Goal: Task Accomplishment & Management: Use online tool/utility

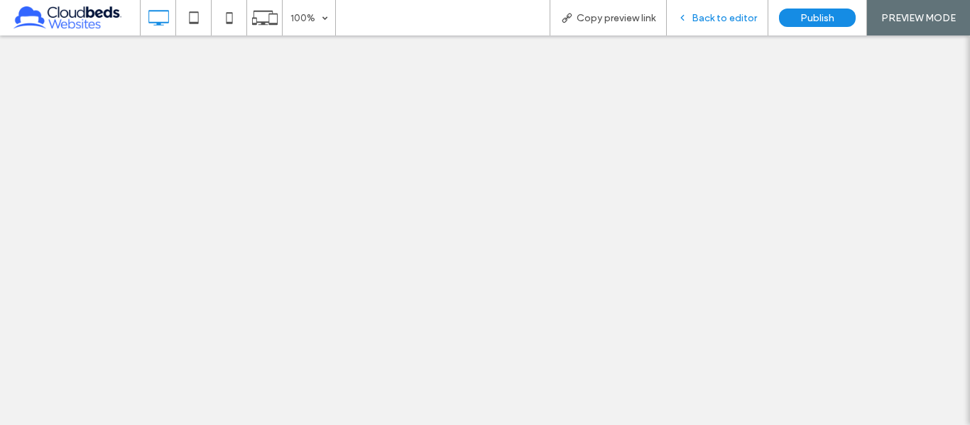
click at [734, 18] on span "Back to editor" at bounding box center [724, 18] width 65 height 12
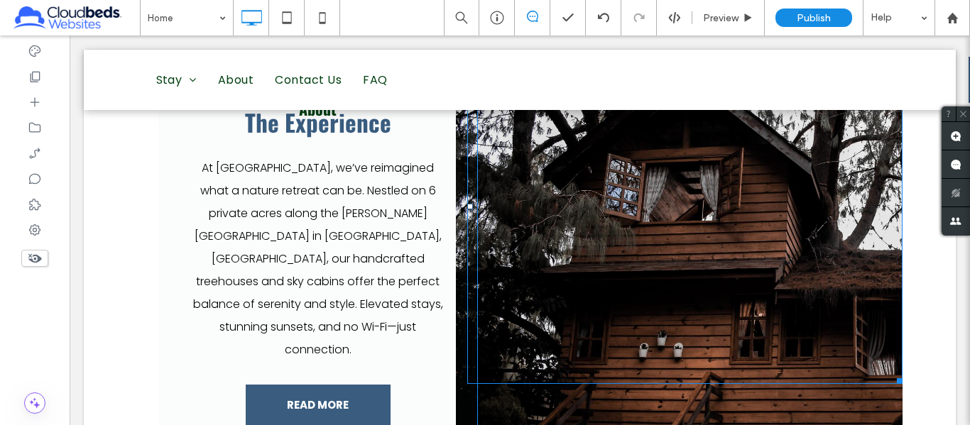
scroll to position [852, 0]
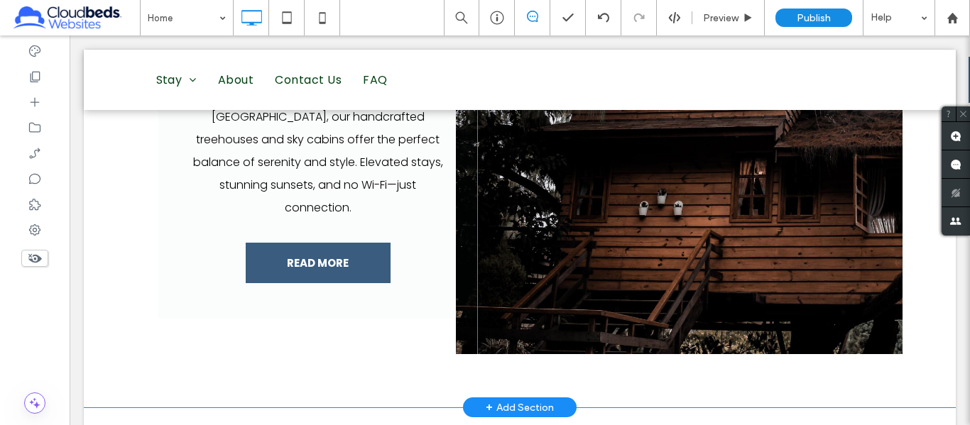
click at [610, 263] on div "Click To Paste" at bounding box center [679, 120] width 447 height 467
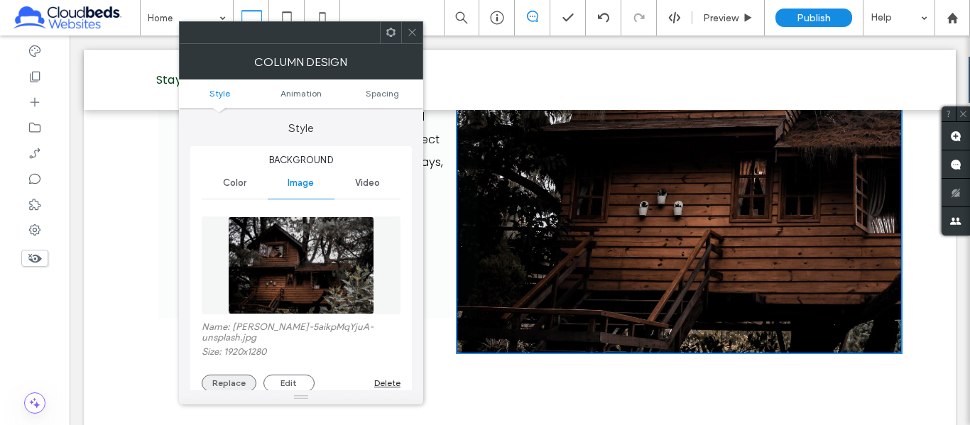
click at [232, 383] on button "Replace" at bounding box center [229, 383] width 55 height 17
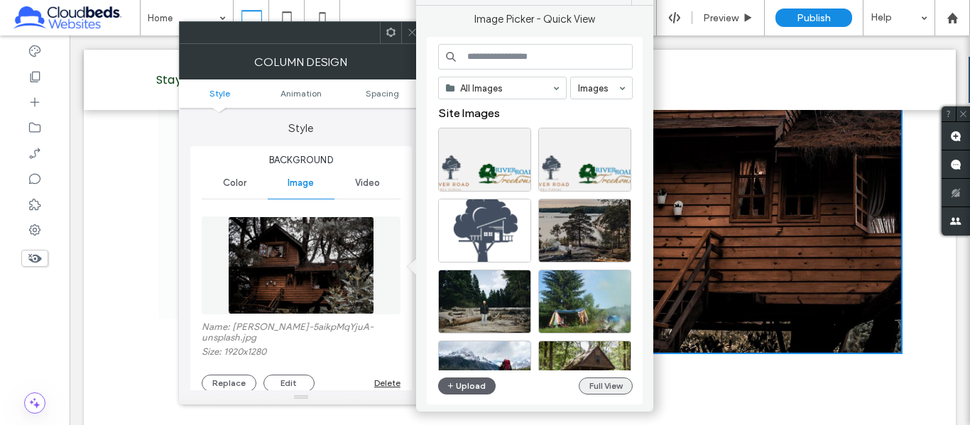
click at [598, 389] on button "Full View" at bounding box center [606, 386] width 54 height 17
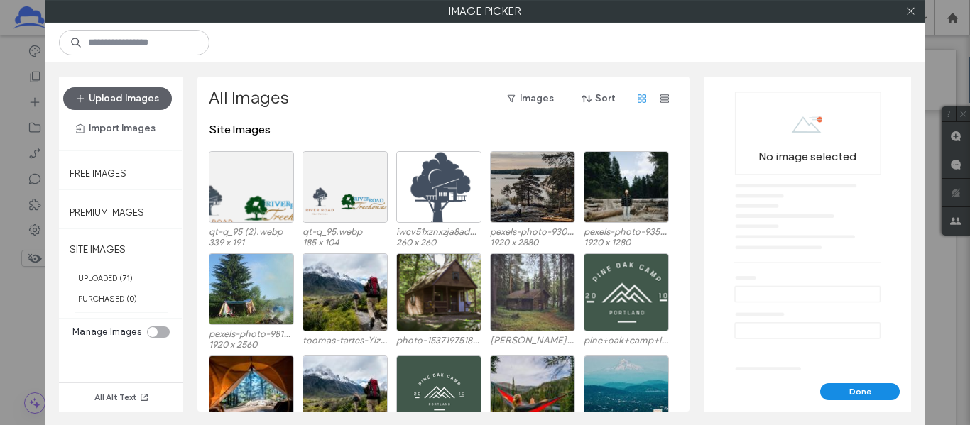
click at [155, 329] on div "toggle" at bounding box center [153, 332] width 10 height 10
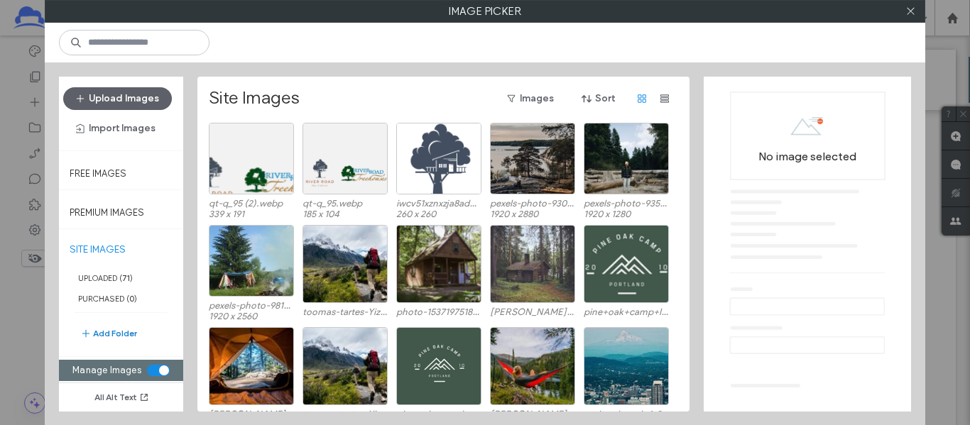
click at [129, 335] on button "Add Folder" at bounding box center [108, 333] width 57 height 17
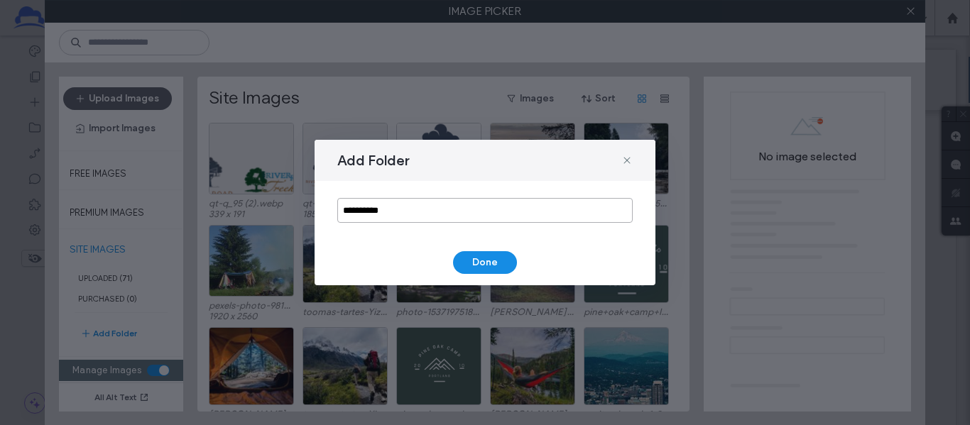
drag, startPoint x: 468, startPoint y: 222, endPoint x: 289, endPoint y: 216, distance: 179.1
click at [289, 216] on div "**********" at bounding box center [485, 212] width 970 height 425
type input "**"
click at [465, 263] on button "Done" at bounding box center [485, 262] width 64 height 23
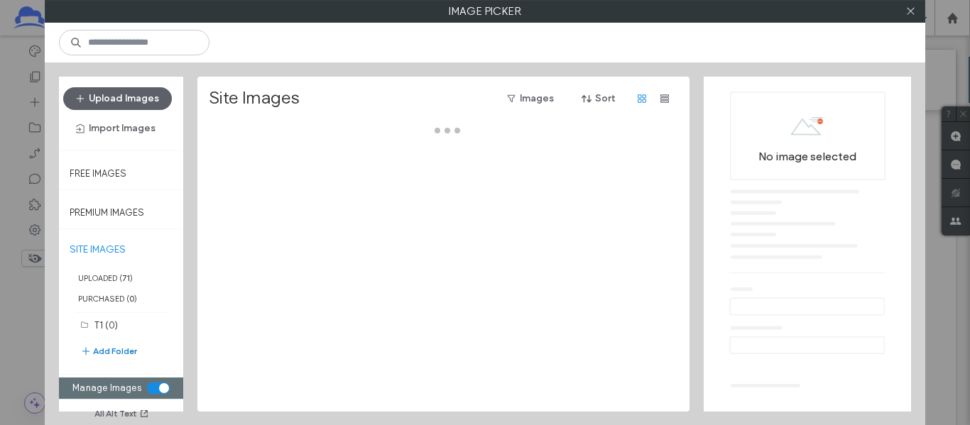
click at [99, 349] on button "Add Folder" at bounding box center [108, 351] width 57 height 17
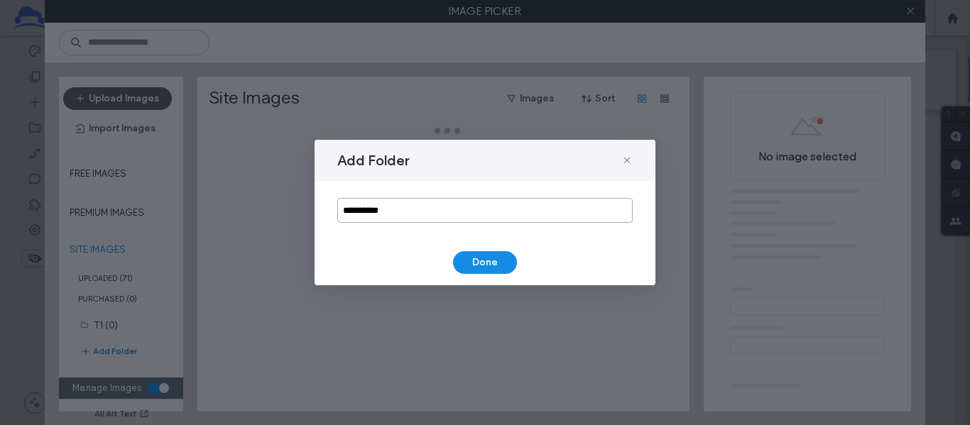
drag, startPoint x: 432, startPoint y: 214, endPoint x: 244, endPoint y: 212, distance: 187.5
click at [247, 212] on div "**********" at bounding box center [485, 212] width 970 height 425
type input "**"
click at [513, 257] on button "Done" at bounding box center [485, 262] width 64 height 23
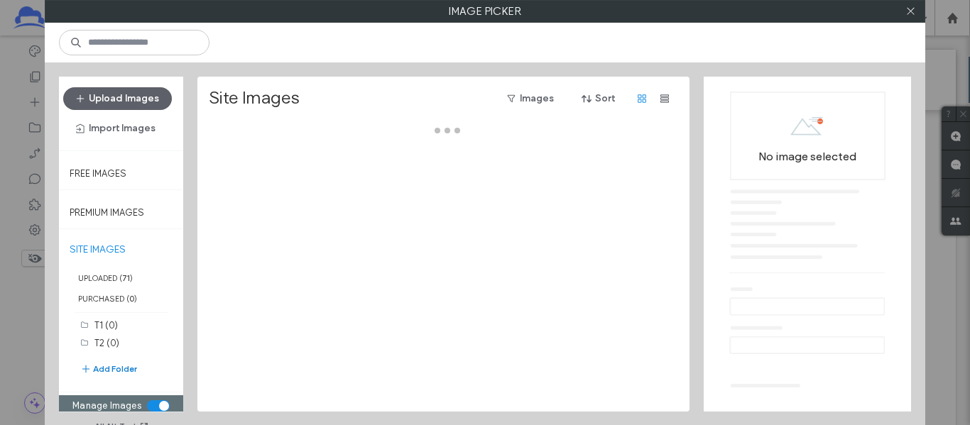
click at [111, 367] on button "Add Folder" at bounding box center [108, 369] width 57 height 17
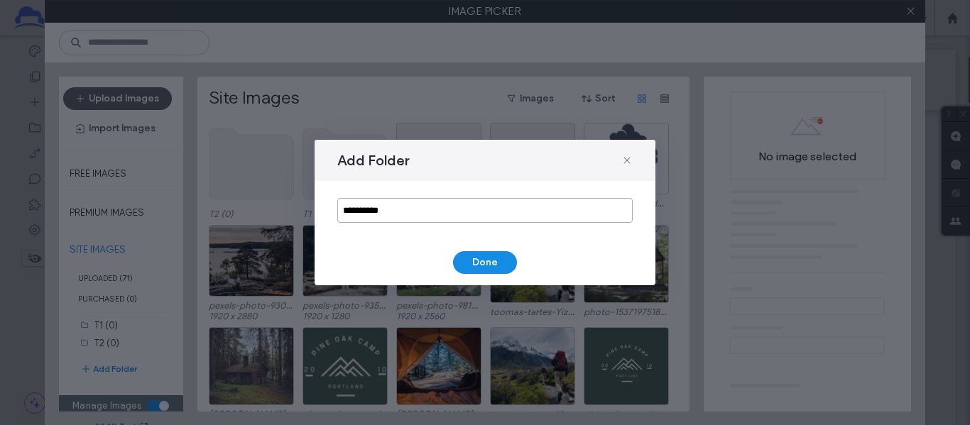
drag, startPoint x: 415, startPoint y: 209, endPoint x: 241, endPoint y: 213, distance: 174.0
click at [242, 213] on div "**********" at bounding box center [485, 212] width 970 height 425
type input "**"
click at [486, 259] on button "Done" at bounding box center [485, 262] width 64 height 23
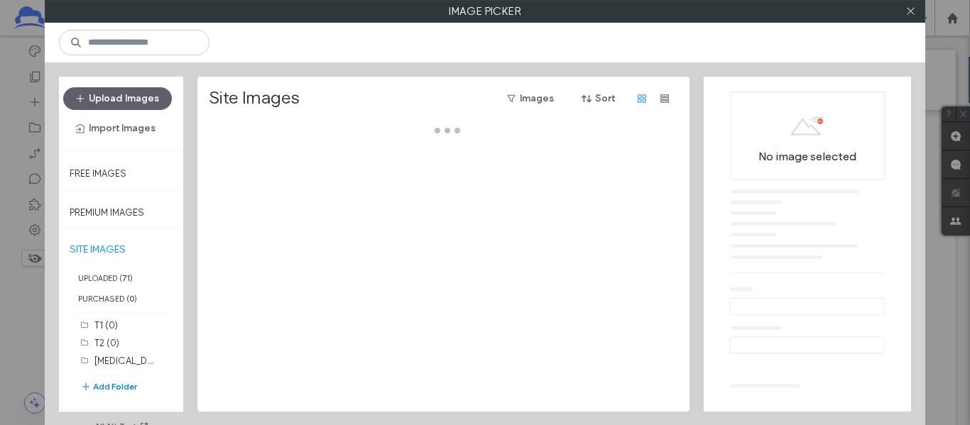
click at [130, 391] on button "Add Folder" at bounding box center [108, 387] width 57 height 17
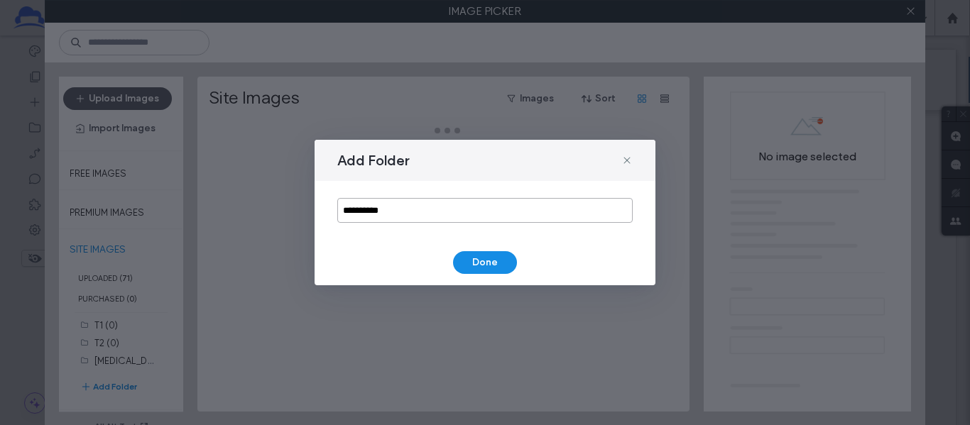
drag, startPoint x: 421, startPoint y: 215, endPoint x: 242, endPoint y: 210, distance: 179.0
click at [242, 210] on div "**********" at bounding box center [485, 212] width 970 height 425
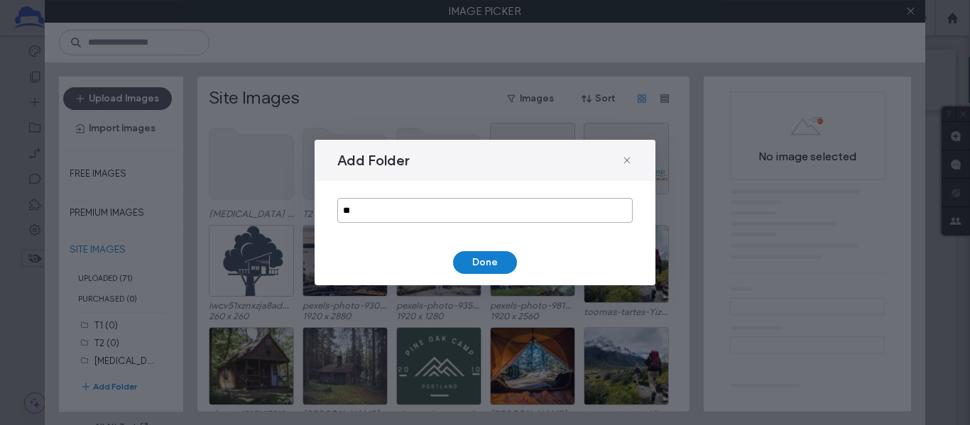
type input "**"
click at [499, 257] on button "Done" at bounding box center [485, 262] width 64 height 23
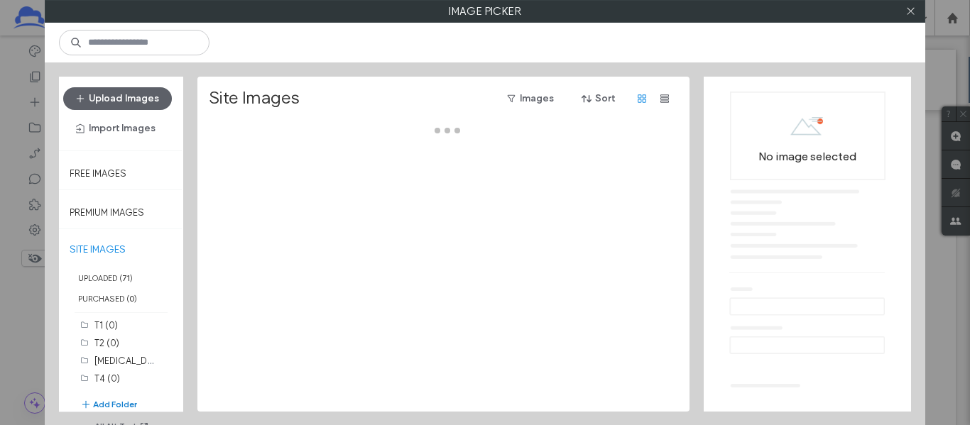
click at [126, 401] on button "Add Folder" at bounding box center [108, 404] width 57 height 17
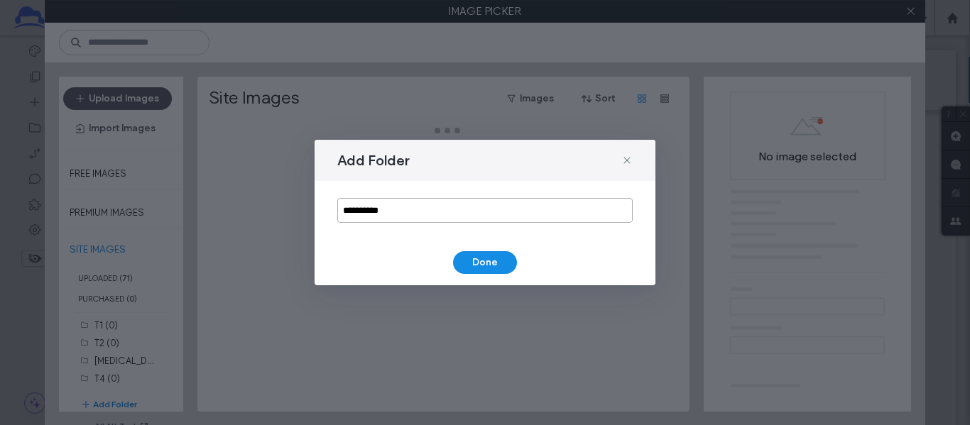
drag, startPoint x: 414, startPoint y: 211, endPoint x: 244, endPoint y: 209, distance: 169.7
click at [244, 209] on div "**********" at bounding box center [485, 212] width 970 height 425
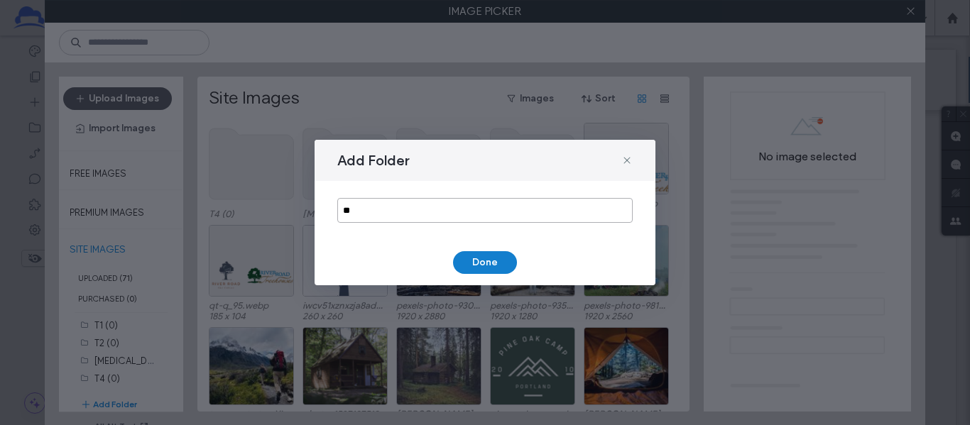
type input "**"
click at [474, 261] on button "Done" at bounding box center [485, 262] width 64 height 23
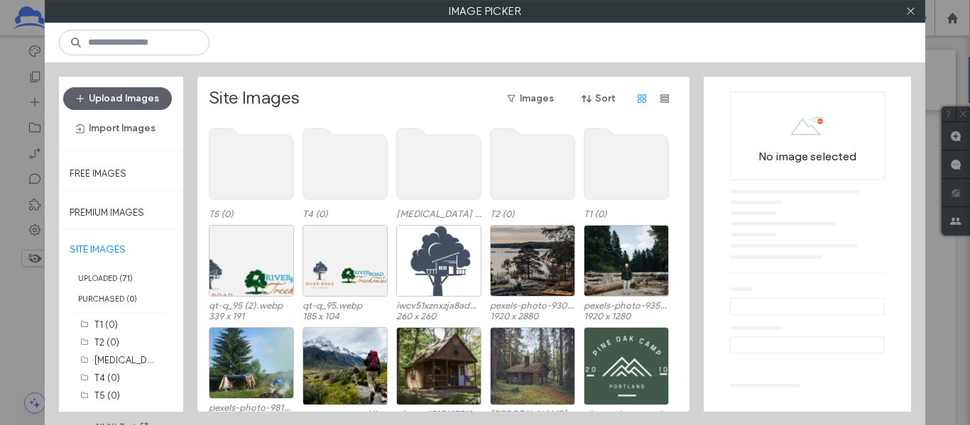
scroll to position [58, 0]
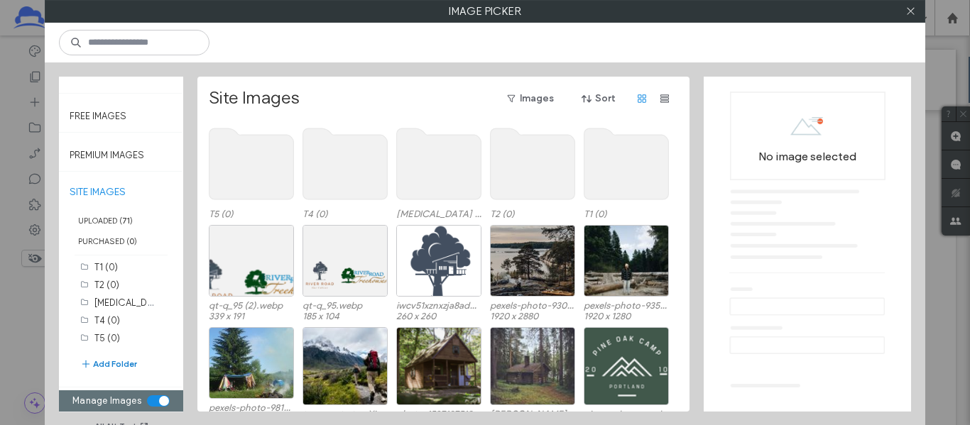
click at [114, 363] on button "Add Folder" at bounding box center [108, 364] width 57 height 17
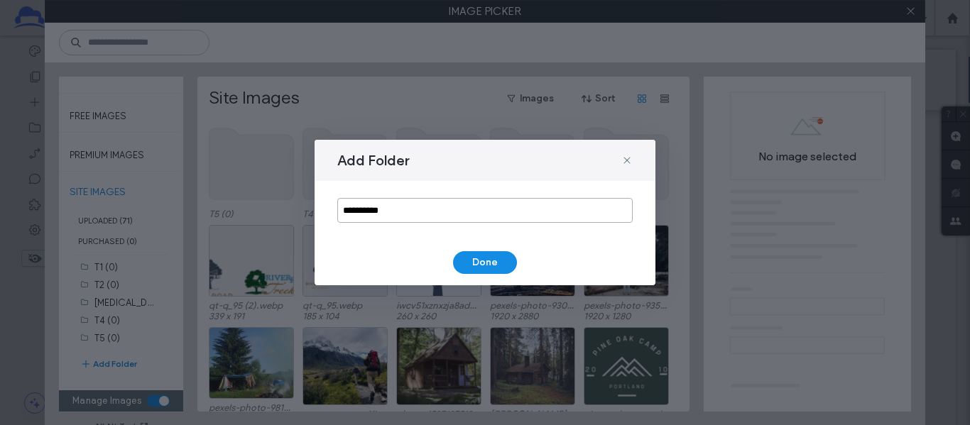
drag, startPoint x: 306, startPoint y: 207, endPoint x: 297, endPoint y: 207, distance: 9.2
click at [298, 207] on div "**********" at bounding box center [485, 212] width 970 height 425
type input "**"
click at [477, 264] on button "Done" at bounding box center [485, 262] width 64 height 23
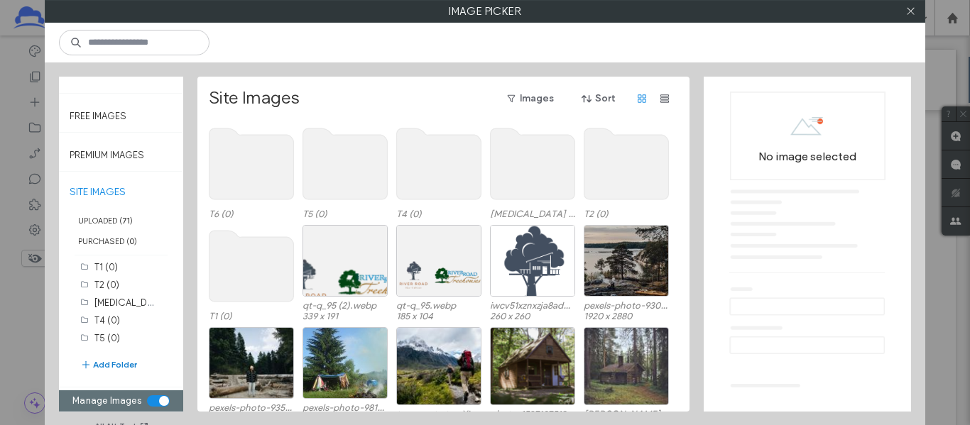
click at [126, 371] on button "Add Folder" at bounding box center [108, 365] width 57 height 15
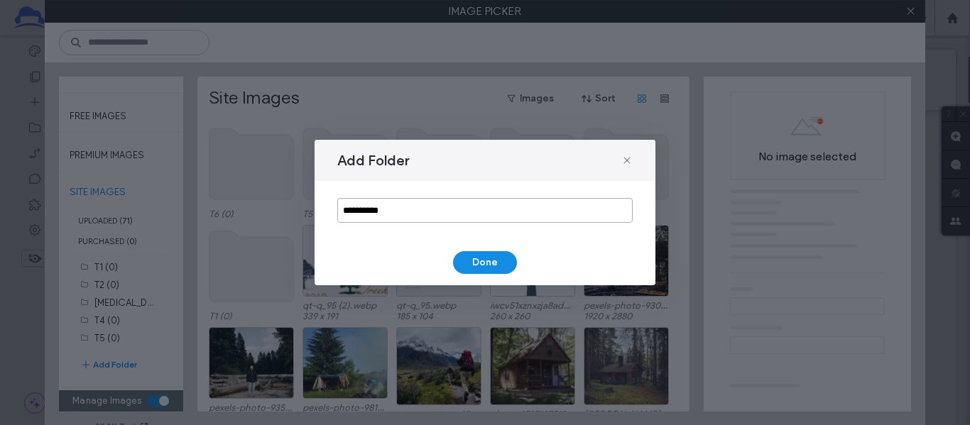
click at [419, 210] on input "**********" at bounding box center [484, 210] width 295 height 25
type input "***"
click at [471, 259] on button "Done" at bounding box center [485, 262] width 64 height 23
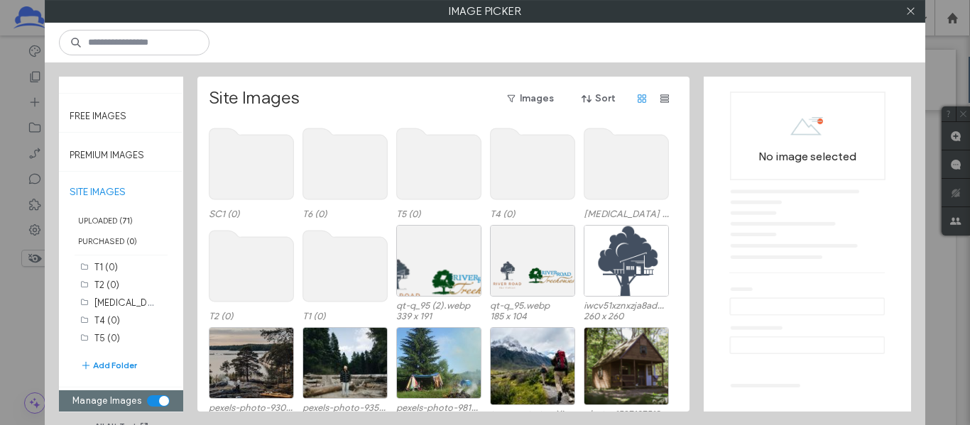
click at [138, 364] on div "T1 (0) T2 (0) T3 (0) T4 (0) T5 (0) T6 (0) SC1 (0) Add Folder" at bounding box center [128, 323] width 96 height 128
click at [128, 365] on button "Add Folder" at bounding box center [108, 366] width 57 height 14
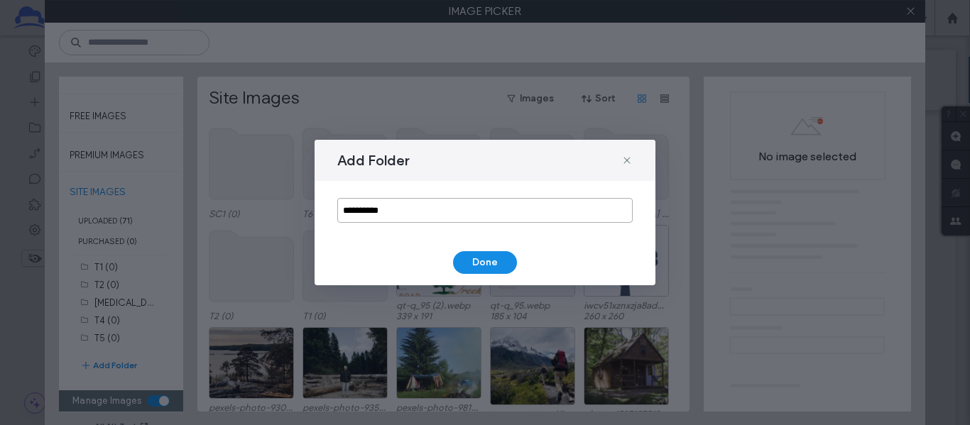
drag, startPoint x: 452, startPoint y: 204, endPoint x: 310, endPoint y: 207, distance: 141.4
click at [310, 207] on div "**********" at bounding box center [485, 212] width 970 height 425
type input "***"
click at [498, 260] on button "Done" at bounding box center [485, 262] width 64 height 23
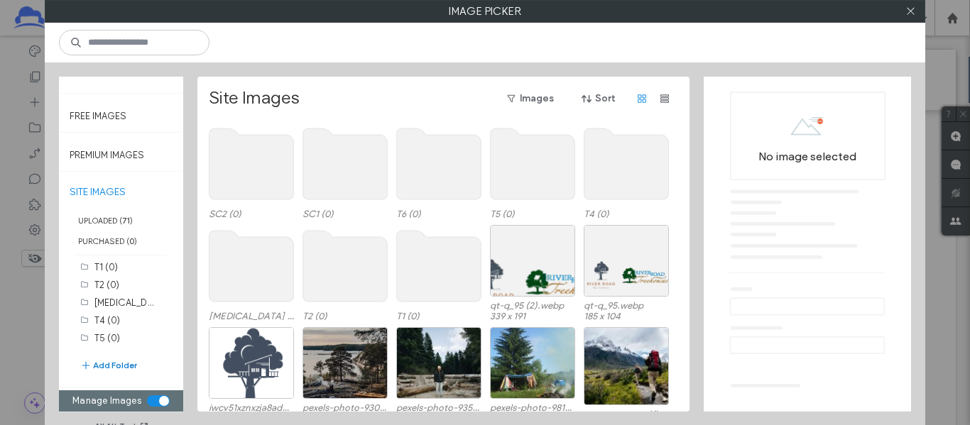
click at [125, 359] on button "Add Folder" at bounding box center [108, 366] width 57 height 14
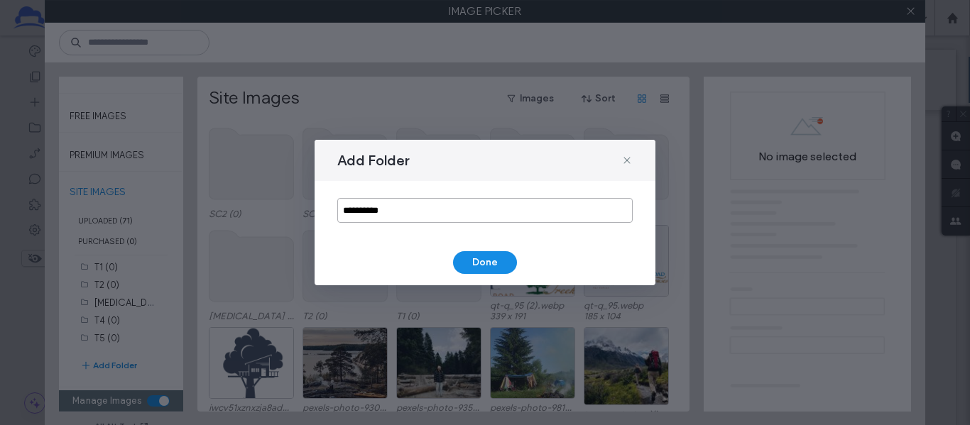
drag, startPoint x: 408, startPoint y: 219, endPoint x: 283, endPoint y: 219, distance: 125.0
click at [284, 219] on div "**********" at bounding box center [485, 212] width 970 height 425
type input "***"
click at [476, 261] on button "Done" at bounding box center [485, 262] width 64 height 23
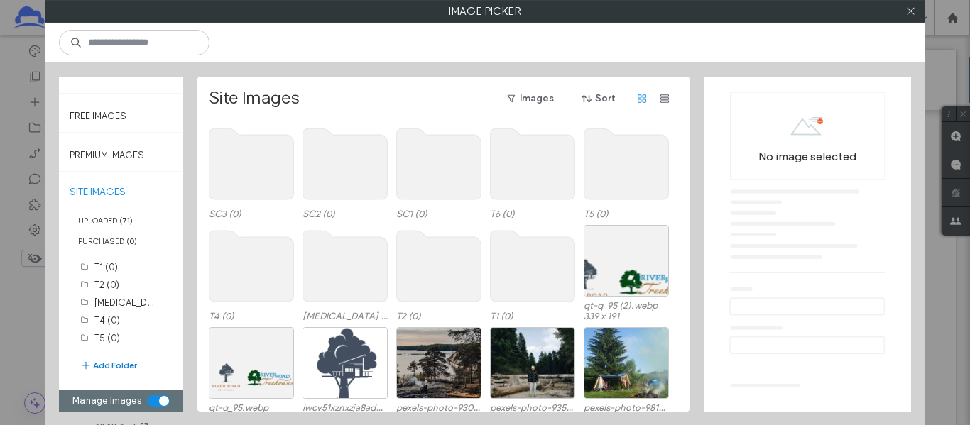
click at [127, 366] on button "Add Folder" at bounding box center [108, 366] width 57 height 14
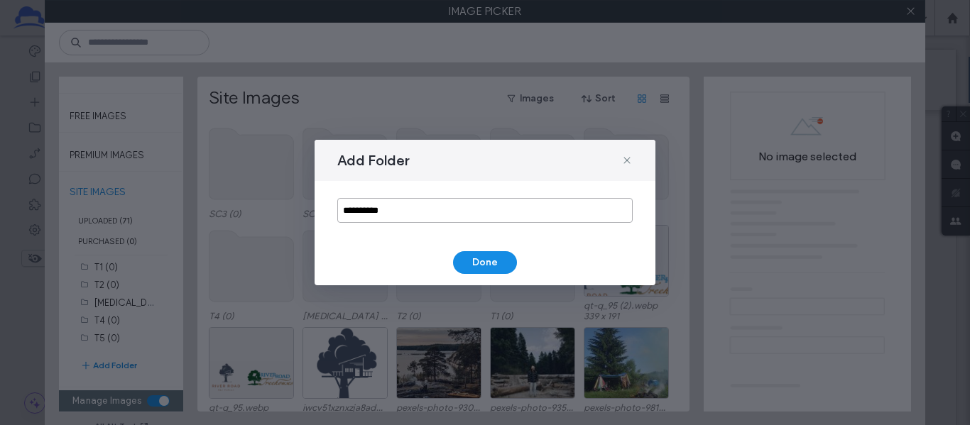
drag, startPoint x: 405, startPoint y: 217, endPoint x: 295, endPoint y: 218, distance: 109.4
click at [295, 218] on div "**********" at bounding box center [485, 212] width 970 height 425
type input "***"
click at [486, 264] on button "Done" at bounding box center [485, 262] width 64 height 23
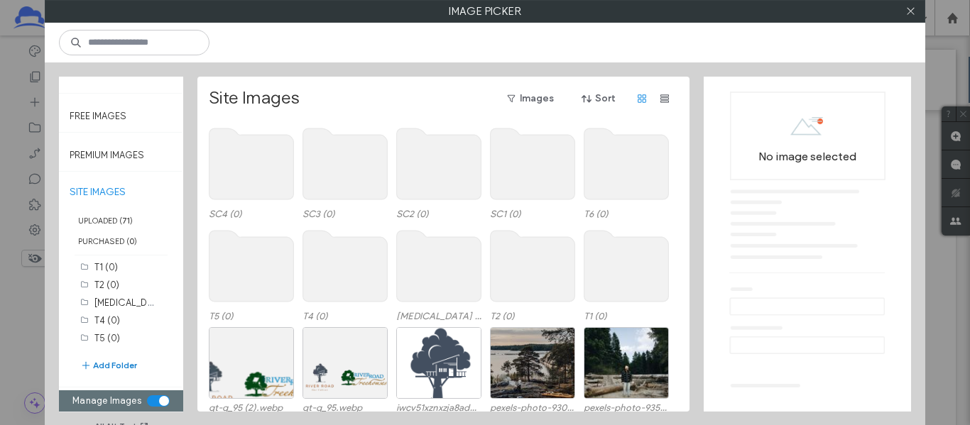
click at [113, 372] on button "Add Folder" at bounding box center [108, 366] width 57 height 14
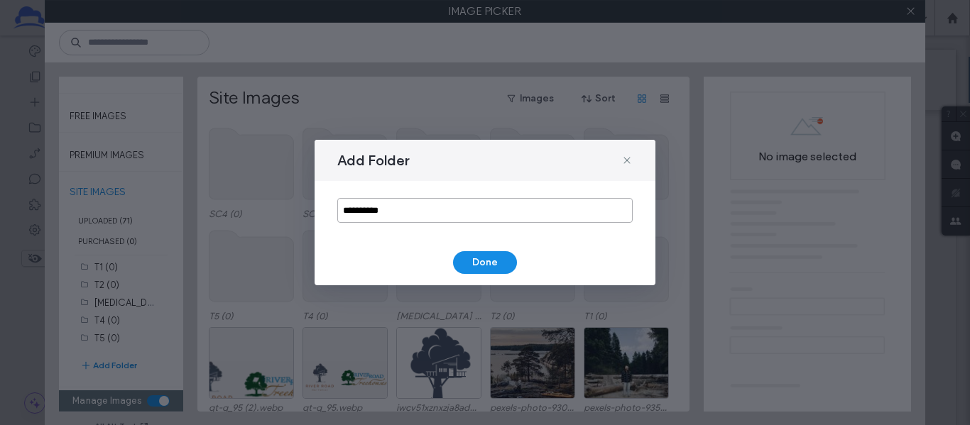
drag, startPoint x: 418, startPoint y: 213, endPoint x: 300, endPoint y: 215, distance: 118.6
click at [300, 215] on div "**********" at bounding box center [485, 212] width 970 height 425
type input "***"
click at [499, 263] on button "Done" at bounding box center [485, 262] width 64 height 23
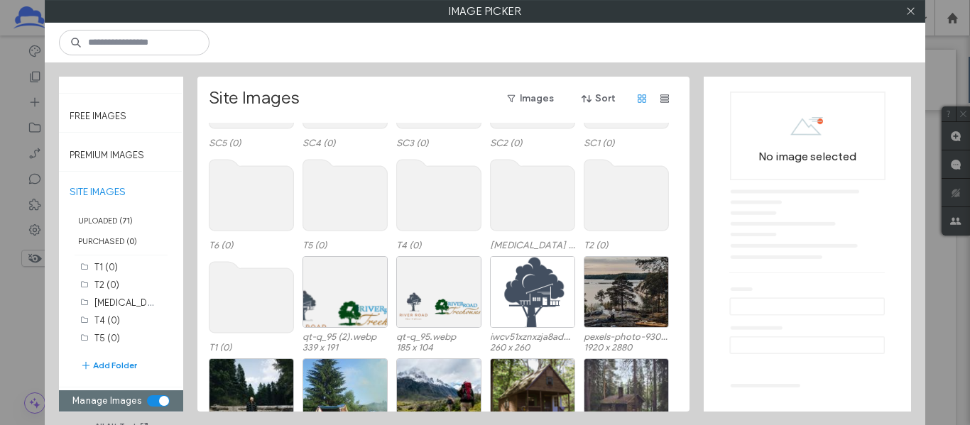
scroll to position [120, 0]
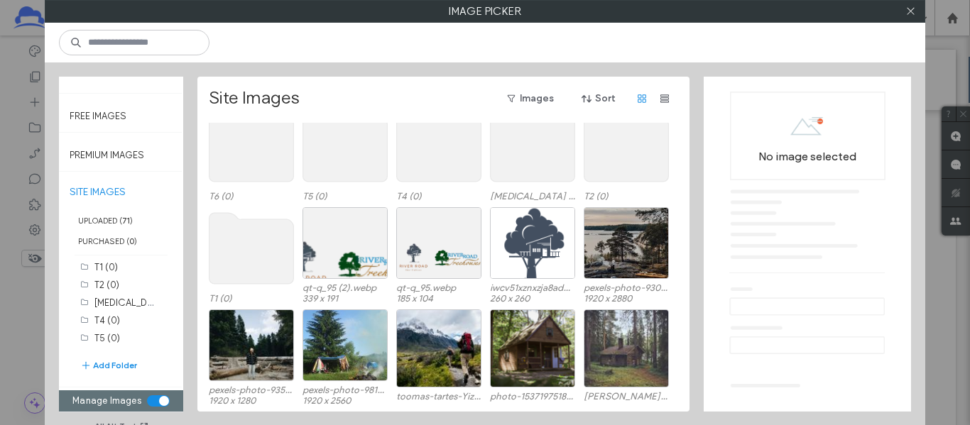
click at [247, 251] on use at bounding box center [252, 248] width 85 height 71
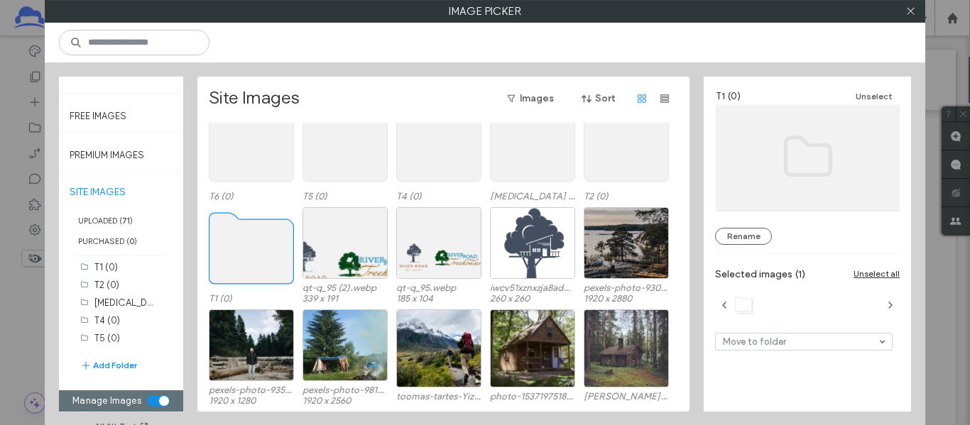
click at [219, 258] on use at bounding box center [252, 248] width 85 height 71
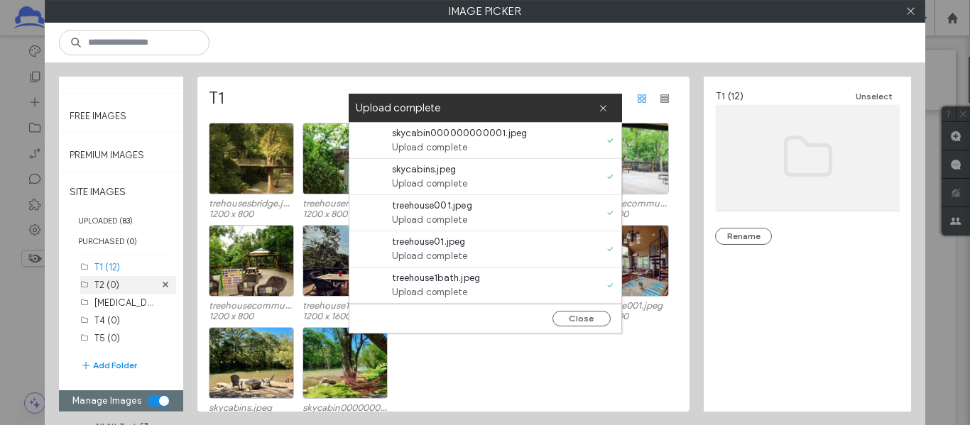
click at [113, 282] on label "T2 (0)" at bounding box center [106, 285] width 25 height 11
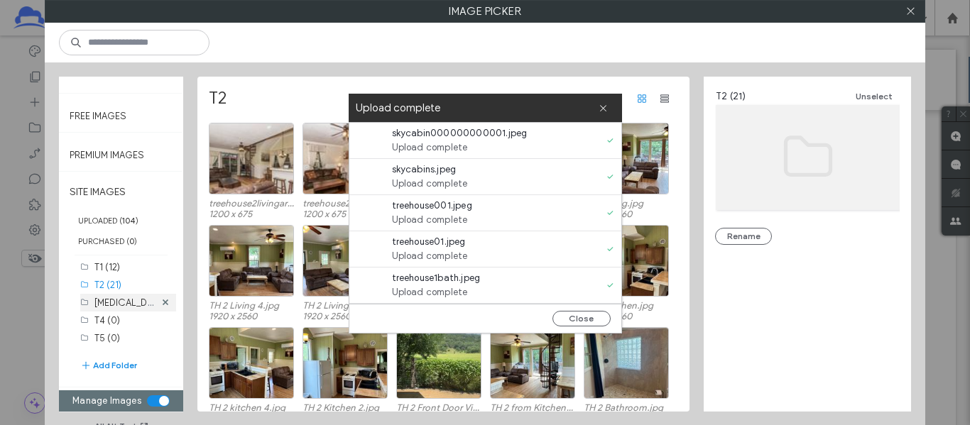
click at [118, 303] on label "T3 (0)" at bounding box center [136, 301] width 85 height 13
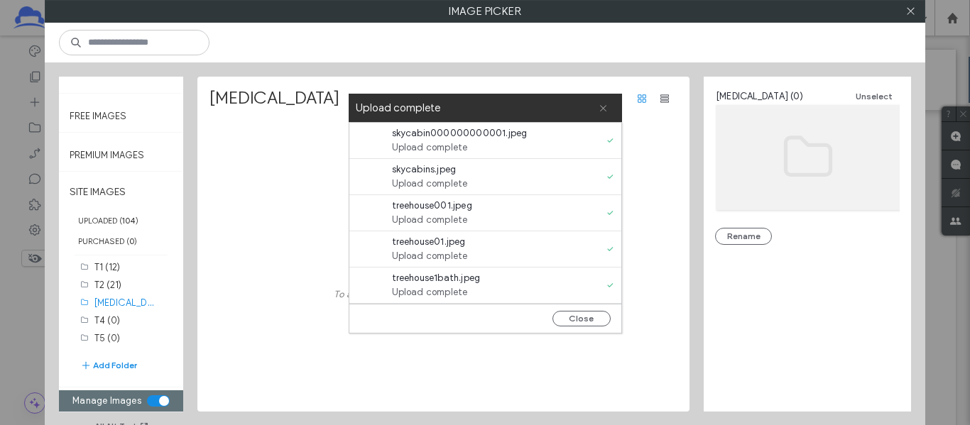
click at [599, 106] on icon at bounding box center [603, 108] width 9 height 9
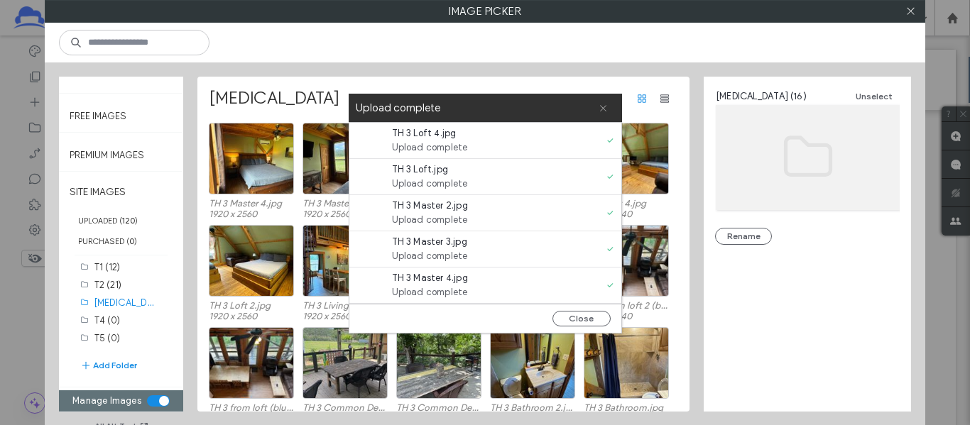
scroll to position [0, 0]
click at [601, 107] on icon at bounding box center [603, 108] width 9 height 9
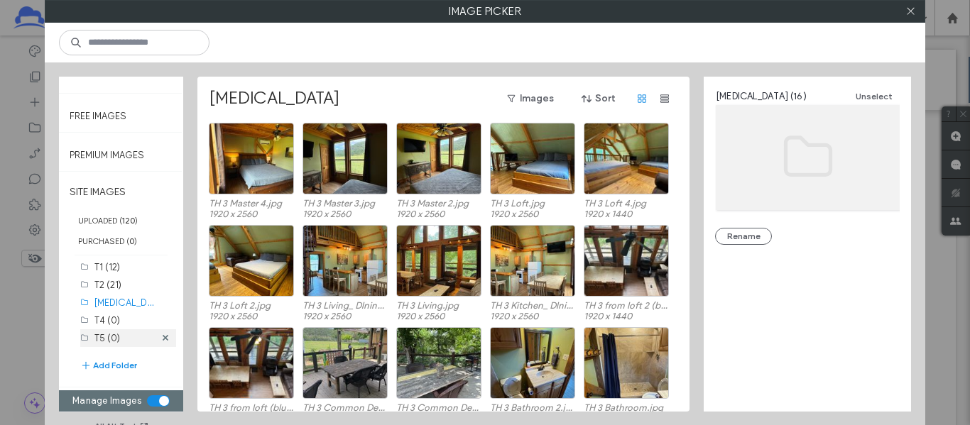
click at [109, 341] on label "T5 (0)" at bounding box center [107, 338] width 26 height 11
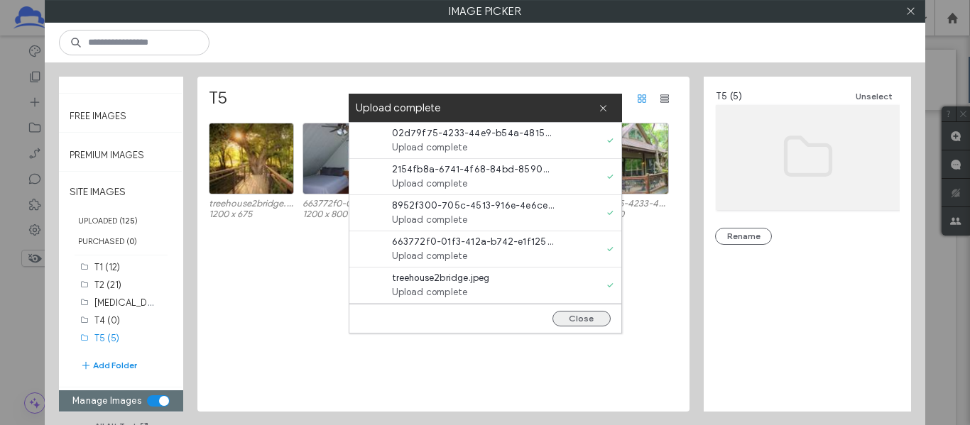
click at [565, 317] on button "Close" at bounding box center [582, 319] width 58 height 16
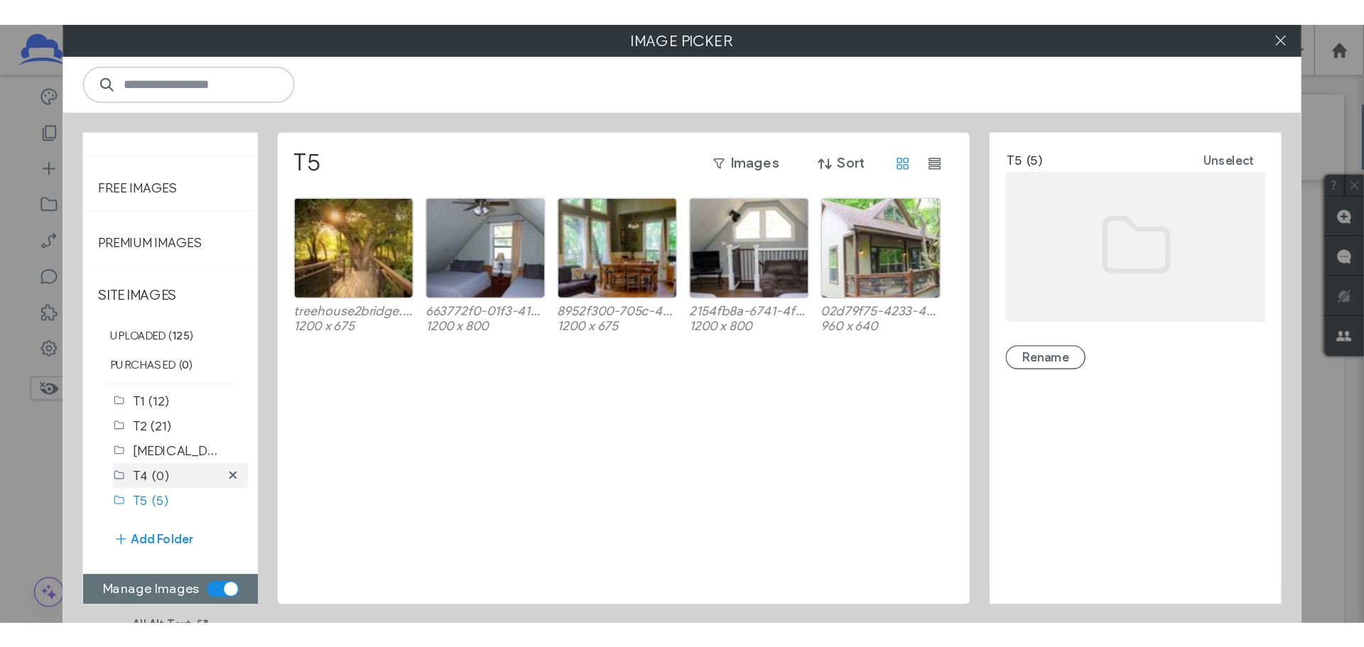
scroll to position [72, 0]
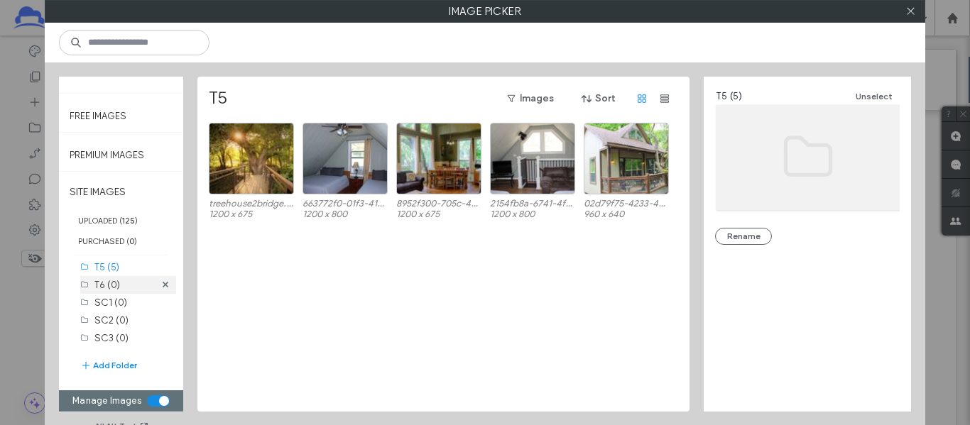
click at [110, 287] on label "T6 (0)" at bounding box center [107, 285] width 26 height 11
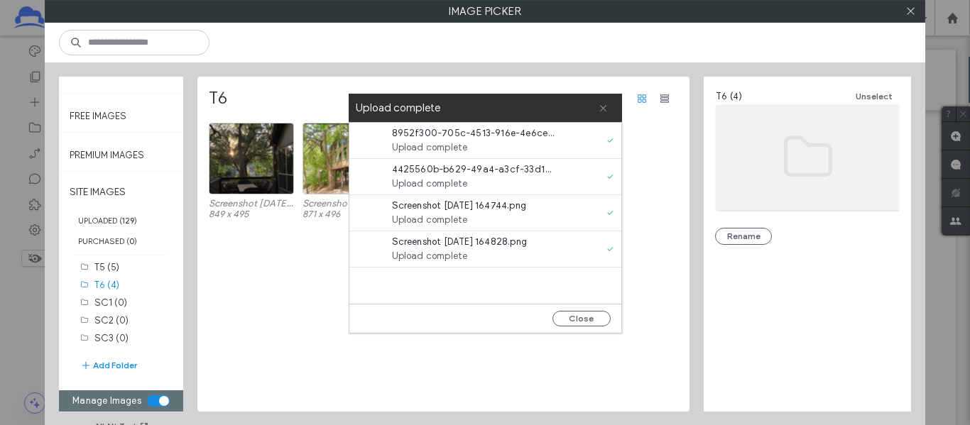
click at [601, 105] on icon at bounding box center [603, 108] width 9 height 9
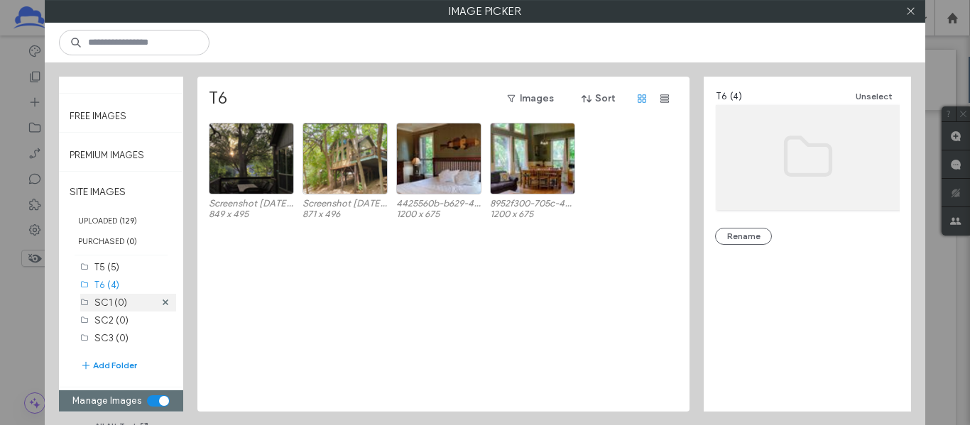
click at [124, 300] on label "SC1 (0)" at bounding box center [110, 303] width 33 height 11
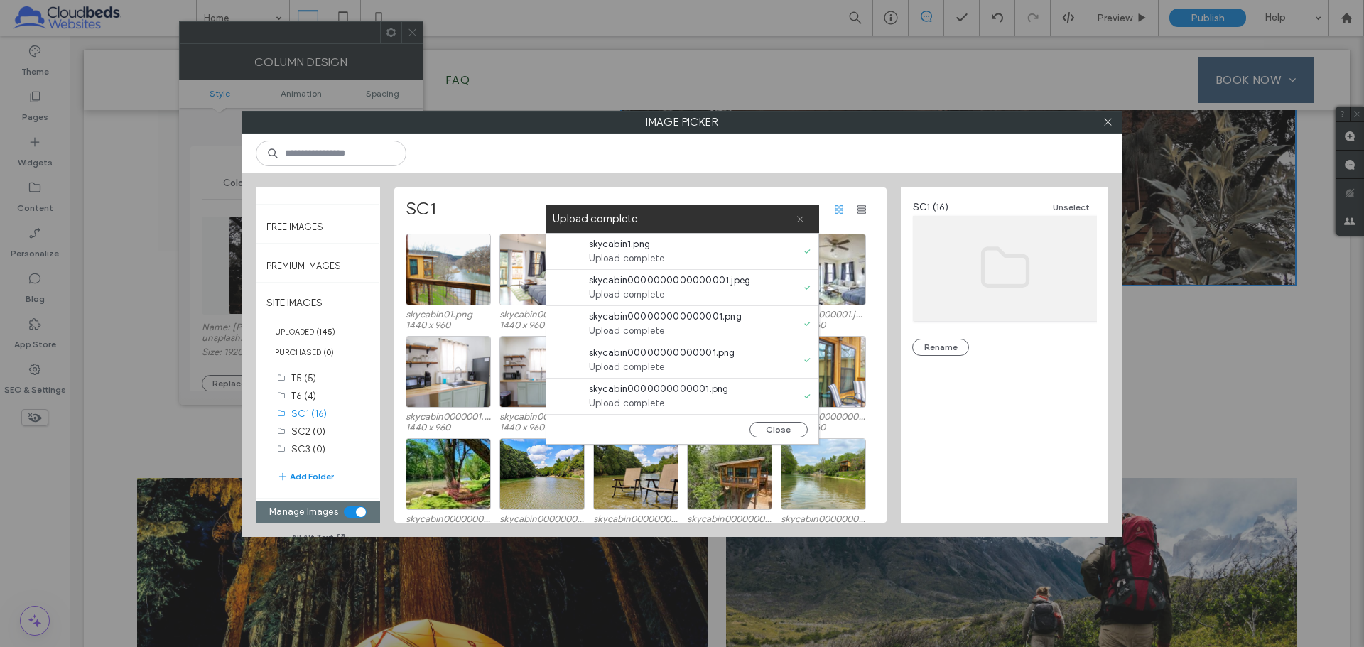
click at [803, 215] on icon at bounding box center [799, 218] width 9 height 9
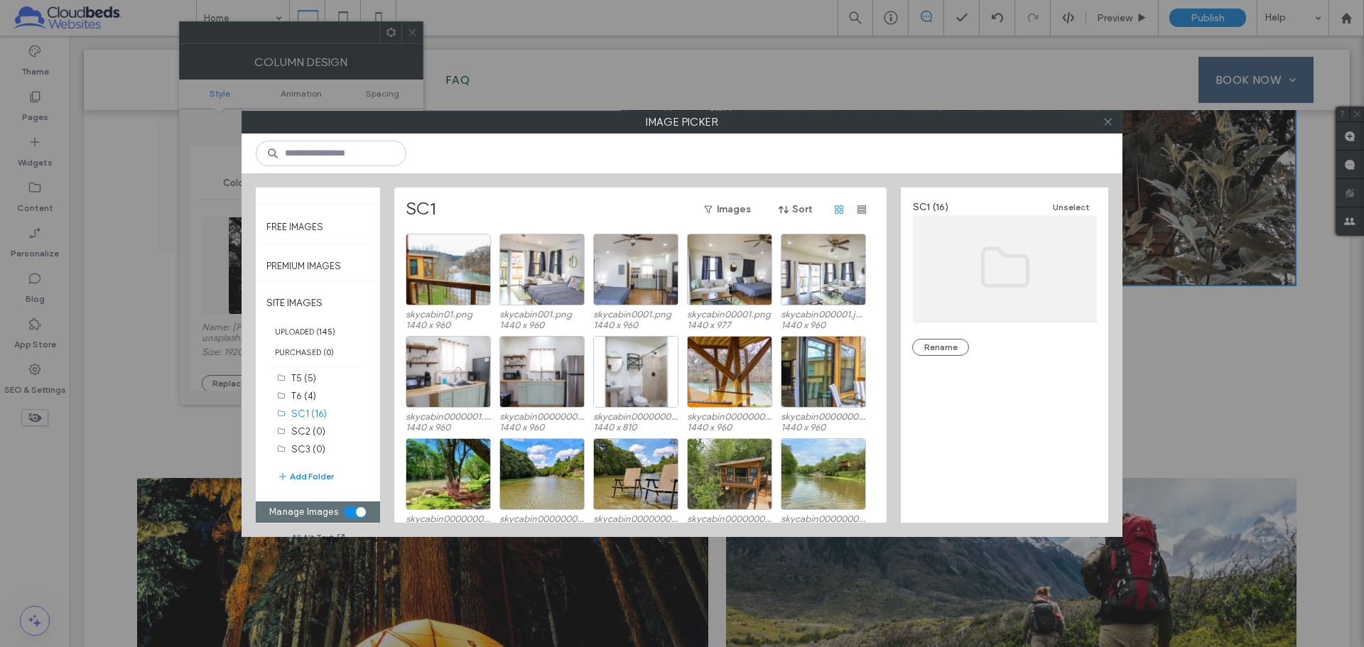
click at [969, 122] on div at bounding box center [1107, 121] width 21 height 21
click at [969, 122] on icon at bounding box center [1107, 121] width 11 height 11
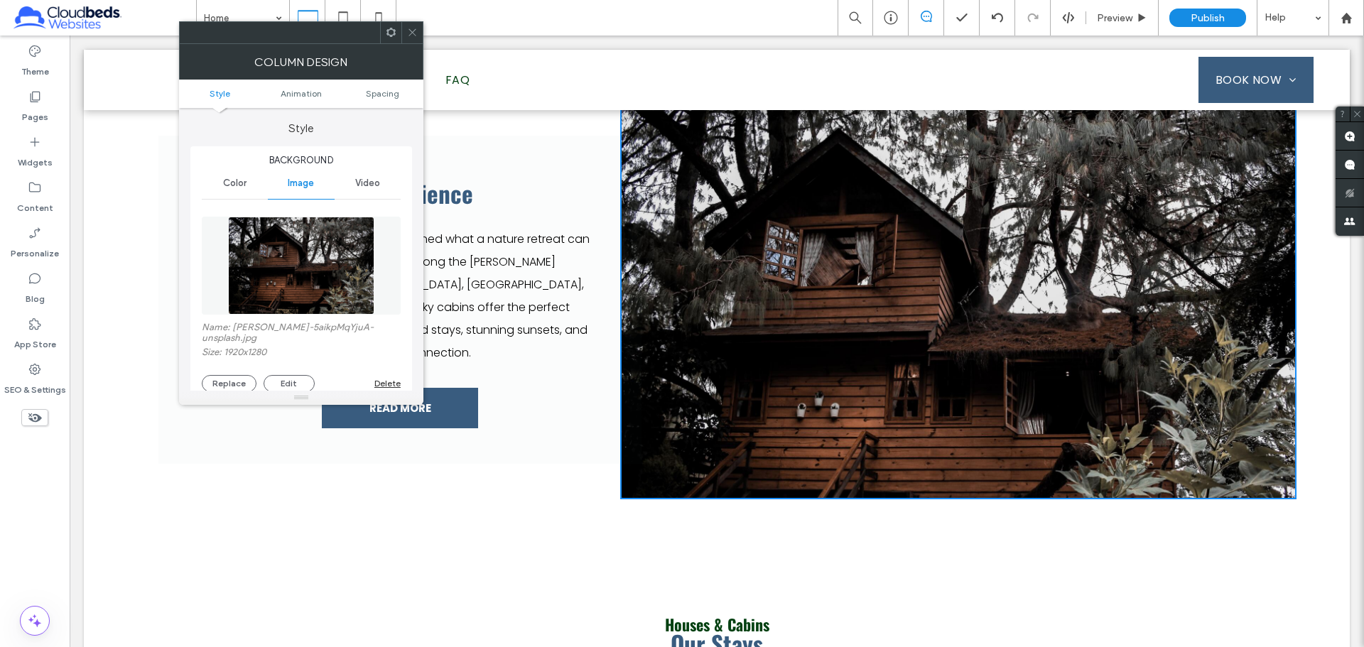
scroll to position [568, 0]
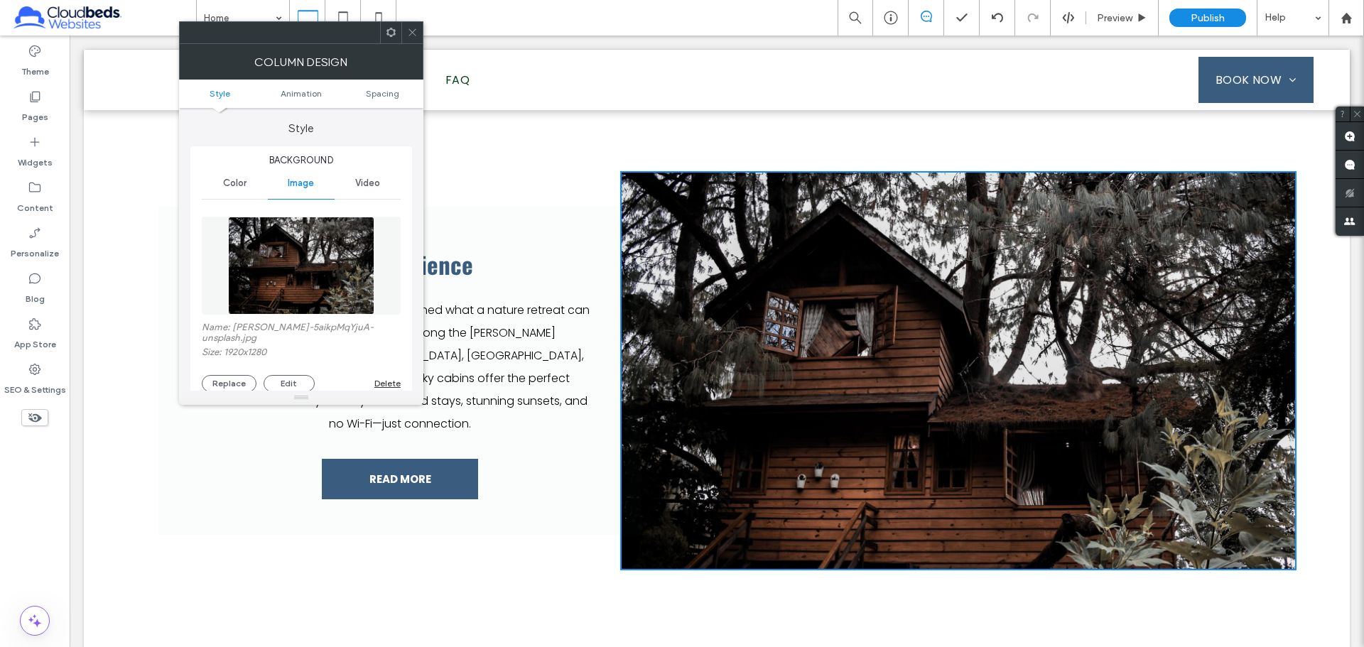
click at [213, 374] on div "Name: luana-azevedo-5aikpMqYjuA-unsplash.jpg Size: 1920x1280 Replace Edit Delete" at bounding box center [301, 357] width 199 height 70
click at [216, 376] on button "Replace" at bounding box center [229, 383] width 55 height 17
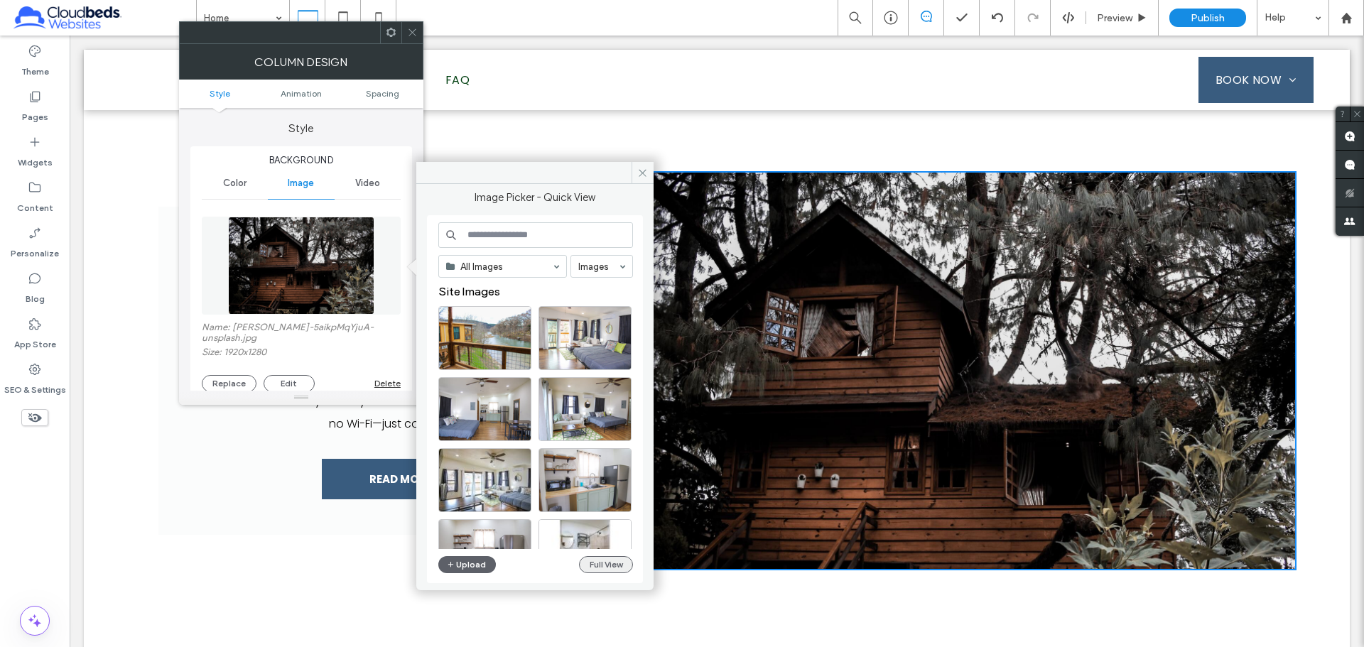
click at [599, 425] on button "Full View" at bounding box center [606, 564] width 54 height 17
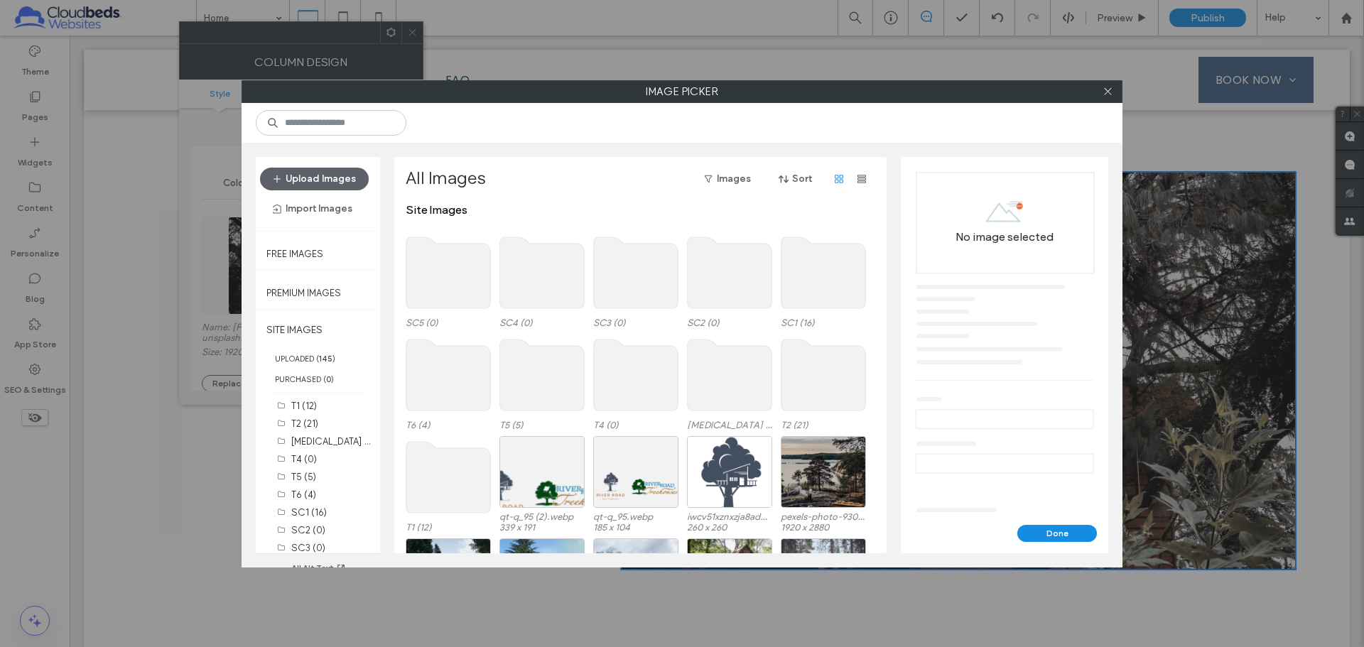
click at [441, 425] on use at bounding box center [448, 477] width 85 height 71
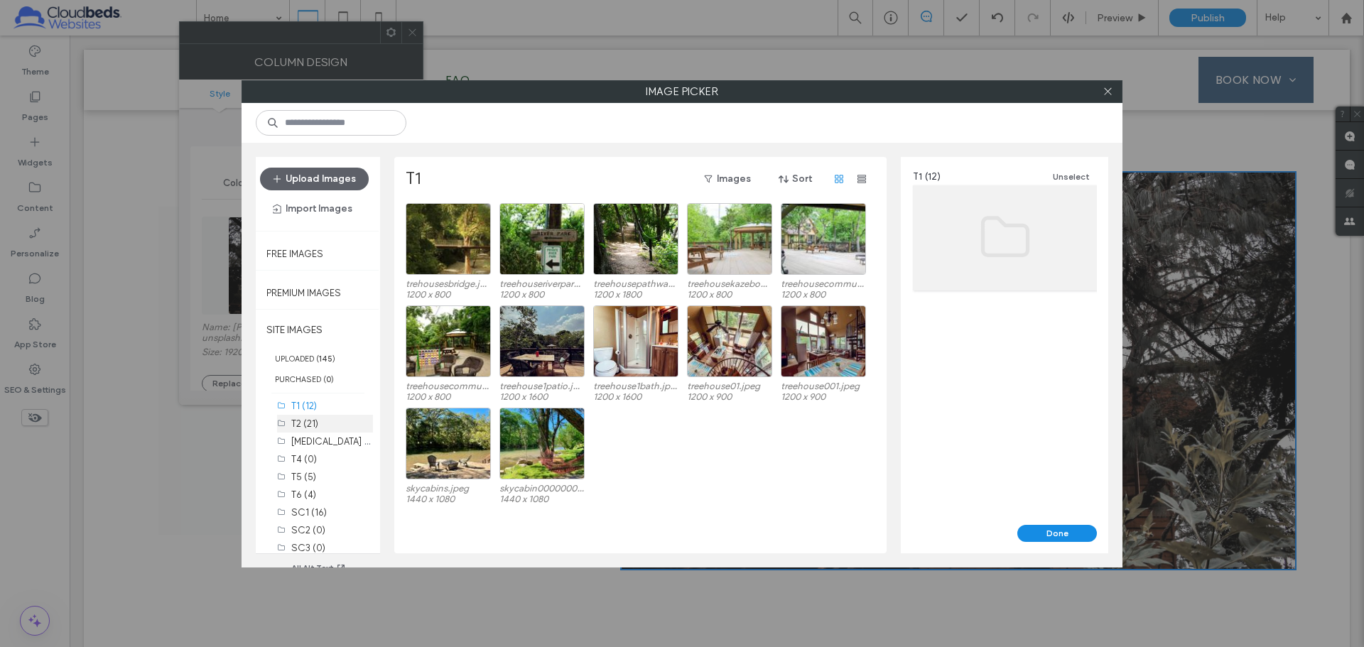
click at [308, 423] on label "T2 (21)" at bounding box center [304, 423] width 27 height 11
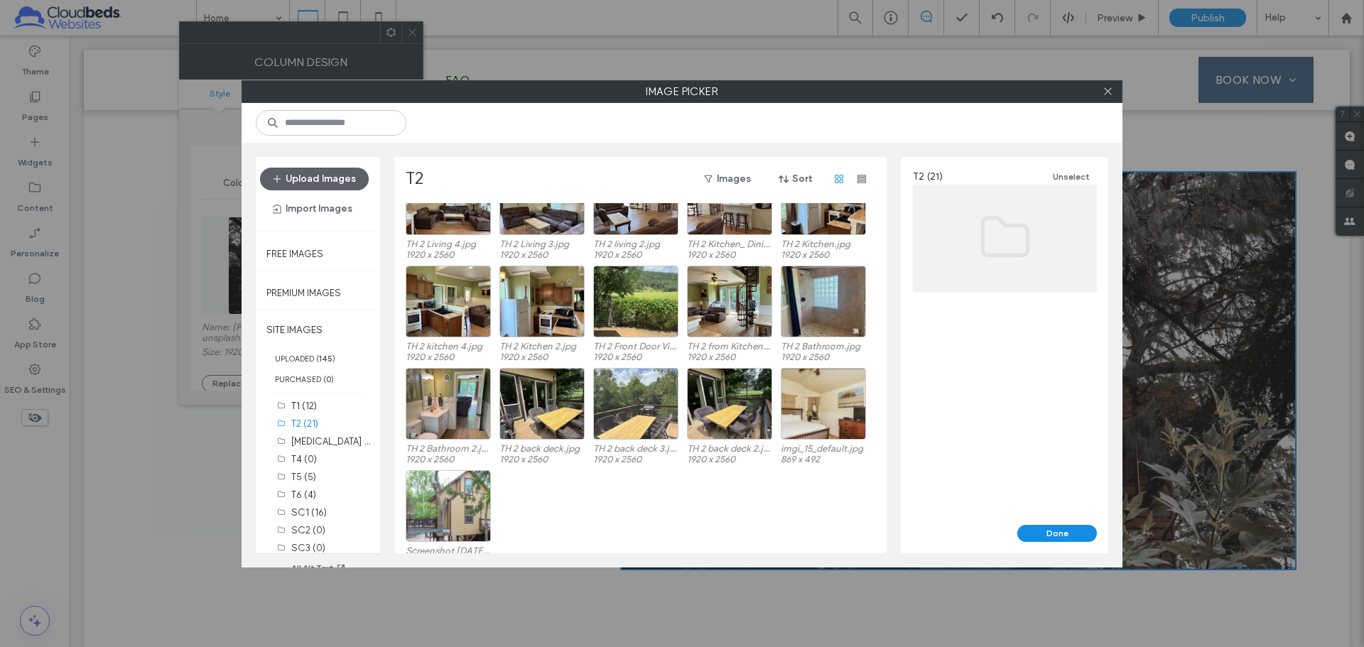
scroll to position [161, 0]
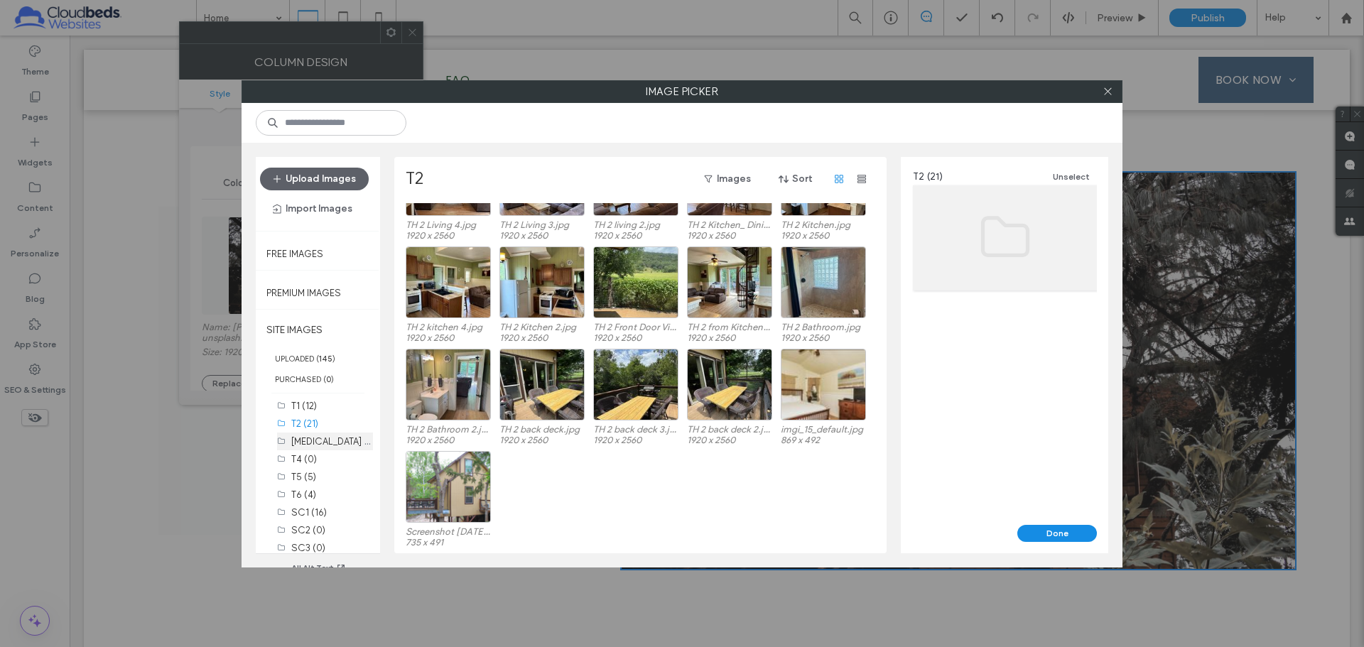
click at [317, 425] on div "[MEDICAL_DATA] (16)" at bounding box center [332, 441] width 82 height 15
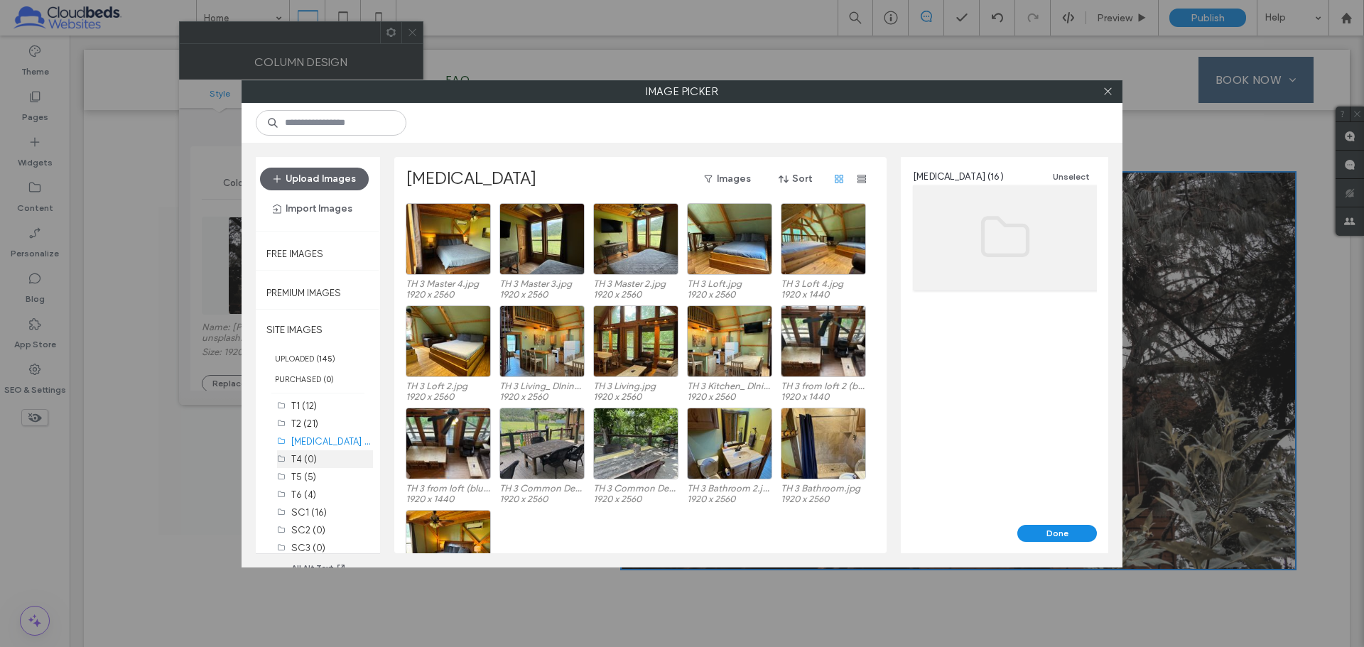
click at [317, 425] on div "T4 (0)" at bounding box center [332, 459] width 82 height 15
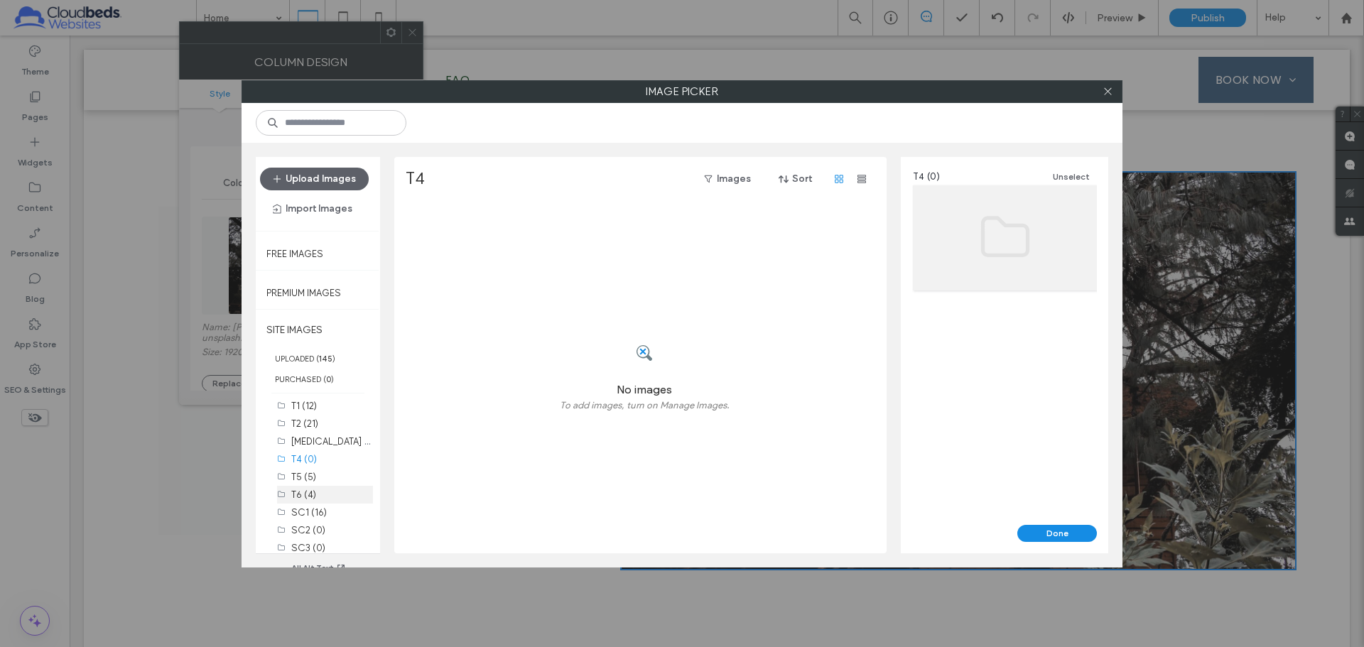
click at [325, 425] on div "T6 (4)" at bounding box center [332, 494] width 82 height 15
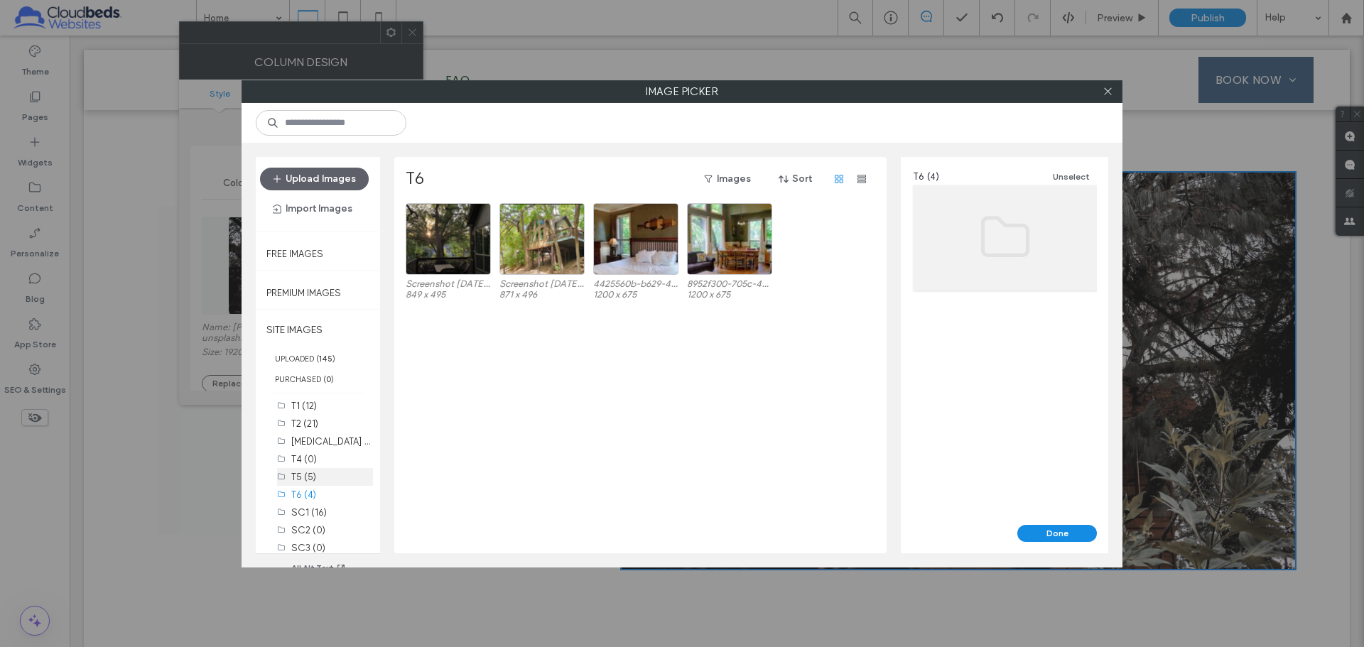
click at [322, 425] on div "T5 (5)" at bounding box center [332, 476] width 82 height 15
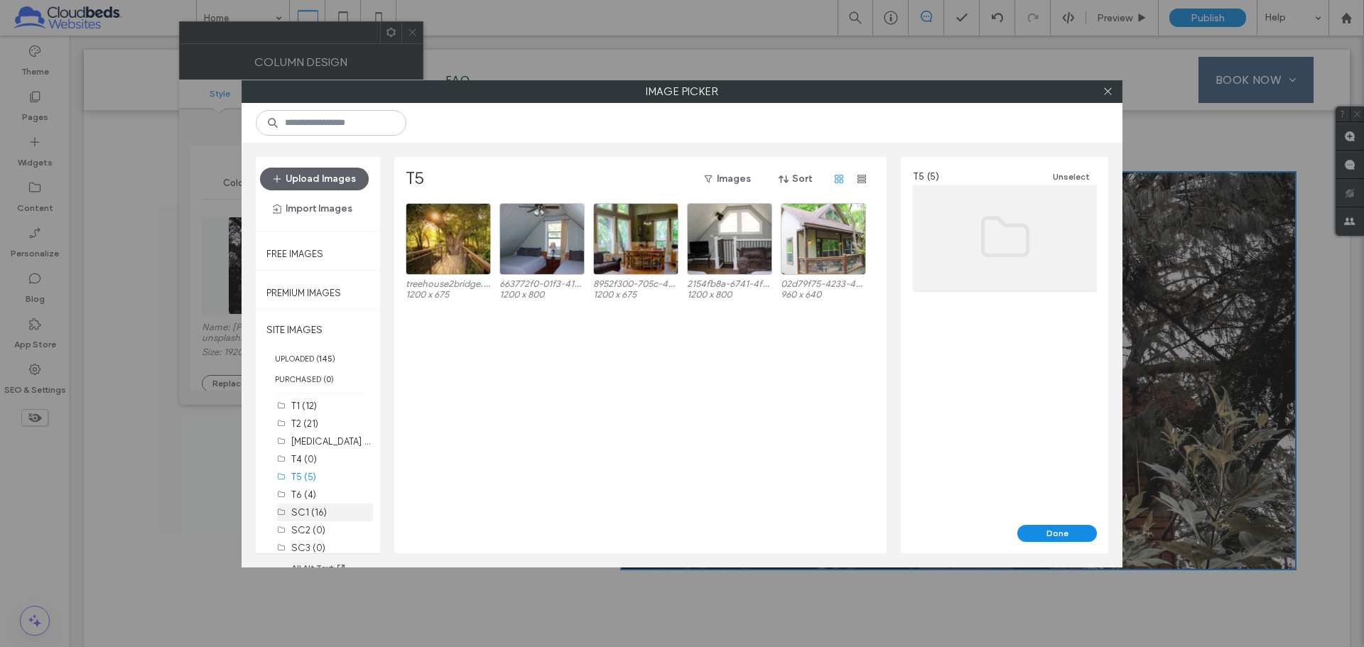
click at [332, 425] on div "SC1 (16)" at bounding box center [332, 512] width 82 height 15
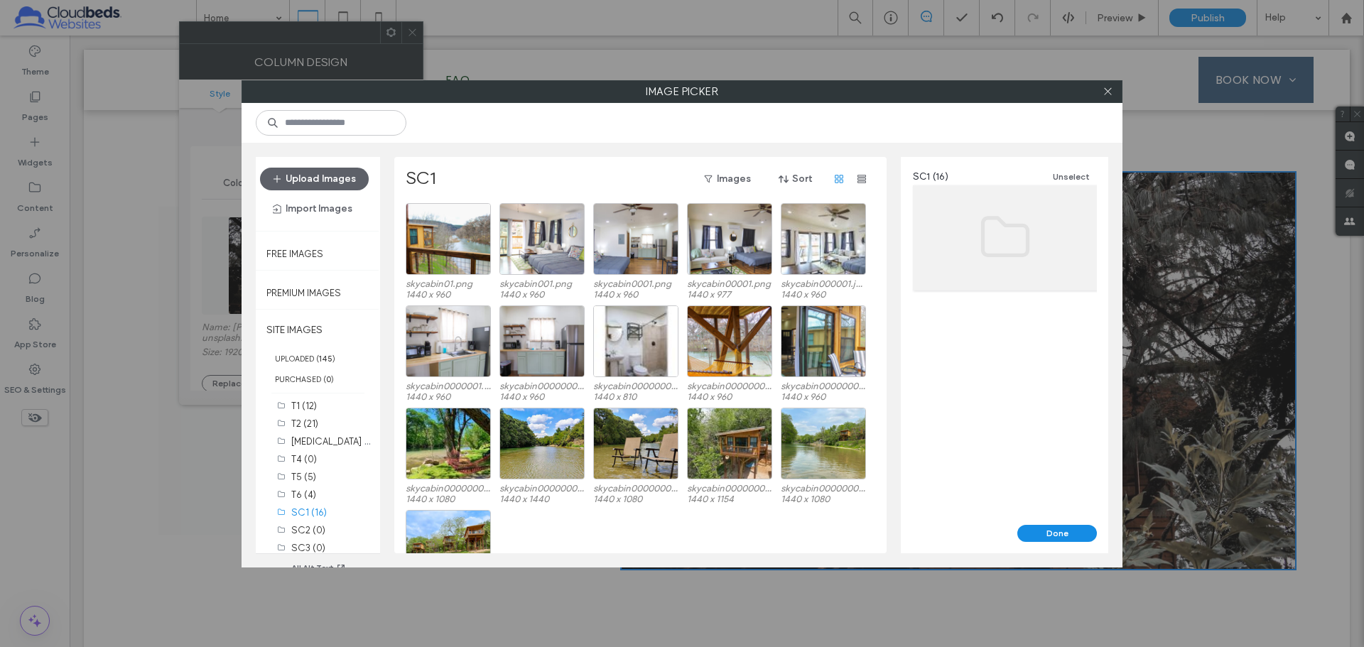
scroll to position [59, 0]
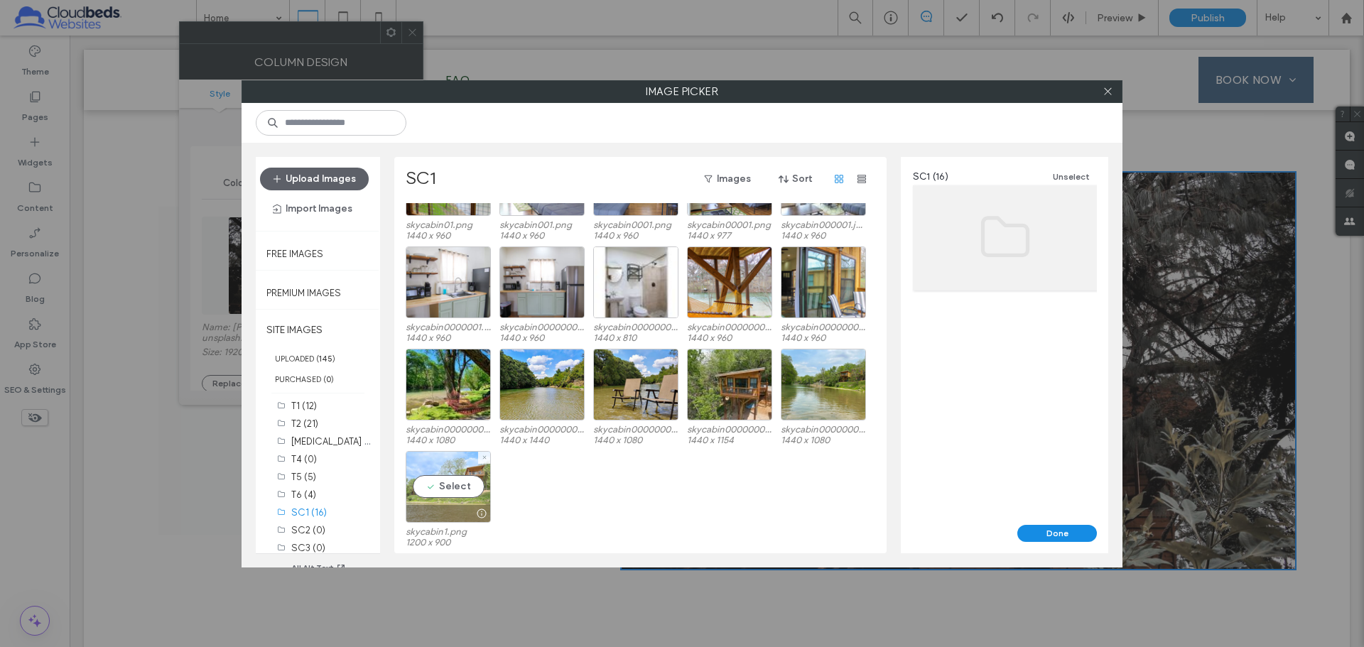
click at [469, 425] on div "Select" at bounding box center [448, 487] width 85 height 72
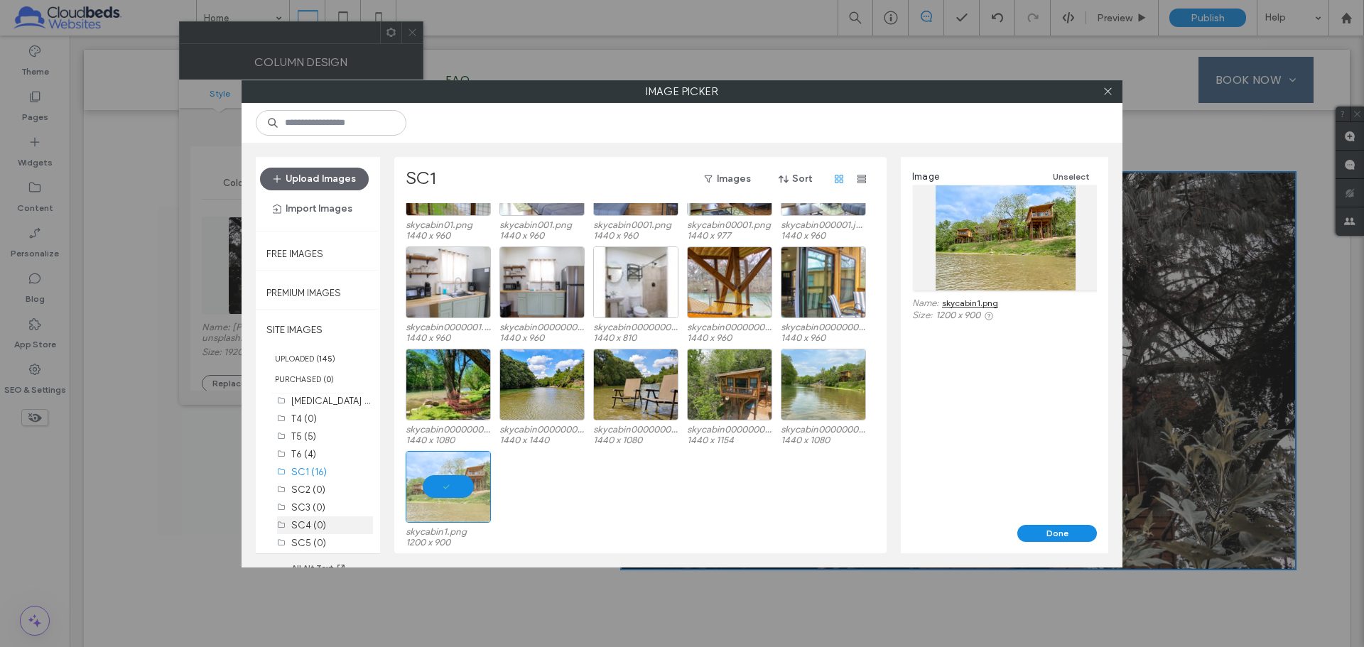
scroll to position [25, 0]
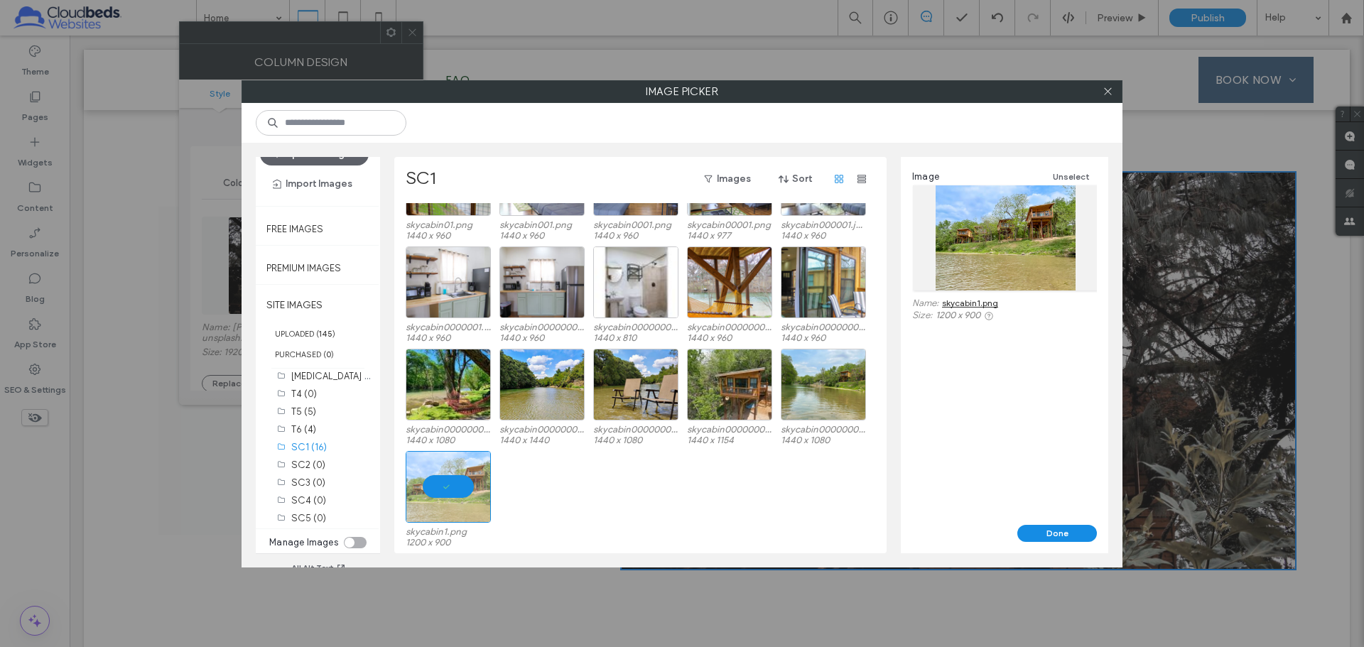
click at [345, 425] on div "toggle" at bounding box center [349, 543] width 10 height 10
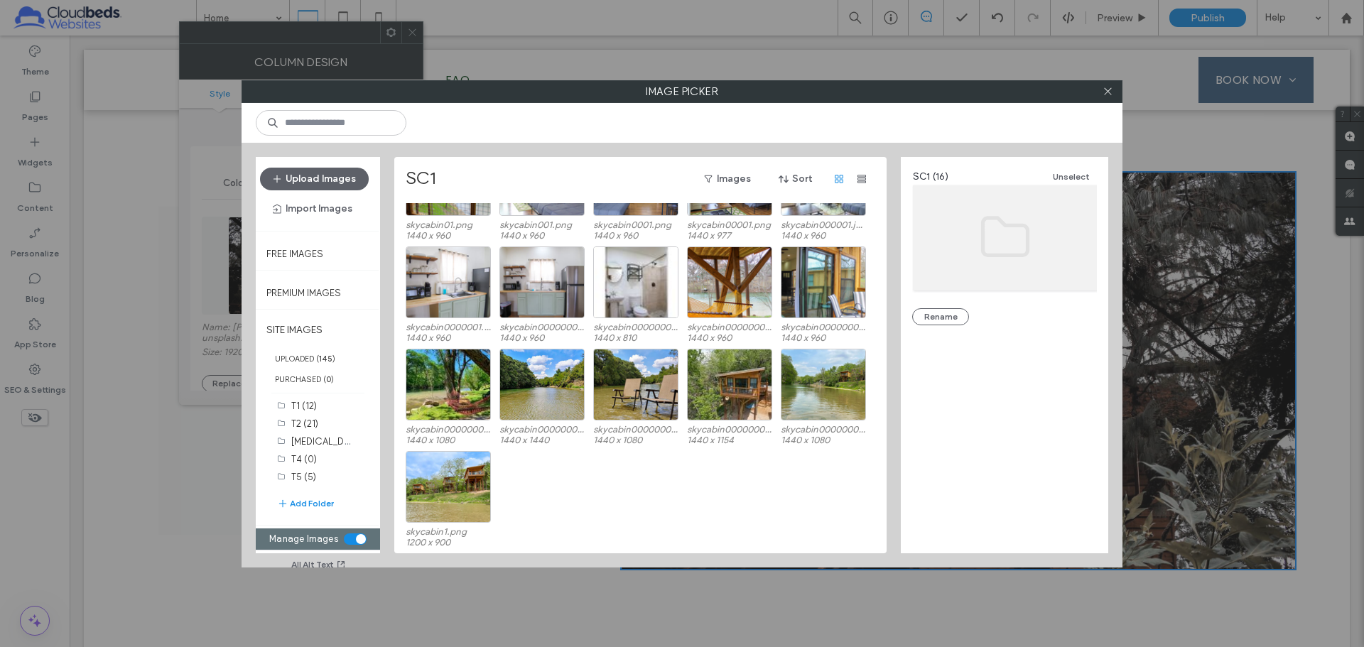
scroll to position [0, 0]
click at [329, 425] on button "Add Folder" at bounding box center [305, 503] width 57 height 14
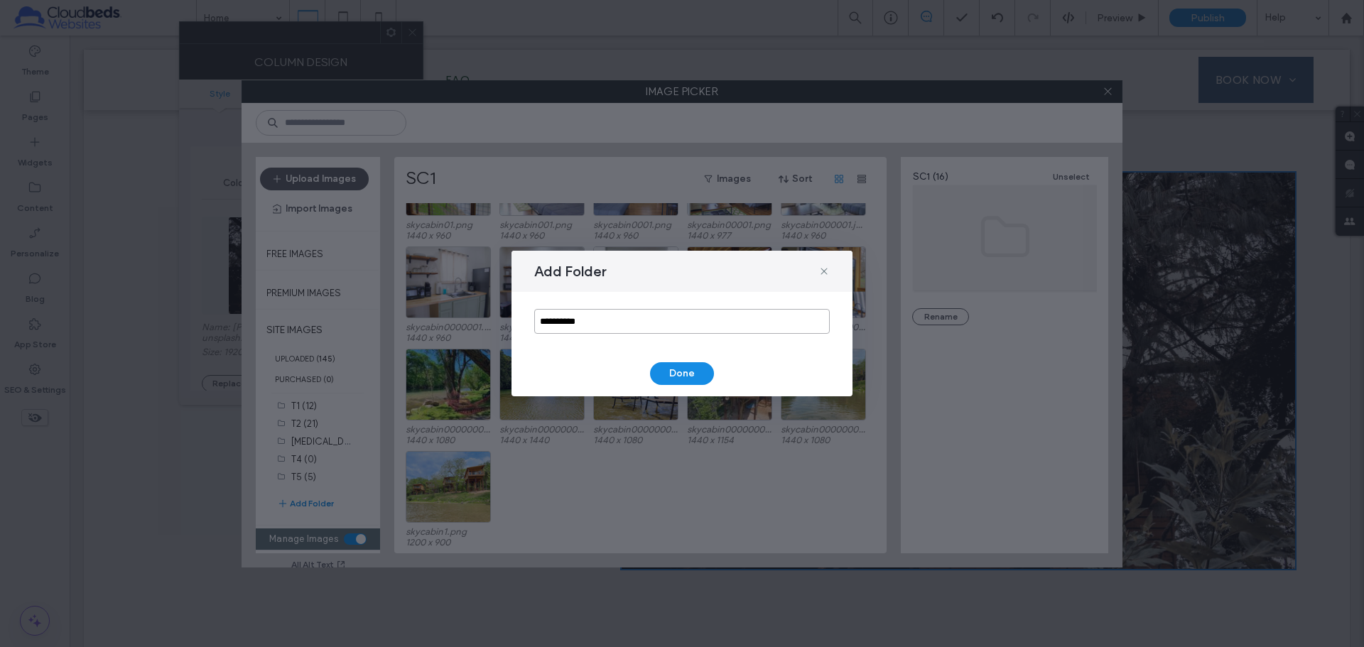
drag, startPoint x: 597, startPoint y: 313, endPoint x: 459, endPoint y: 325, distance: 138.3
click at [460, 325] on div "**********" at bounding box center [682, 323] width 1364 height 647
type input "********"
click at [688, 372] on button "Done" at bounding box center [682, 373] width 64 height 23
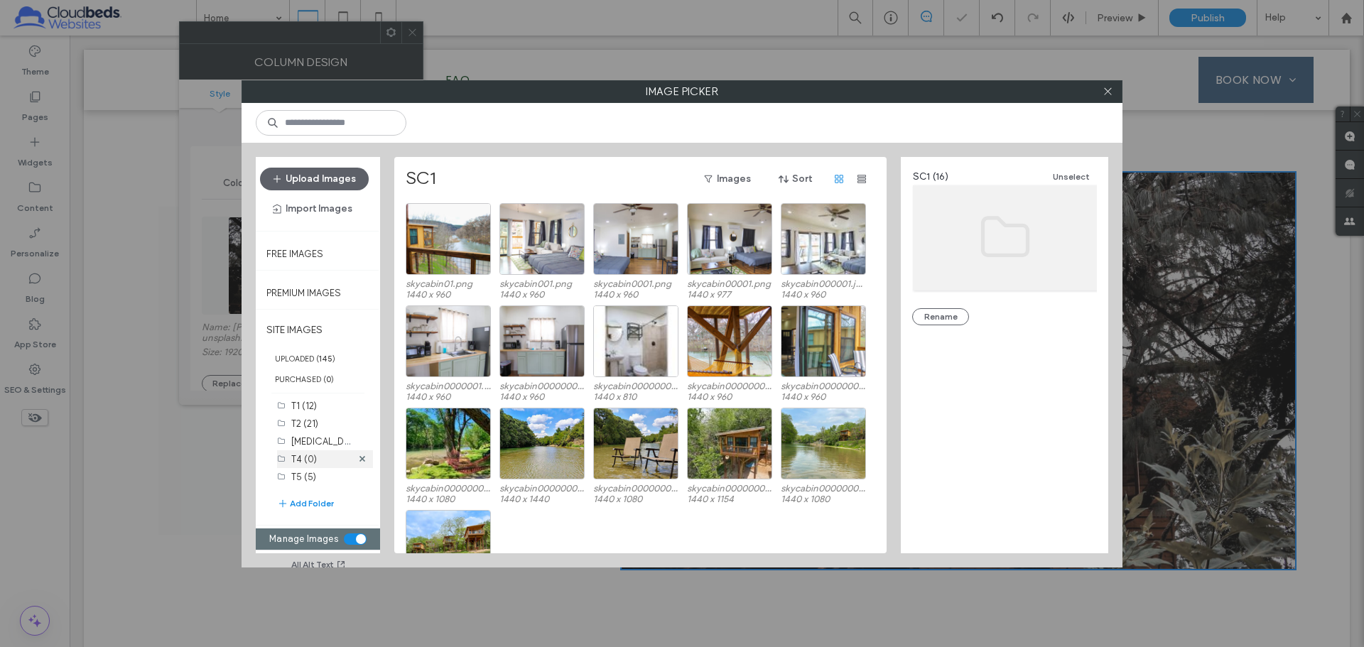
scroll to position [122, 0]
click at [316, 425] on label "Exterior (0)" at bounding box center [314, 479] width 47 height 11
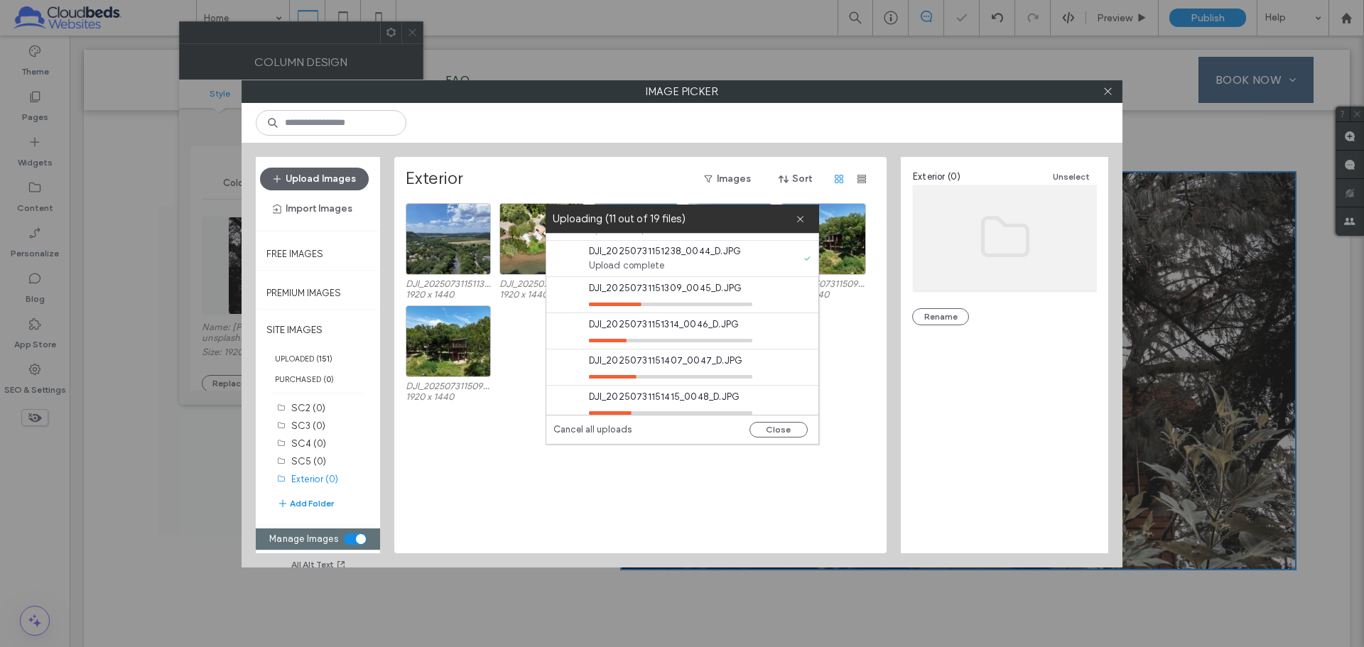
scroll to position [507, 0]
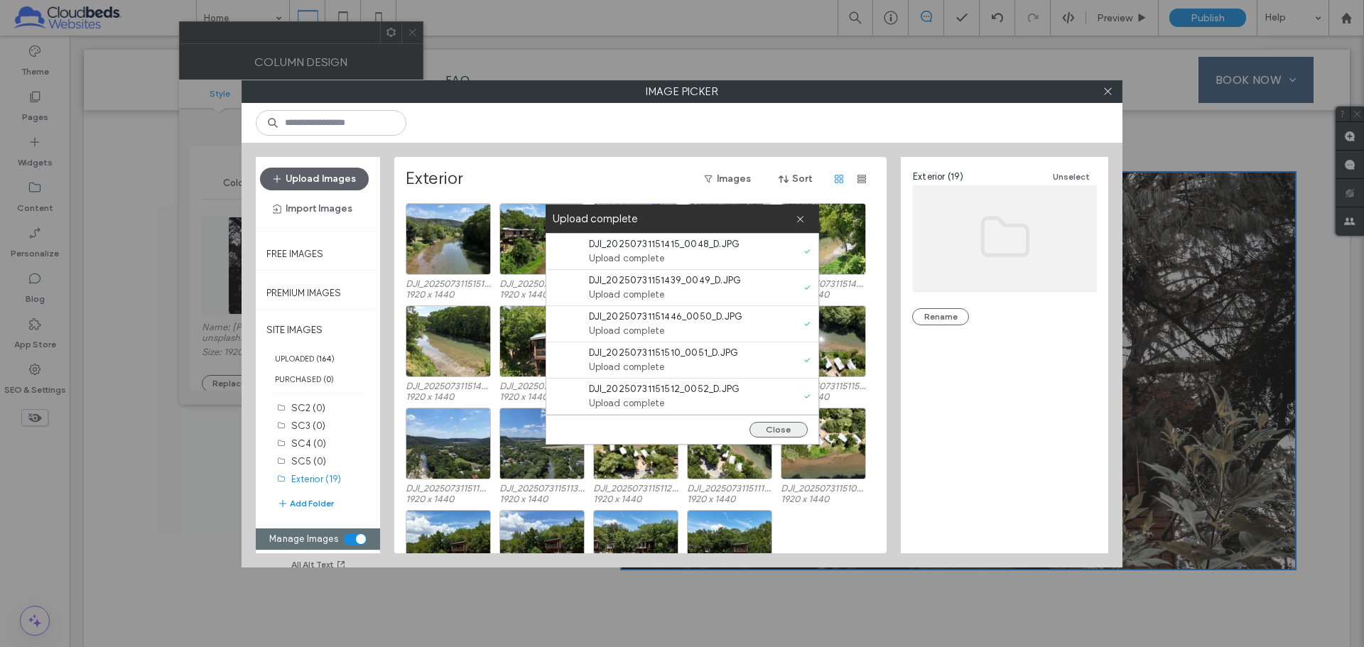
click at [771, 425] on button "Close" at bounding box center [778, 430] width 58 height 16
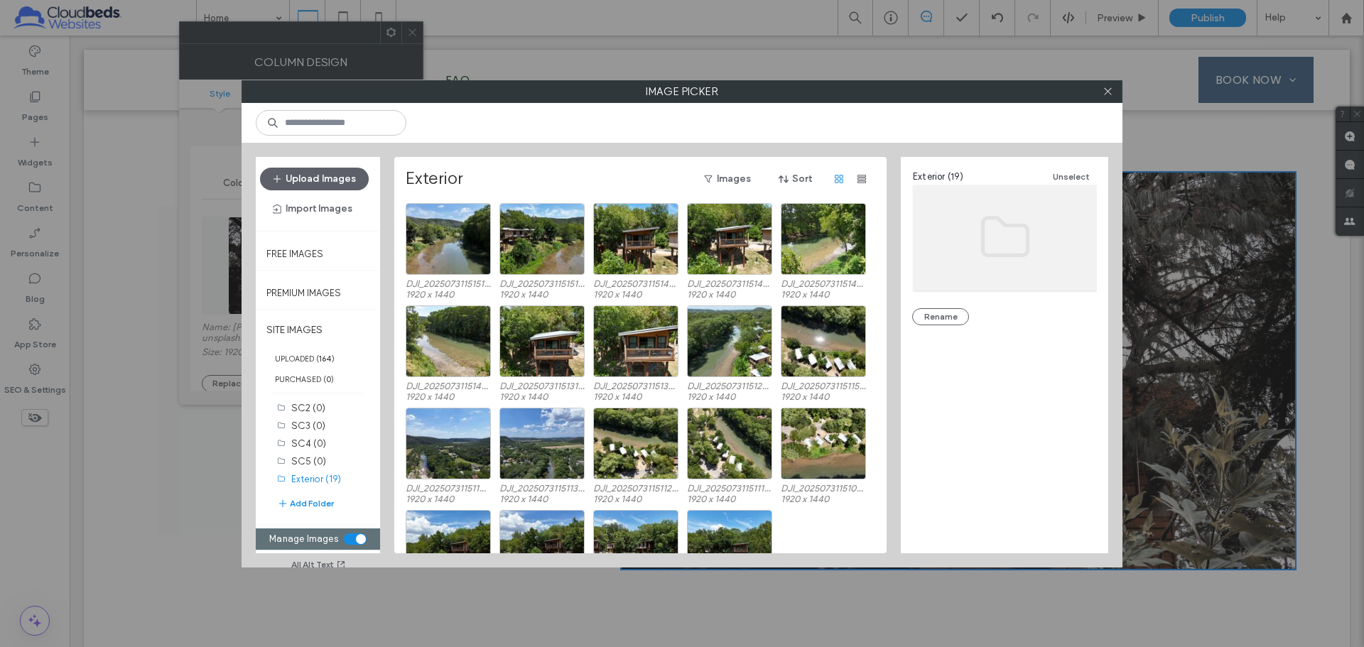
scroll to position [0, 0]
click at [729, 339] on div "Select" at bounding box center [729, 341] width 85 height 72
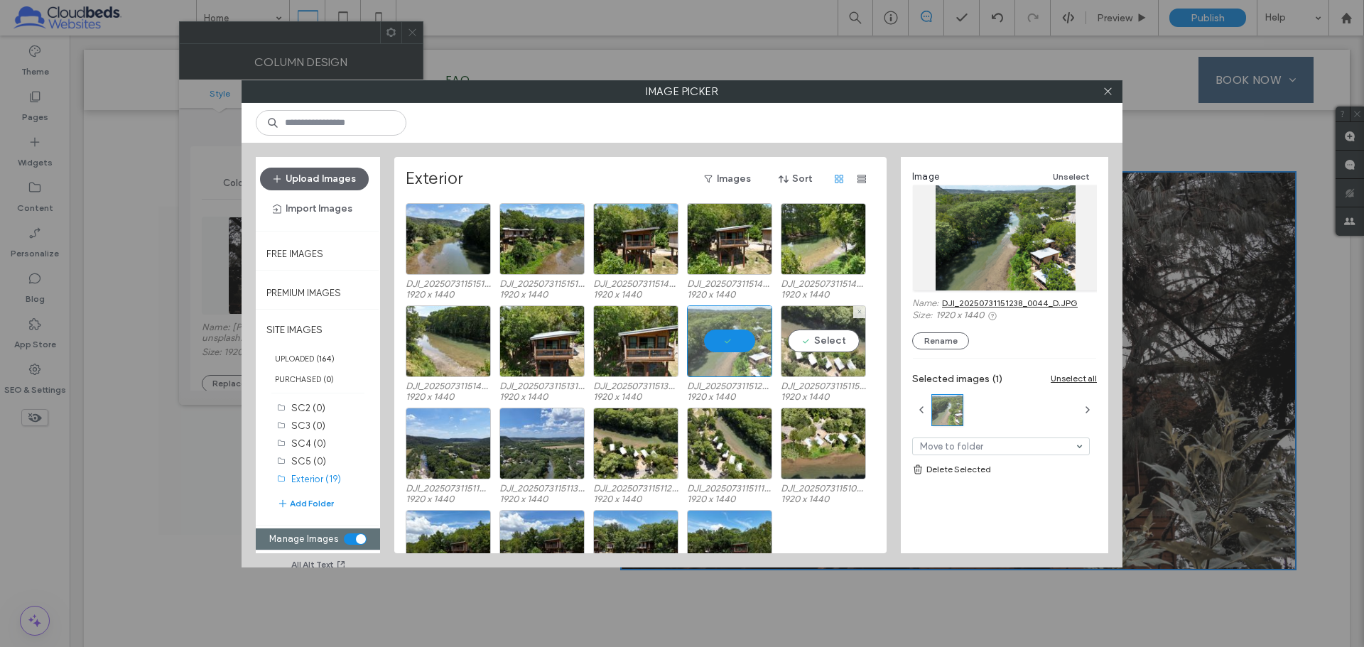
click at [830, 340] on div "Select" at bounding box center [822, 341] width 85 height 72
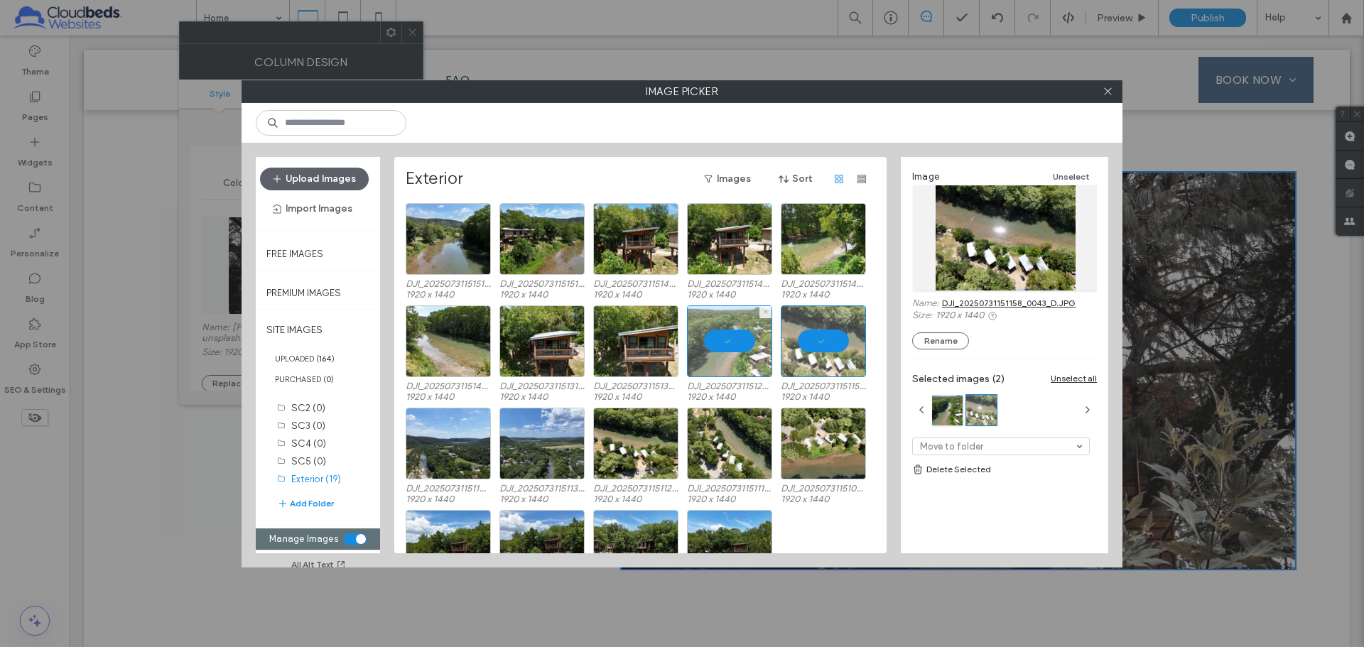
click at [710, 332] on div at bounding box center [729, 341] width 85 height 72
click at [356, 425] on div "toggle" at bounding box center [361, 539] width 10 height 10
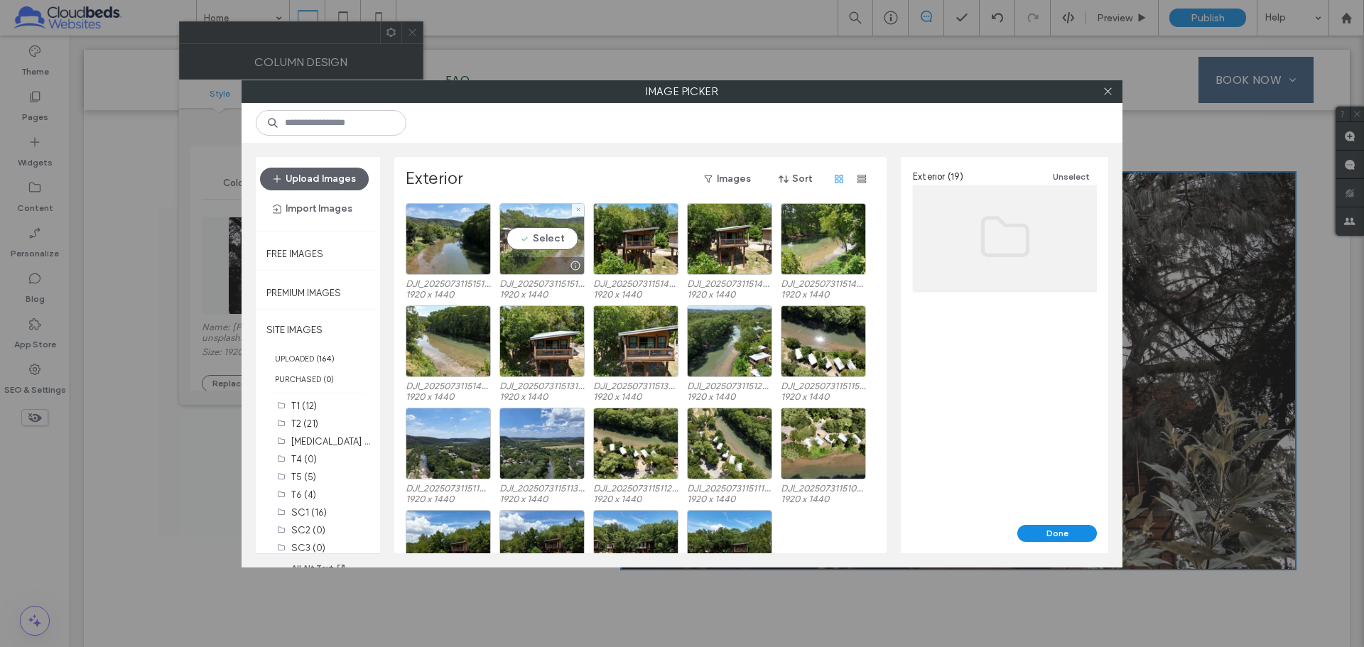
click at [542, 238] on div "Select" at bounding box center [541, 239] width 85 height 72
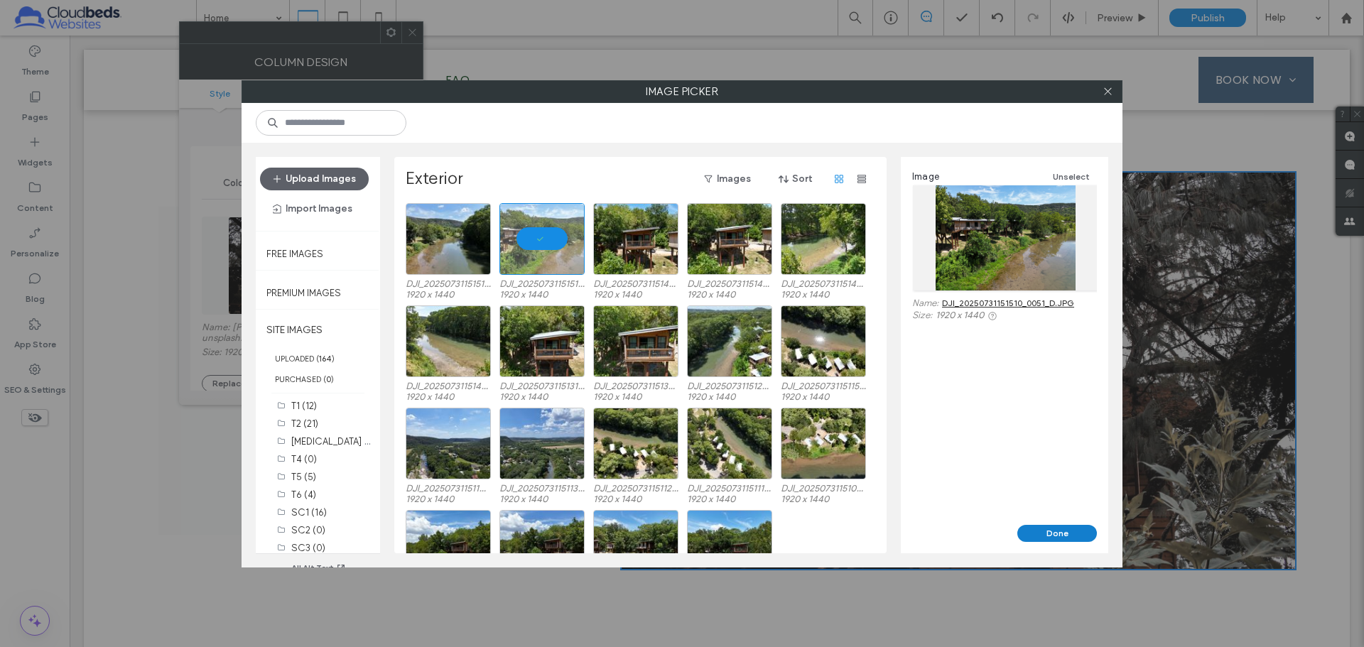
click at [969, 425] on button "Done" at bounding box center [1057, 533] width 80 height 17
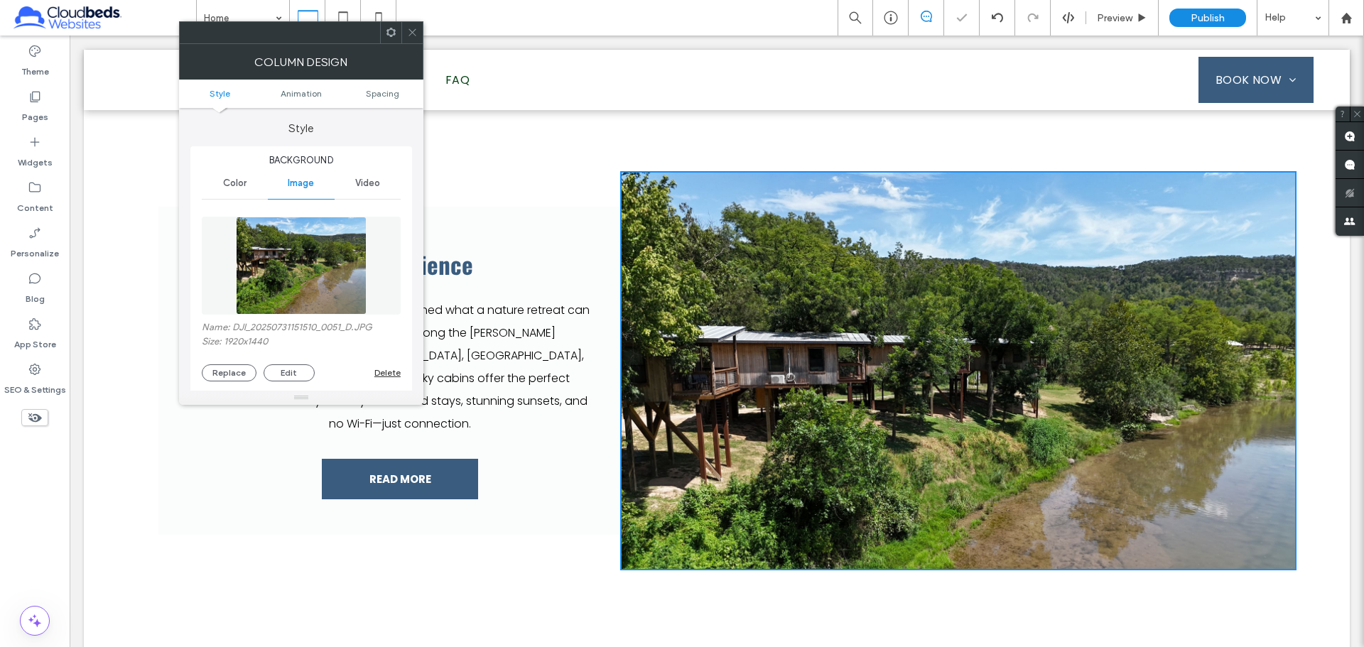
click at [413, 30] on icon at bounding box center [412, 32] width 11 height 11
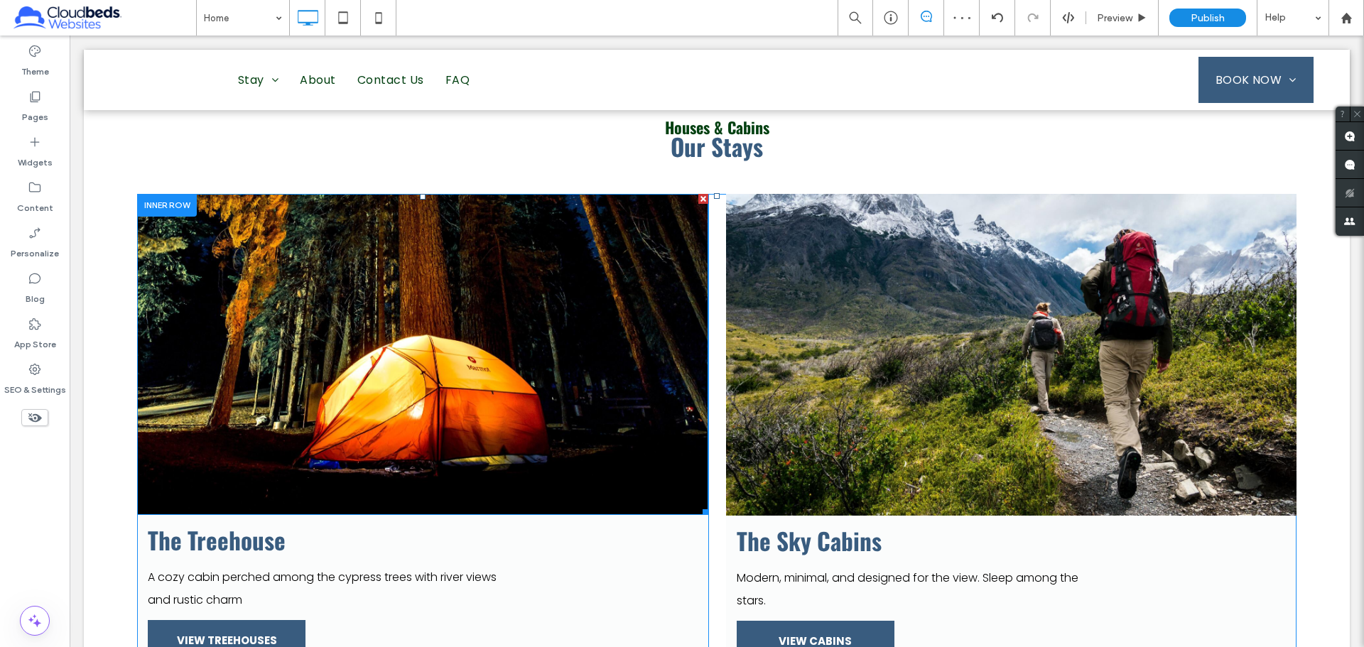
scroll to position [1207, 0]
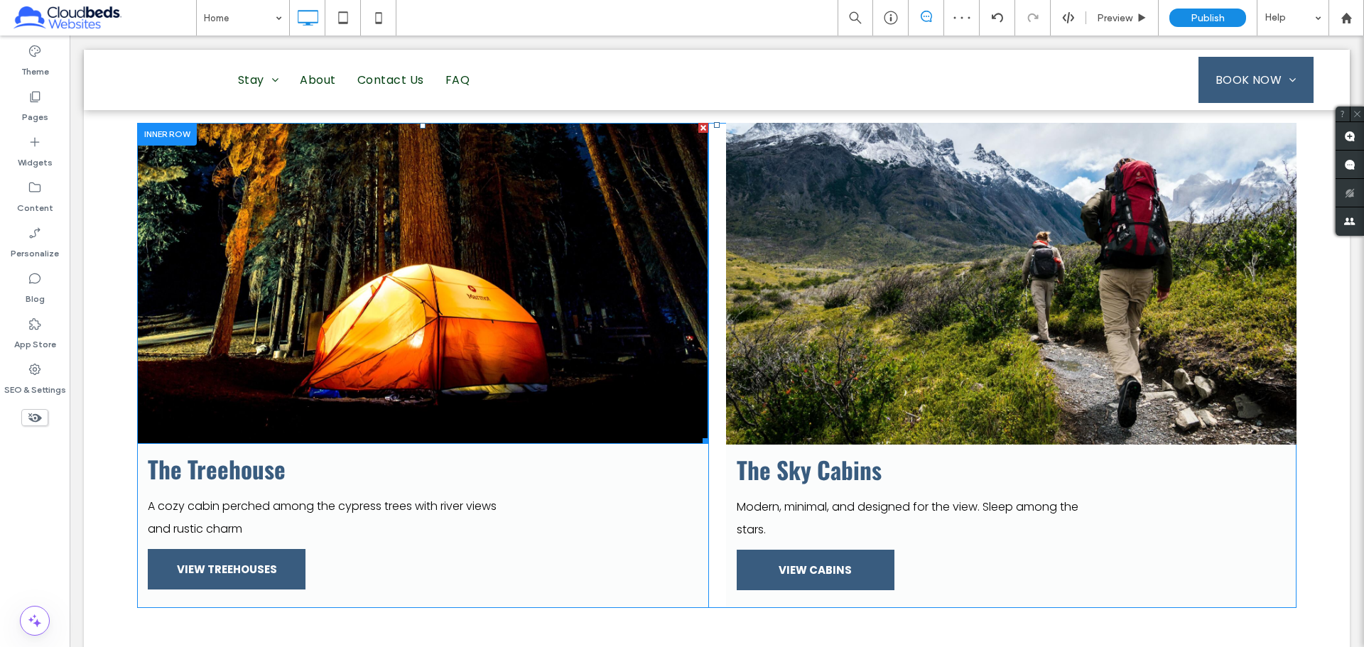
click at [431, 283] on img at bounding box center [422, 283] width 571 height 321
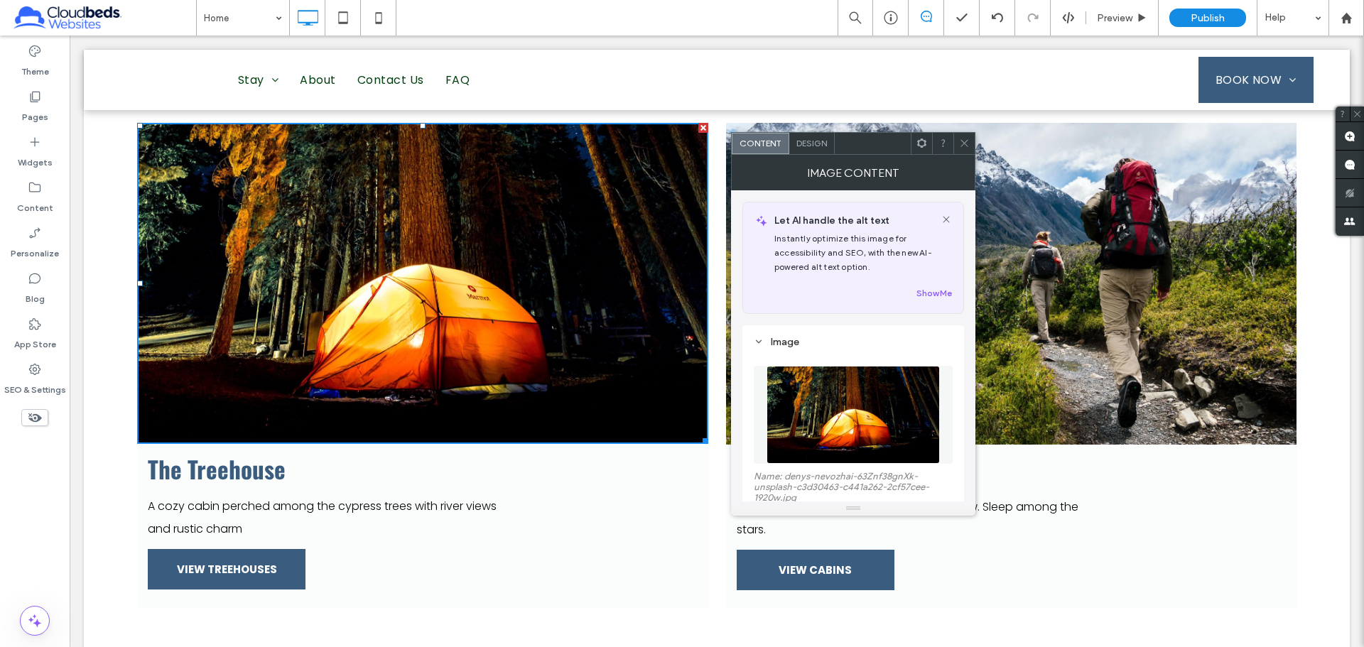
scroll to position [71, 0]
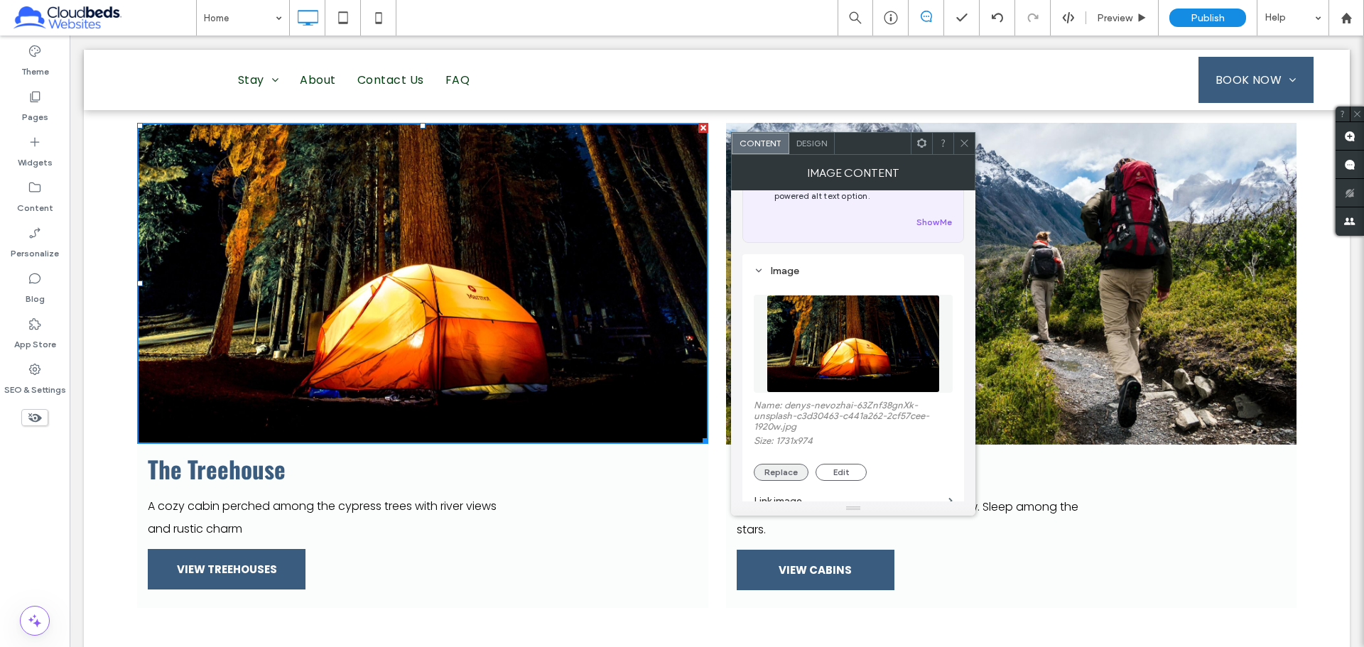
click at [795, 425] on button "Replace" at bounding box center [781, 472] width 55 height 17
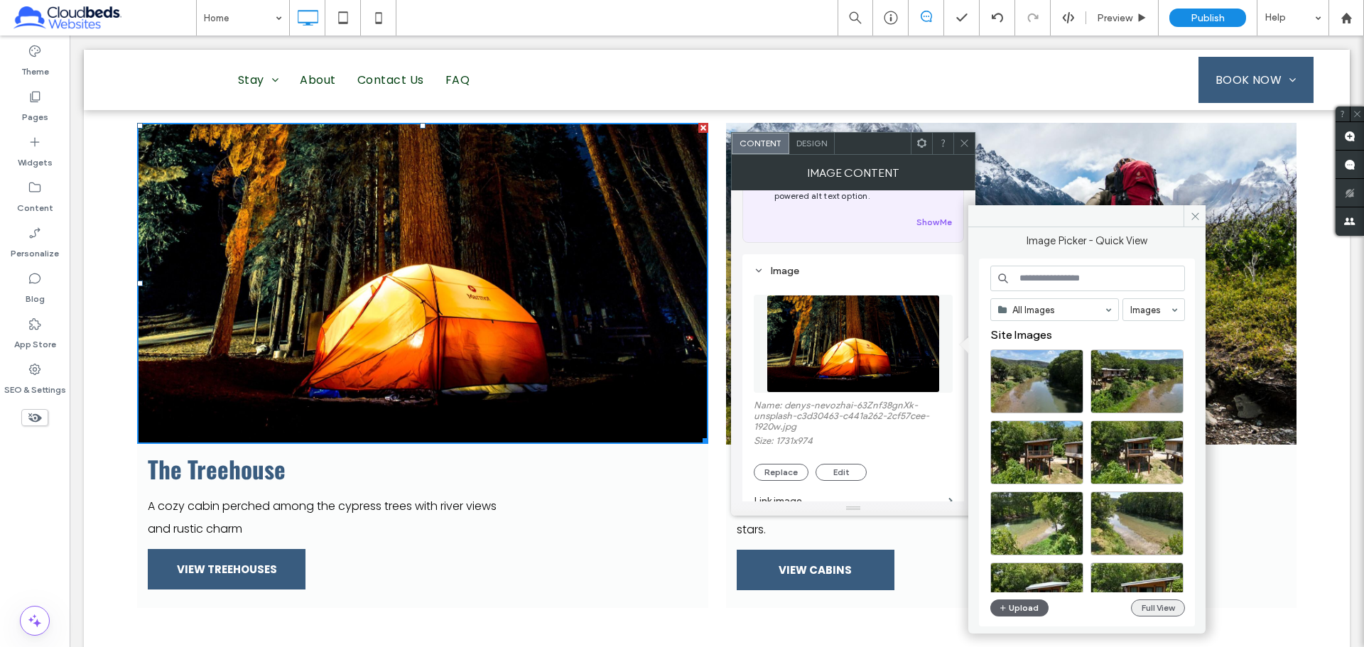
click at [969, 425] on button "Full View" at bounding box center [1158, 607] width 54 height 17
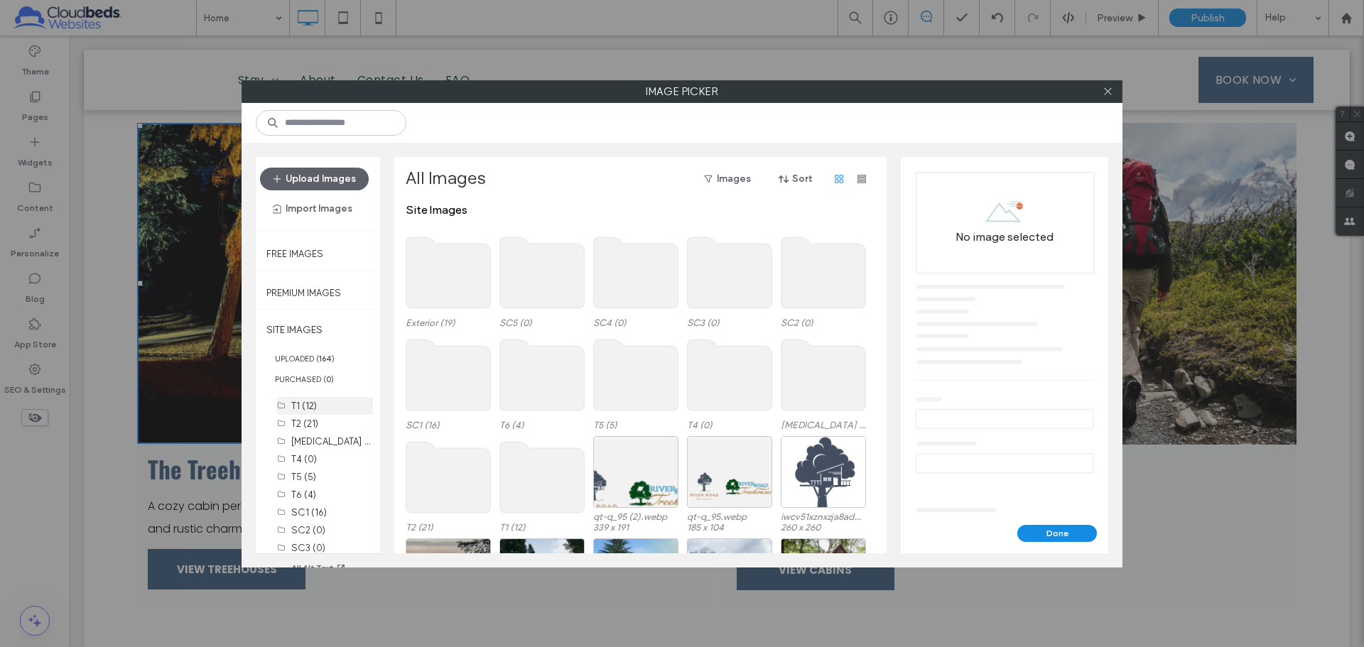
click at [308, 410] on label "T1 (12)" at bounding box center [304, 406] width 26 height 11
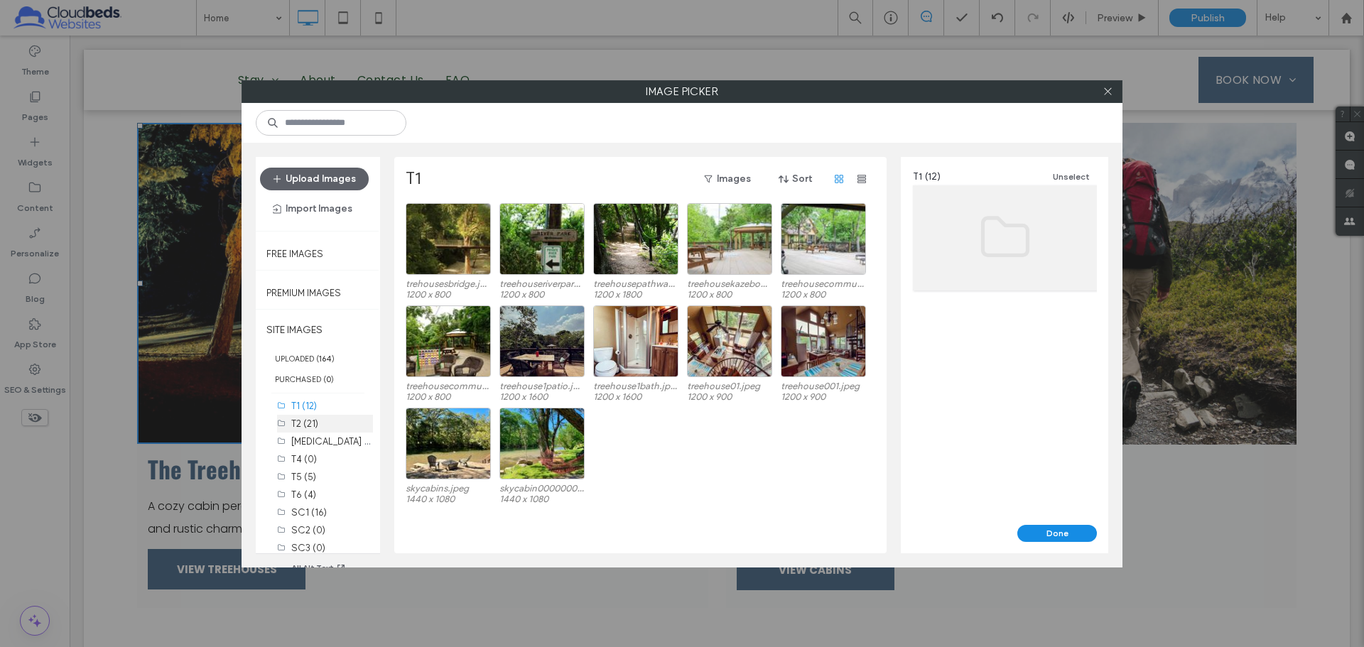
click at [316, 425] on div "T2 (21)" at bounding box center [332, 423] width 82 height 15
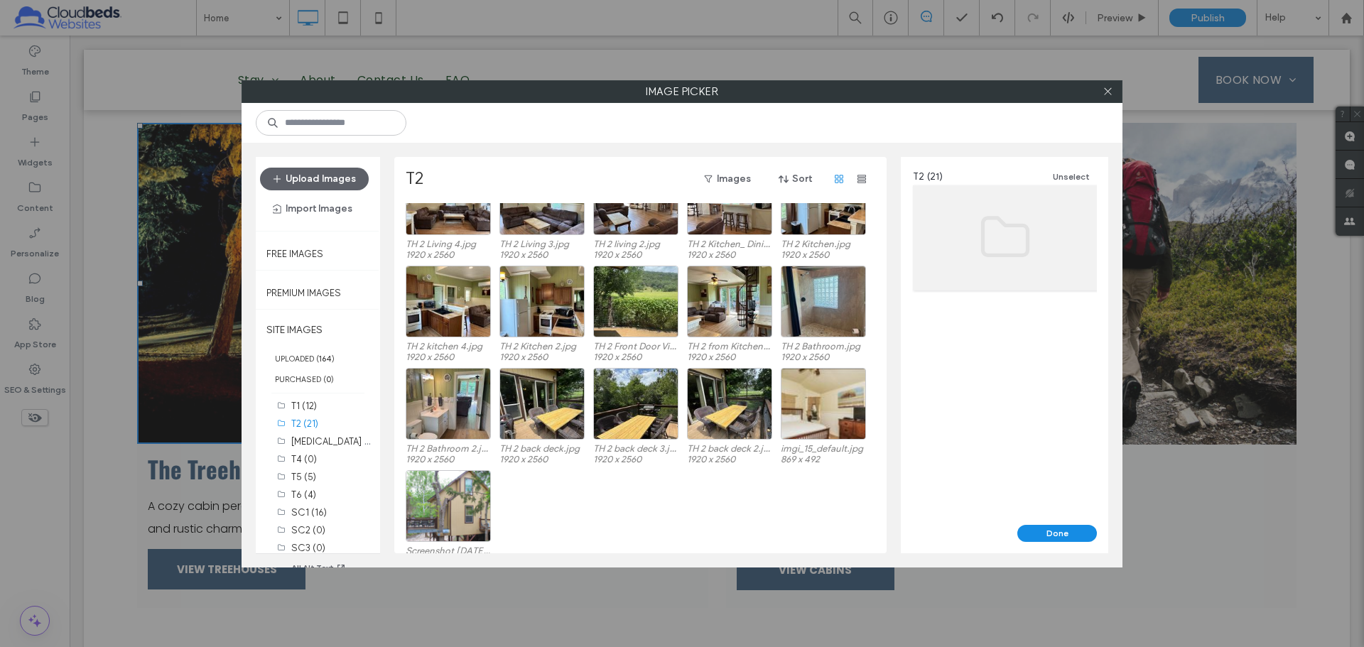
scroll to position [161, 0]
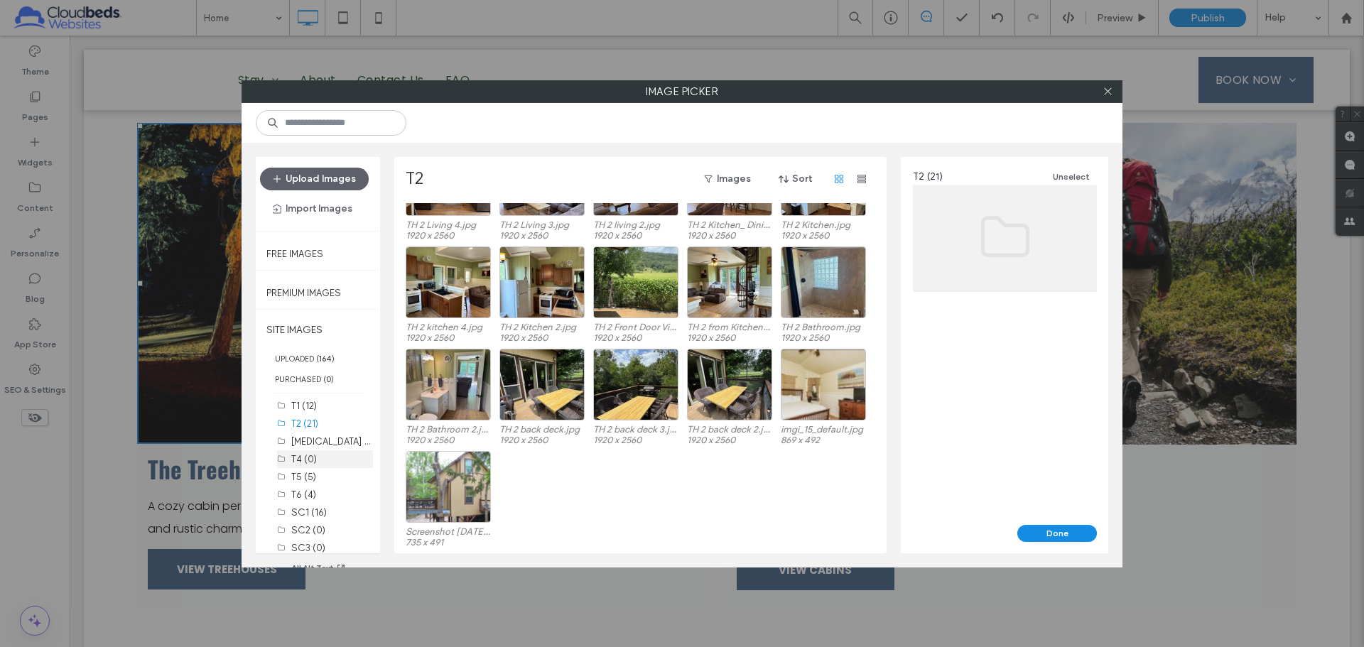
click at [305, 425] on div "T4 (0)" at bounding box center [332, 459] width 82 height 15
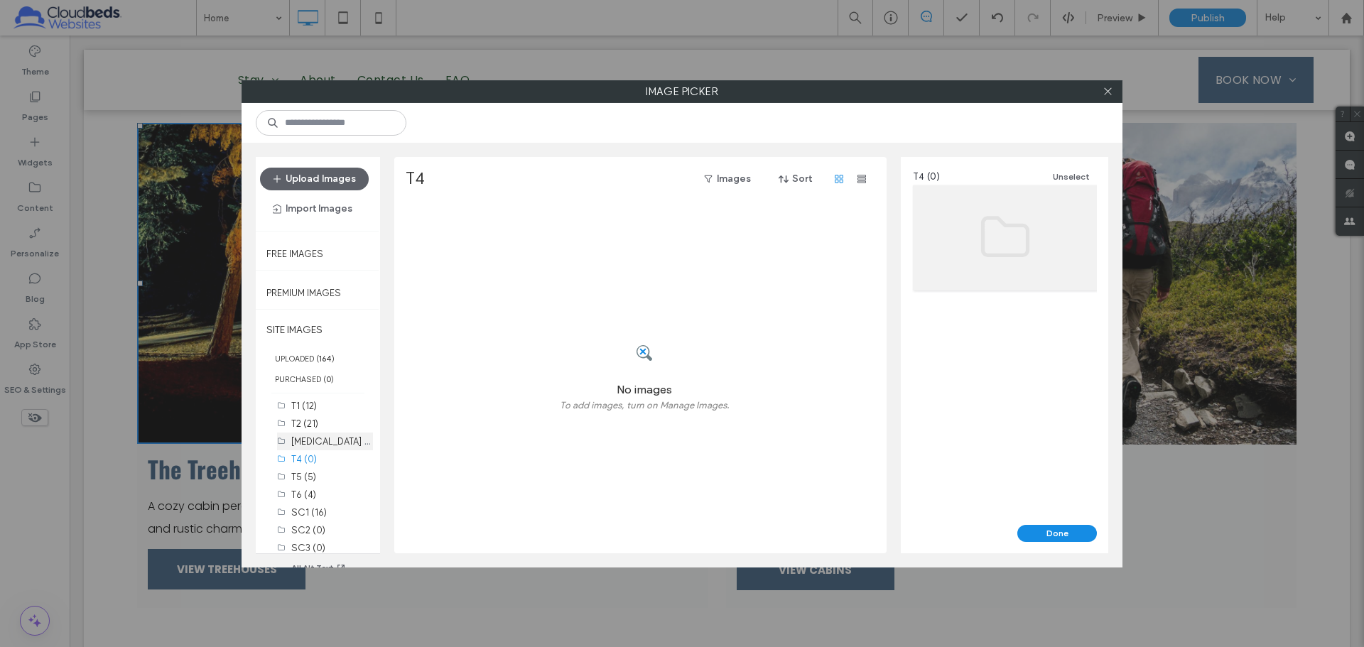
click at [310, 425] on label "[MEDICAL_DATA] (16)" at bounding box center [335, 440] width 88 height 13
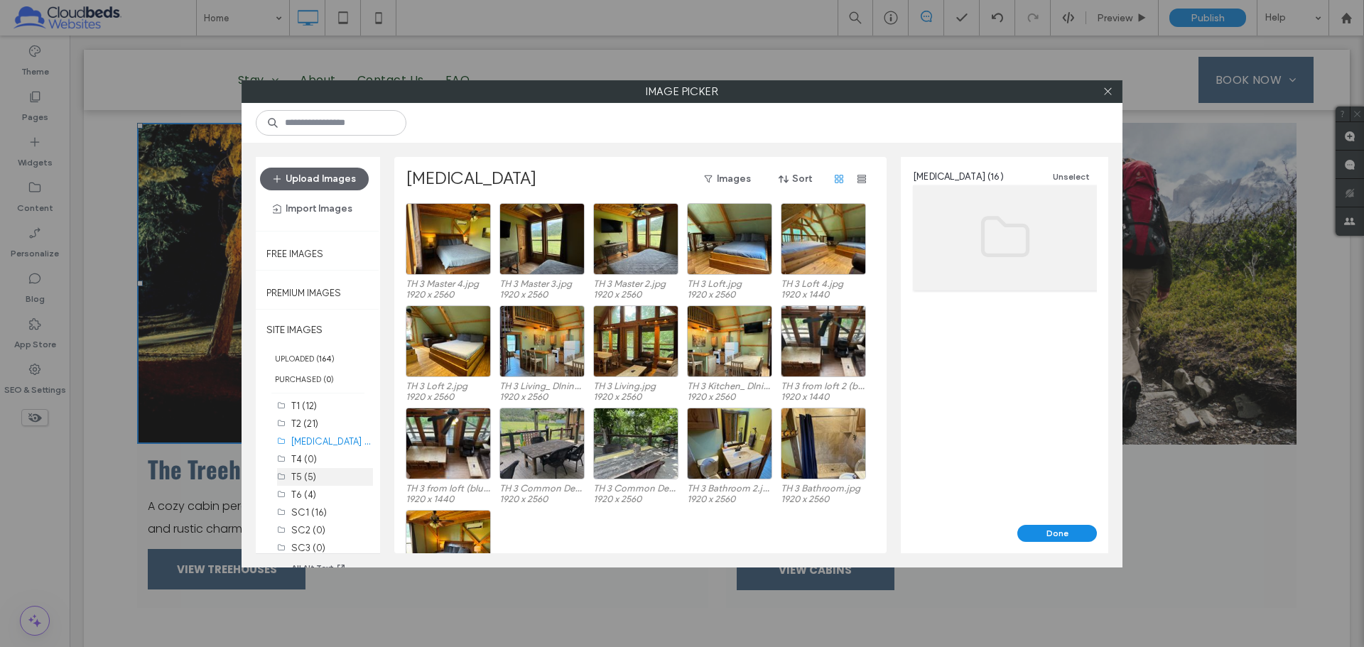
click at [307, 425] on label "T5 (5)" at bounding box center [303, 477] width 25 height 11
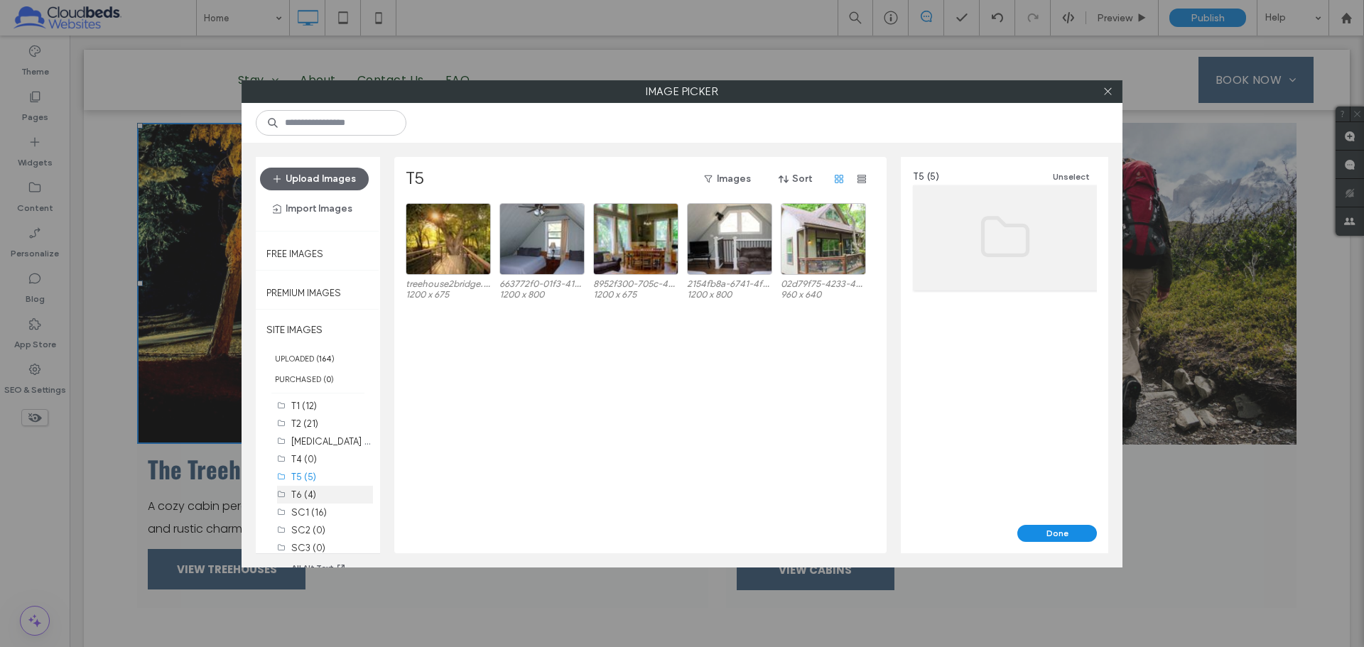
click at [305, 425] on label "T6 (4)" at bounding box center [303, 494] width 25 height 11
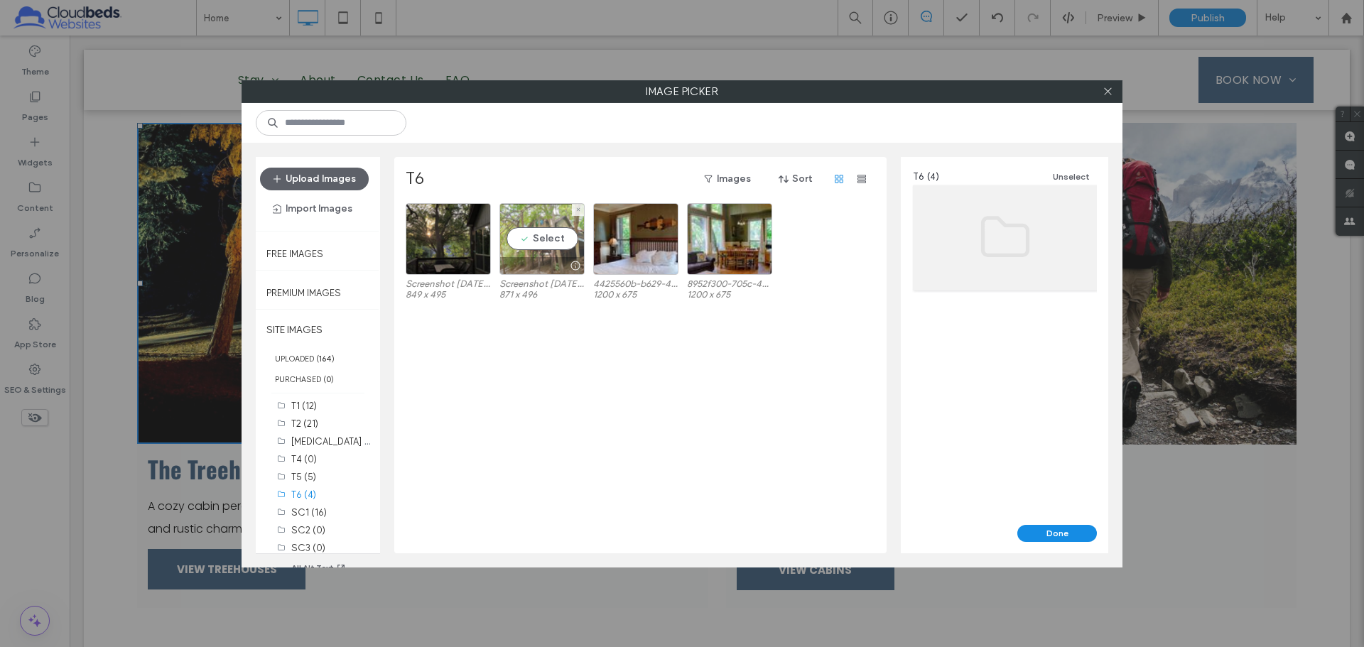
click at [531, 248] on div "Select" at bounding box center [541, 239] width 85 height 72
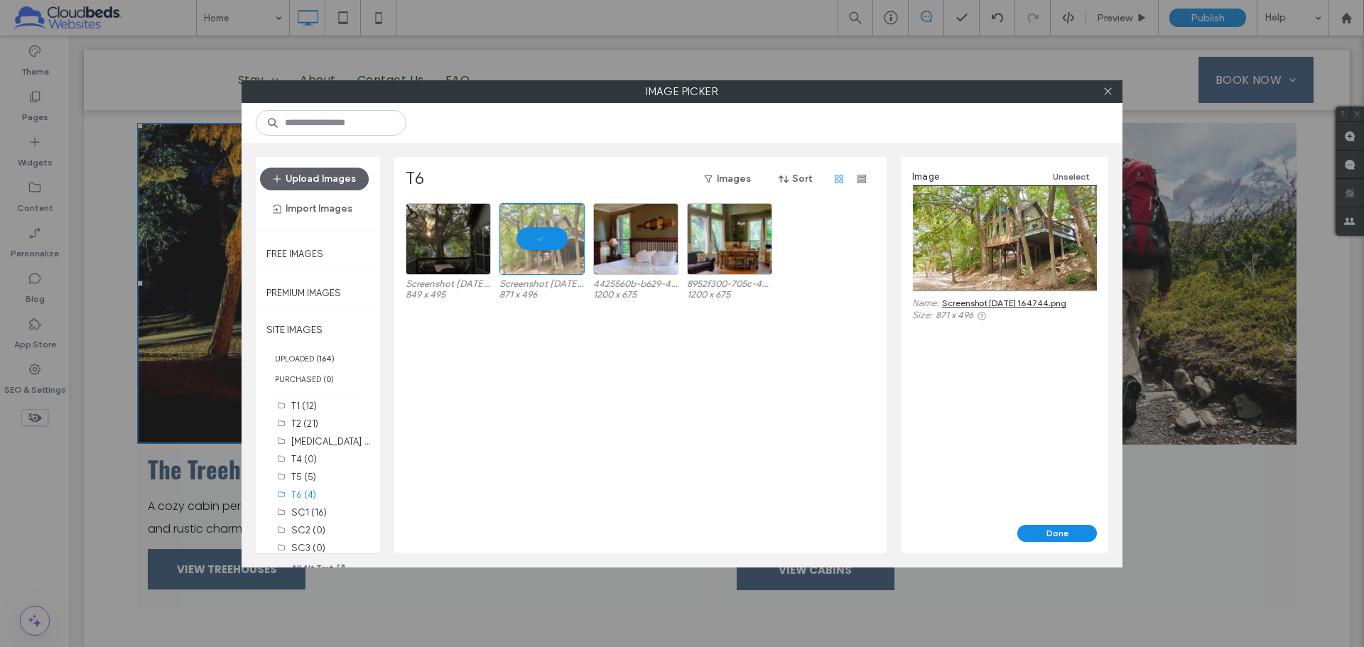
click at [969, 425] on div "Image Unselect Name: Screenshot 2025-07-10 164744.png Size: 871 x 496" at bounding box center [1004, 341] width 207 height 368
click at [969, 425] on button "Done" at bounding box center [1057, 533] width 80 height 17
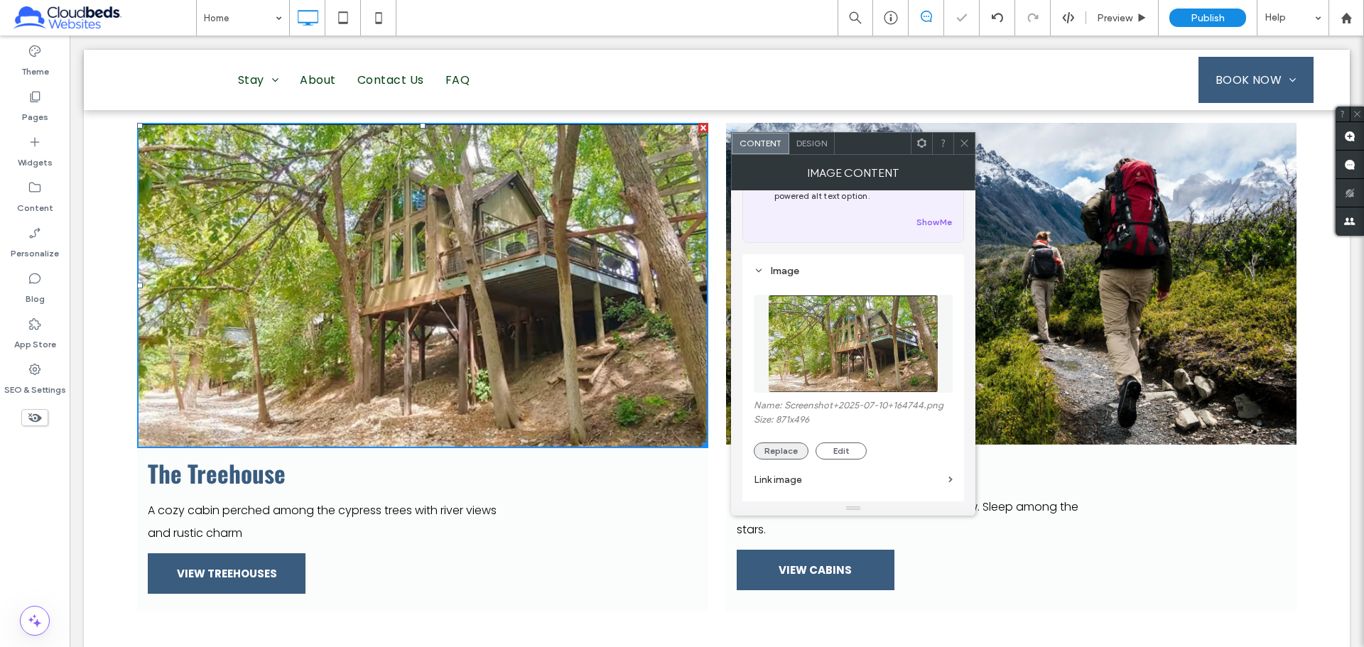
click at [781, 425] on button "Replace" at bounding box center [781, 450] width 55 height 17
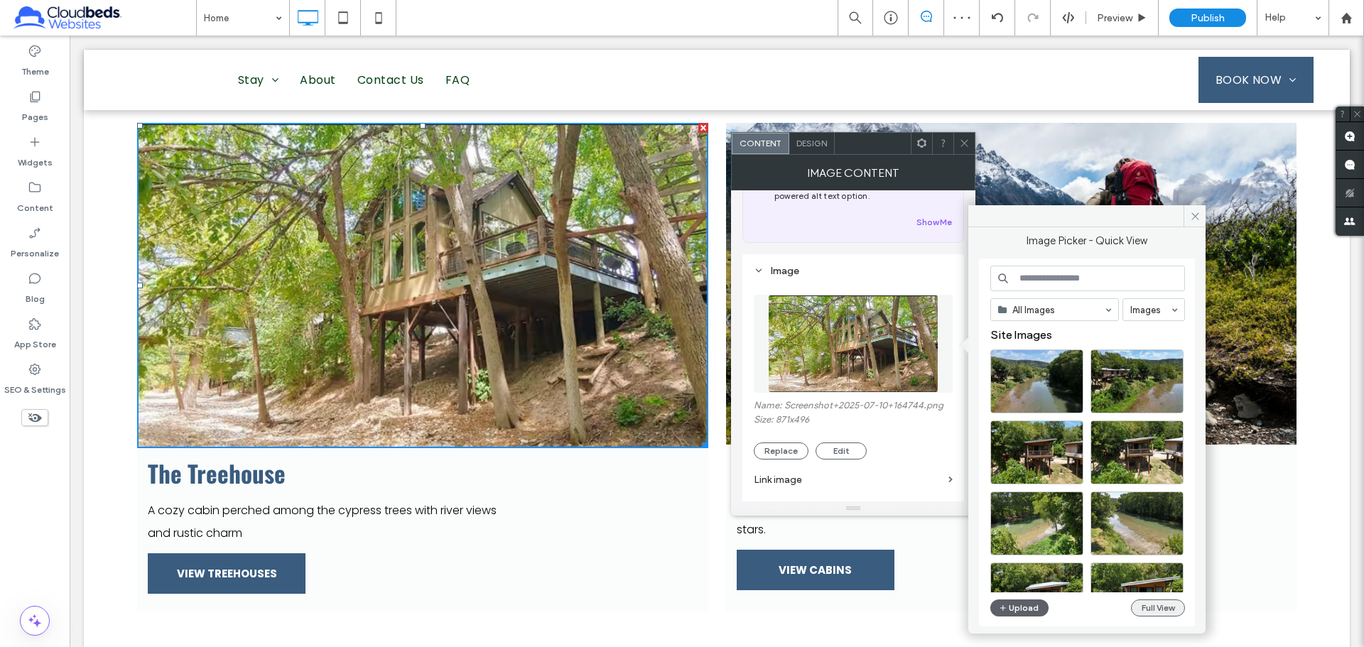
click at [969, 425] on button "Full View" at bounding box center [1158, 607] width 54 height 17
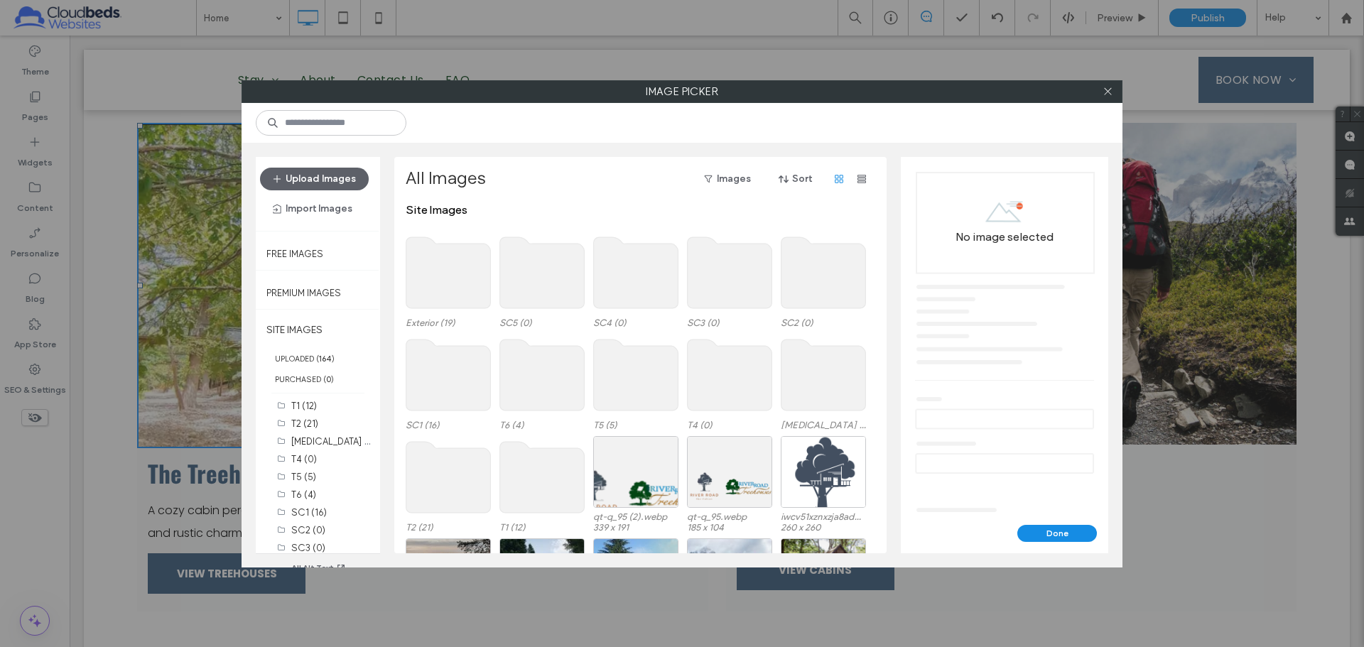
click at [535, 425] on use at bounding box center [542, 477] width 85 height 71
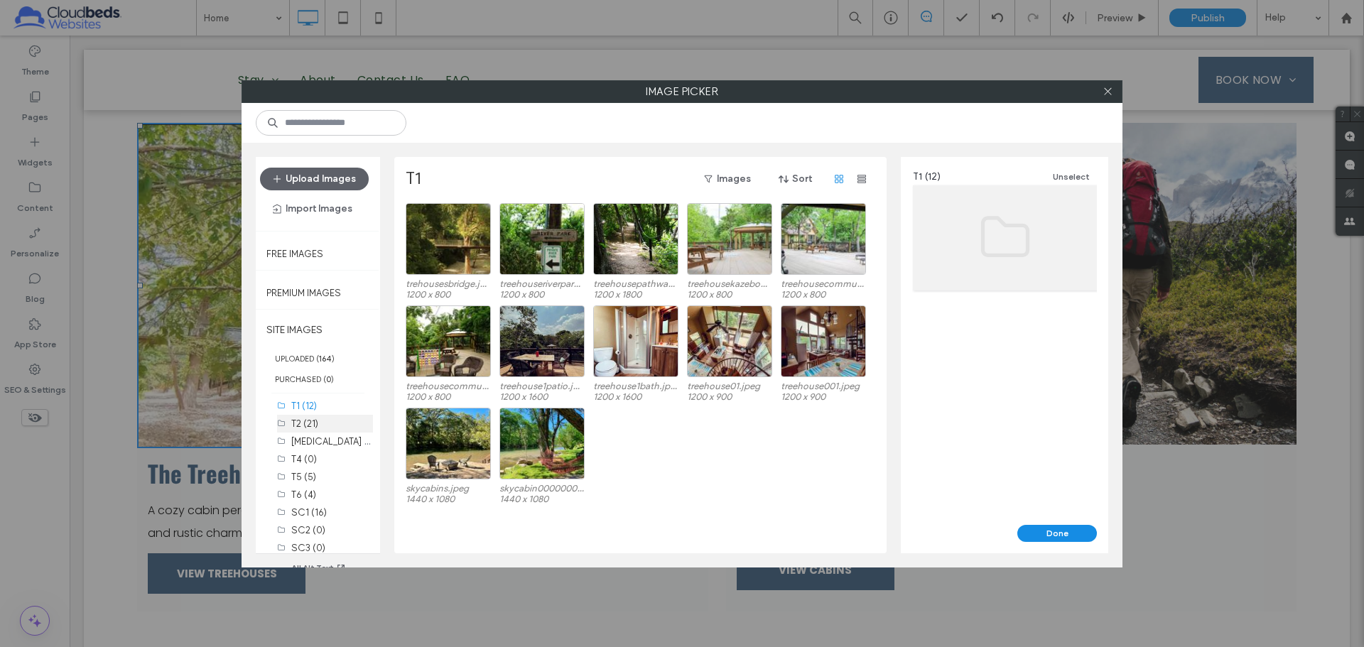
click at [326, 417] on div "T2 (21)" at bounding box center [332, 423] width 82 height 15
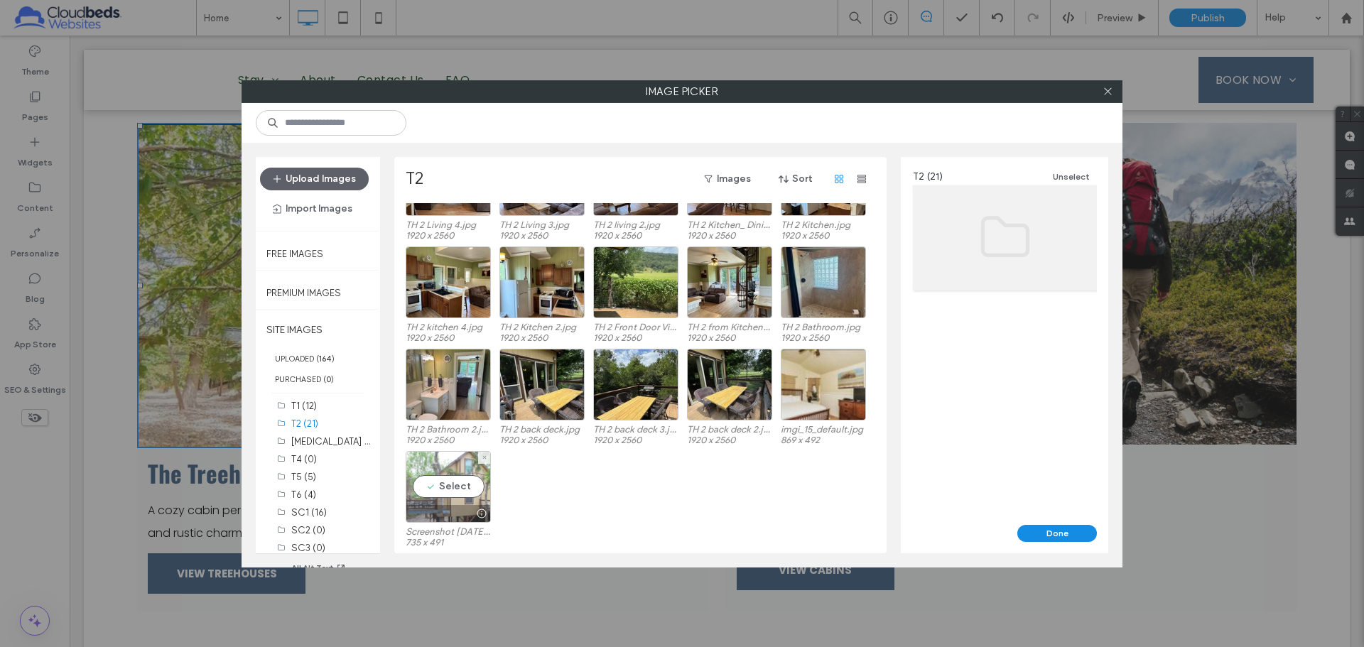
click at [466, 425] on div "Select" at bounding box center [448, 487] width 85 height 72
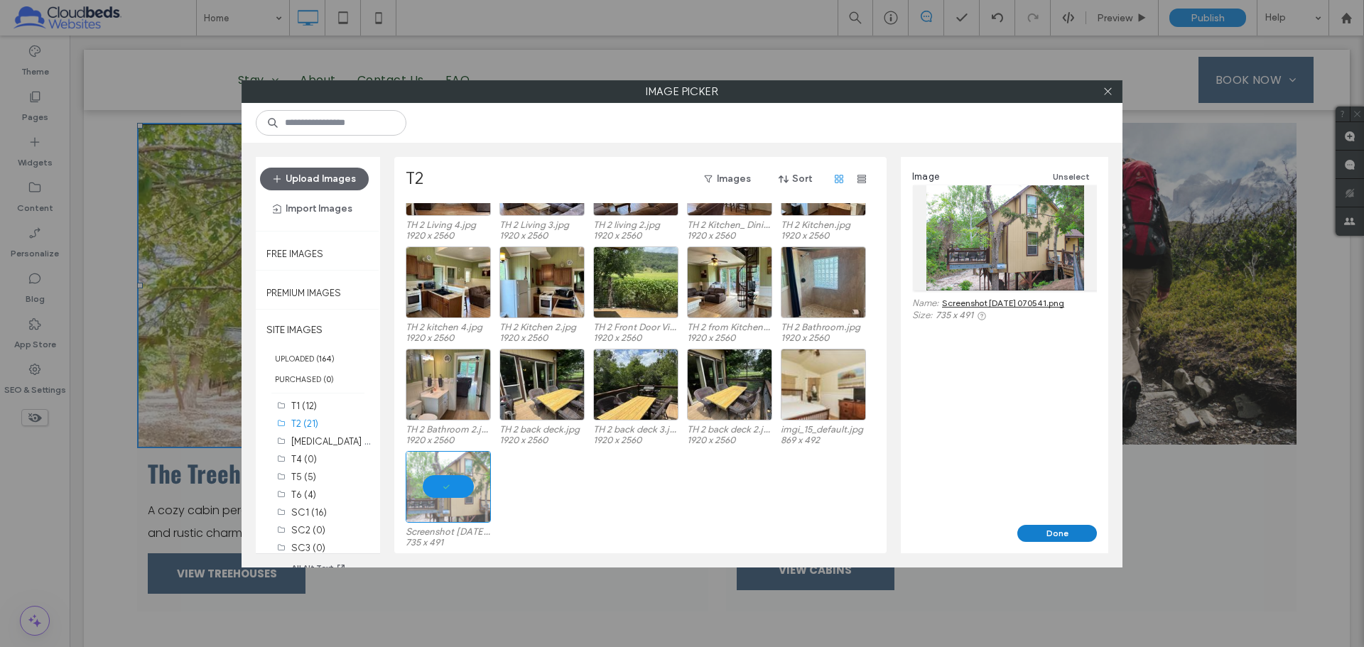
click at [969, 425] on button "Done" at bounding box center [1057, 533] width 80 height 17
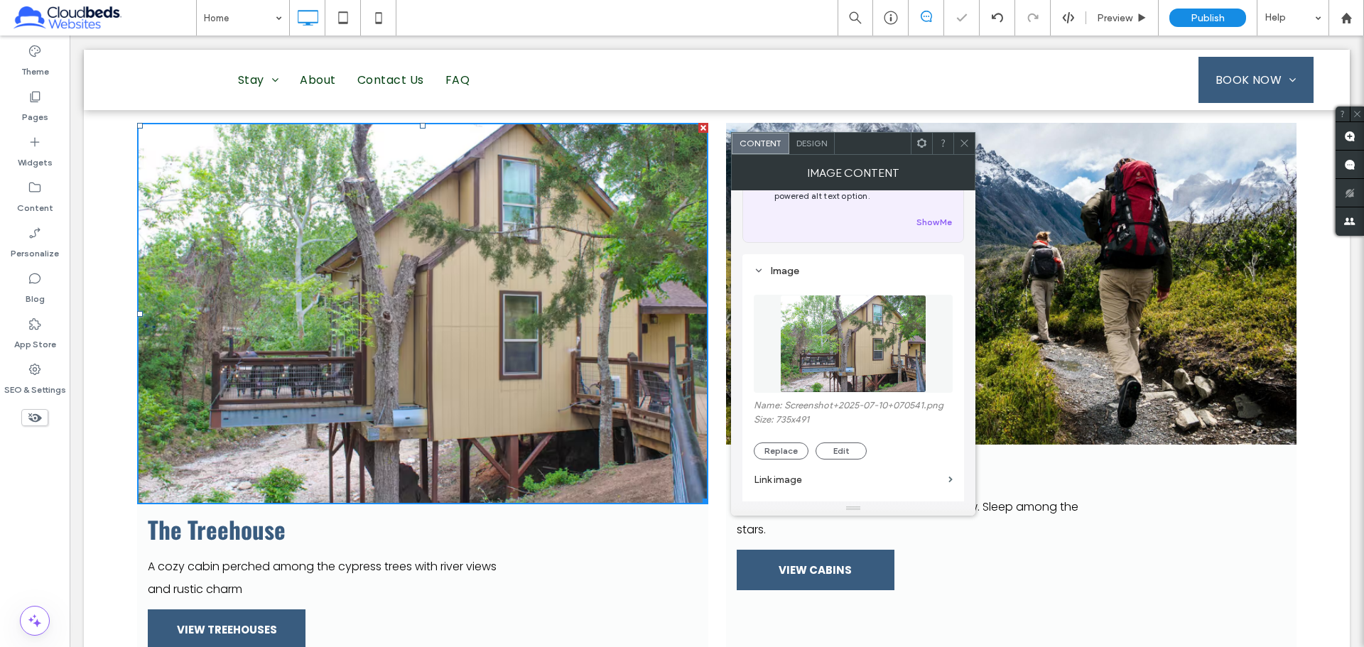
click at [959, 146] on icon at bounding box center [964, 143] width 11 height 11
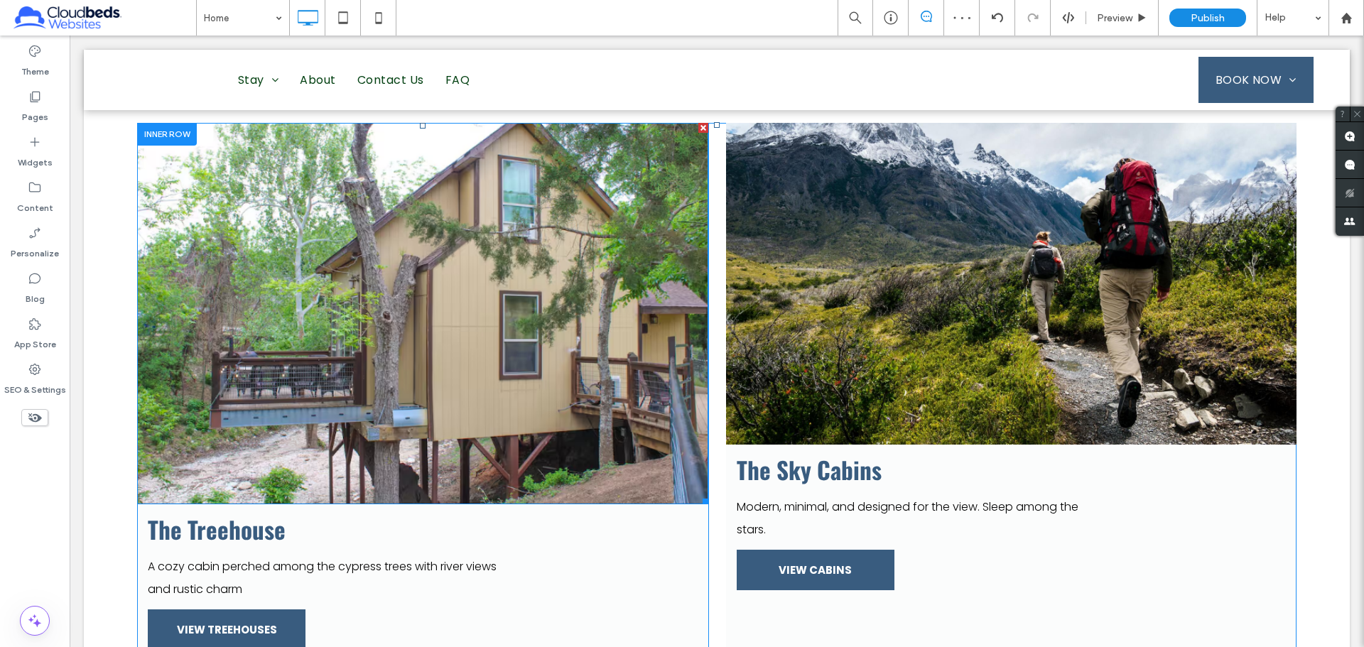
scroll to position [1065, 0]
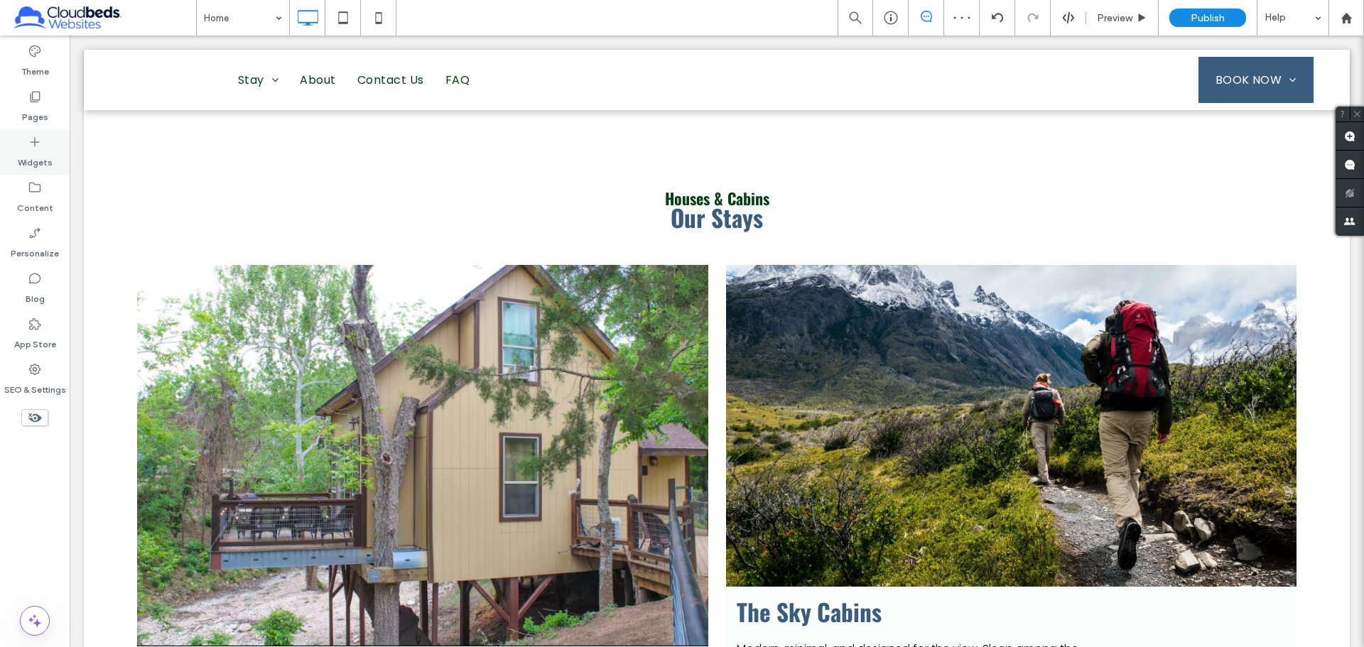
click at [38, 151] on label "Widgets" at bounding box center [35, 159] width 35 height 20
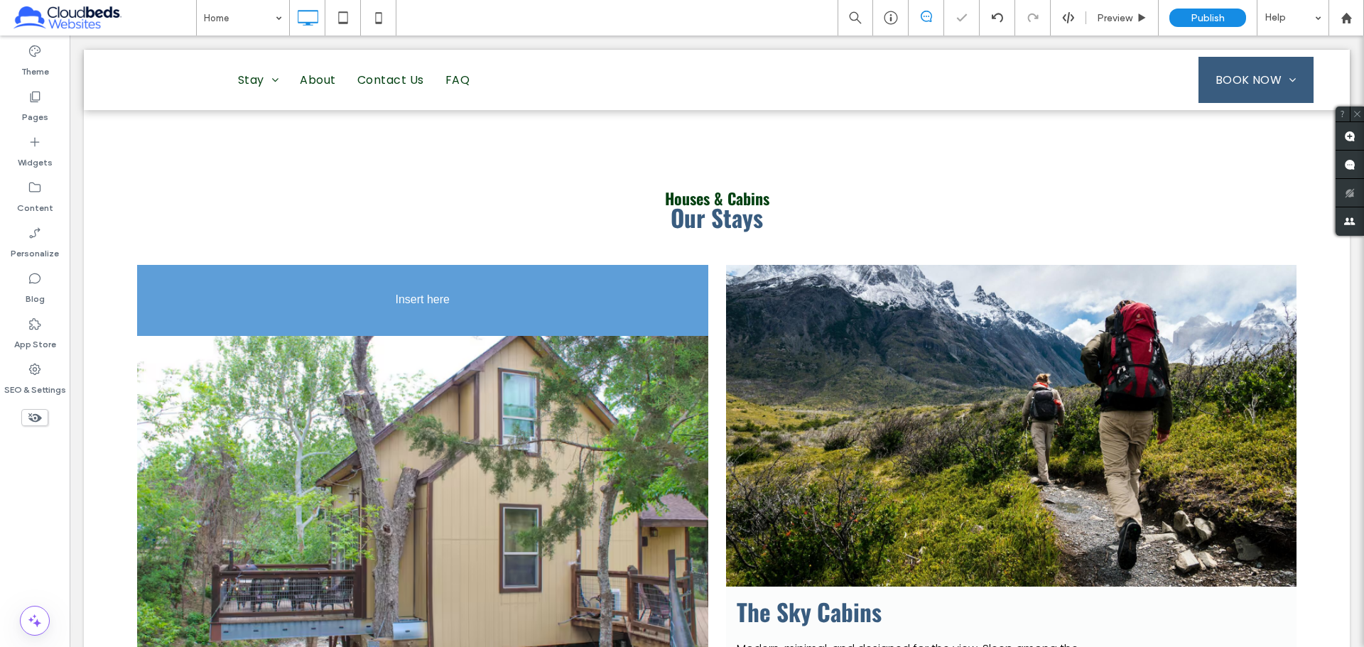
scroll to position [1072, 0]
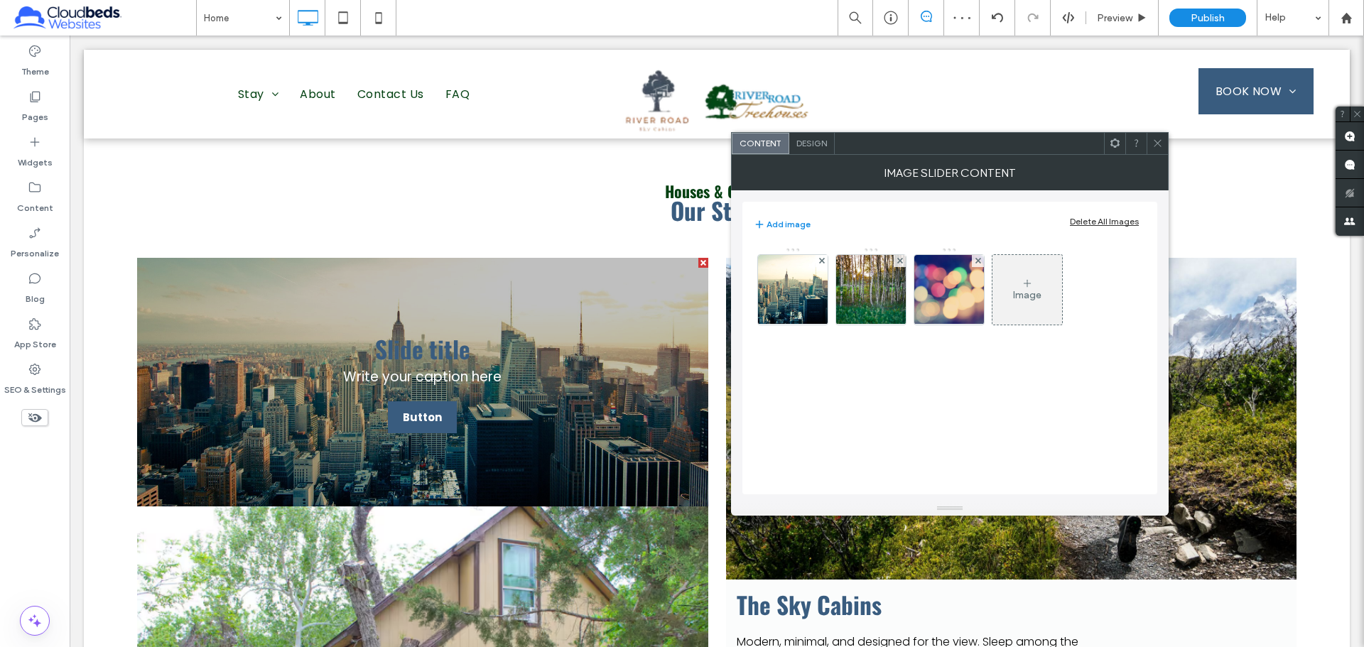
click at [969, 221] on div "Delete All Images" at bounding box center [1104, 221] width 69 height 11
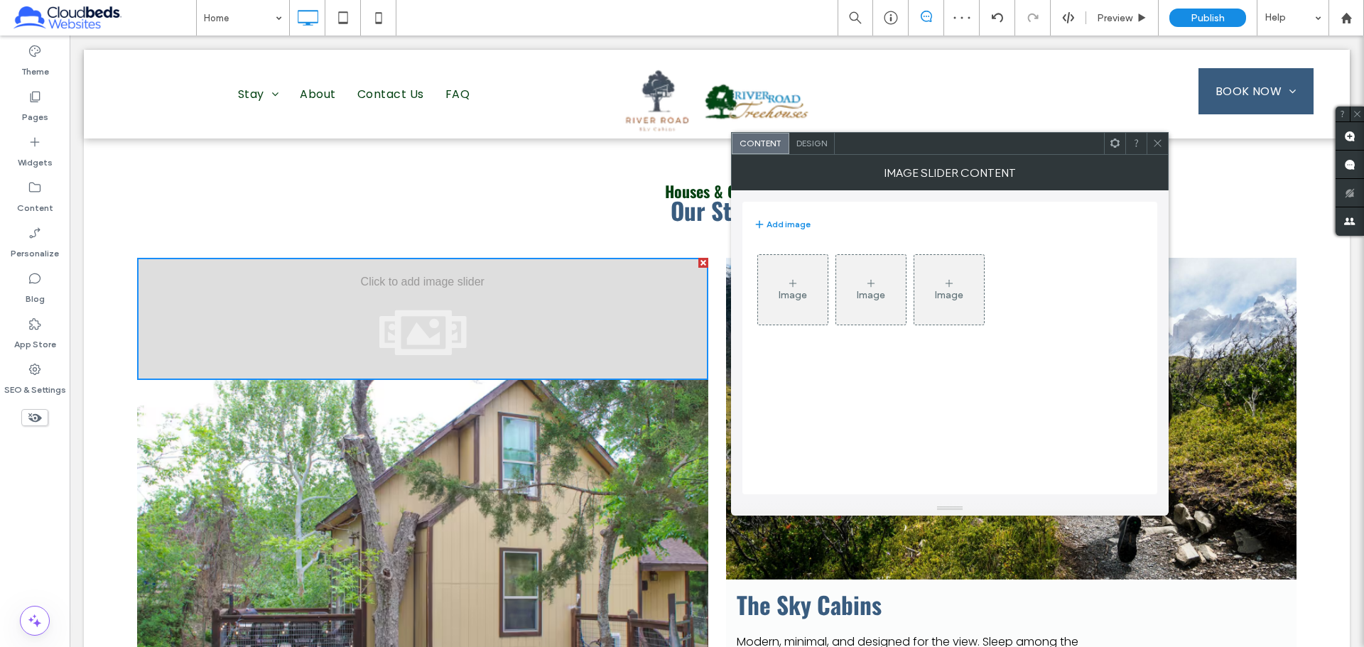
click at [803, 291] on div "Image" at bounding box center [792, 295] width 28 height 12
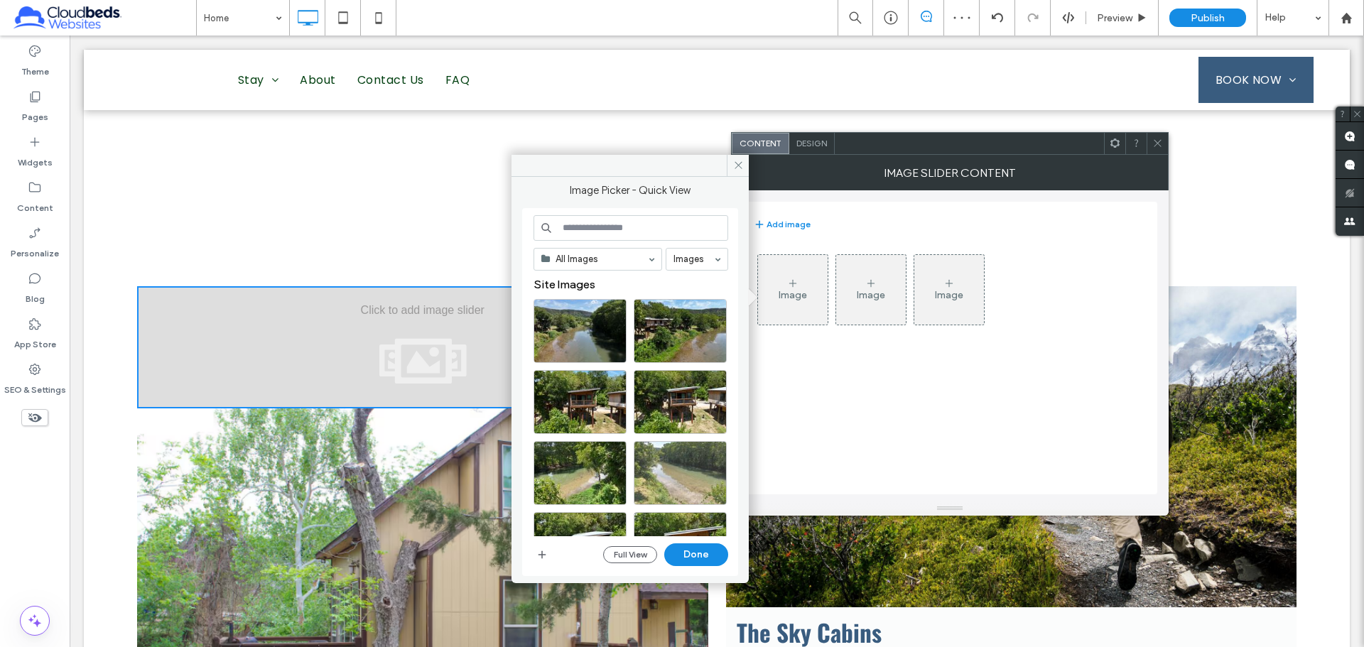
scroll to position [1101, 0]
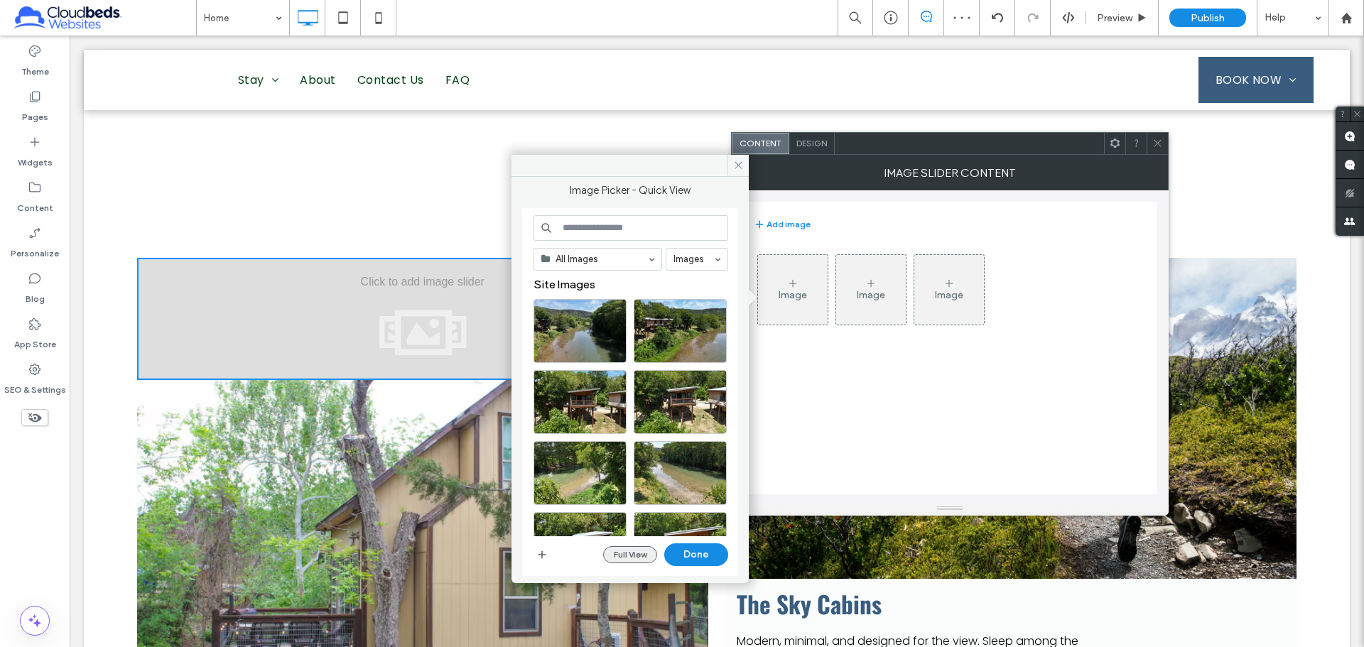
click at [648, 425] on button "Full View" at bounding box center [630, 554] width 54 height 17
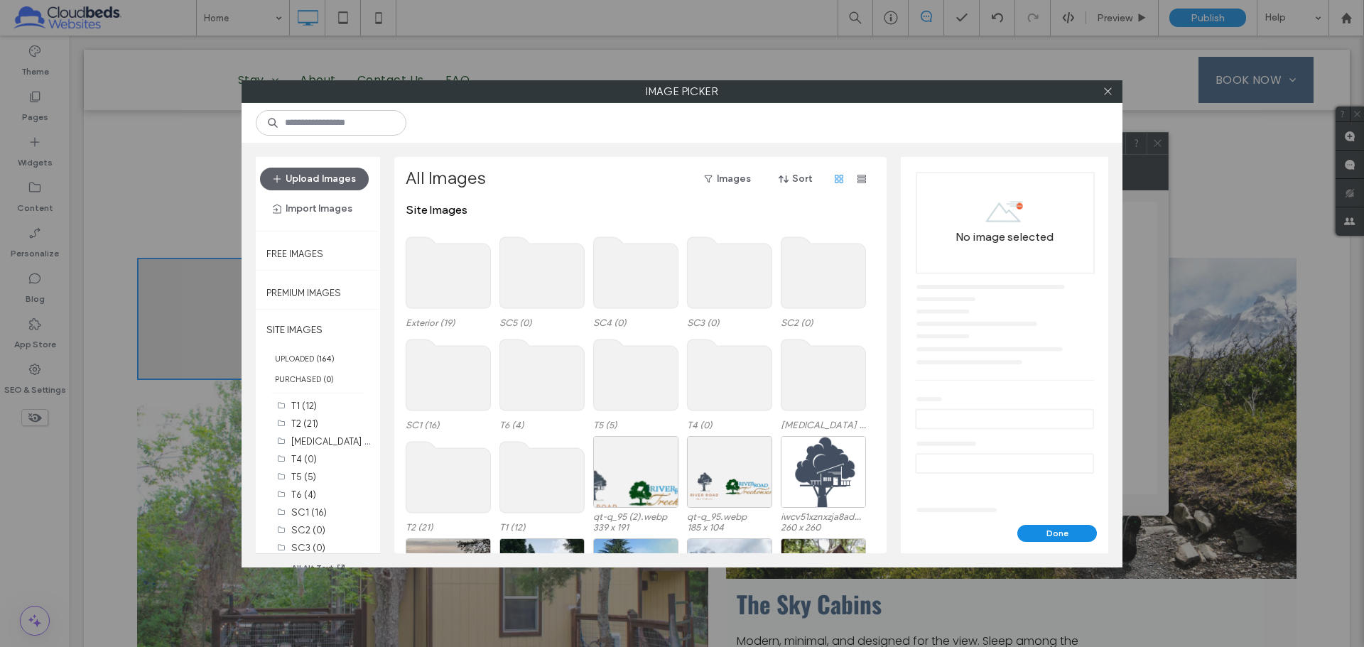
click at [445, 425] on use at bounding box center [448, 477] width 85 height 71
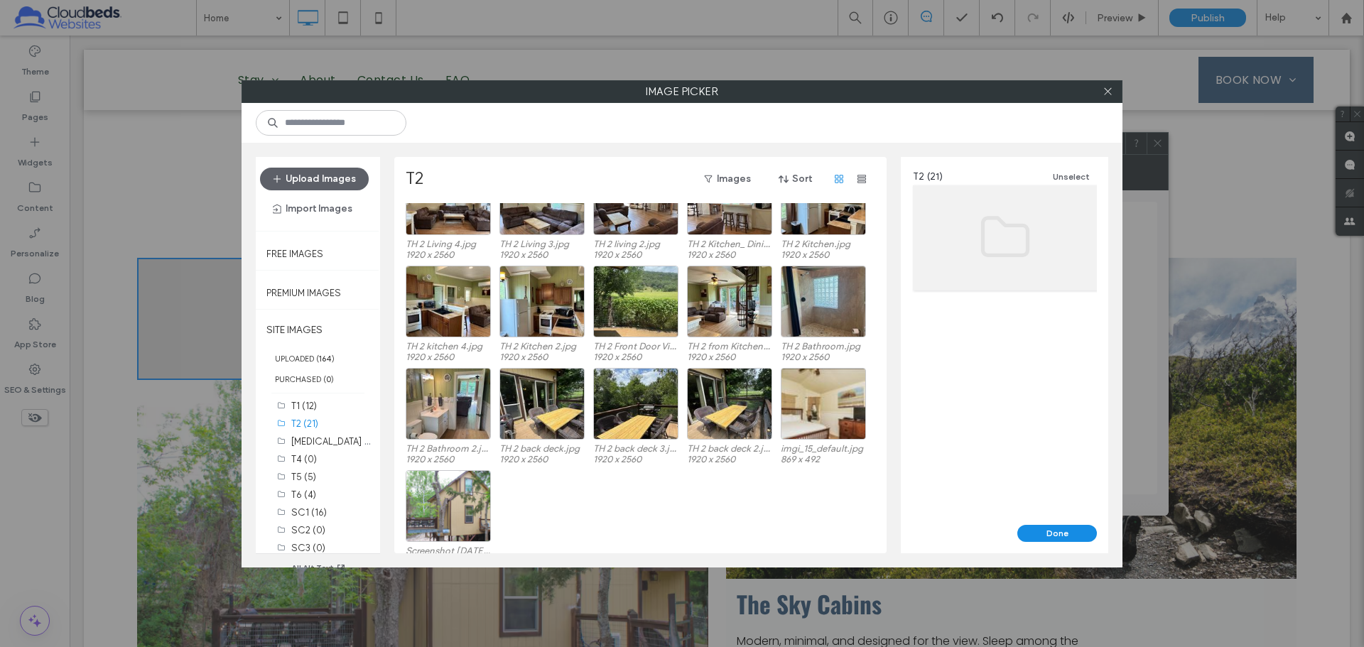
scroll to position [161, 0]
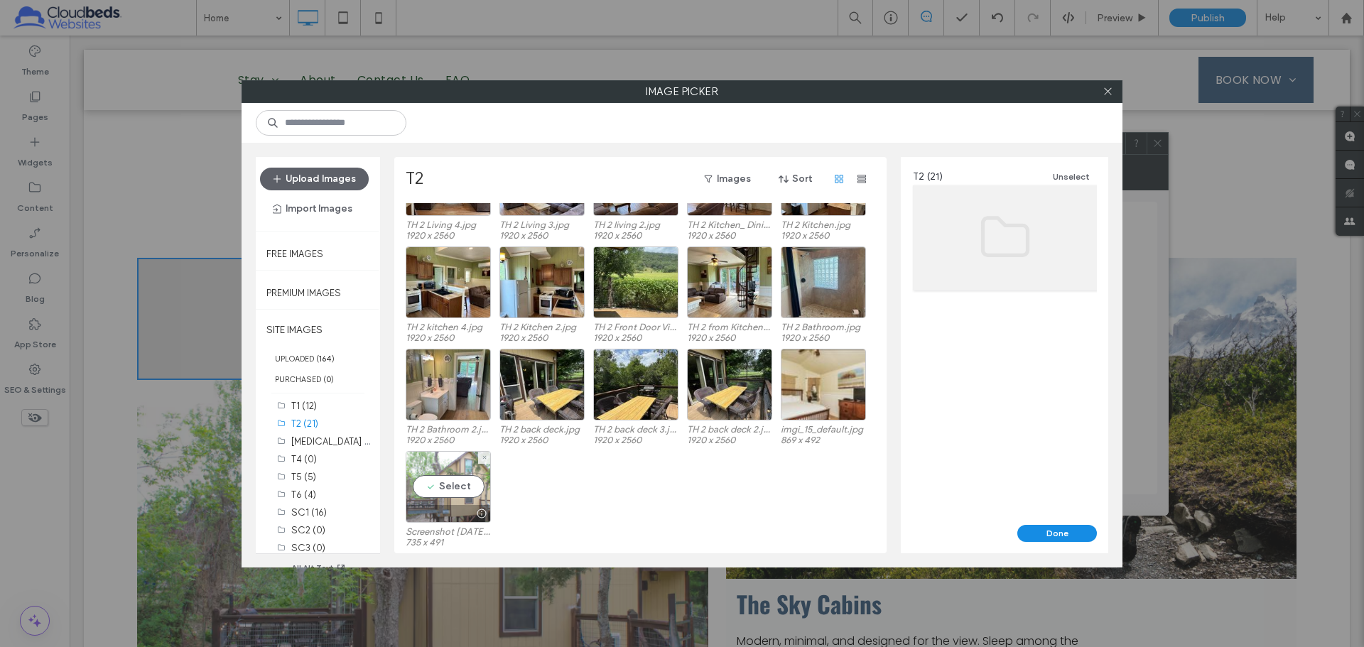
click at [474, 425] on div "Select" at bounding box center [448, 487] width 85 height 72
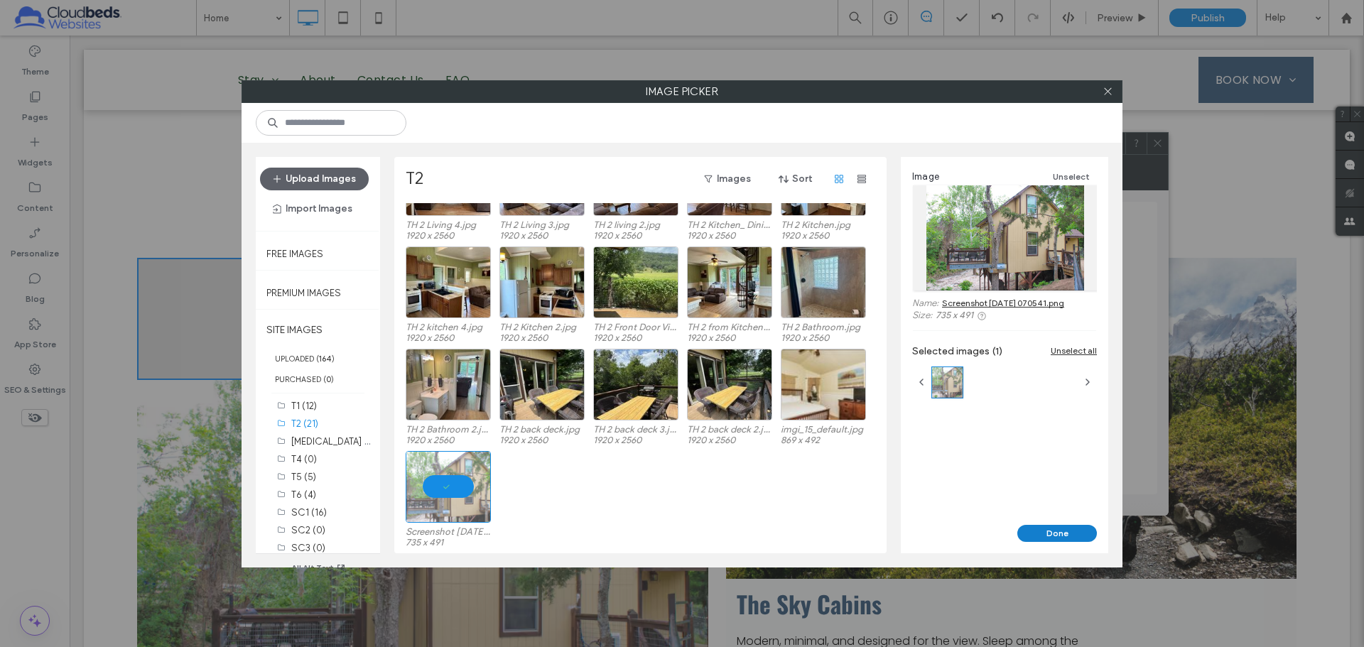
click at [969, 425] on button "Done" at bounding box center [1057, 533] width 80 height 17
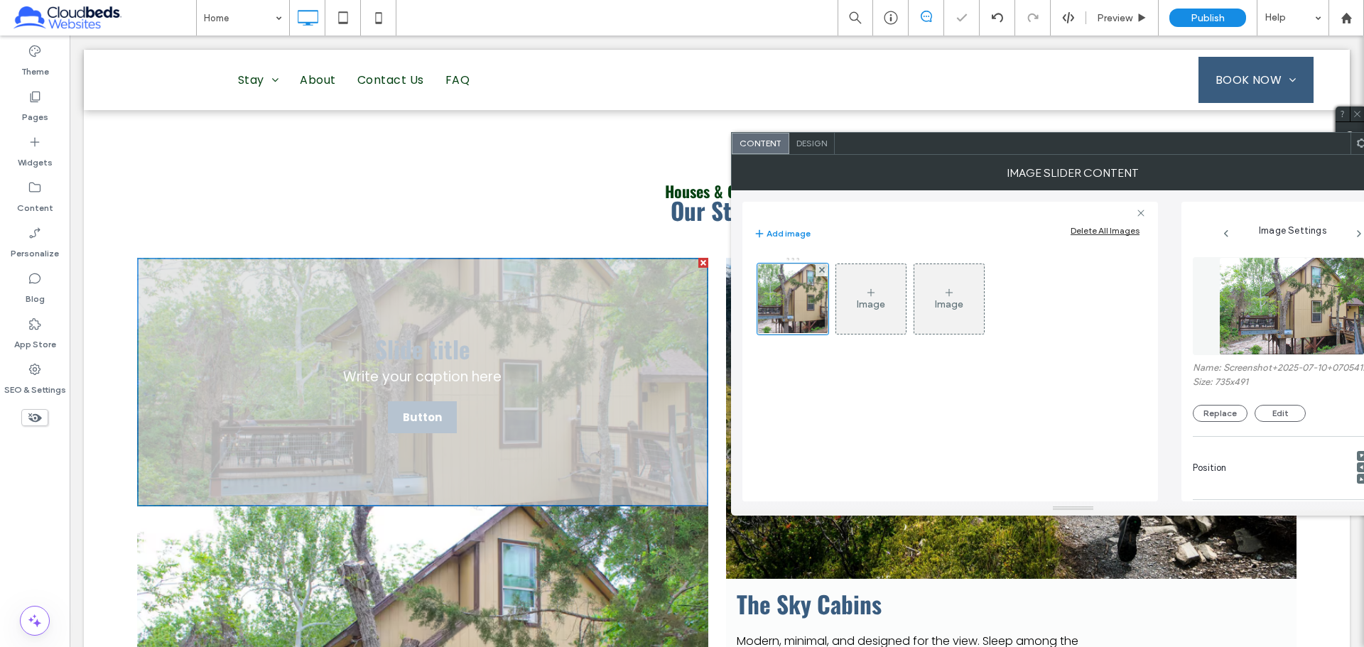
scroll to position [0, 0]
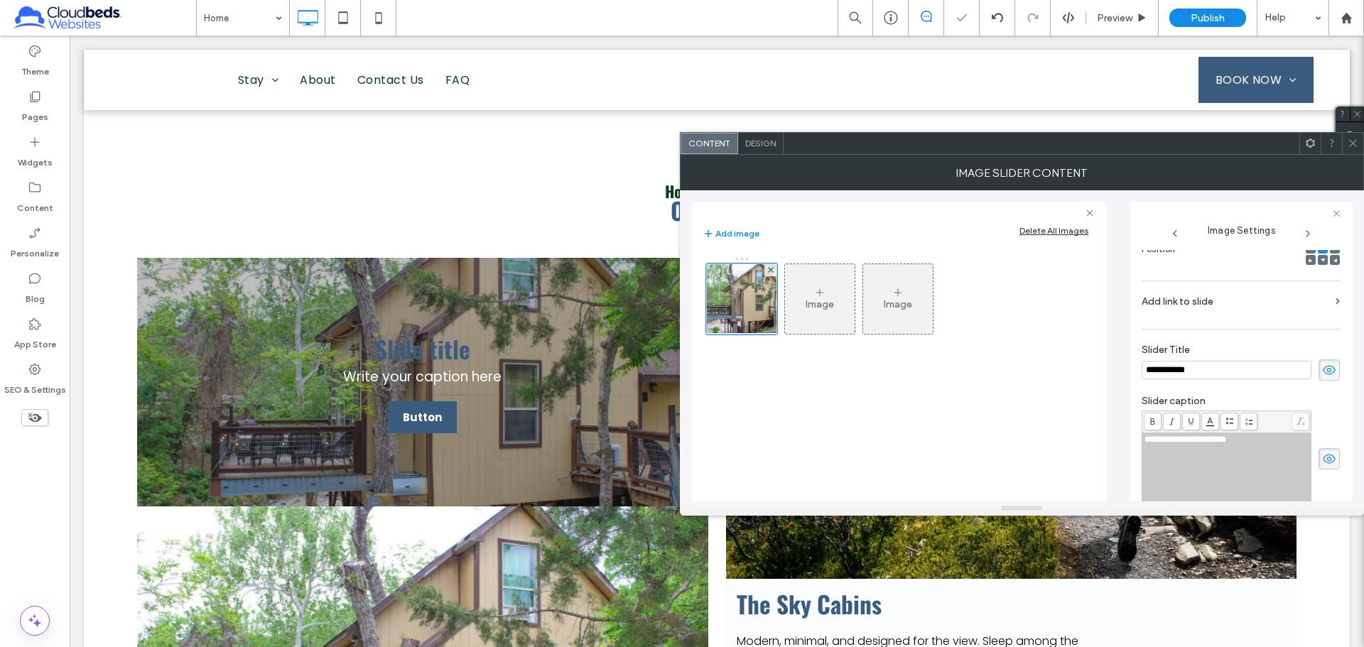
drag, startPoint x: 763, startPoint y: 141, endPoint x: 854, endPoint y: 254, distance: 145.0
click at [763, 141] on span "Design" at bounding box center [760, 143] width 31 height 11
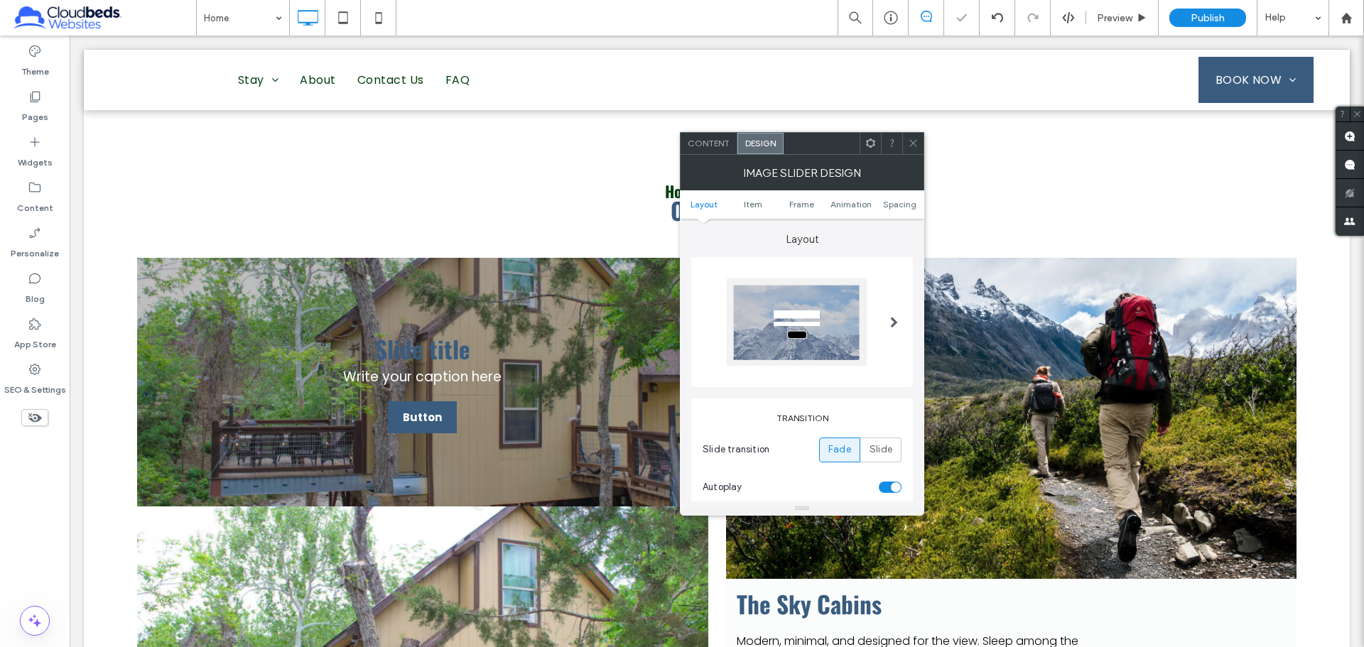
click at [871, 324] on div at bounding box center [801, 321] width 199 height 87
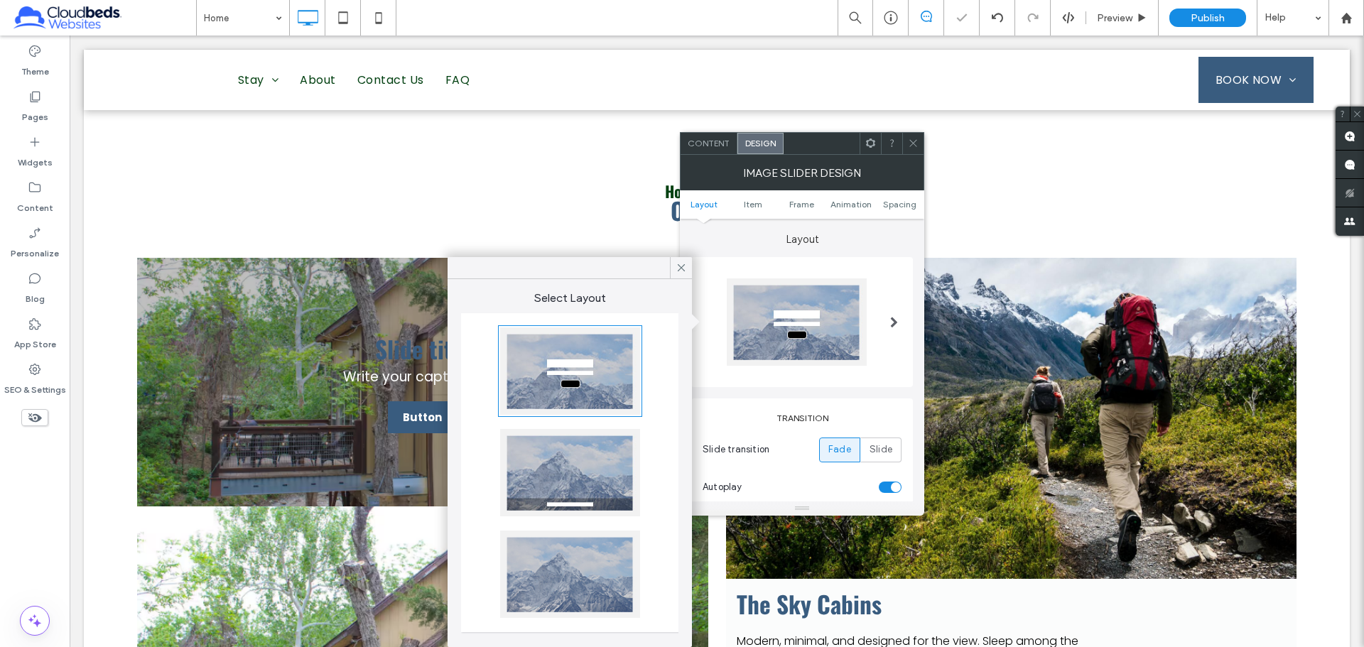
click at [604, 425] on div at bounding box center [570, 574] width 140 height 87
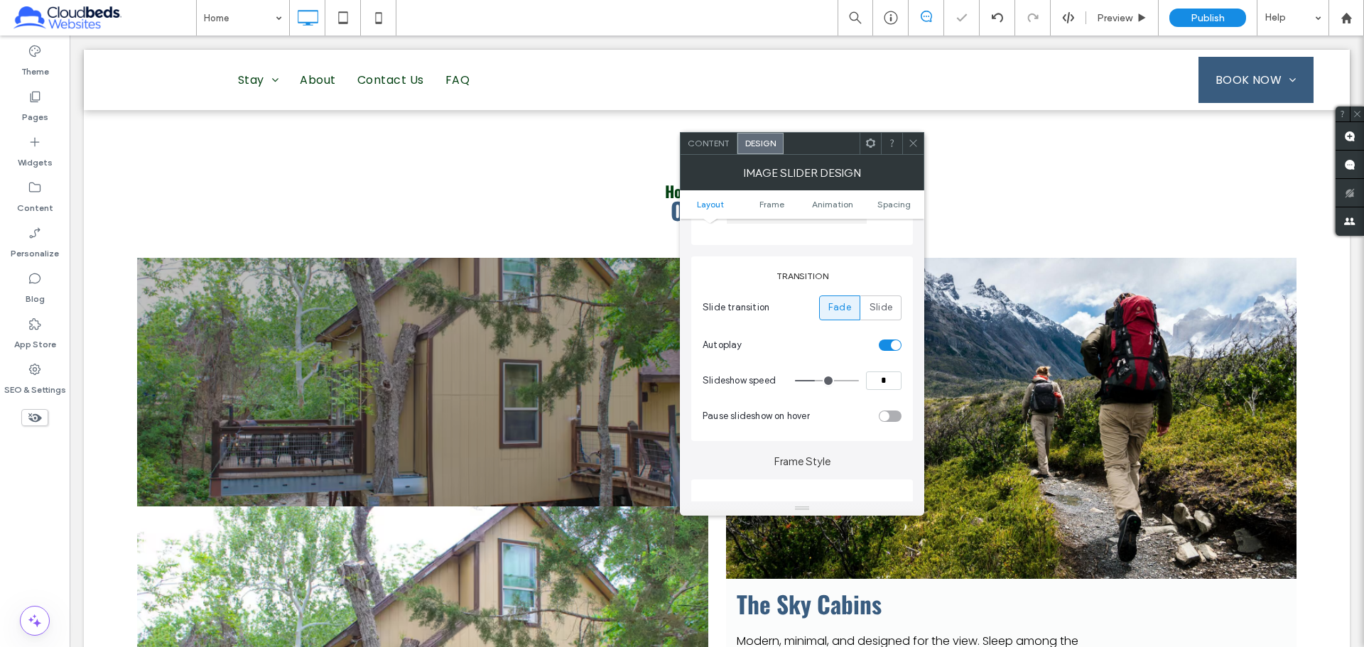
scroll to position [426, 0]
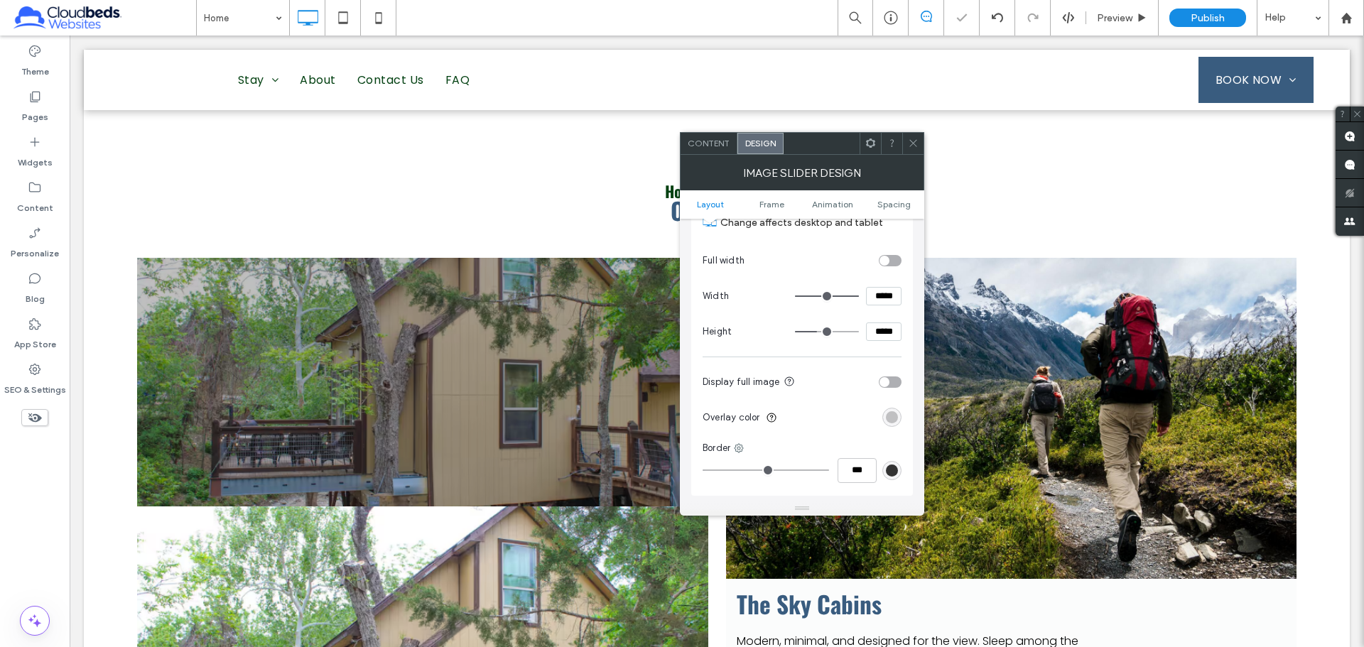
click at [888, 421] on div "rgba(0, 0, 0, 0.25)" at bounding box center [892, 417] width 12 height 12
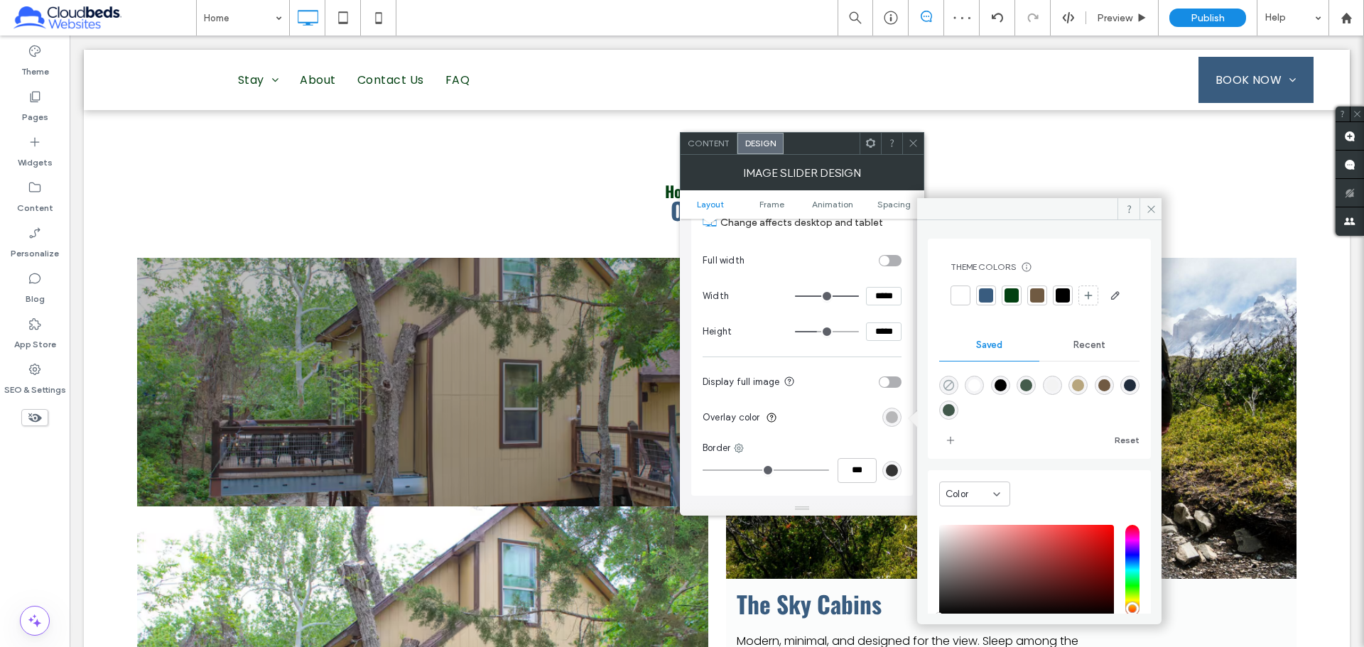
click at [947, 391] on icon "rgba(0,0,0,0)" at bounding box center [948, 385] width 12 height 12
type input "*"
type input "**"
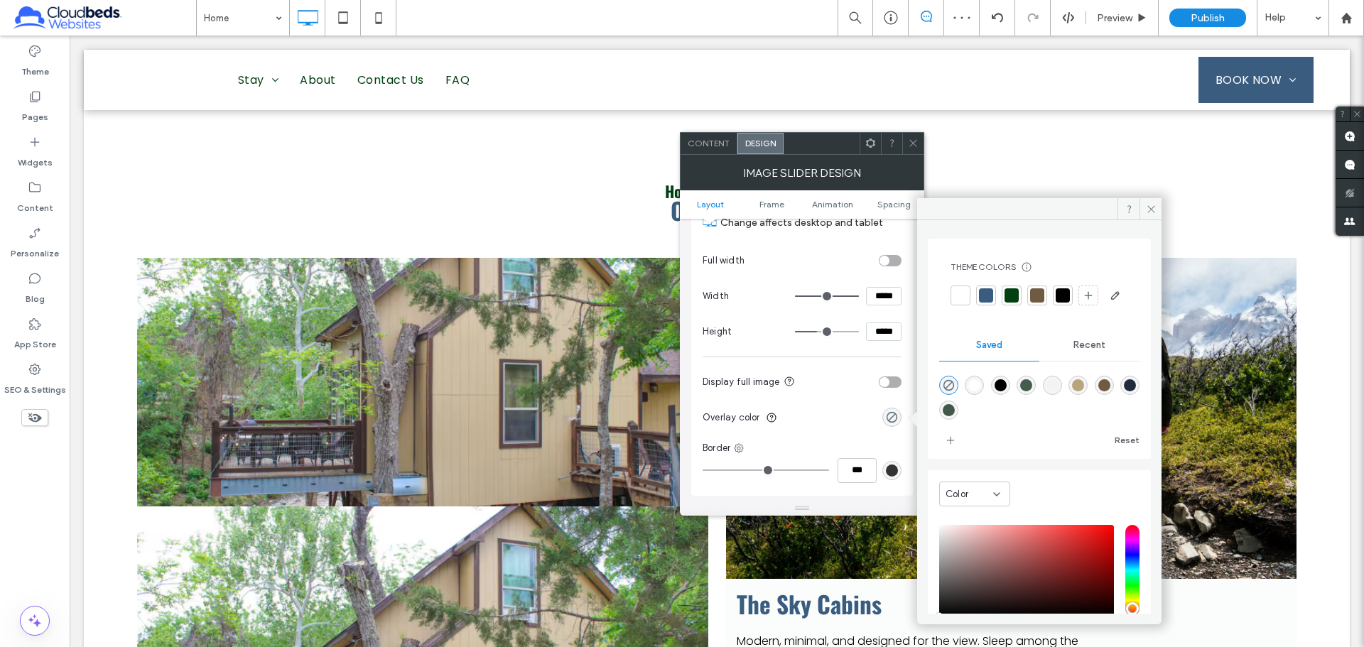
click at [920, 151] on div at bounding box center [912, 143] width 21 height 21
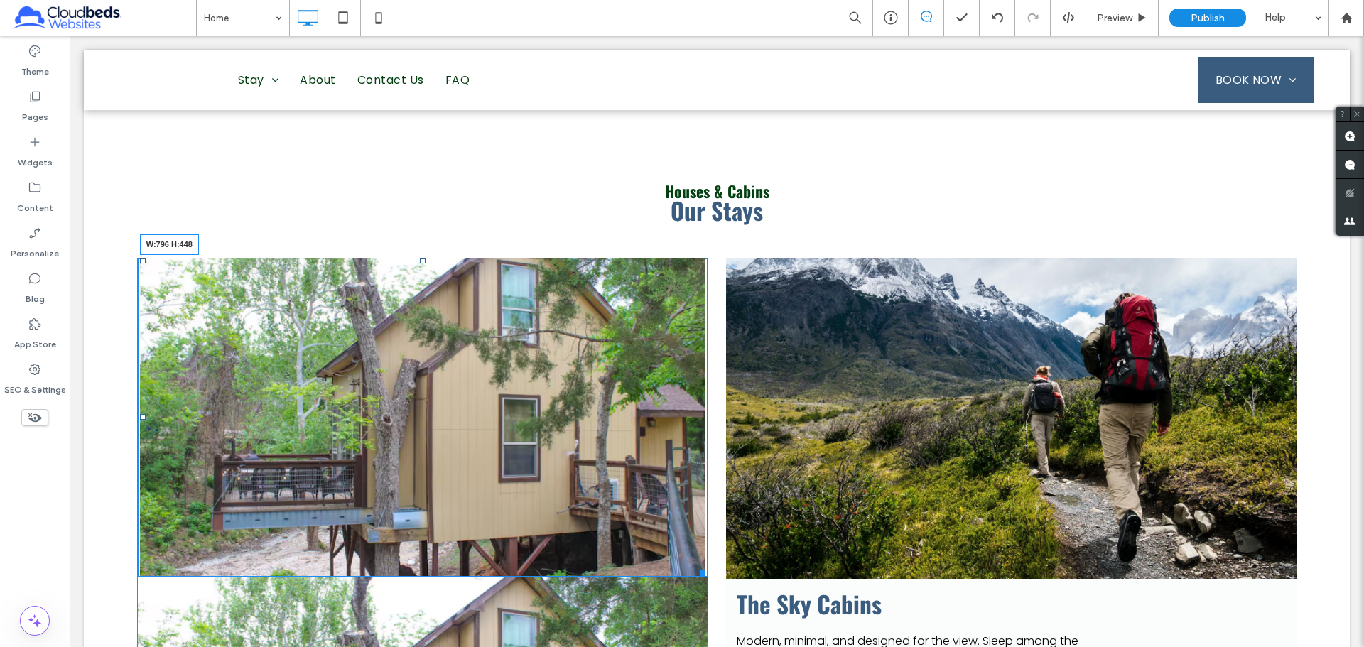
drag, startPoint x: 697, startPoint y: 481, endPoint x: 785, endPoint y: 586, distance: 137.6
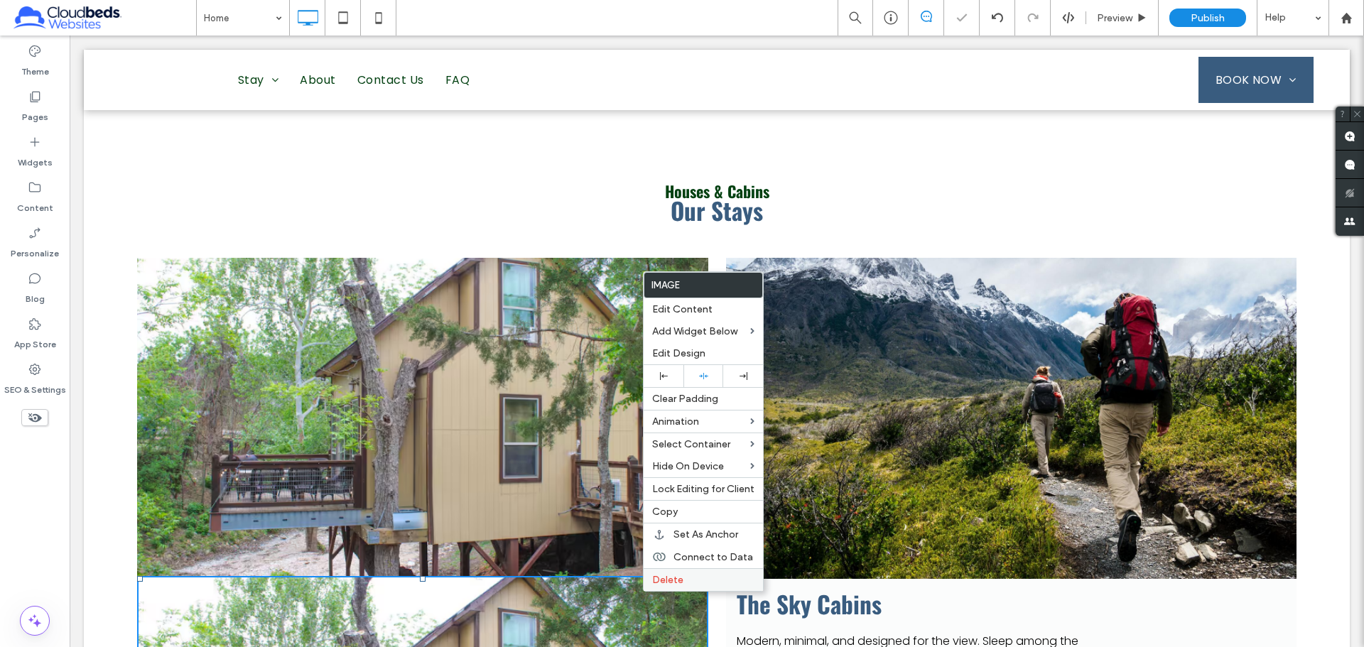
click at [697, 425] on div "Delete" at bounding box center [702, 579] width 119 height 23
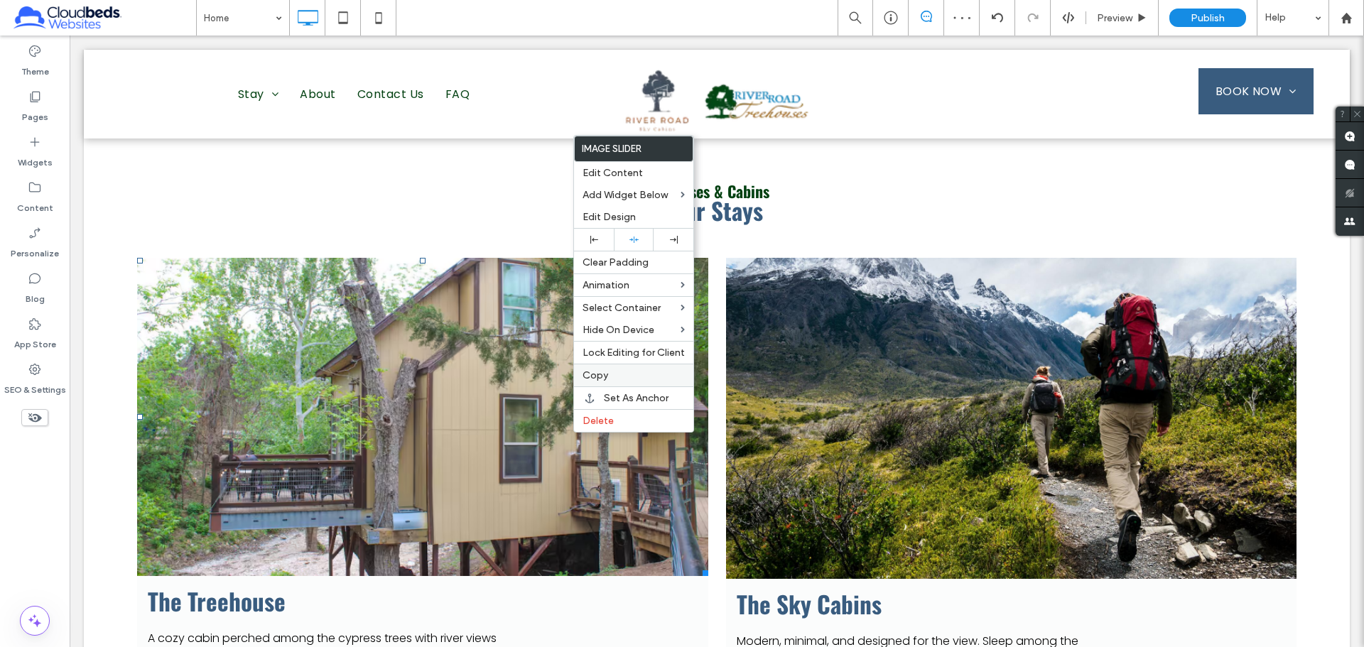
click at [614, 381] on div "Copy" at bounding box center [633, 375] width 119 height 23
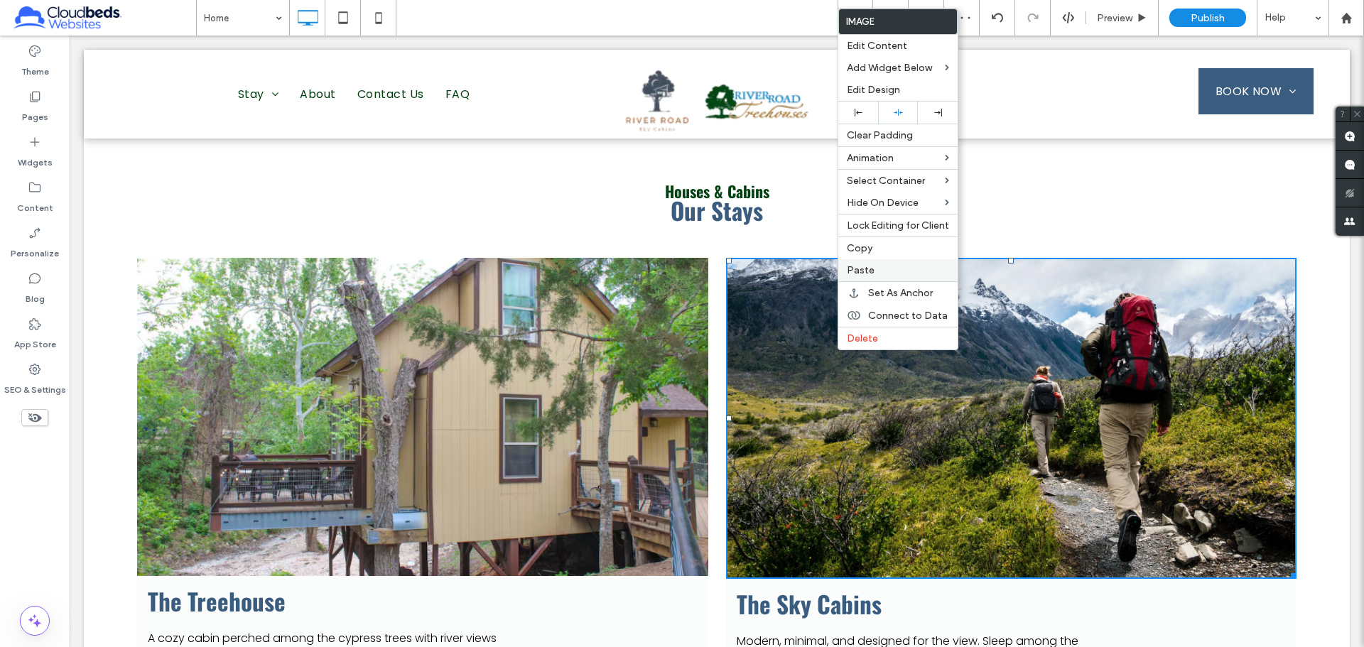
click at [866, 271] on span "Paste" at bounding box center [861, 270] width 28 height 12
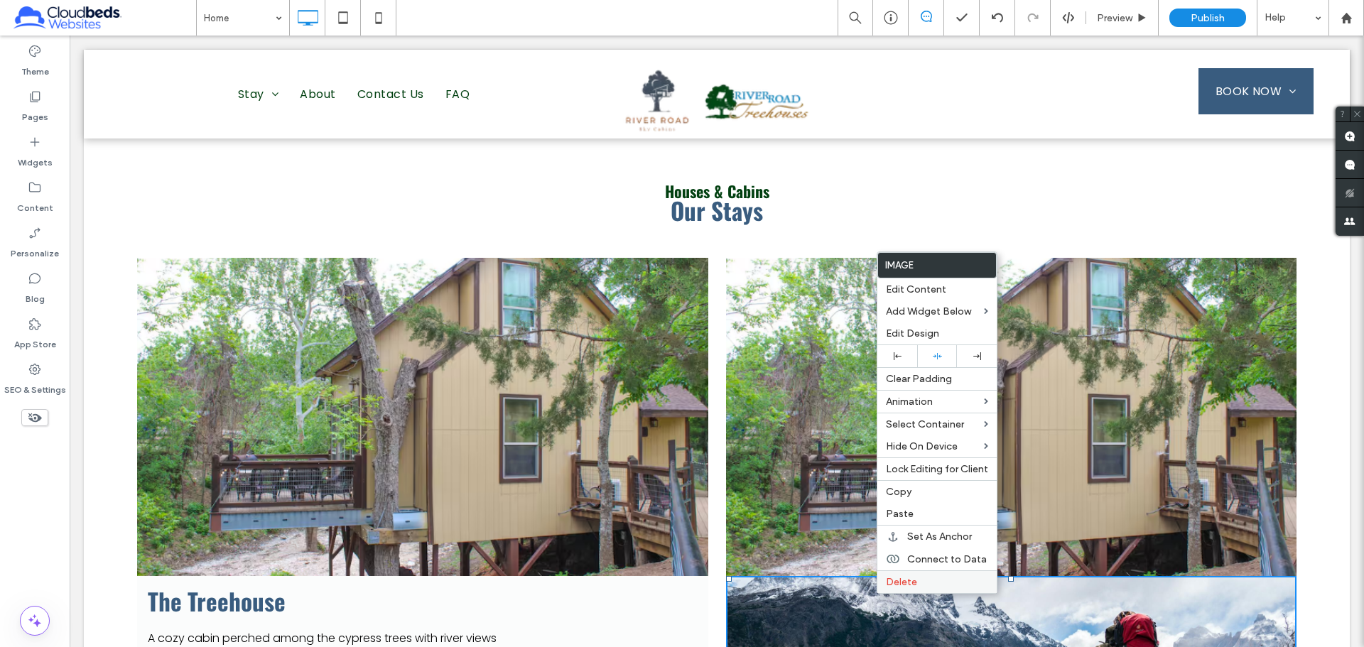
click at [920, 425] on label "Delete" at bounding box center [937, 582] width 102 height 12
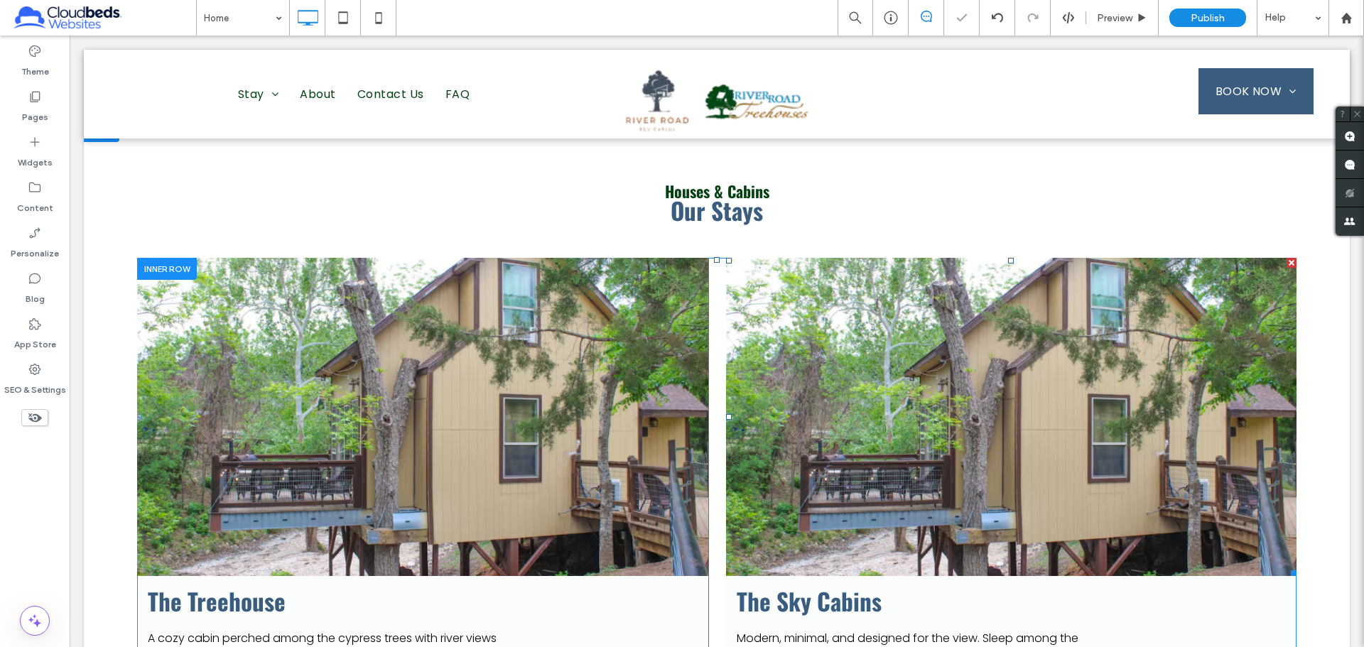
click at [873, 425] on li "Slide title Write your caption here Button" at bounding box center [1011, 417] width 571 height 318
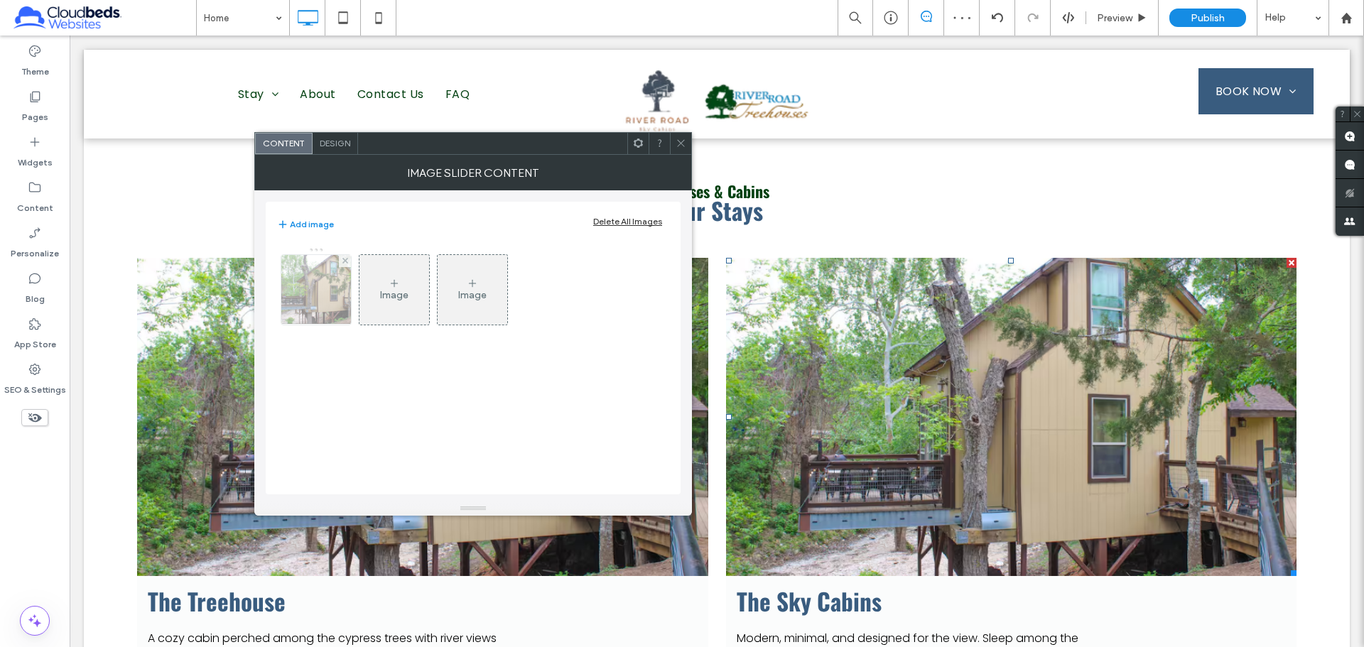
click at [322, 285] on img at bounding box center [316, 290] width 104 height 70
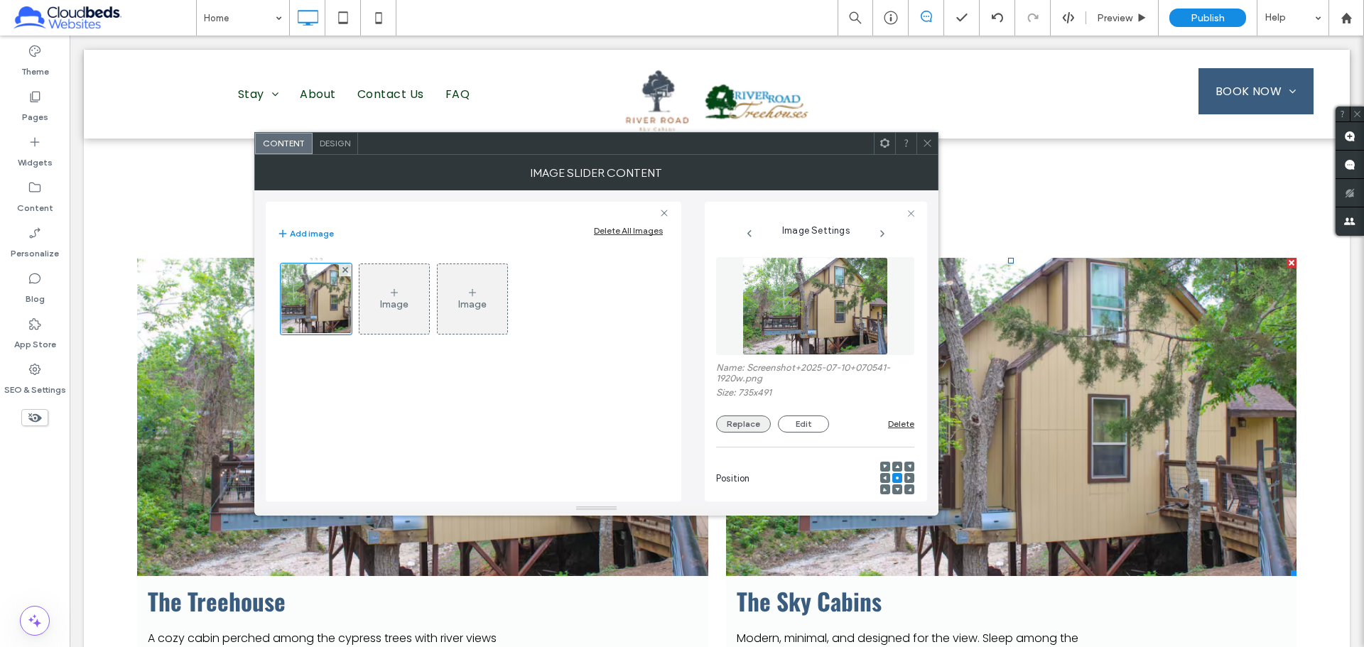
click at [751, 425] on button "Replace" at bounding box center [743, 423] width 55 height 17
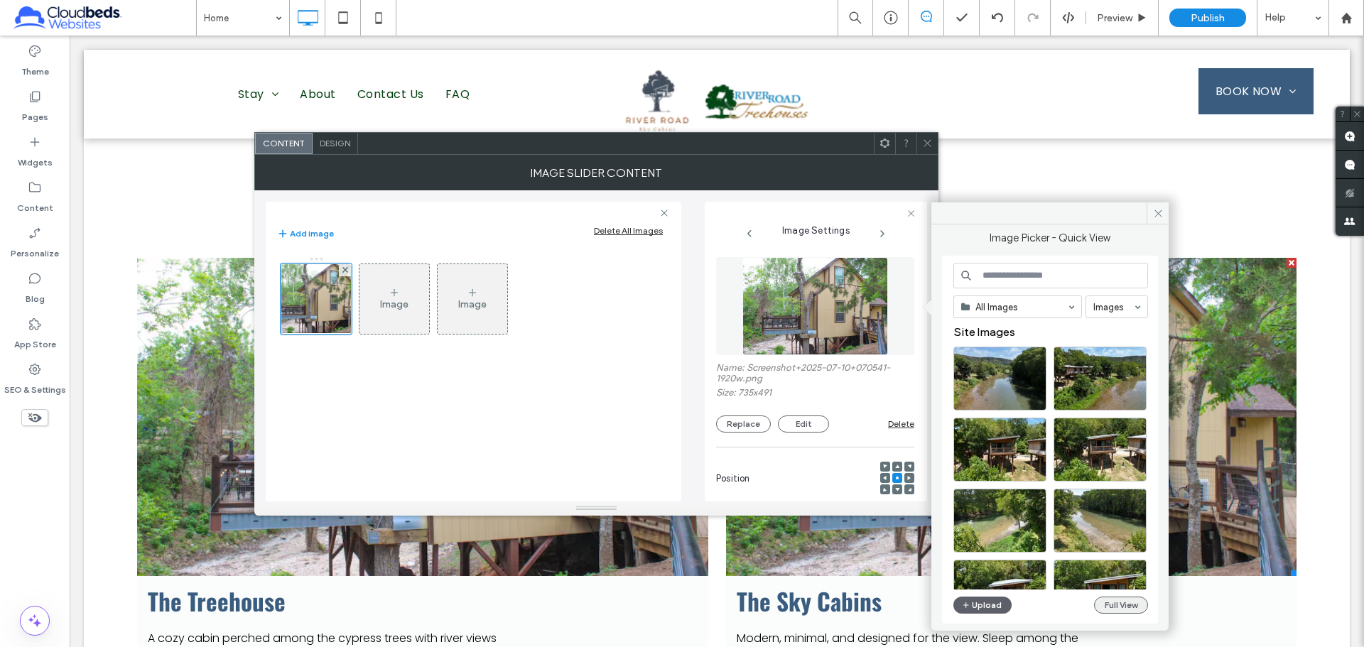
click at [969, 425] on button "Full View" at bounding box center [1121, 605] width 54 height 17
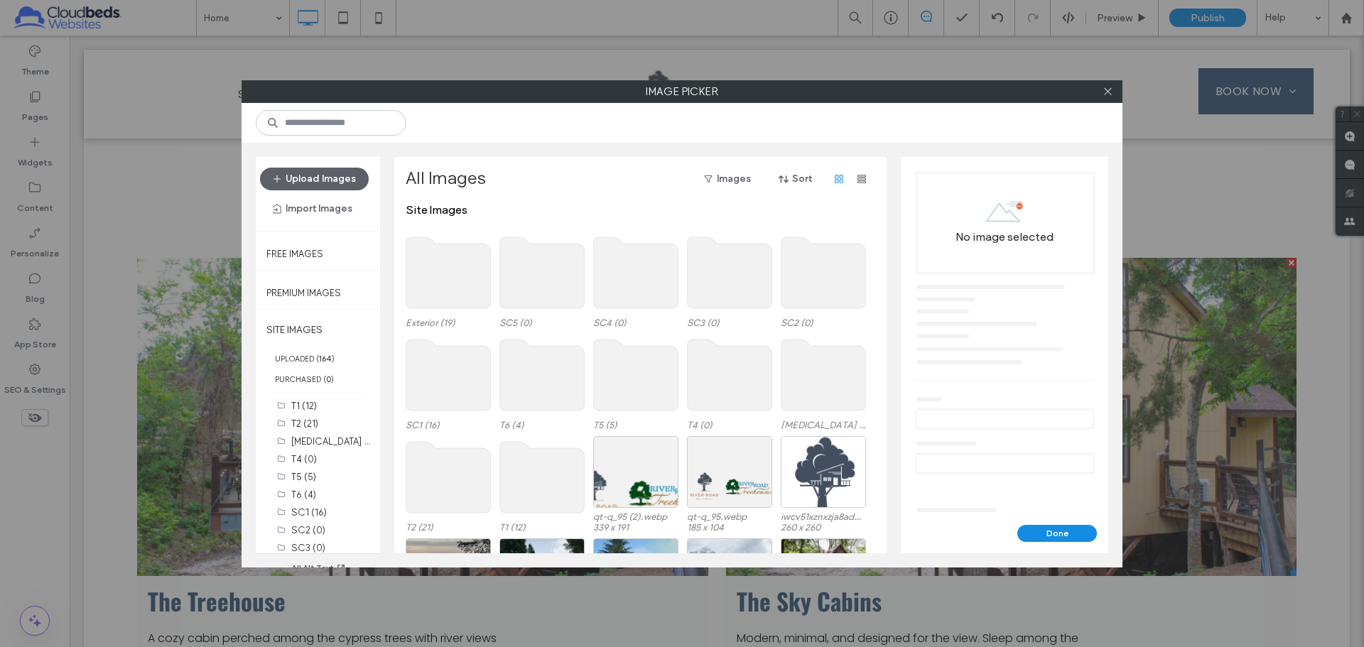
click at [451, 381] on use at bounding box center [448, 374] width 85 height 71
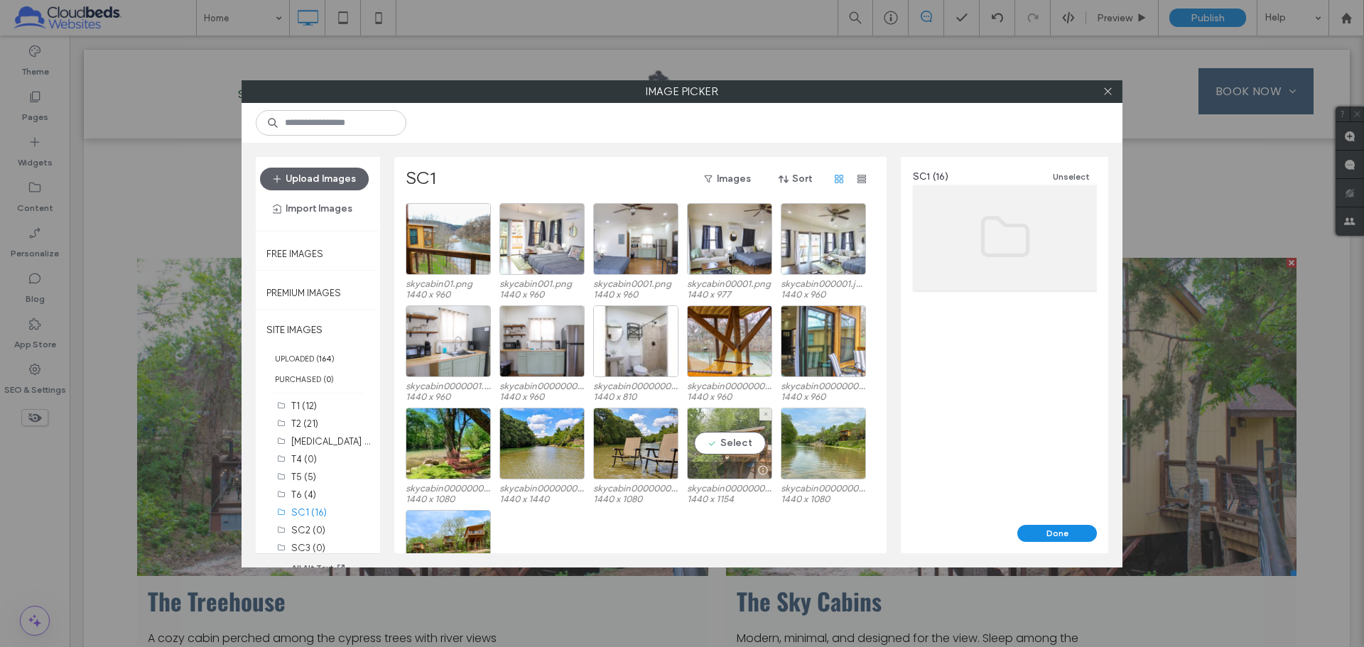
click at [743, 425] on div "Select" at bounding box center [729, 444] width 85 height 72
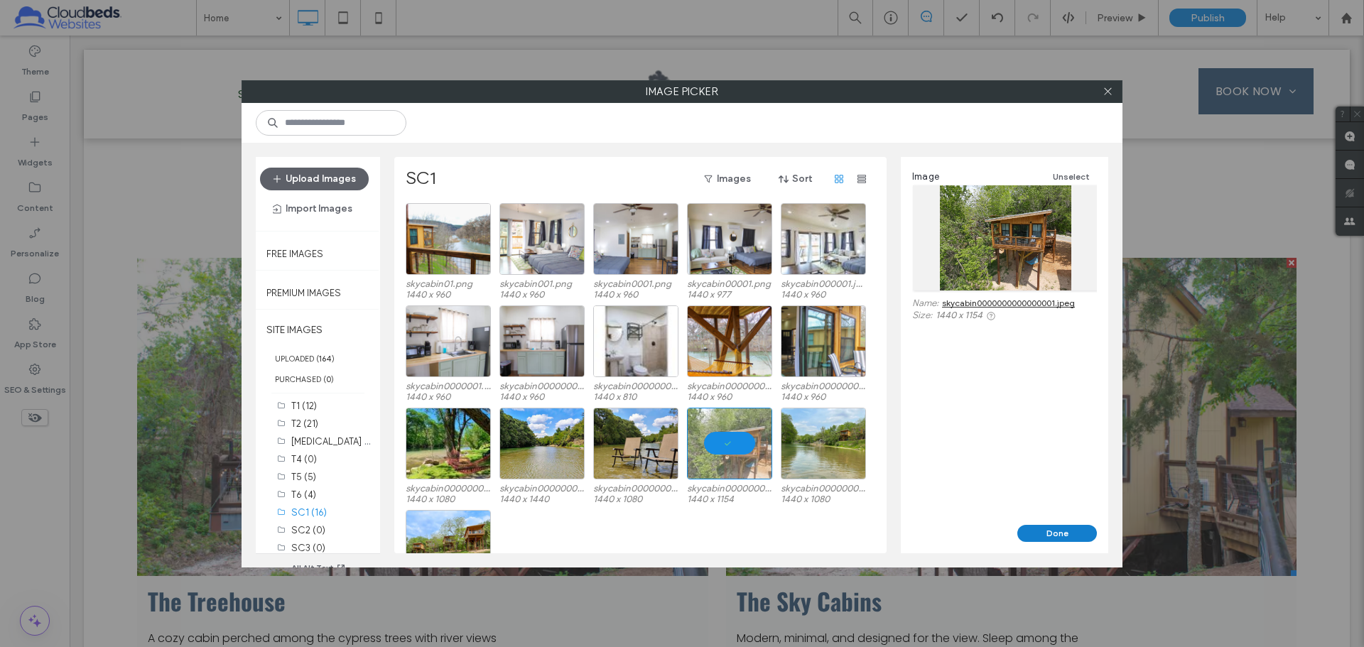
click at [969, 425] on button "Done" at bounding box center [1057, 533] width 80 height 17
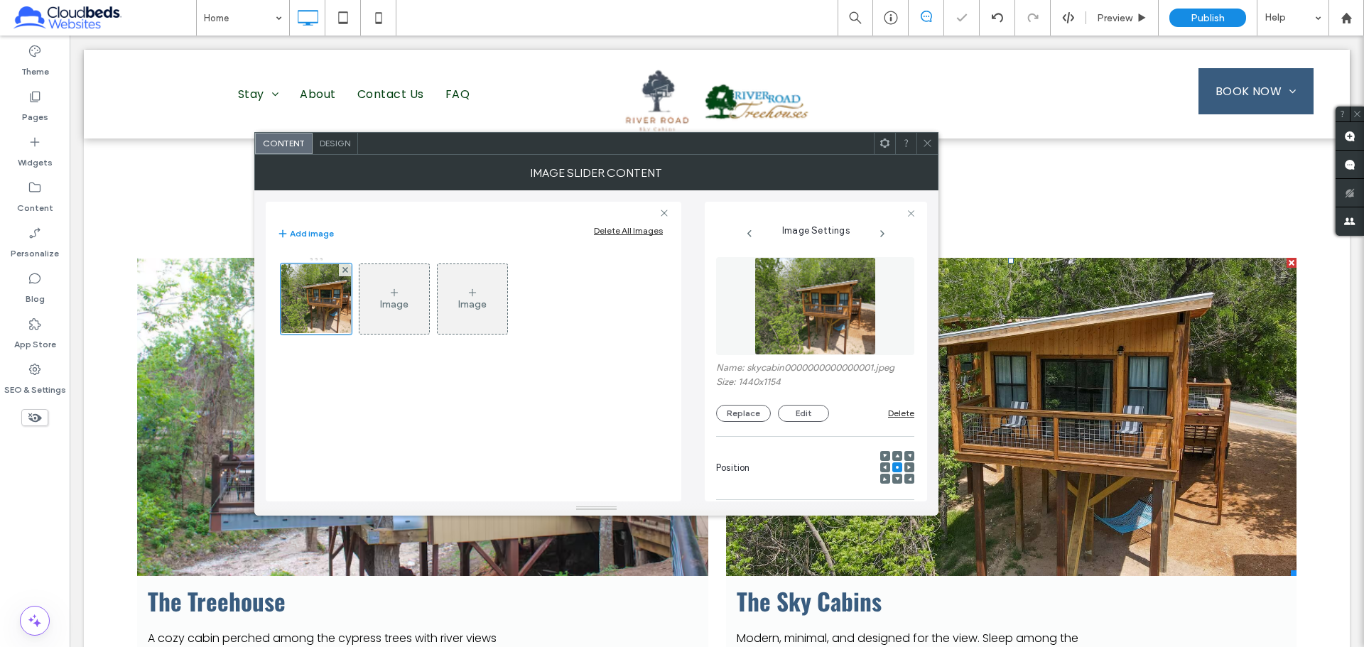
click at [930, 146] on use at bounding box center [926, 143] width 7 height 7
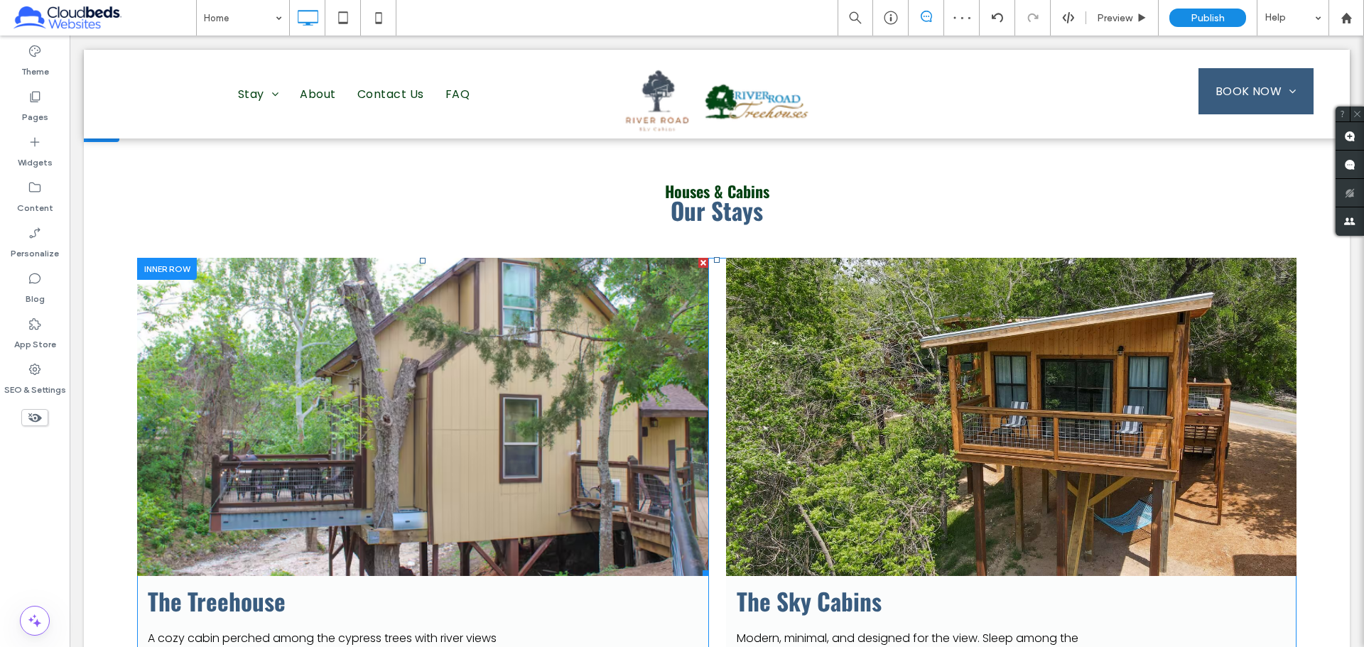
click at [549, 352] on li "Slide title Write your caption here Button" at bounding box center [422, 417] width 571 height 318
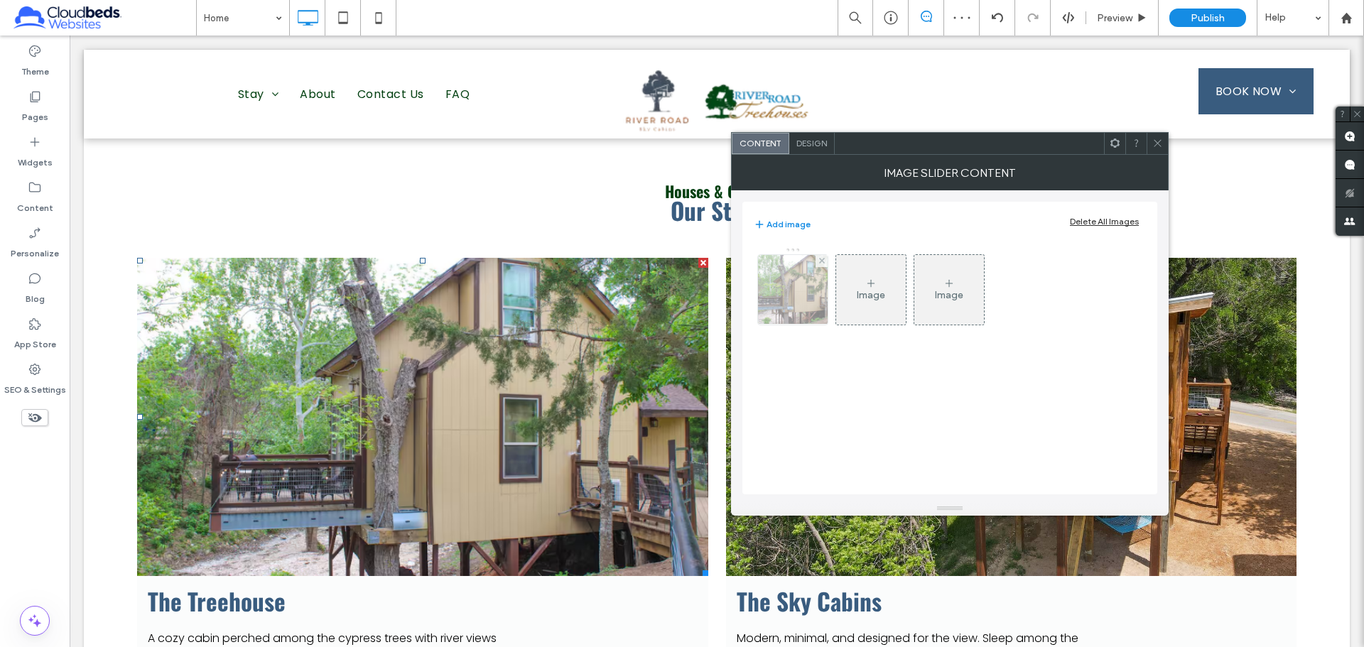
click at [812, 282] on img at bounding box center [793, 290] width 104 height 70
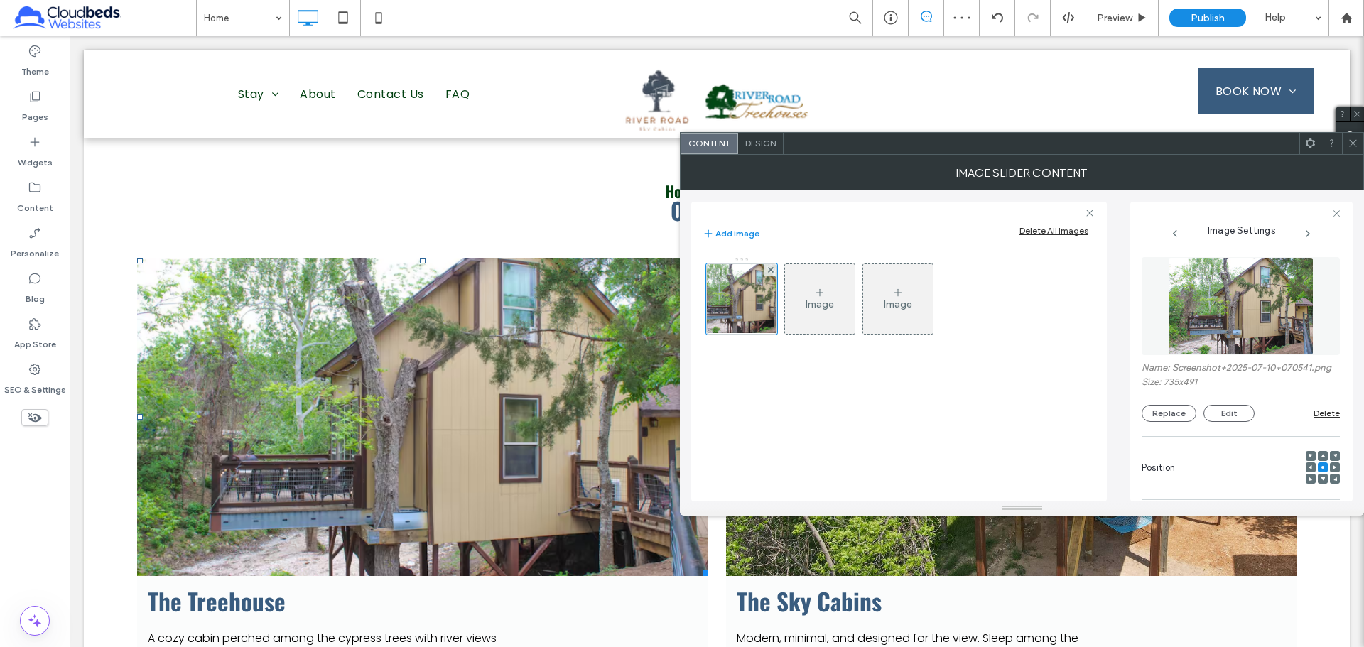
click at [969, 414] on div "Name: Screenshot+2025-07-10+070541.png Size: 735x491 Replace Edit Delete" at bounding box center [1240, 392] width 198 height 60
click at [969, 421] on button "Replace" at bounding box center [1168, 413] width 55 height 17
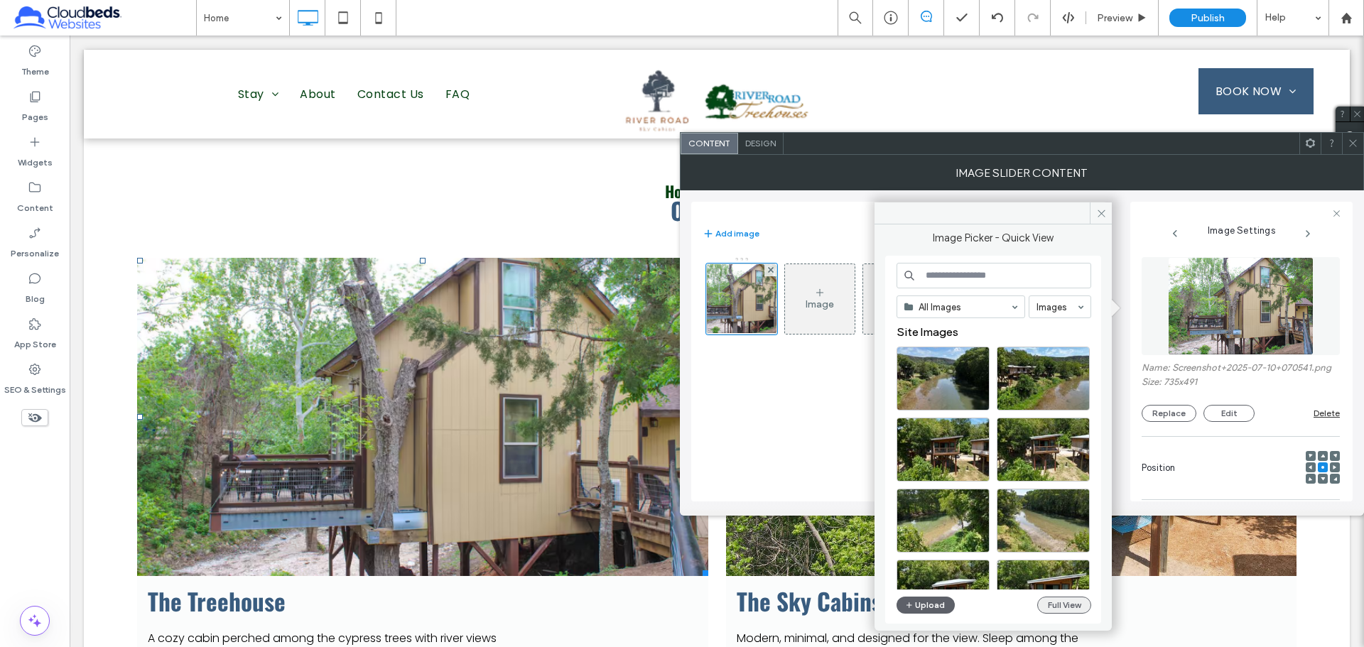
click at [969, 425] on button "Full View" at bounding box center [1064, 605] width 54 height 17
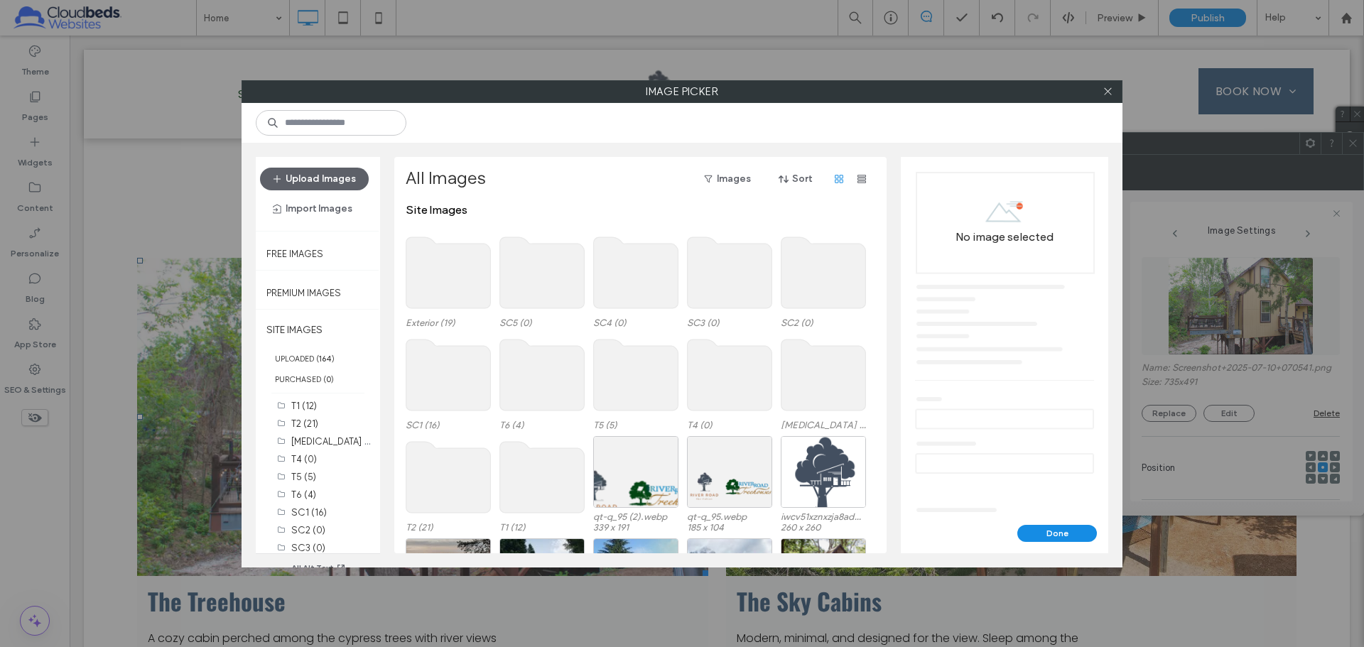
click at [452, 276] on use at bounding box center [448, 272] width 85 height 71
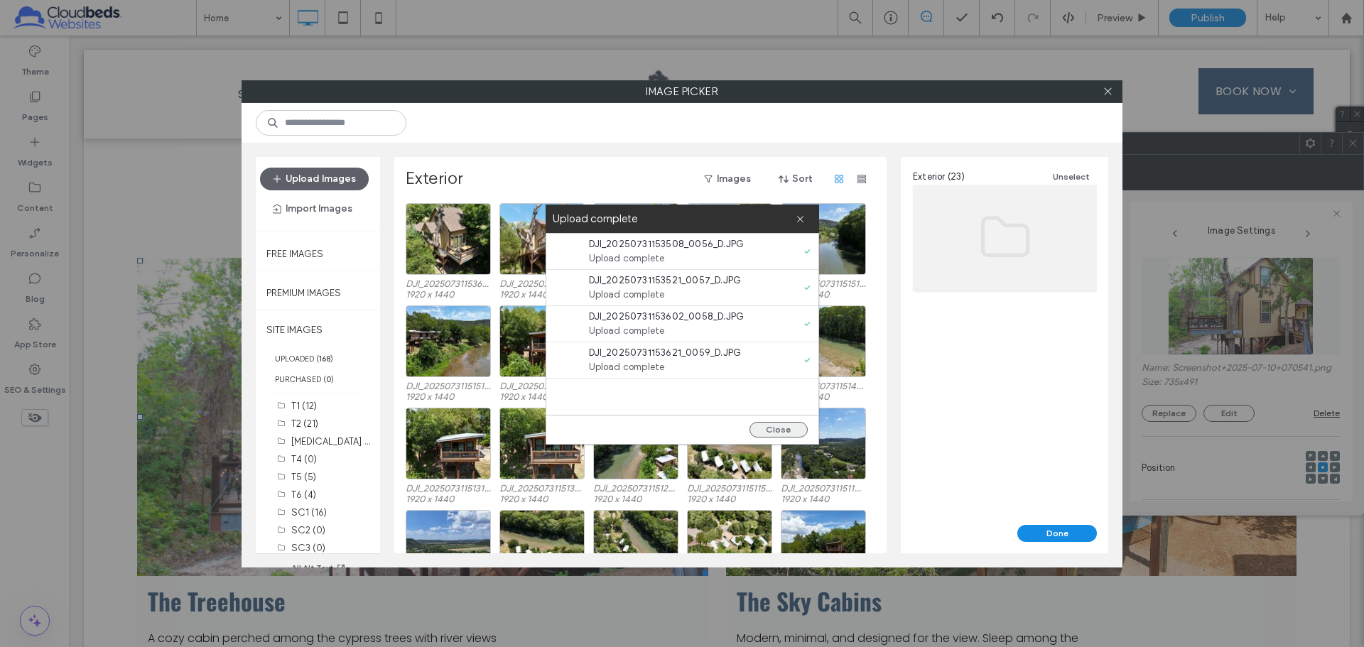
click at [780, 425] on button "Close" at bounding box center [778, 430] width 58 height 16
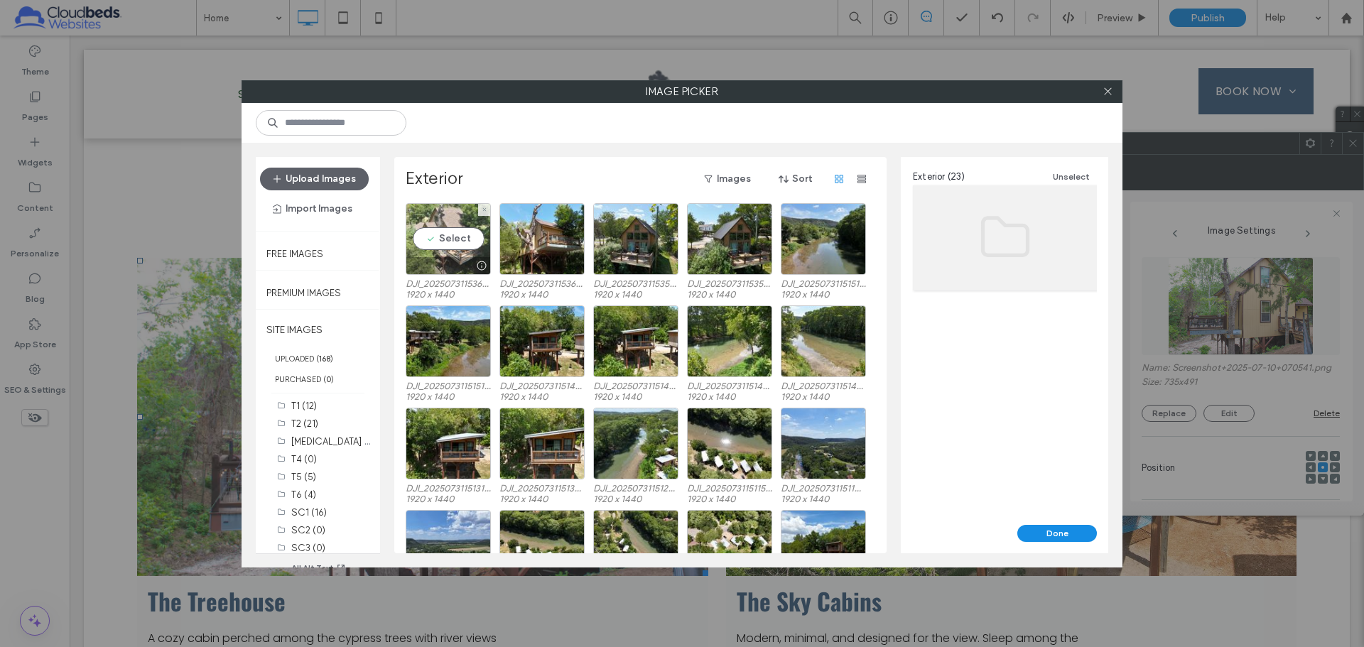
click at [455, 238] on div "Select" at bounding box center [448, 239] width 85 height 72
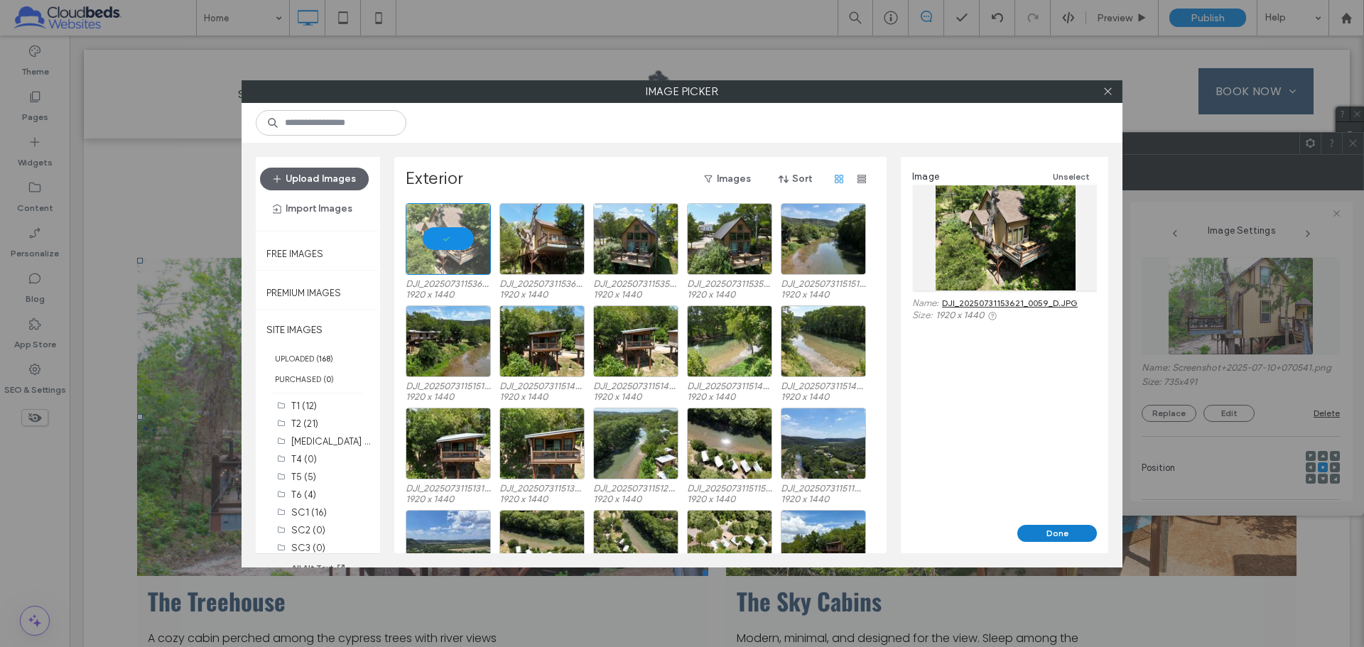
click at [969, 425] on button "Done" at bounding box center [1057, 533] width 80 height 17
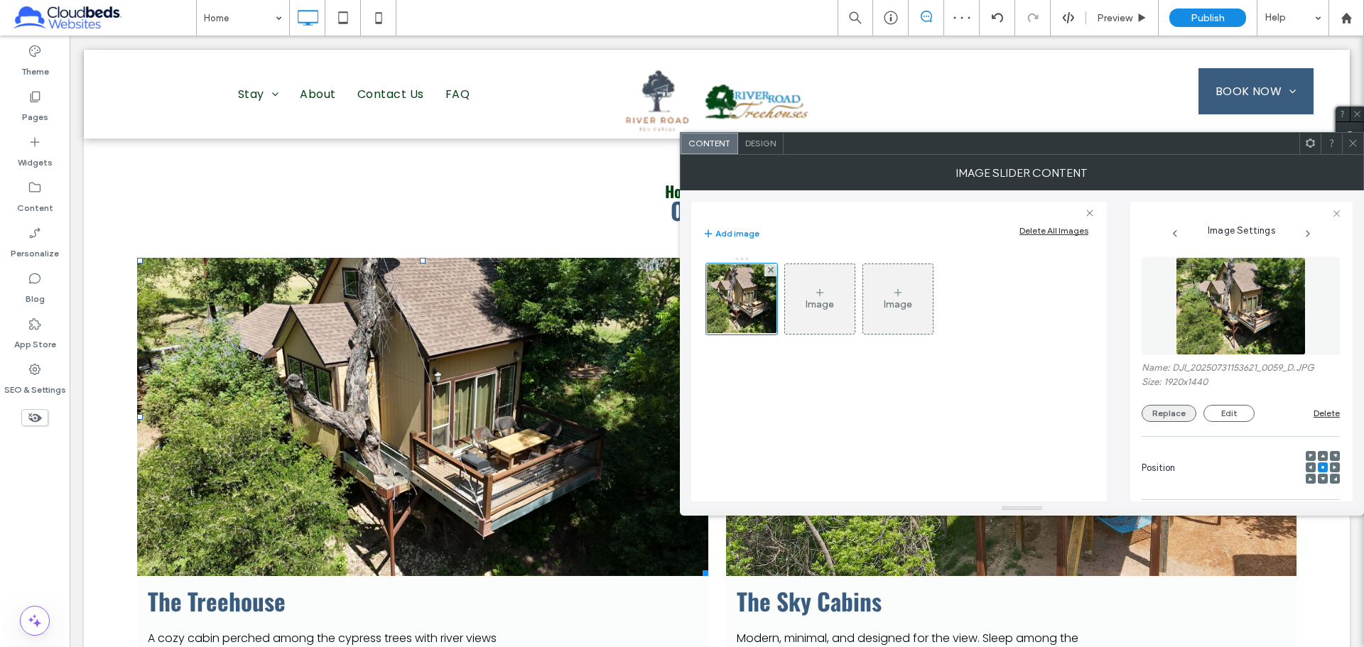
click at [969, 412] on button "Replace" at bounding box center [1168, 413] width 55 height 17
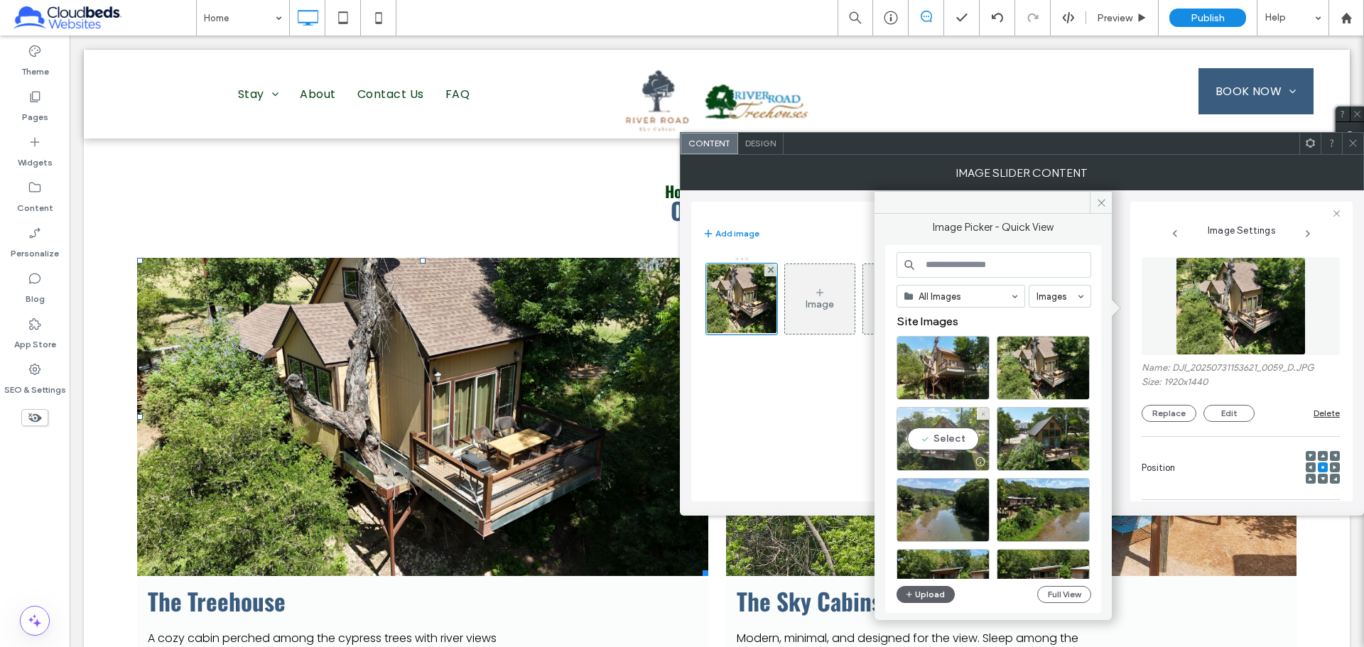
click at [966, 425] on div "Select" at bounding box center [942, 439] width 93 height 64
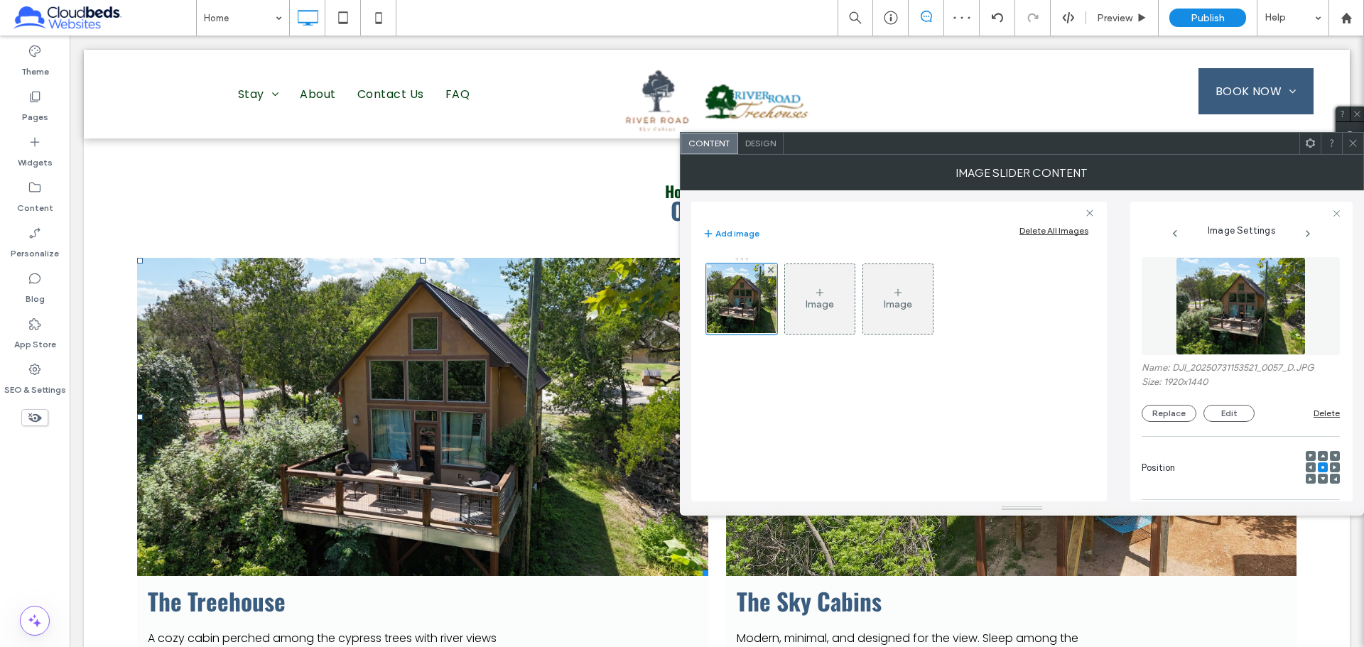
click at [969, 144] on icon at bounding box center [1352, 143] width 11 height 11
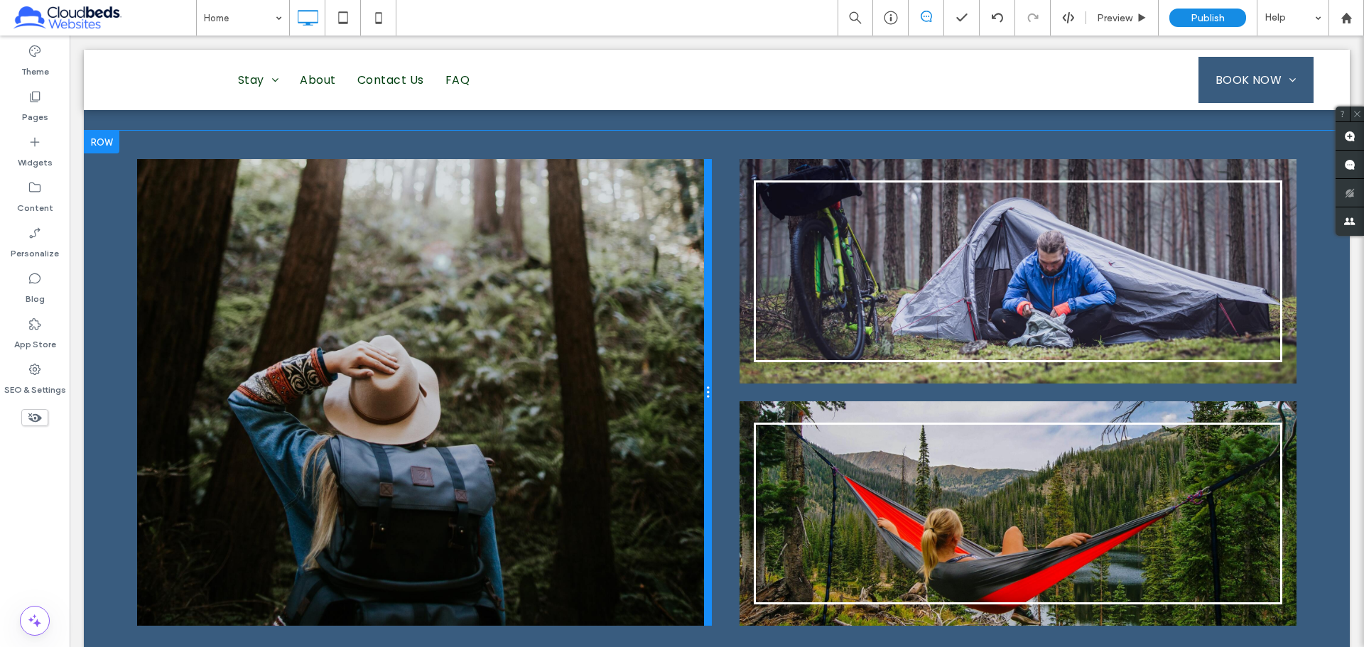
scroll to position [2024, 0]
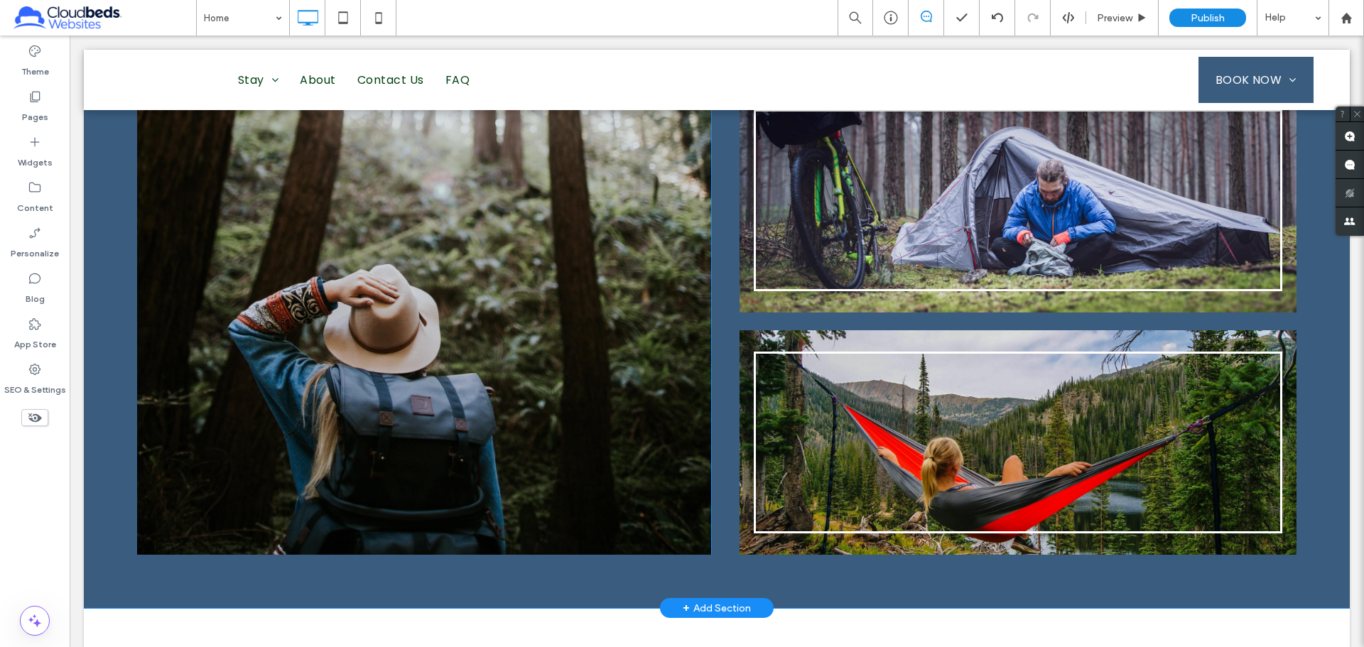
click at [694, 365] on div "Click To Paste" at bounding box center [424, 321] width 574 height 467
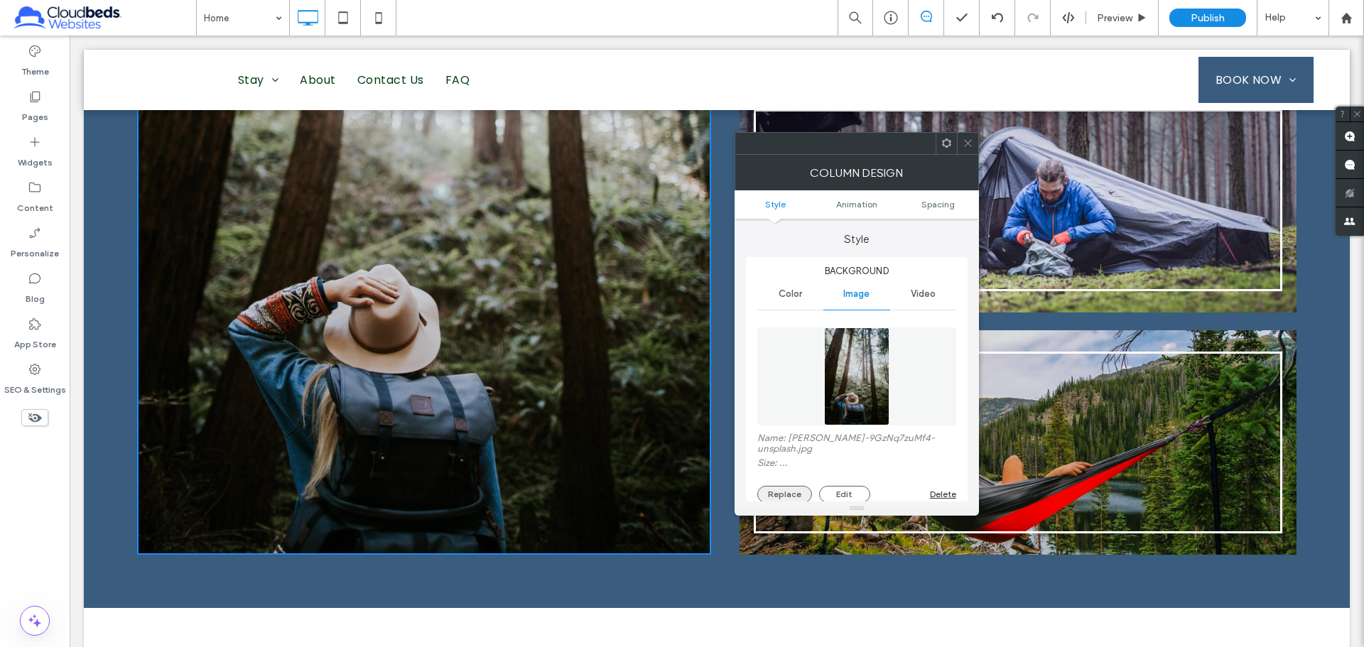
click at [776, 425] on button "Replace" at bounding box center [784, 494] width 55 height 17
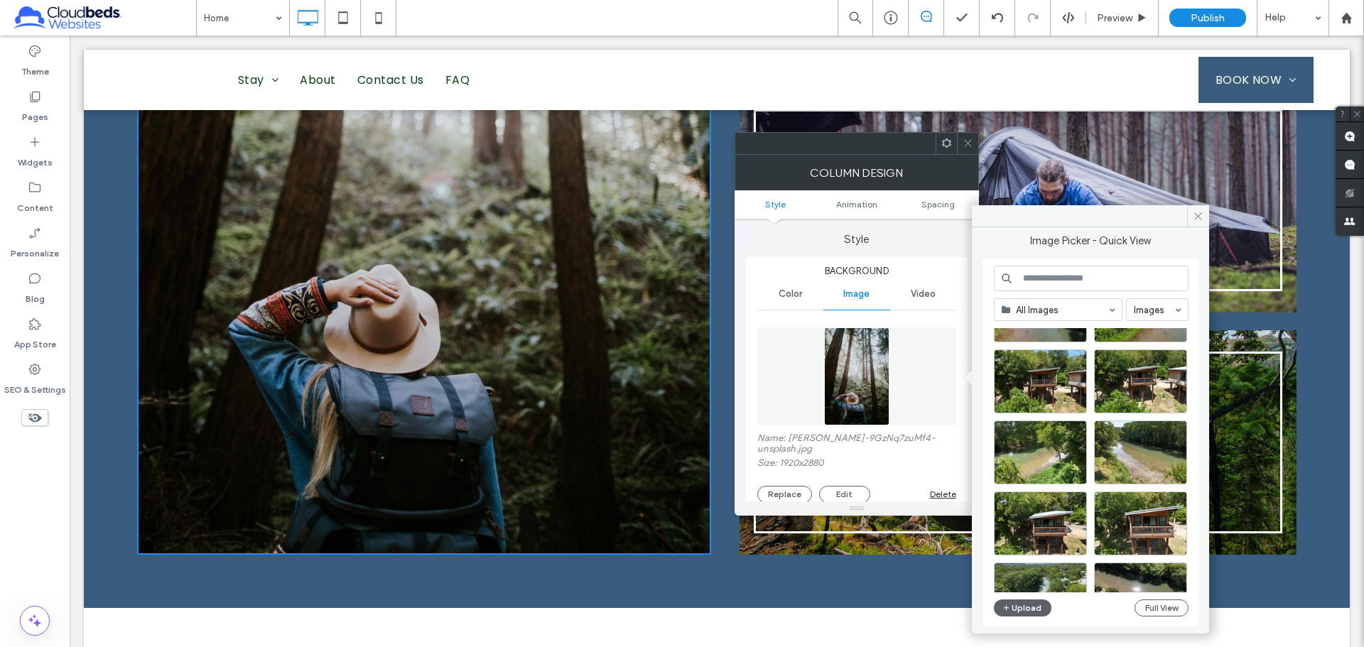
scroll to position [426, 0]
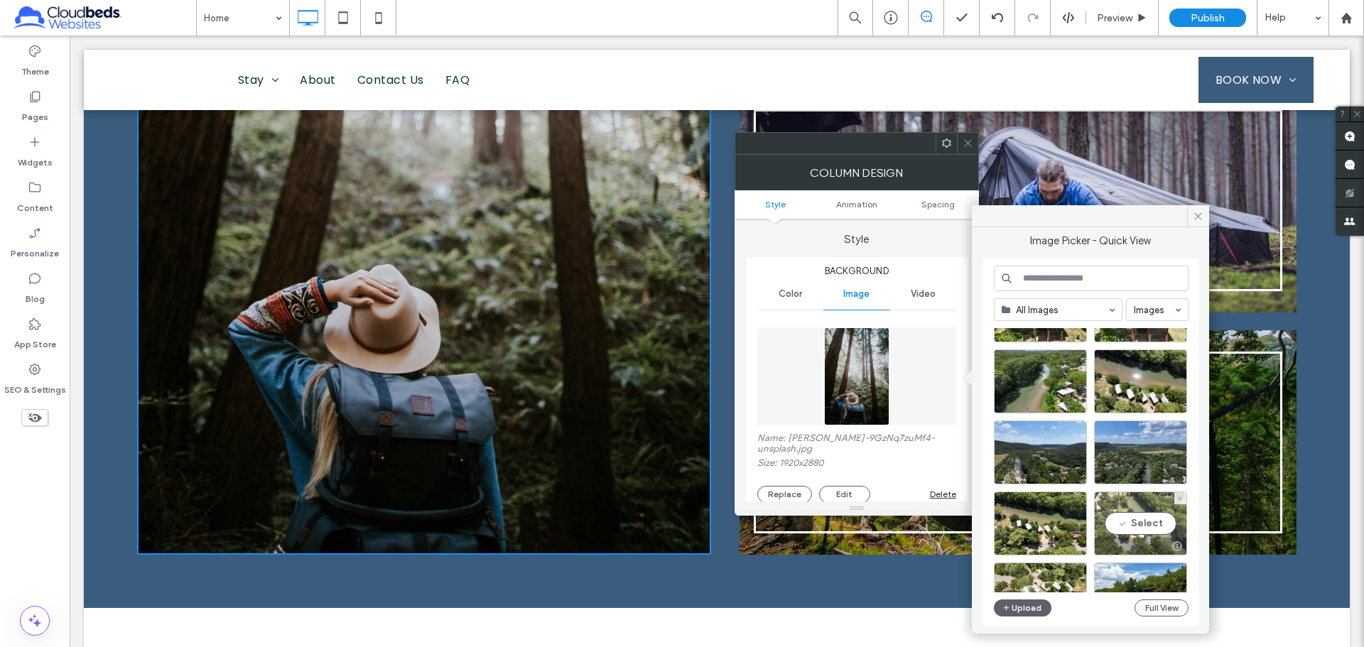
drag, startPoint x: 1155, startPoint y: 525, endPoint x: 1086, endPoint y: 490, distance: 77.8
click at [969, 425] on div "Select" at bounding box center [1140, 523] width 93 height 64
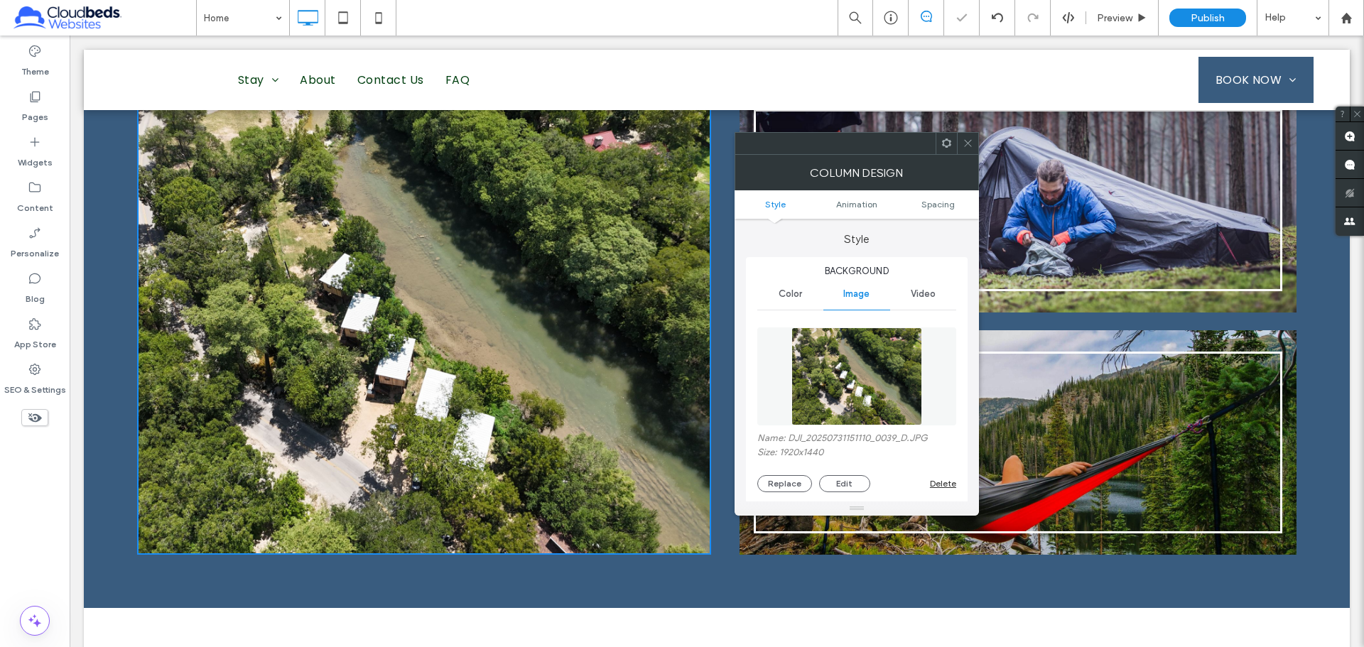
click at [969, 145] on use at bounding box center [967, 143] width 7 height 7
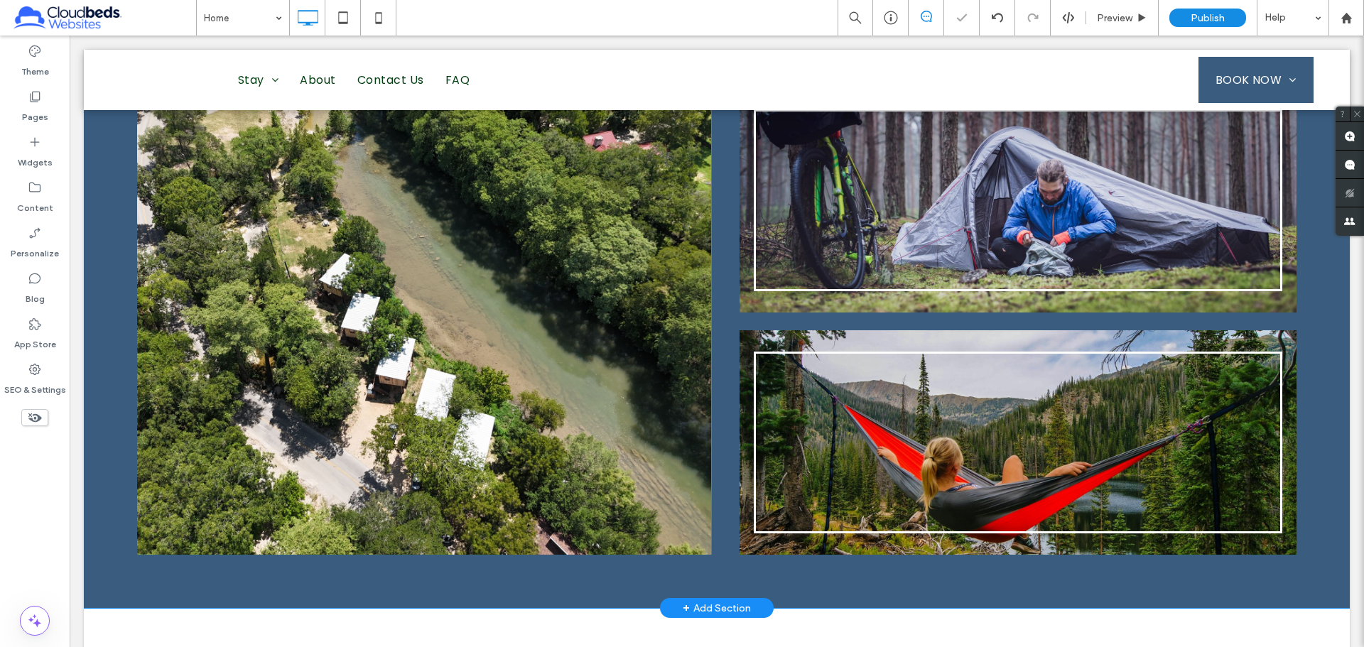
scroll to position [1882, 0]
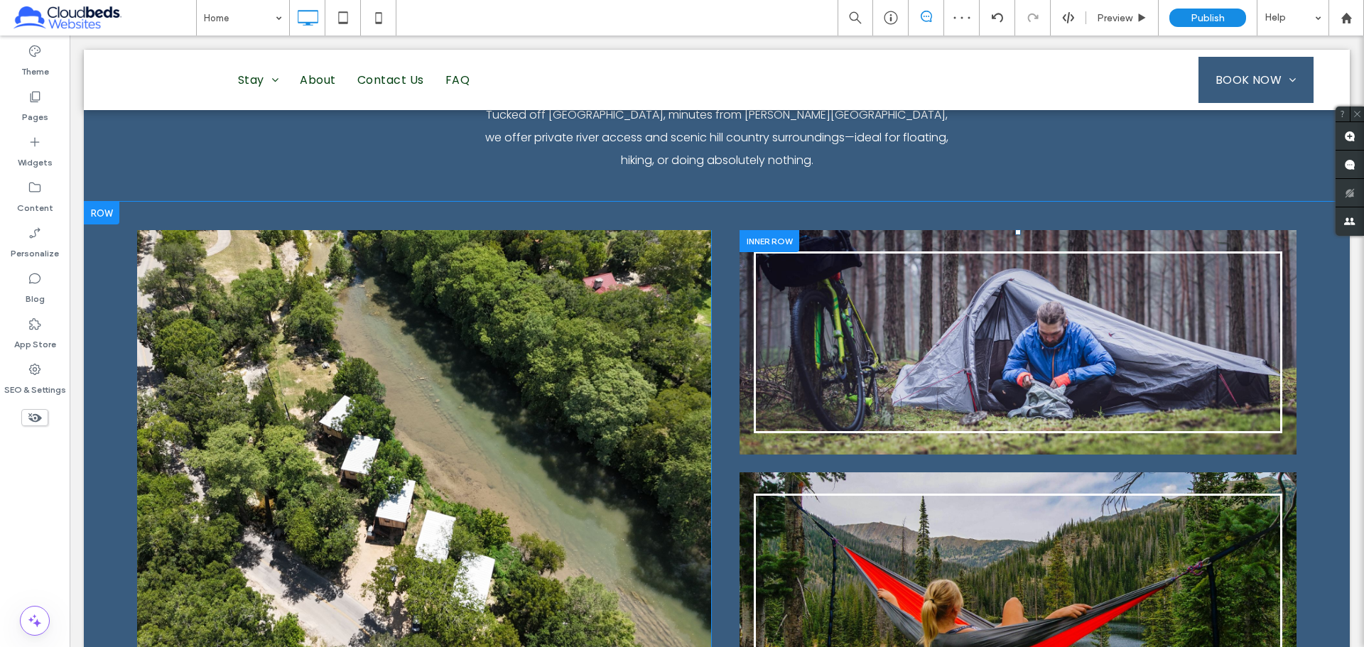
click at [969, 249] on div "Button Click To Paste" at bounding box center [1017, 342] width 557 height 224
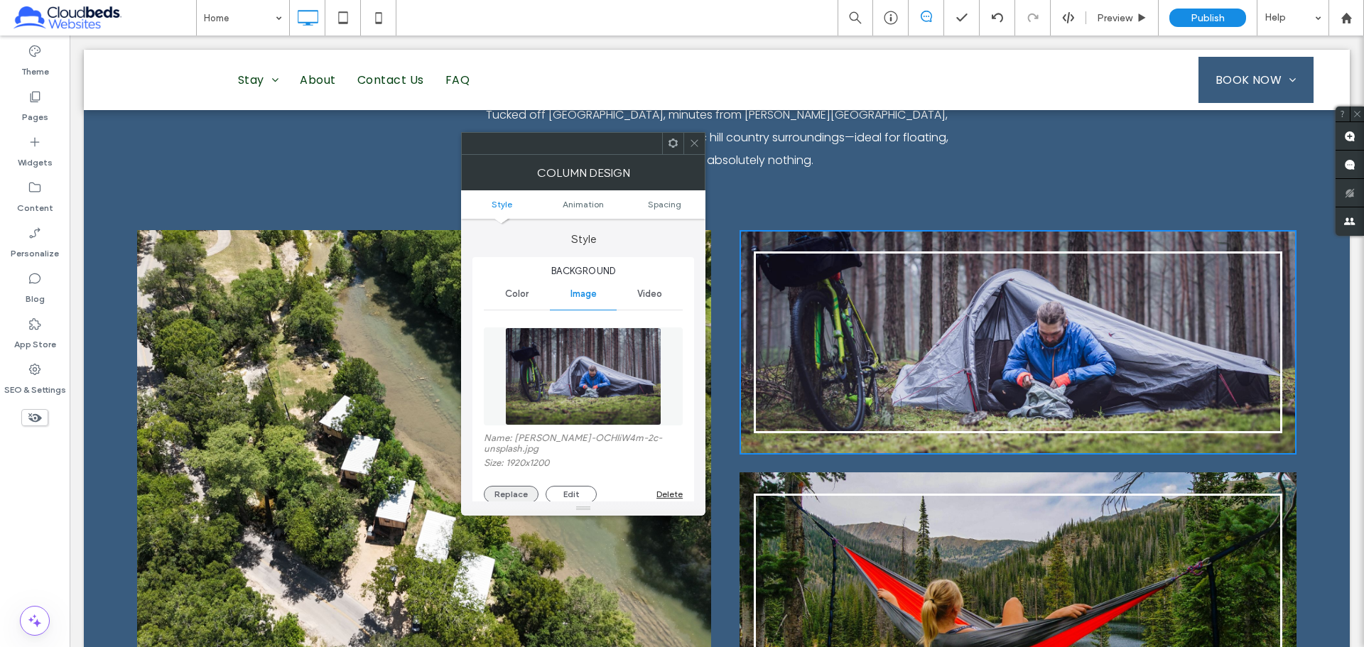
click at [517, 425] on button "Replace" at bounding box center [511, 494] width 55 height 17
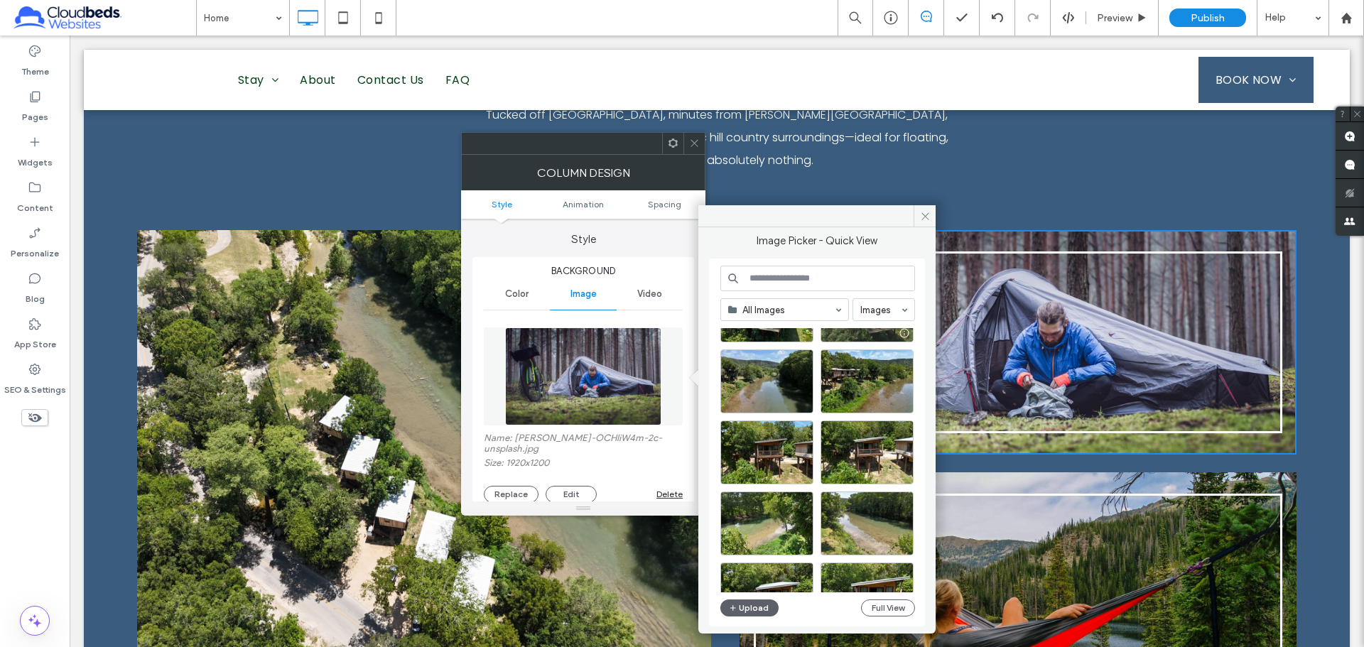
scroll to position [213, 0]
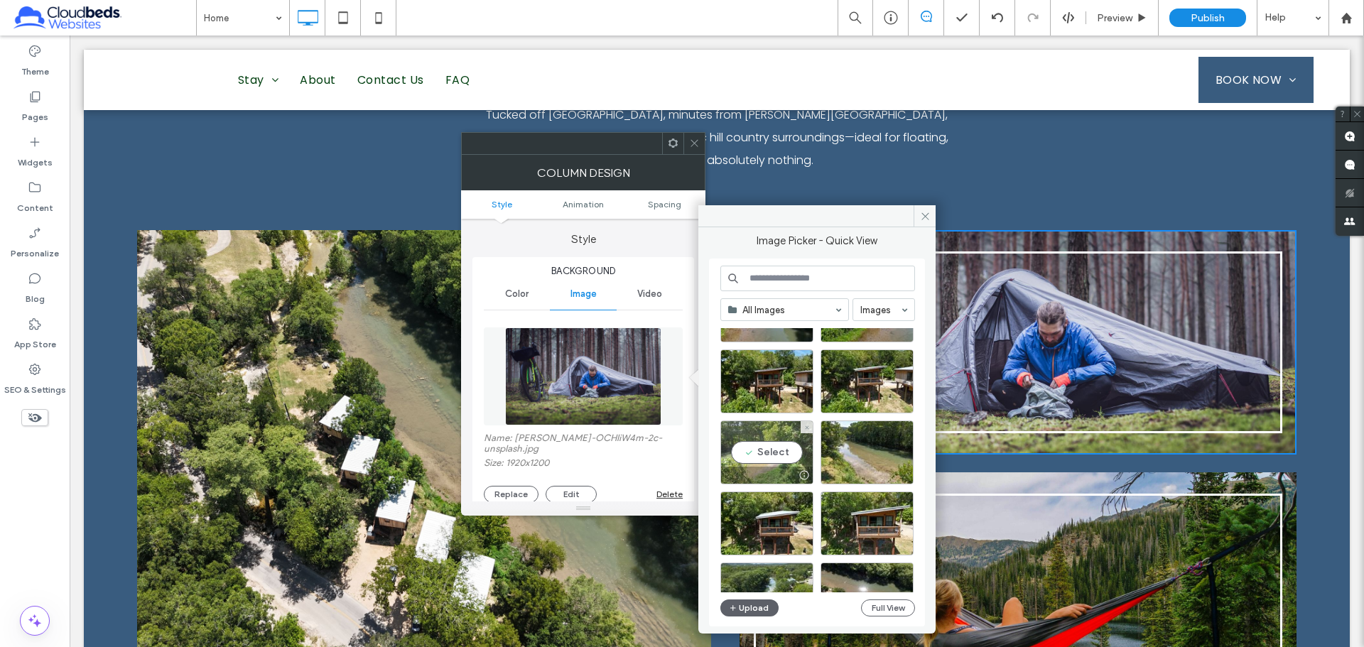
click at [785, 425] on div "Select" at bounding box center [766, 452] width 93 height 64
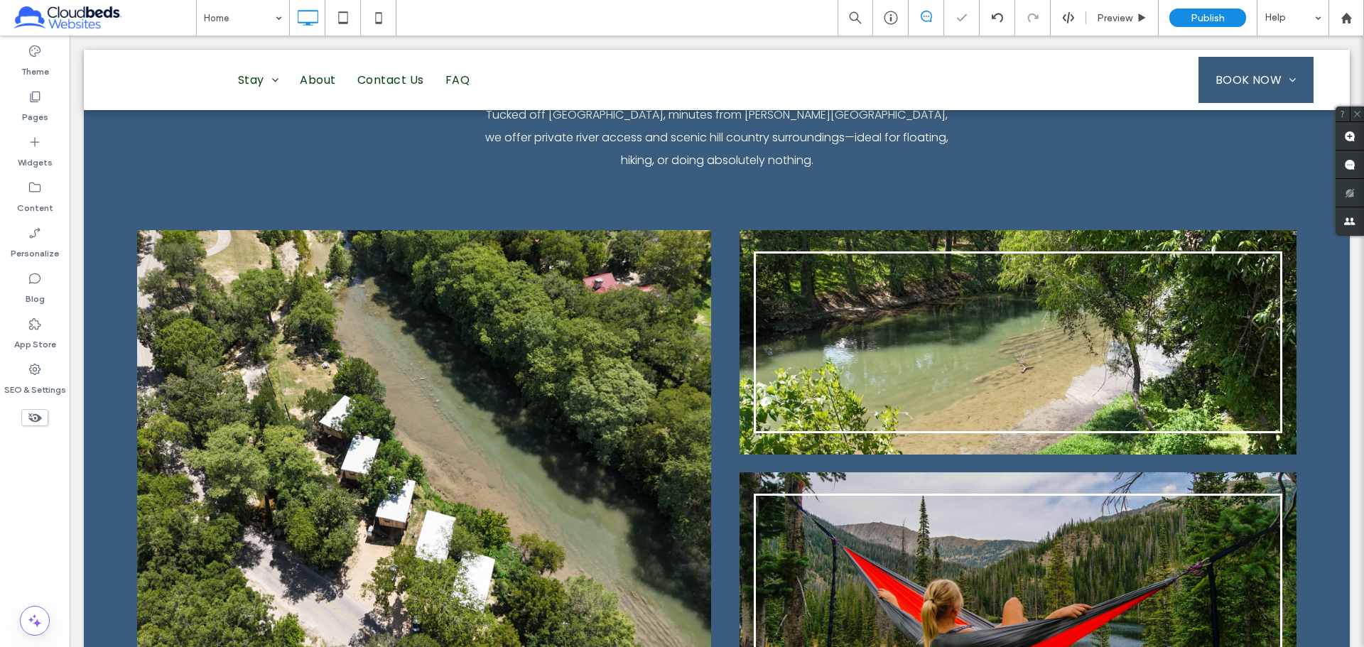
click at [739, 472] on div at bounding box center [769, 483] width 60 height 22
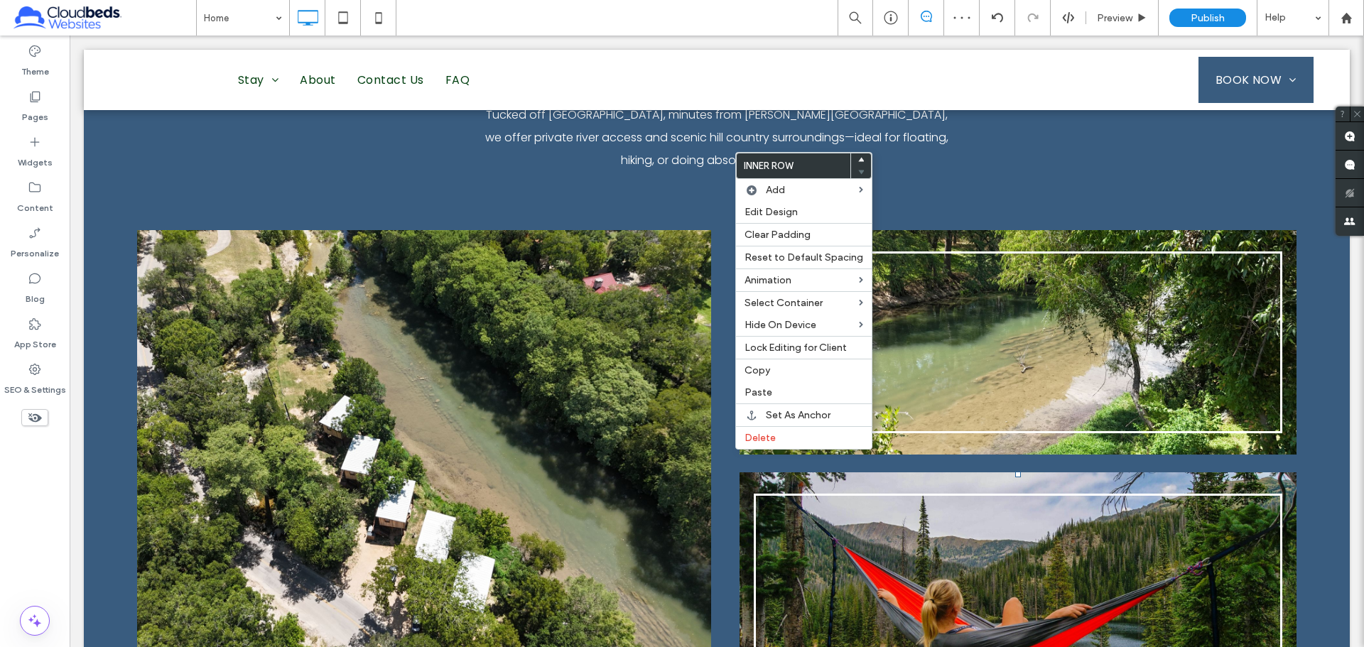
click at [965, 472] on div "Button Click To Paste" at bounding box center [1017, 584] width 557 height 224
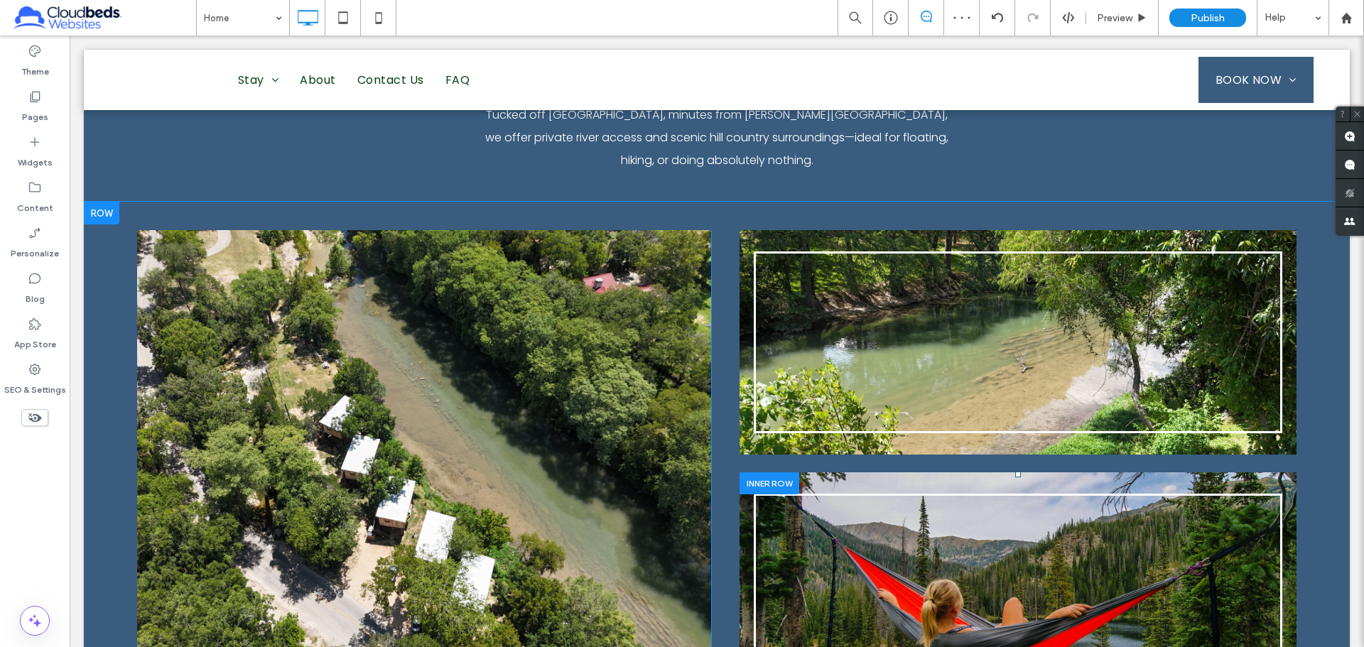
click at [965, 472] on div "Button Click To Paste" at bounding box center [1017, 584] width 557 height 224
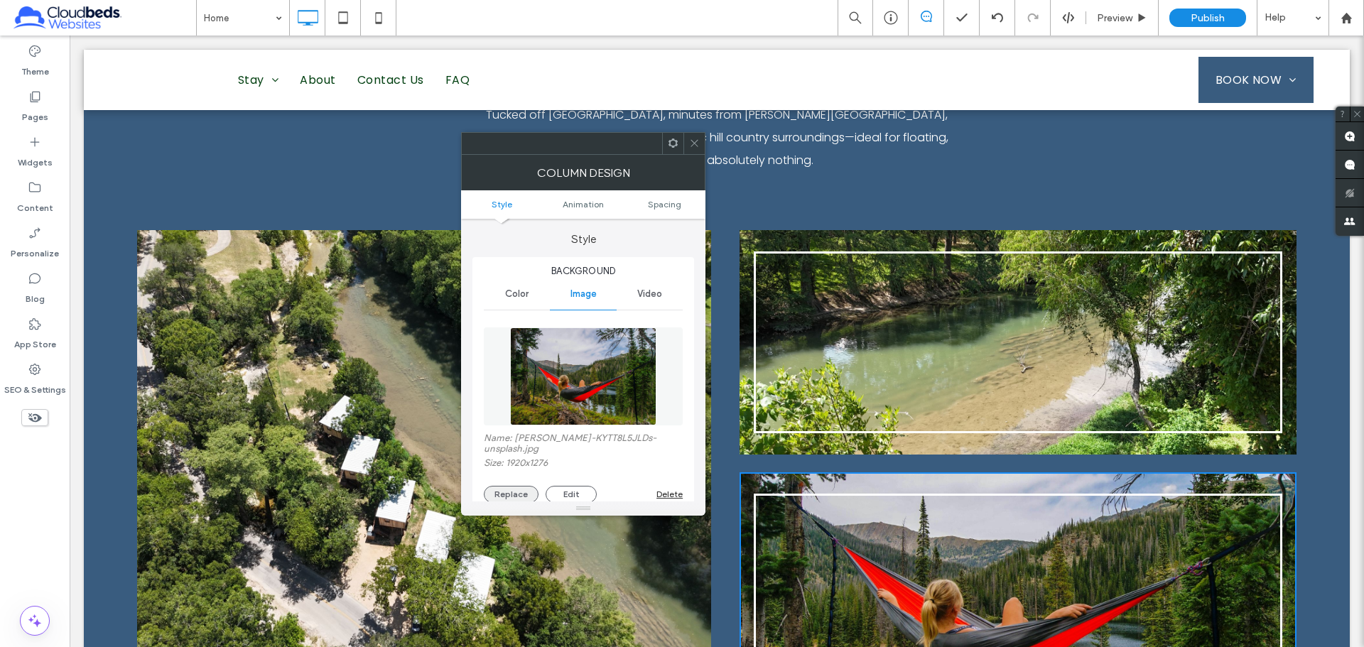
click at [501, 491] on button "Replace" at bounding box center [511, 494] width 55 height 17
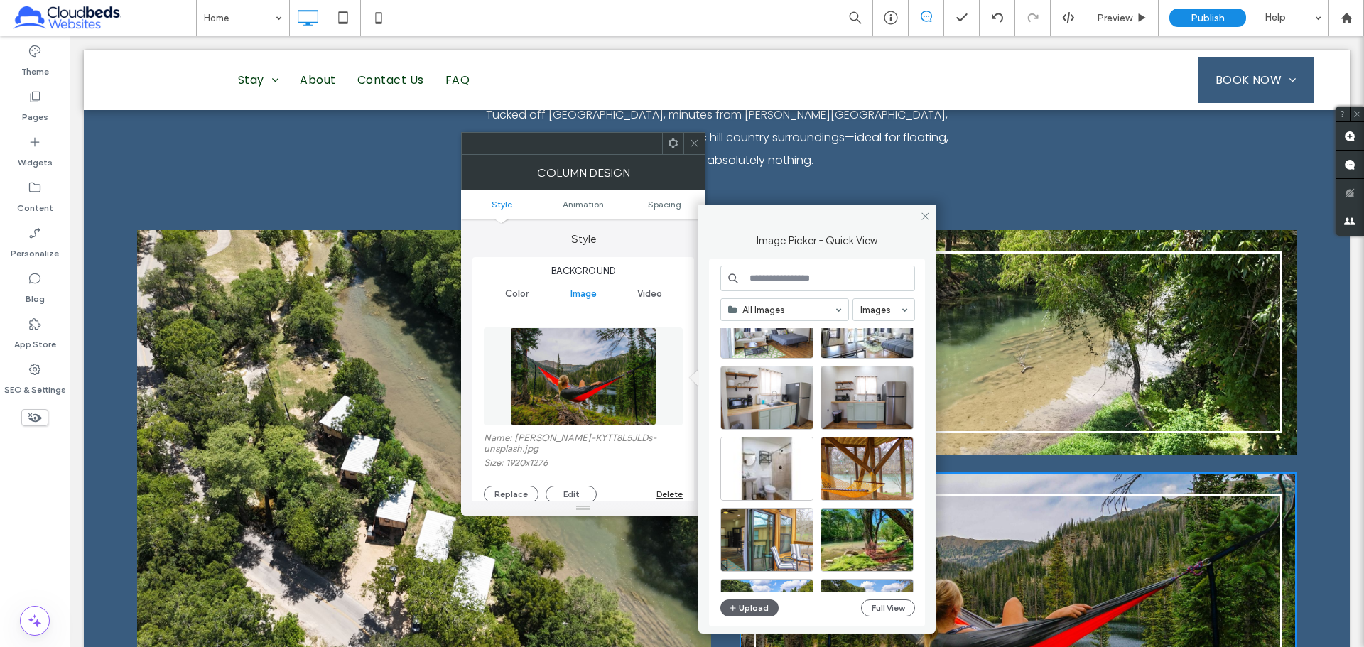
scroll to position [1120, 0]
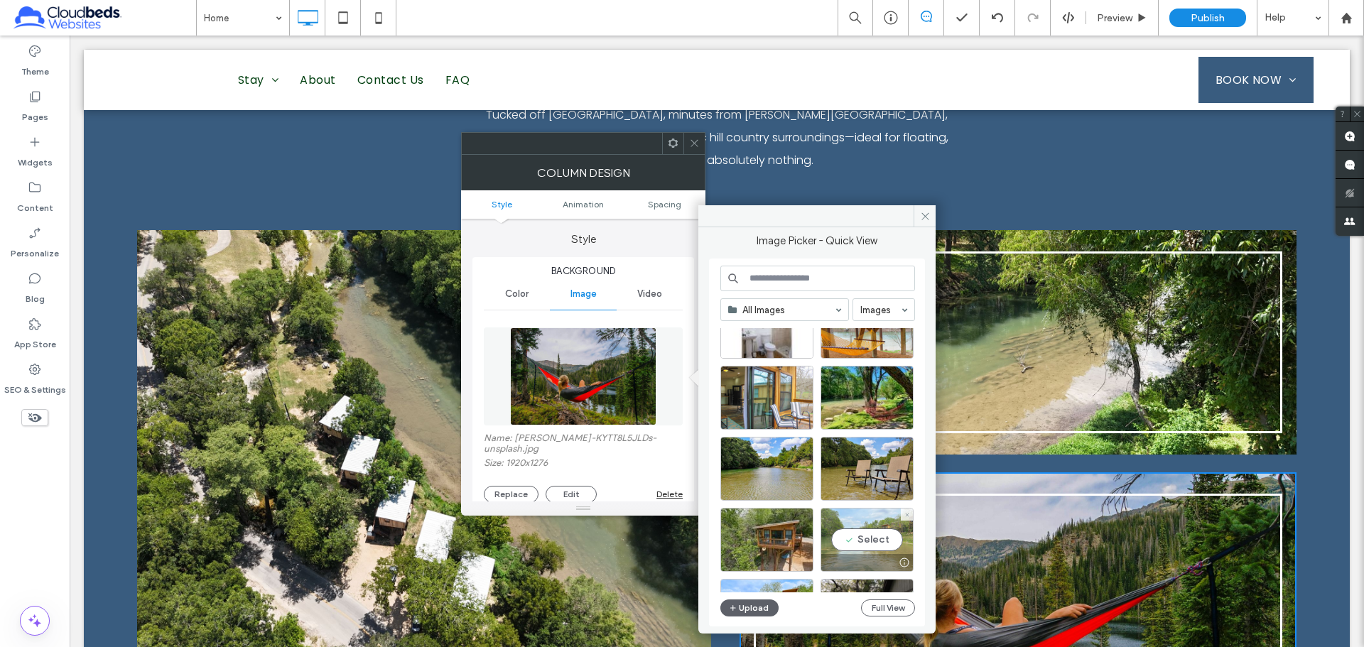
click at [846, 538] on div "Select" at bounding box center [866, 540] width 93 height 64
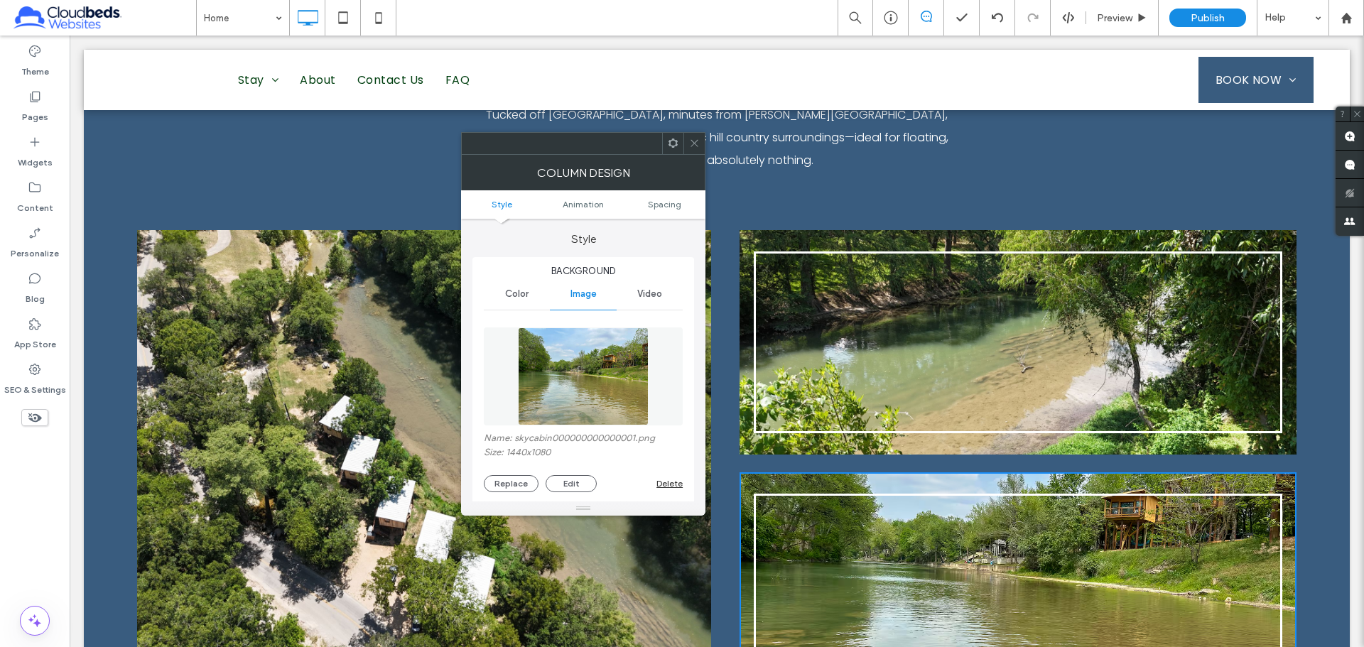
click at [692, 144] on icon at bounding box center [694, 143] width 11 height 11
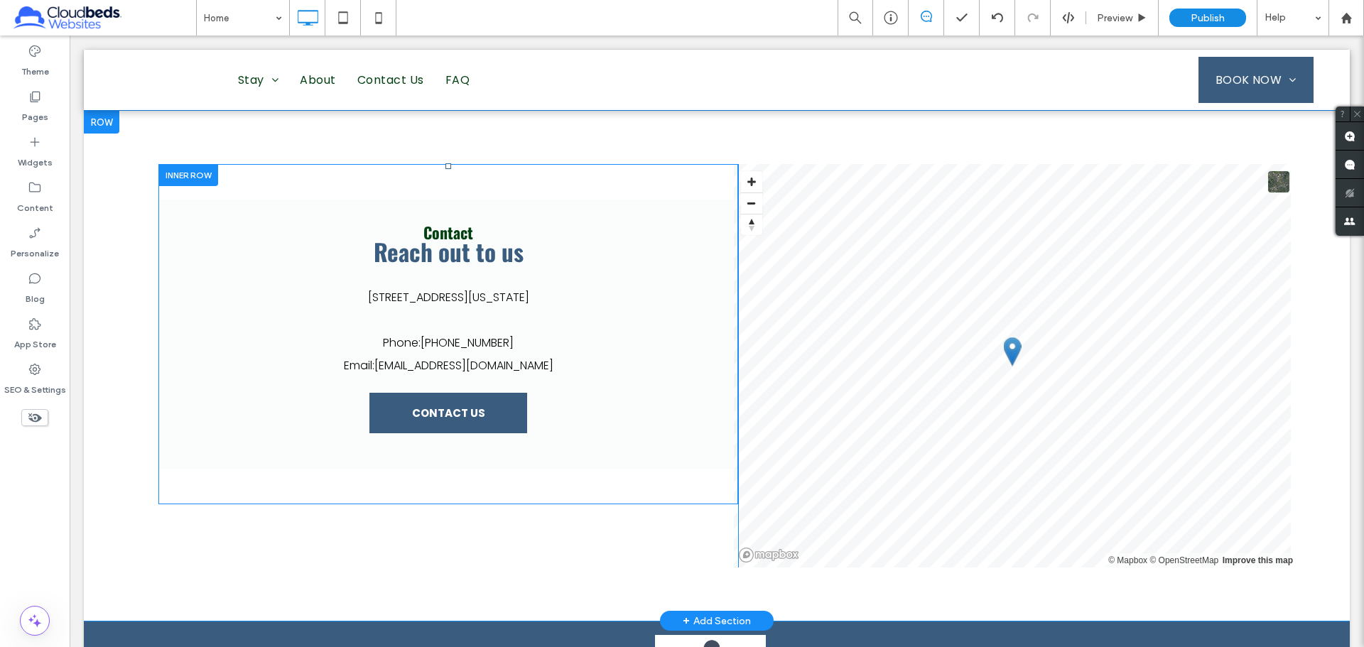
scroll to position [2720, 0]
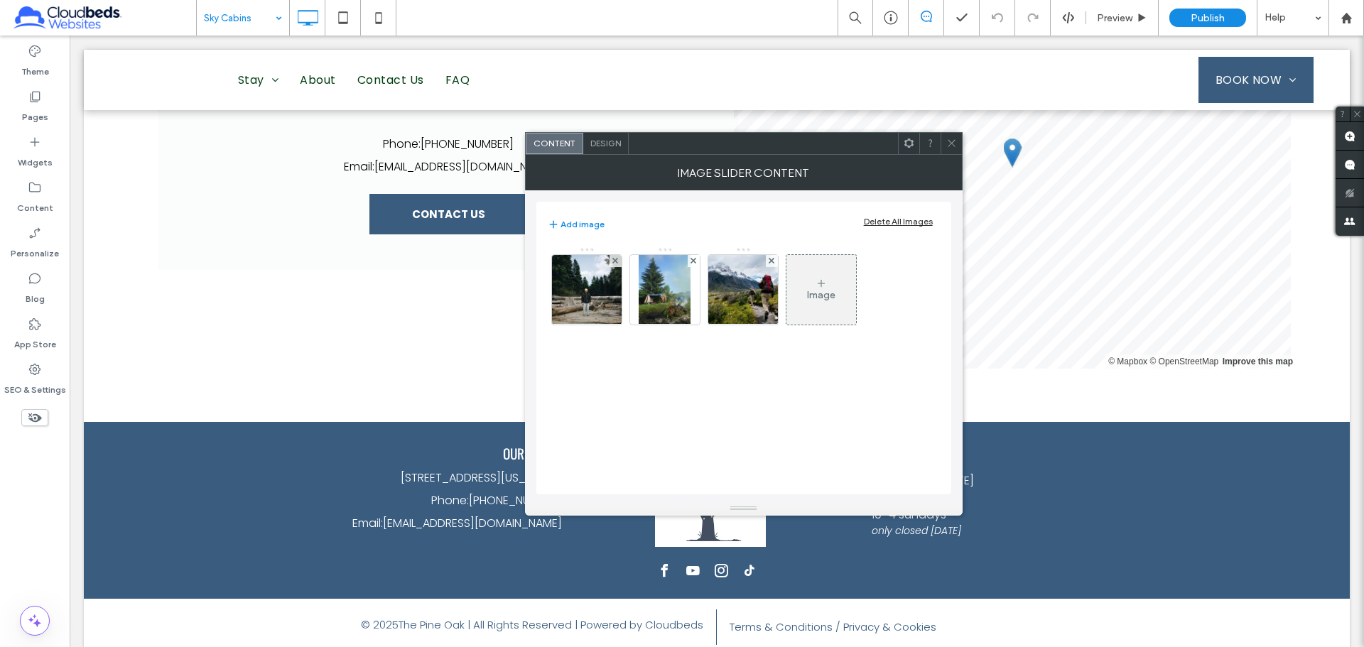
click at [888, 221] on div "Delete All Images" at bounding box center [898, 221] width 69 height 11
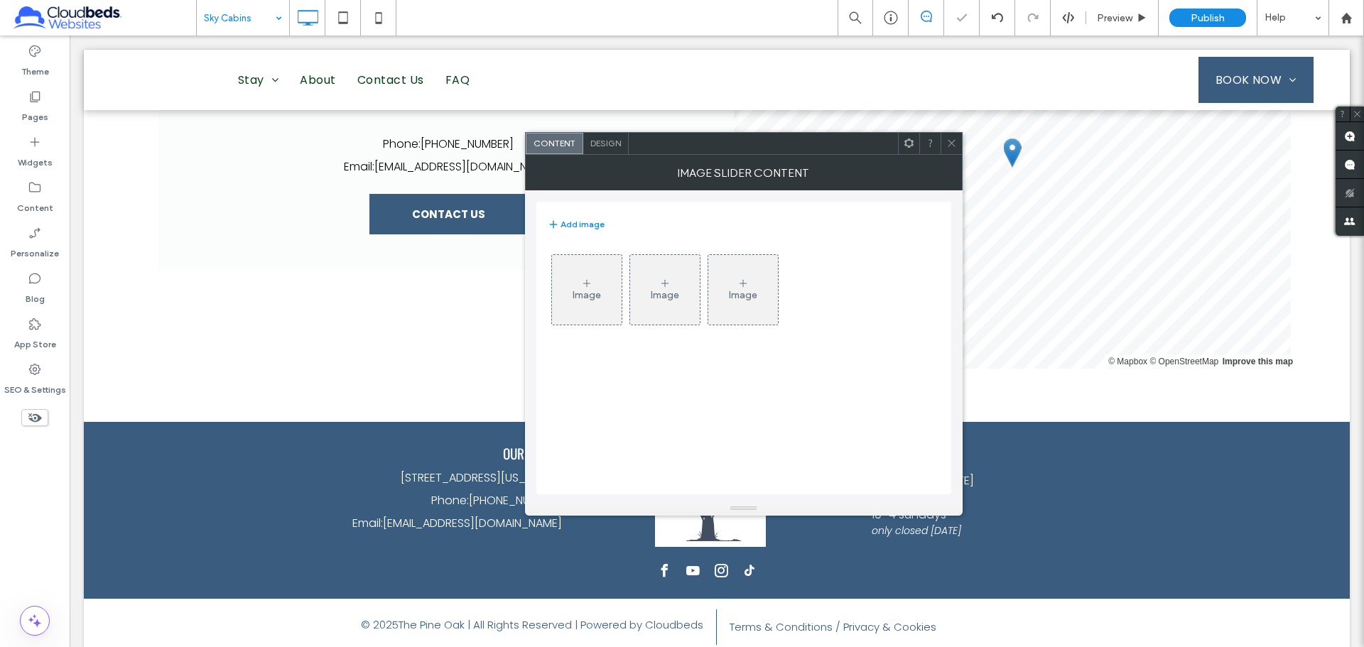
click at [595, 301] on div "Image" at bounding box center [587, 289] width 70 height 67
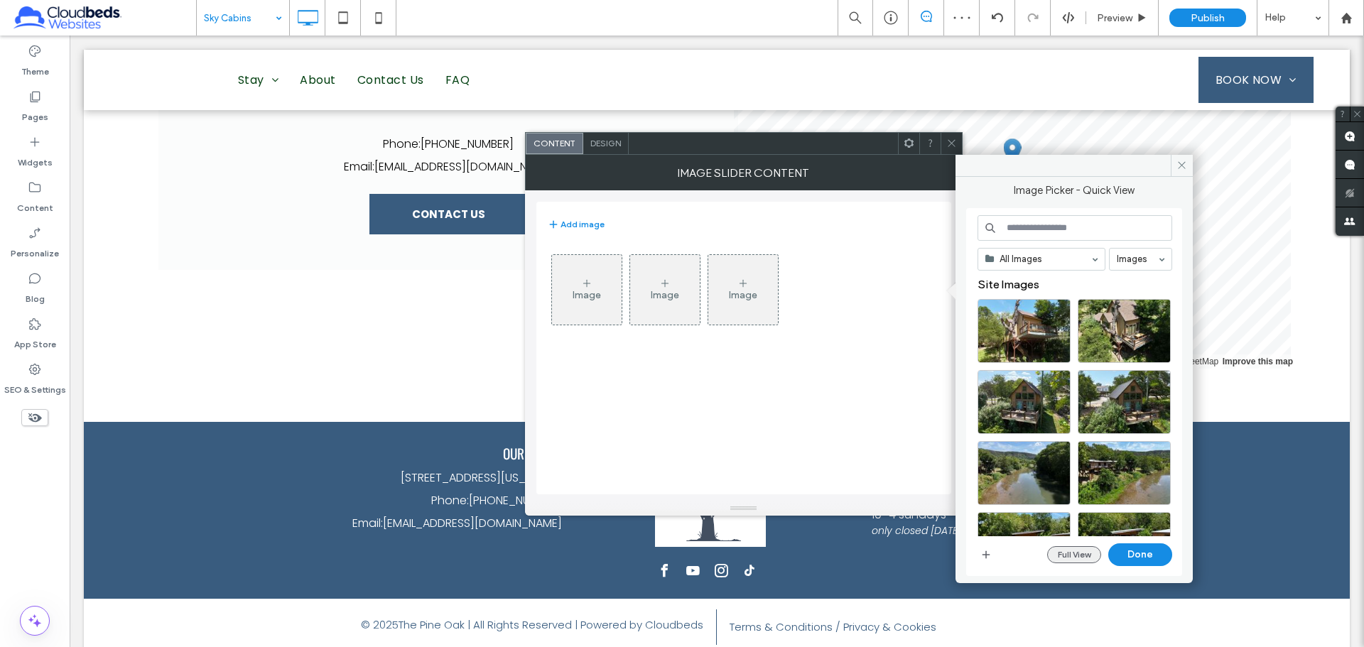
click at [1085, 551] on button "Full View" at bounding box center [1074, 554] width 54 height 17
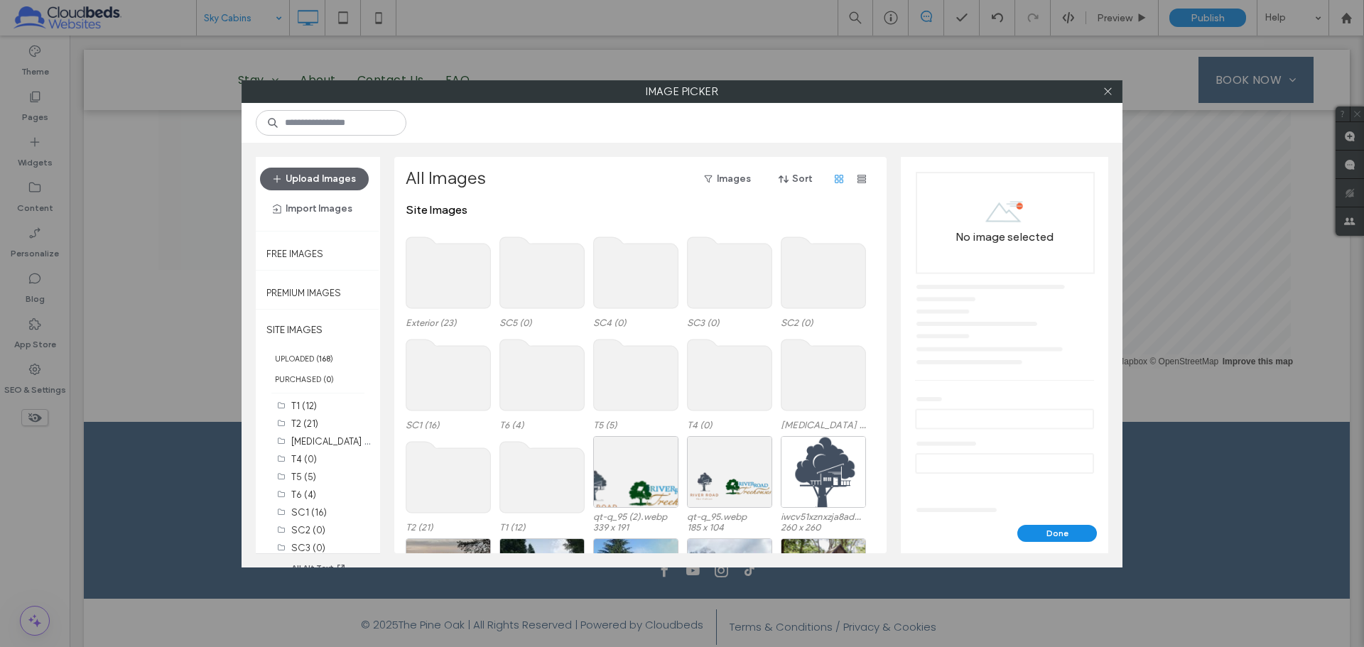
click at [462, 383] on use at bounding box center [448, 374] width 85 height 71
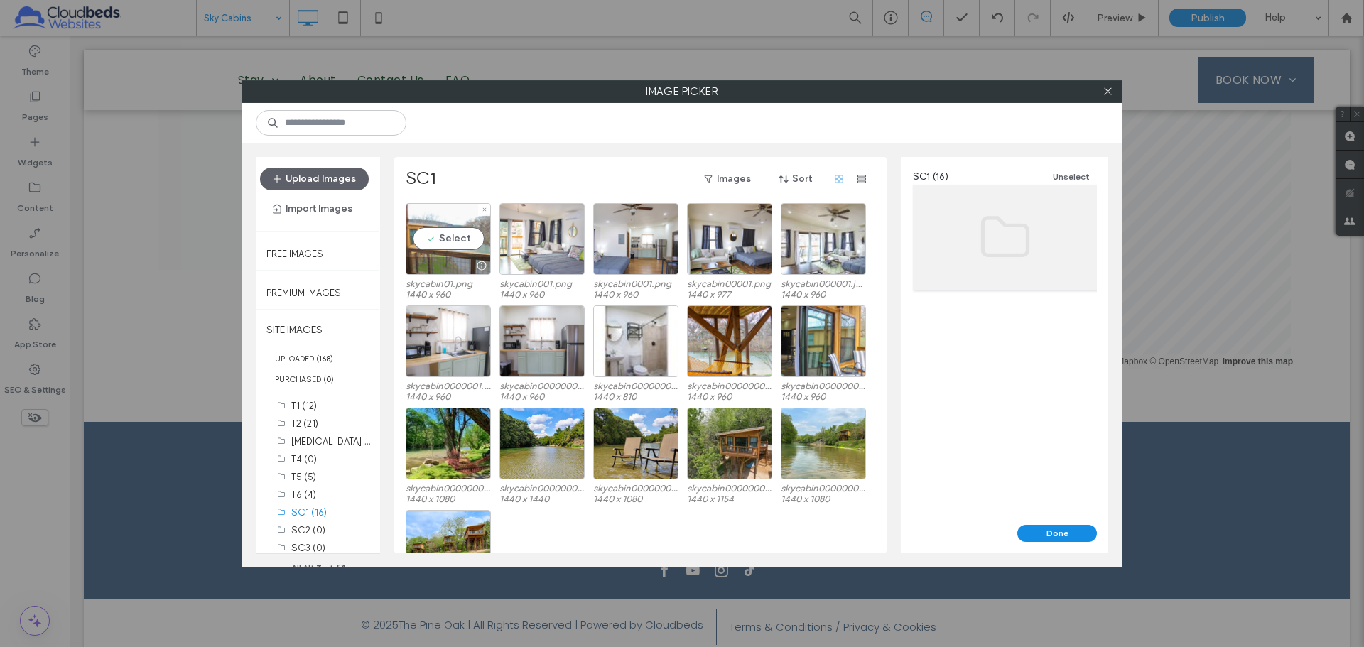
click at [440, 239] on div "Select" at bounding box center [448, 239] width 85 height 72
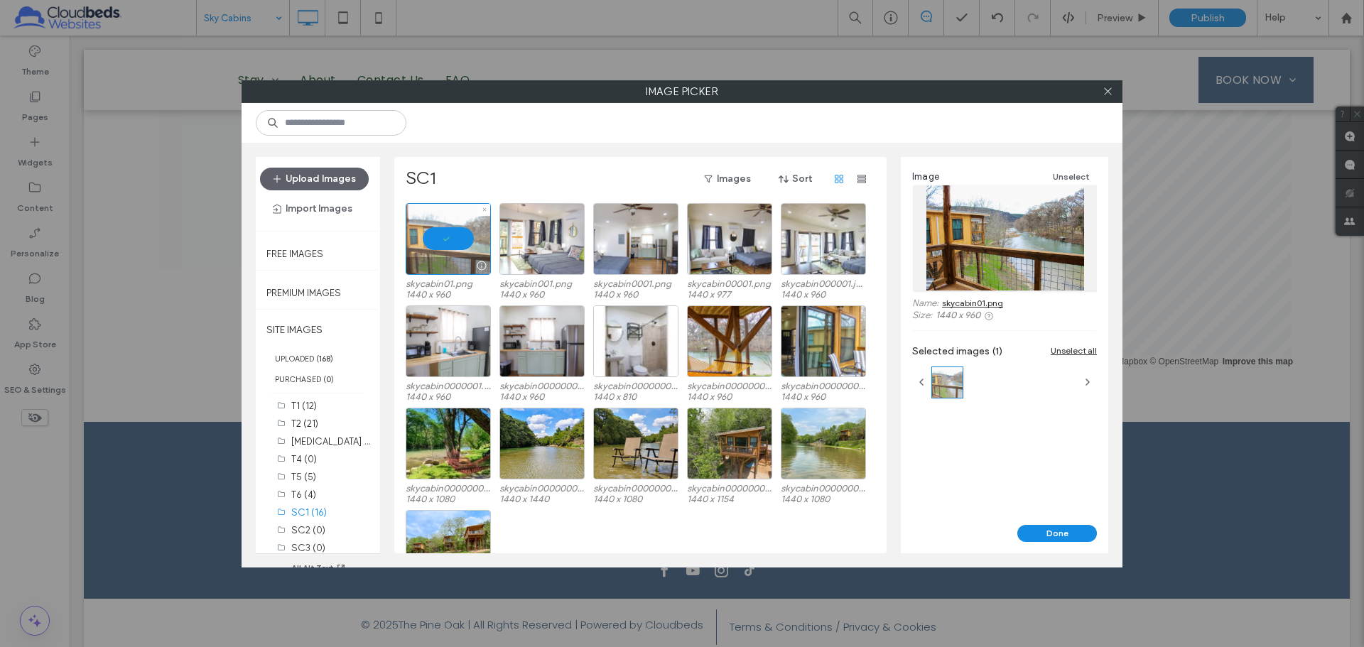
click at [445, 241] on div at bounding box center [448, 239] width 85 height 72
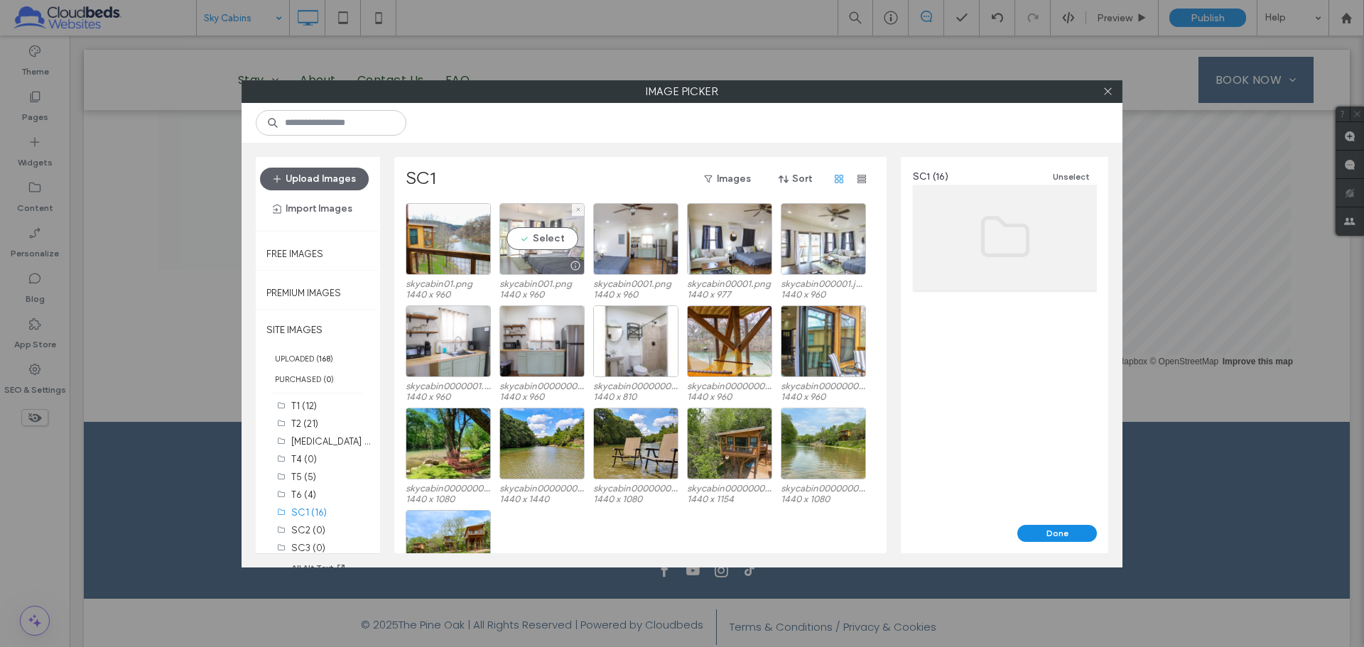
click at [560, 236] on div "Select" at bounding box center [541, 239] width 85 height 72
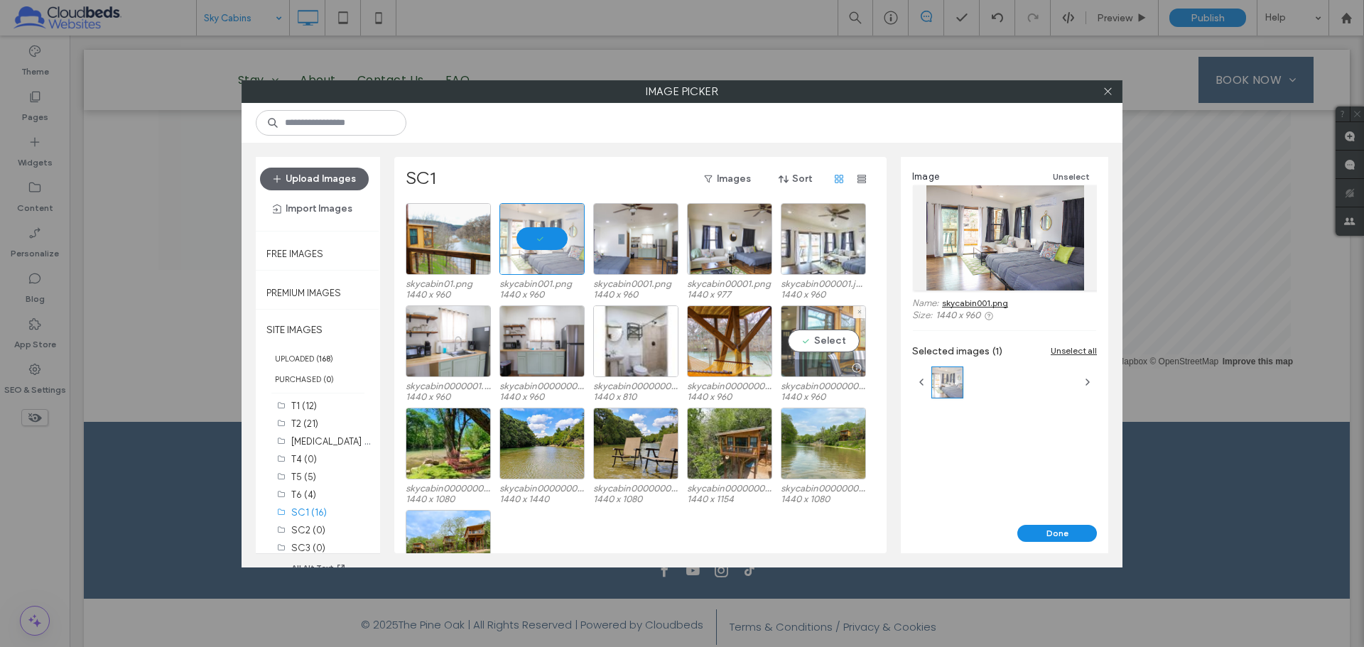
click at [827, 339] on div "Select" at bounding box center [822, 341] width 85 height 72
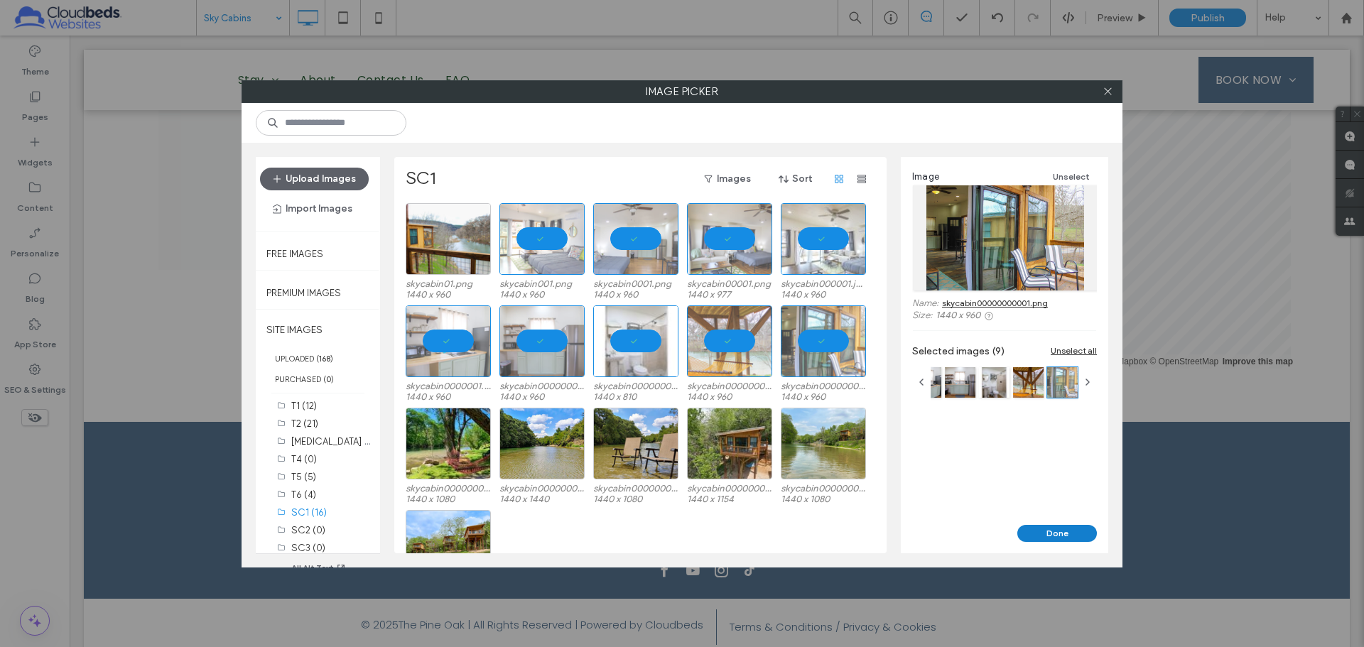
click at [1077, 535] on button "Done" at bounding box center [1057, 533] width 80 height 17
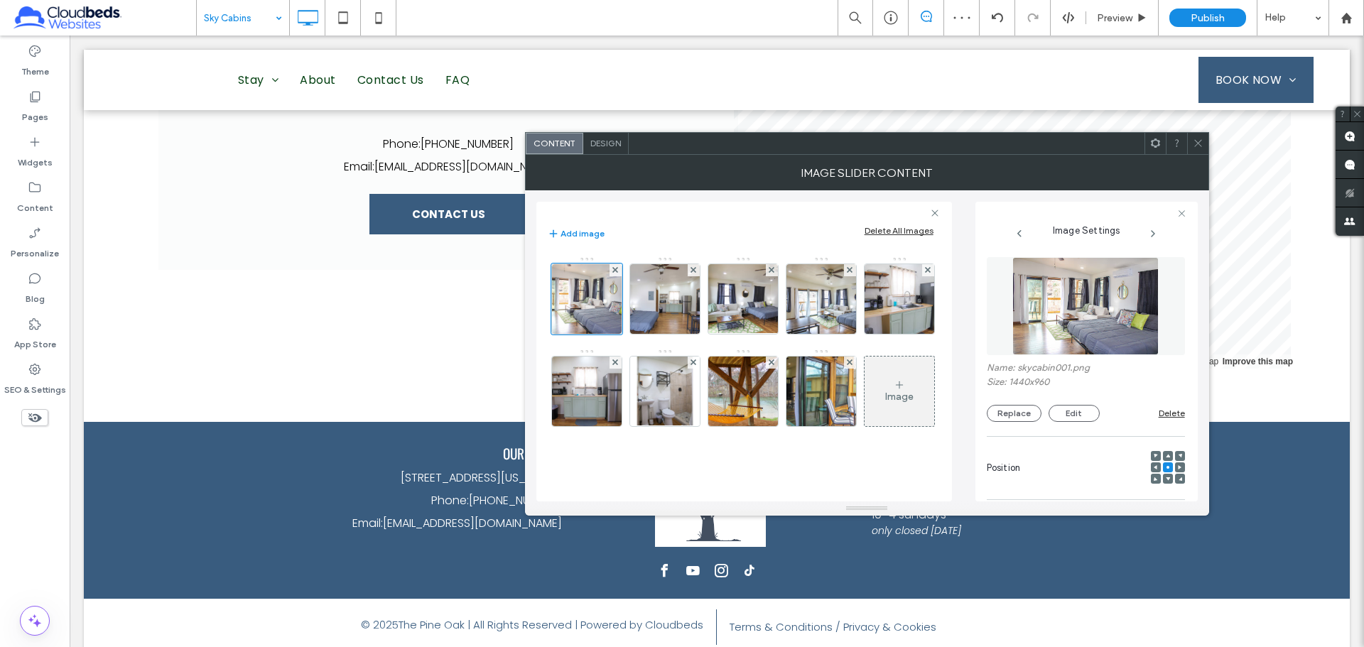
click at [1199, 146] on icon at bounding box center [1197, 143] width 11 height 11
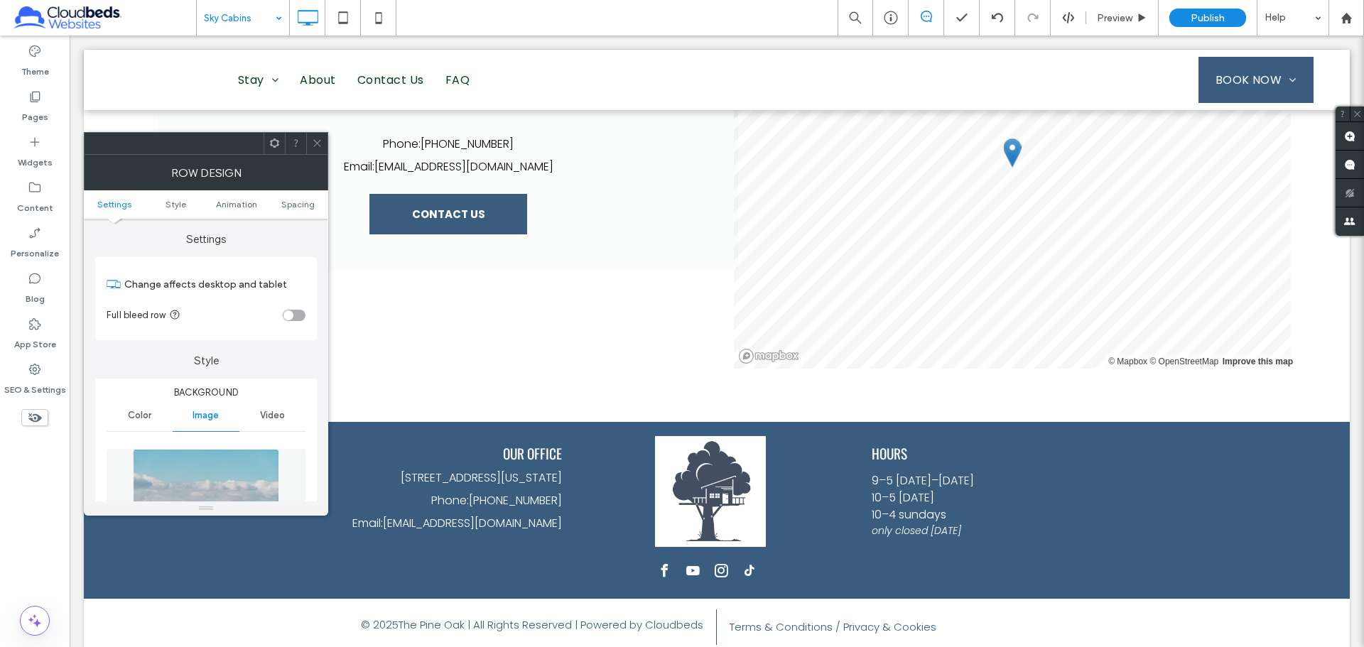
scroll to position [284, 0]
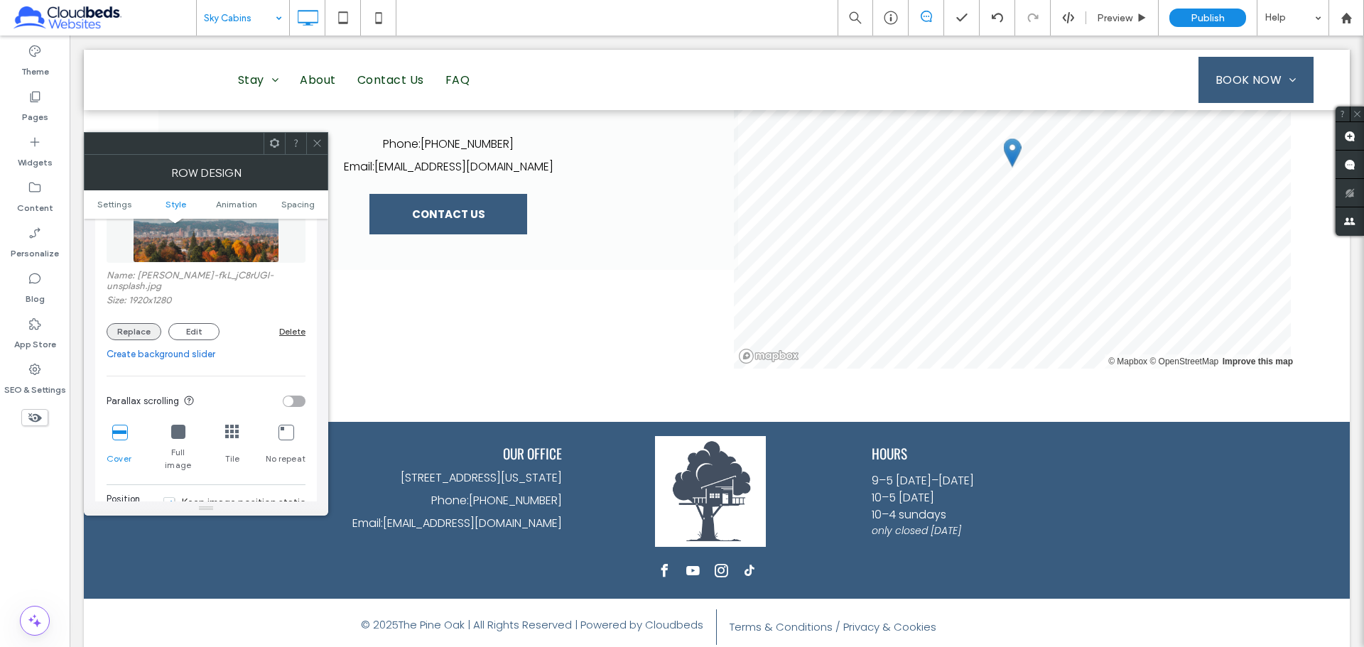
click at [125, 337] on button "Replace" at bounding box center [134, 331] width 55 height 17
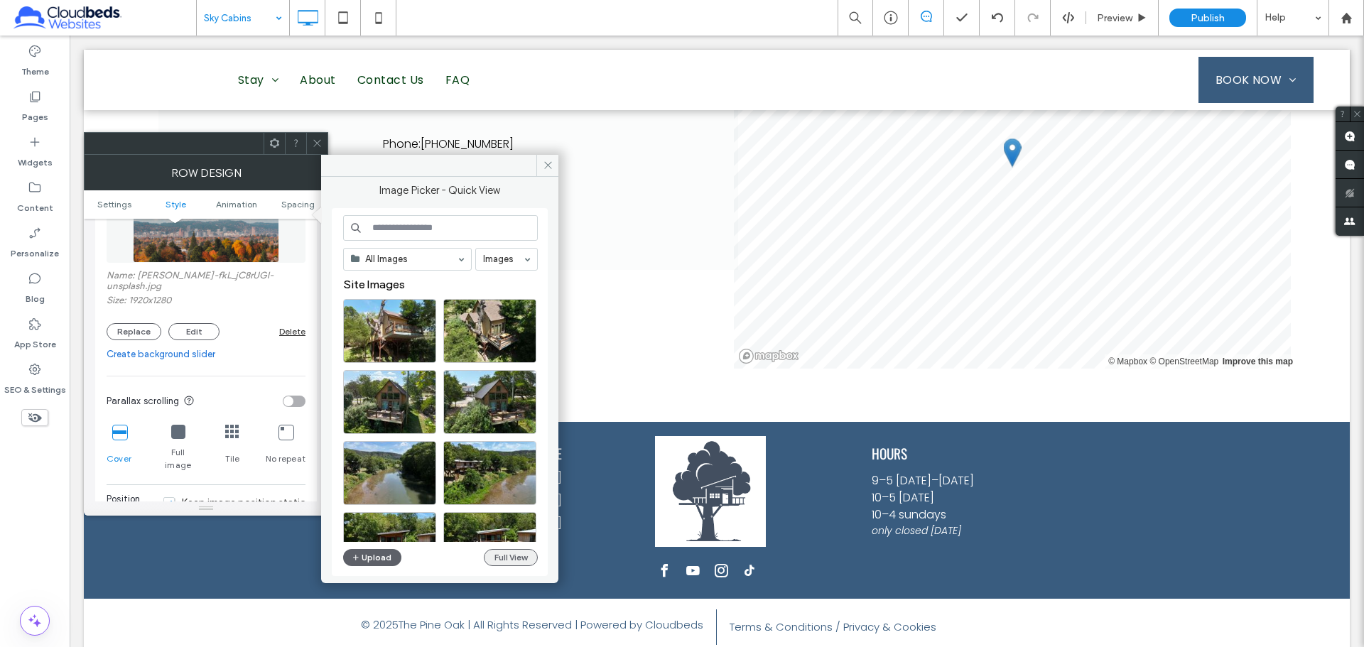
click at [511, 555] on button "Full View" at bounding box center [511, 557] width 54 height 17
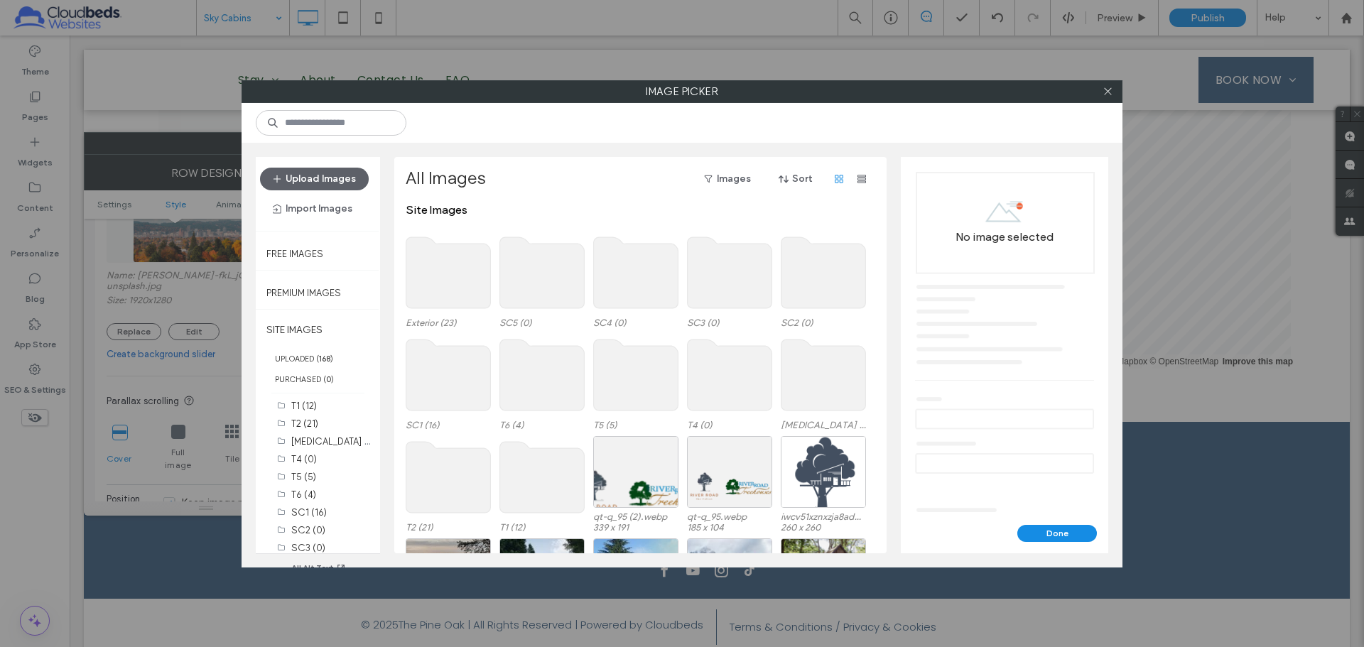
click at [440, 373] on use at bounding box center [448, 374] width 85 height 71
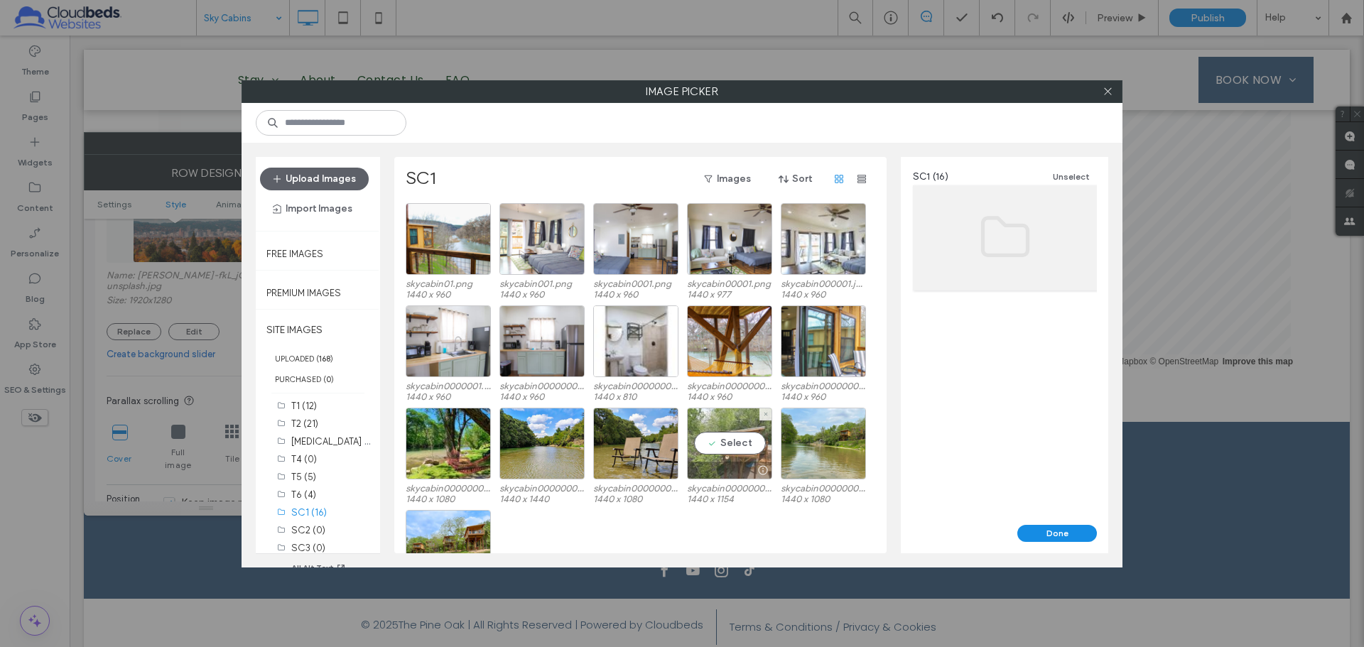
click at [729, 447] on div "Select" at bounding box center [729, 444] width 85 height 72
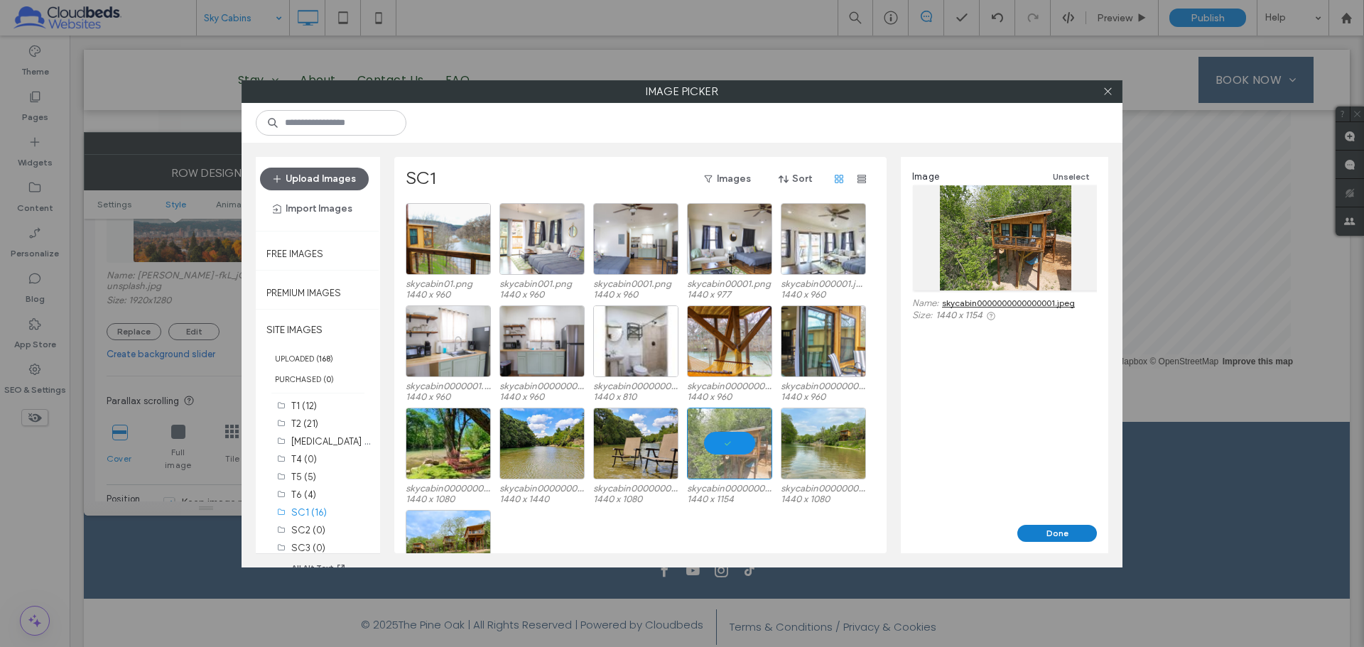
click at [1072, 536] on button "Done" at bounding box center [1057, 533] width 80 height 17
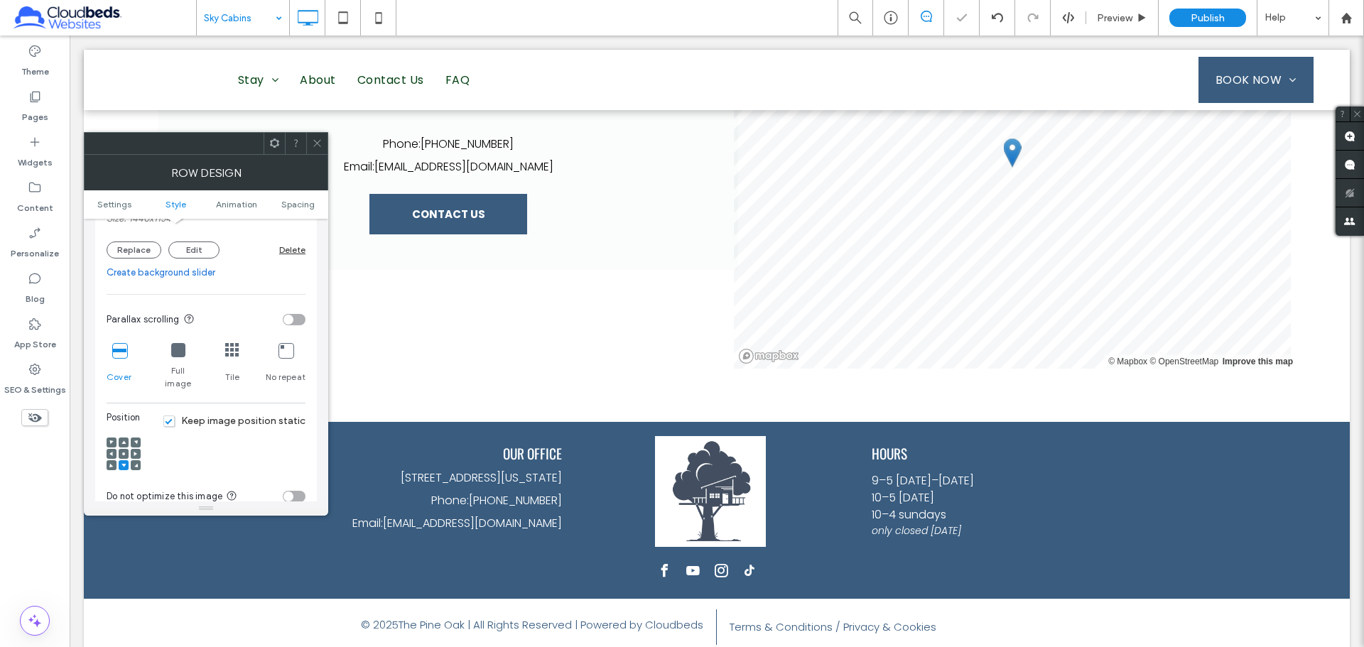
scroll to position [426, 0]
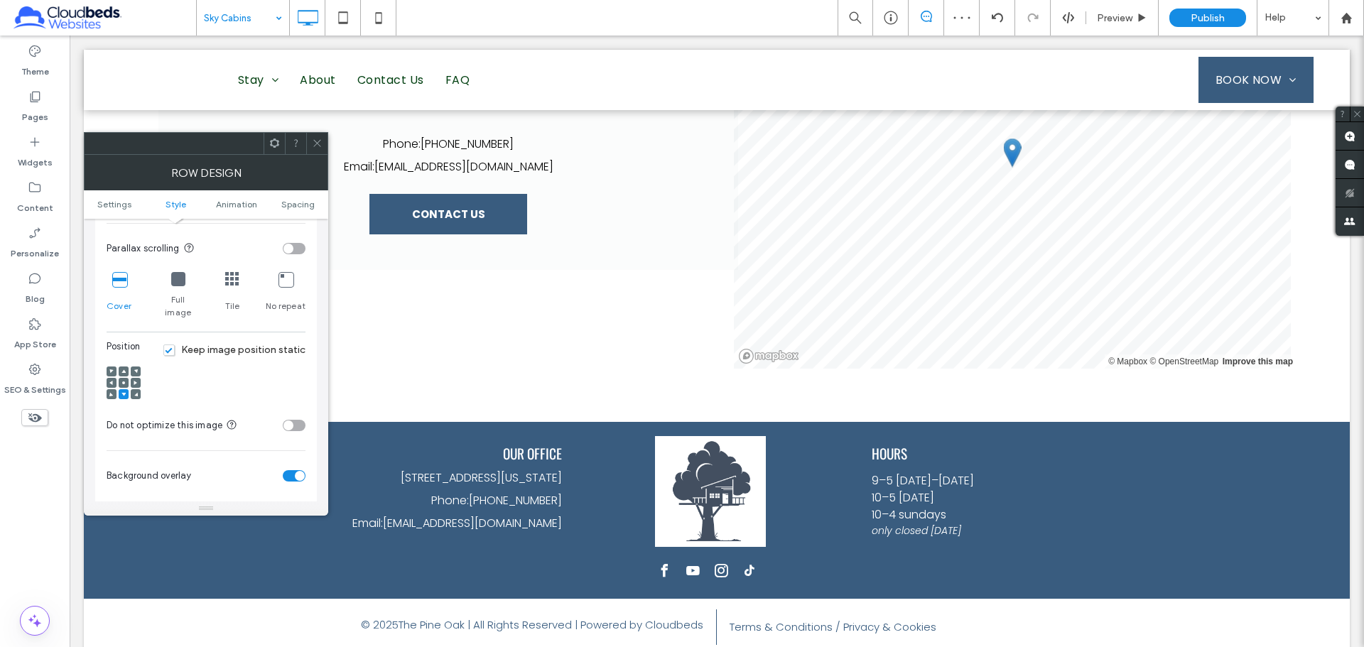
click at [124, 381] on icon at bounding box center [123, 383] width 4 height 4
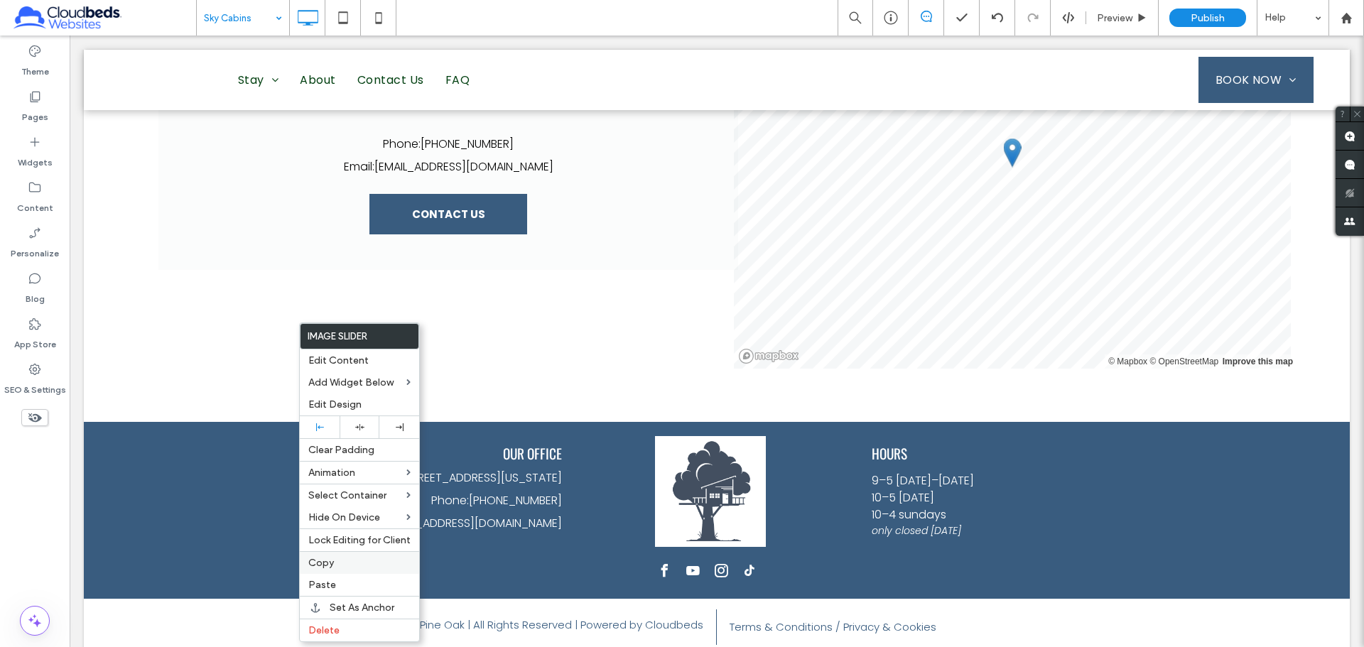
click at [354, 557] on label "Copy" at bounding box center [359, 563] width 102 height 12
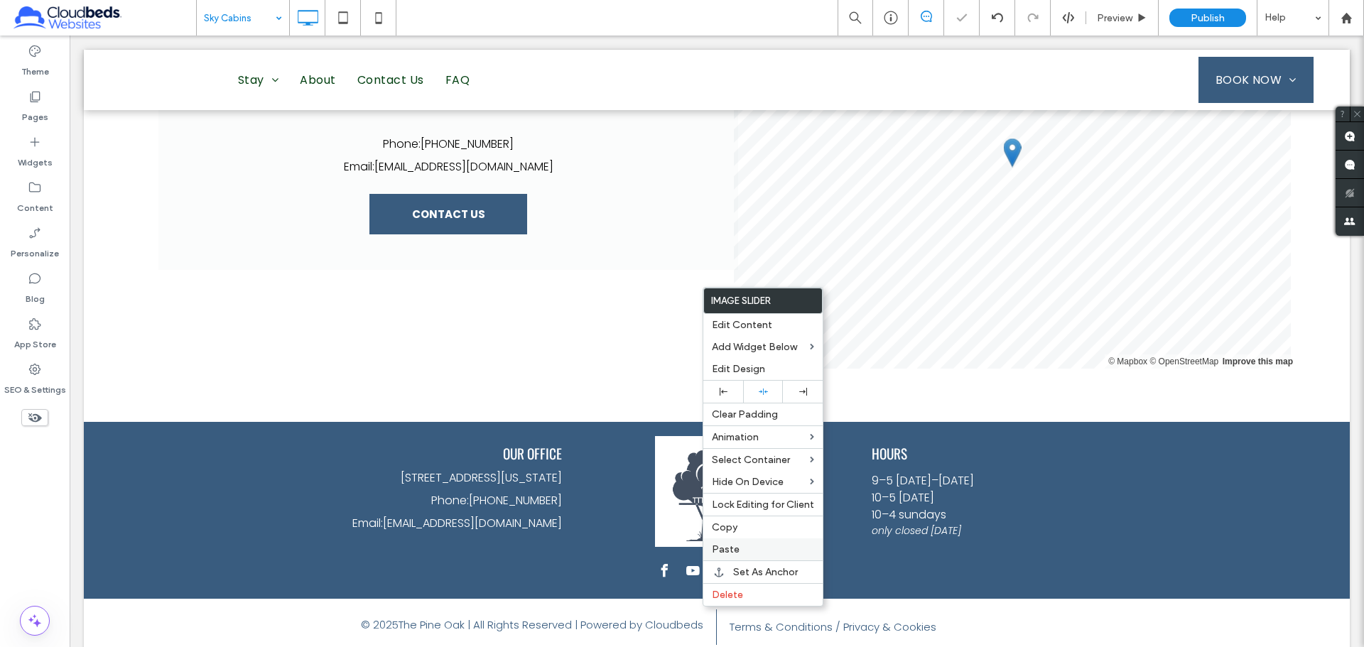
click at [768, 540] on div "Paste" at bounding box center [762, 549] width 119 height 22
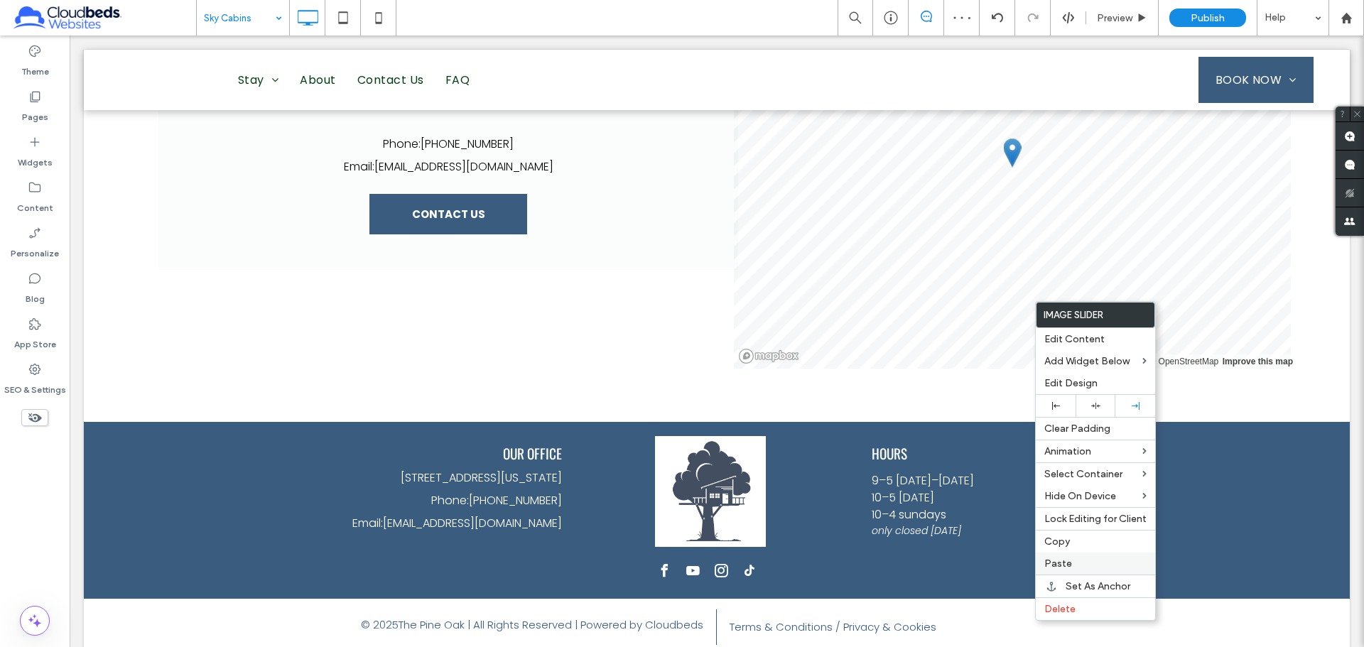
click at [1088, 562] on label "Paste" at bounding box center [1095, 563] width 102 height 12
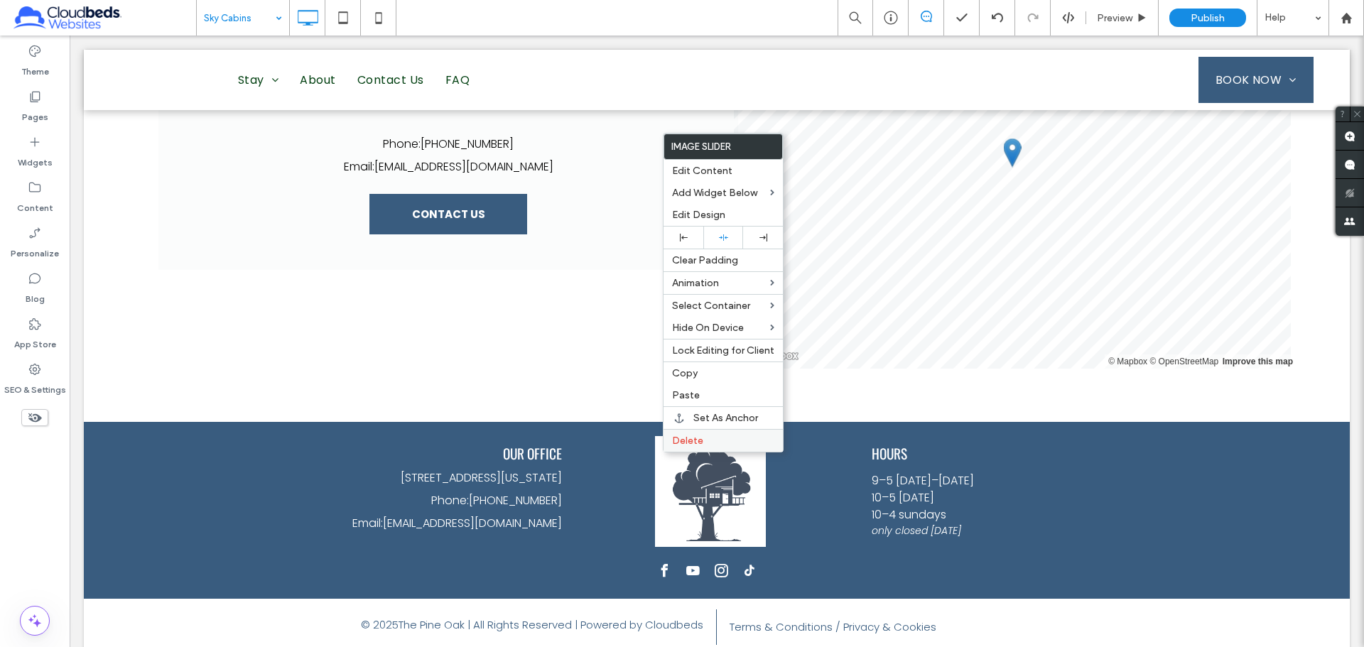
click at [727, 433] on div "Delete" at bounding box center [722, 440] width 119 height 23
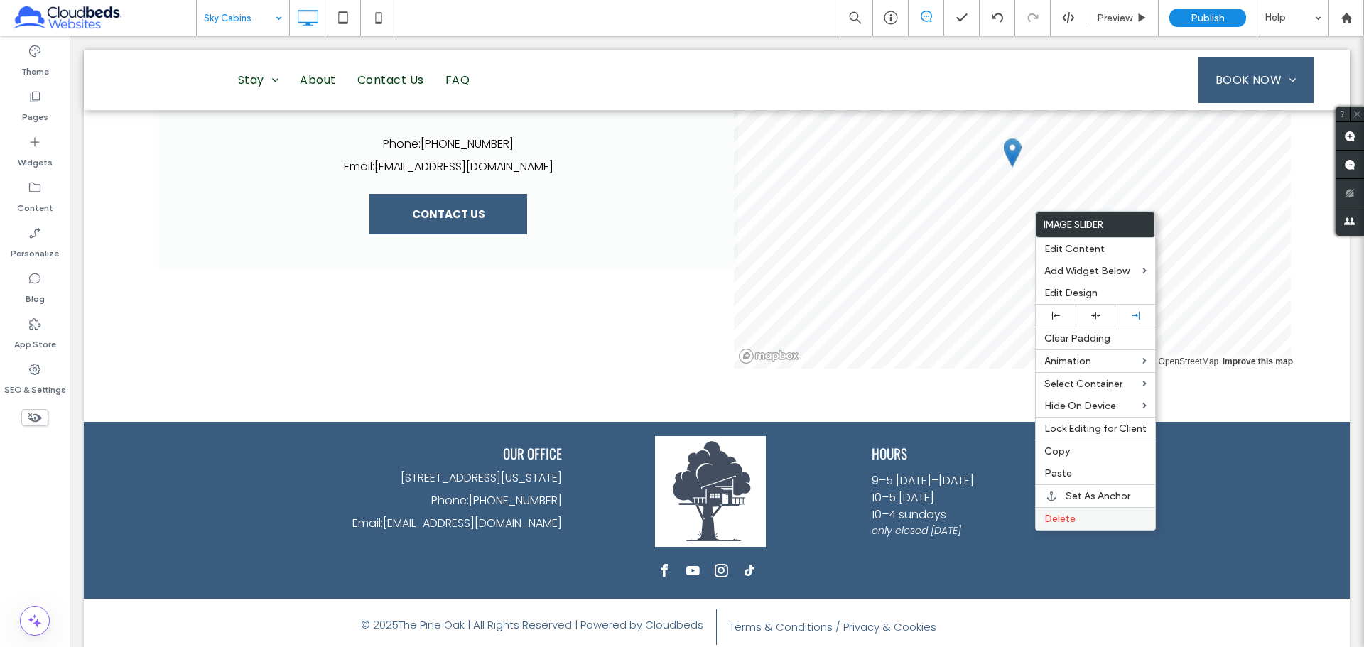
click at [1082, 520] on label "Delete" at bounding box center [1095, 519] width 102 height 12
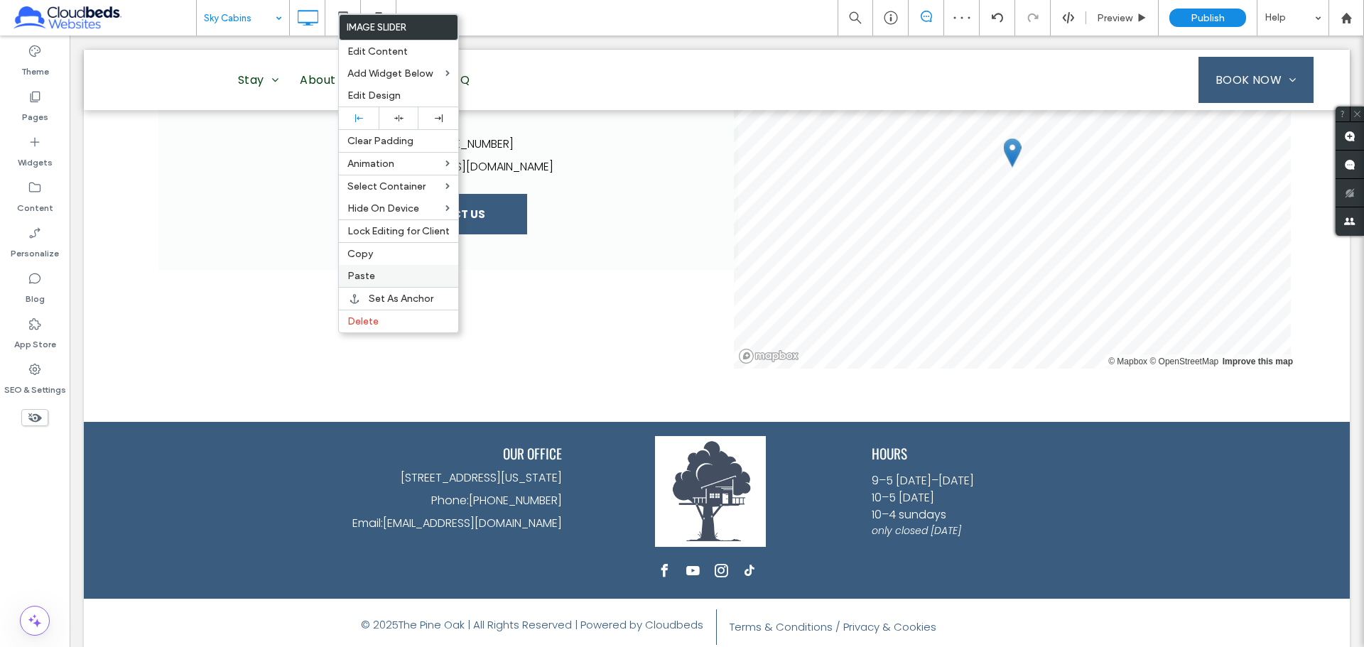
click at [374, 274] on label "Paste" at bounding box center [398, 276] width 102 height 12
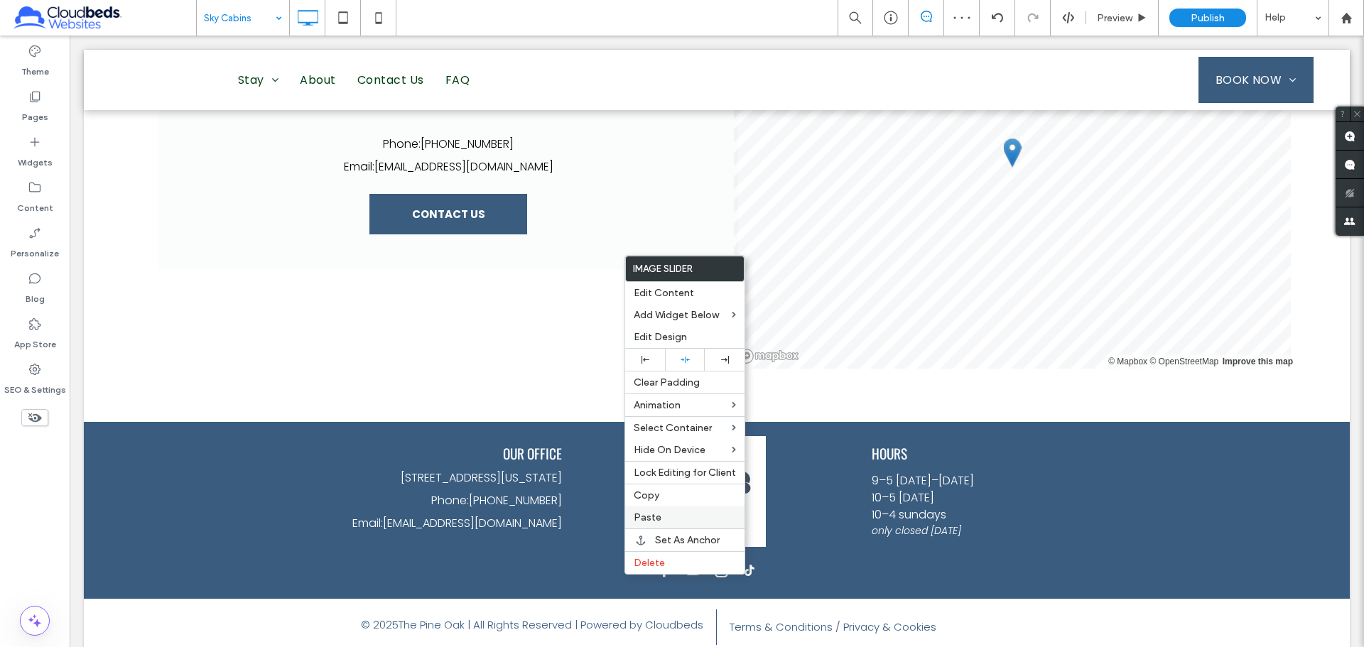
click at [680, 516] on label "Paste" at bounding box center [684, 517] width 102 height 12
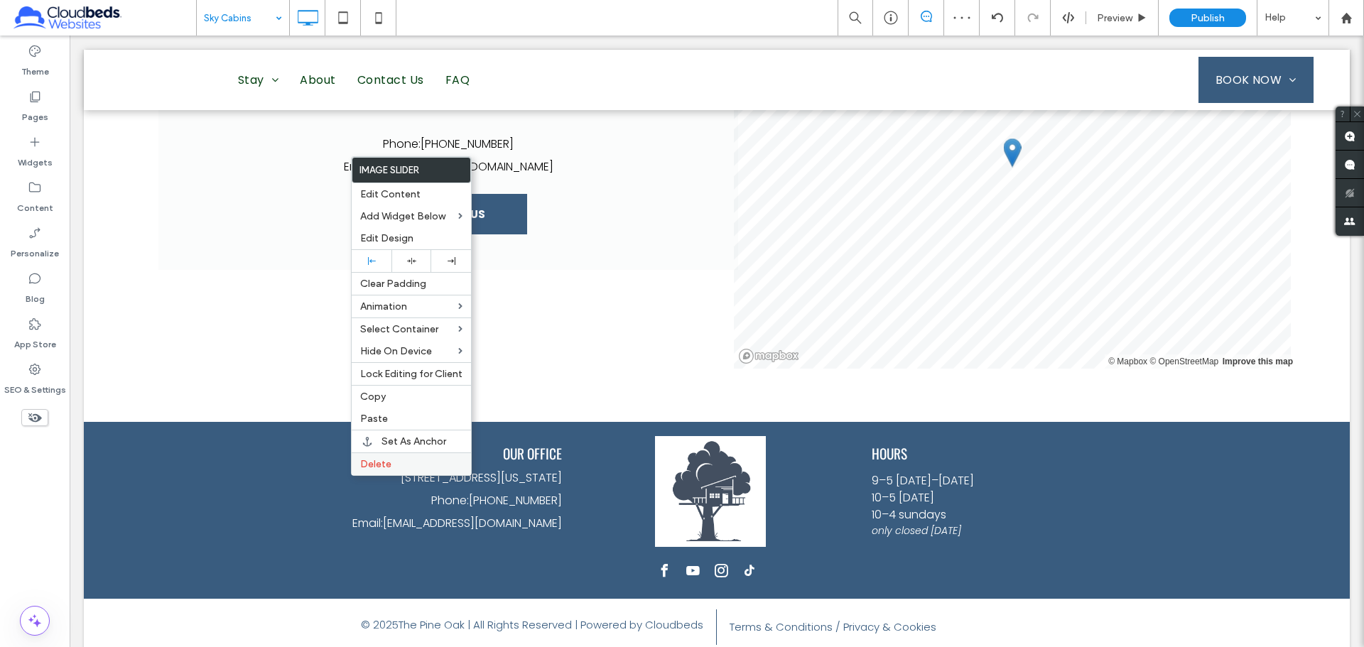
click at [413, 460] on label "Delete" at bounding box center [411, 464] width 102 height 12
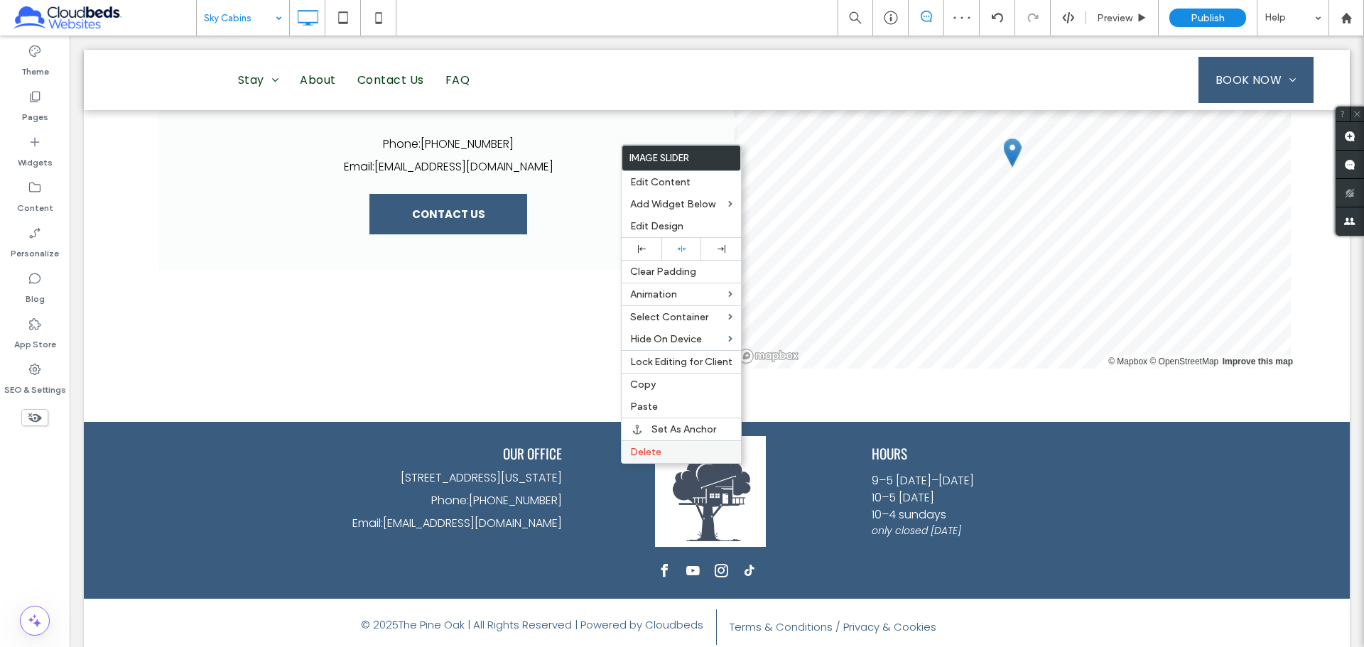
click at [672, 458] on div "Delete" at bounding box center [680, 451] width 119 height 23
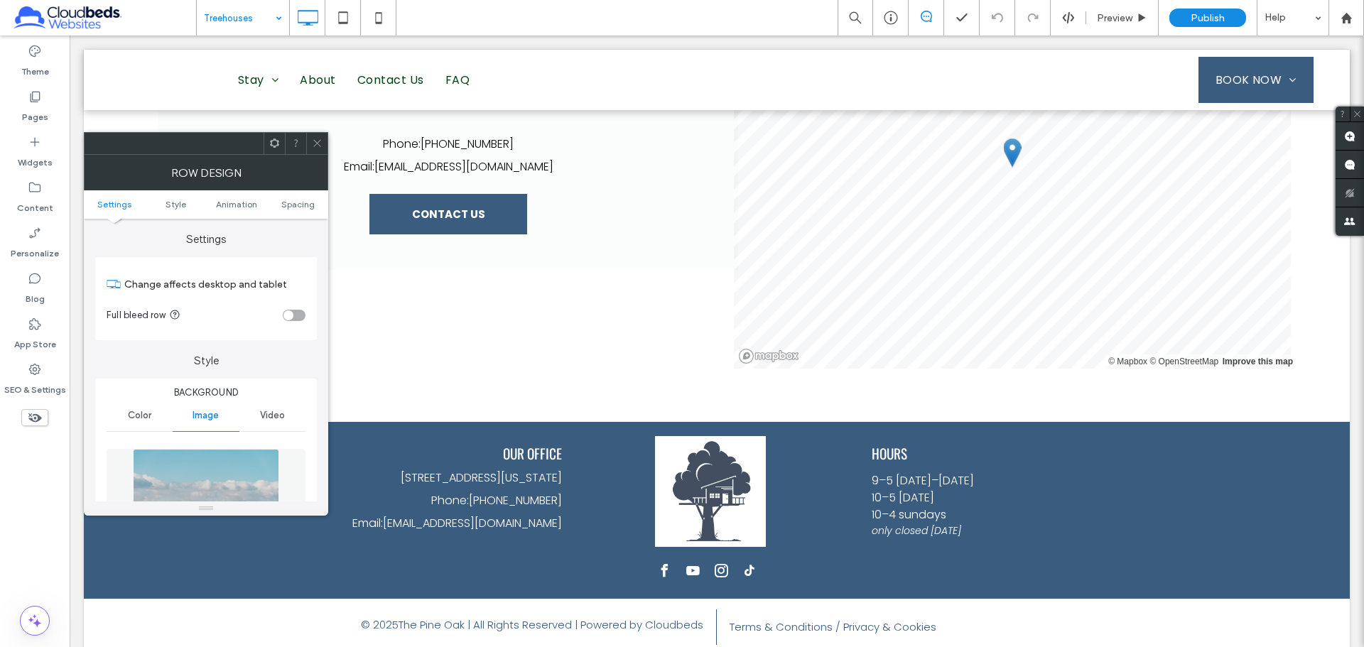
scroll to position [142, 0]
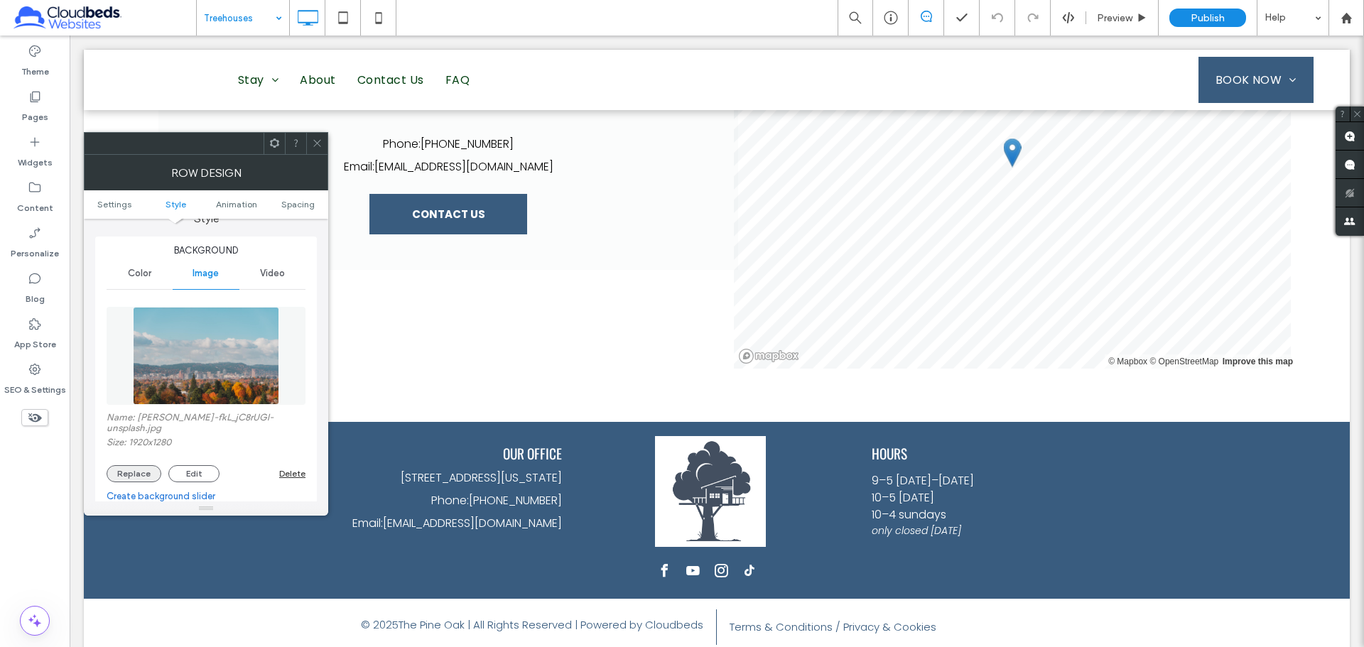
click at [134, 471] on button "Replace" at bounding box center [134, 473] width 55 height 17
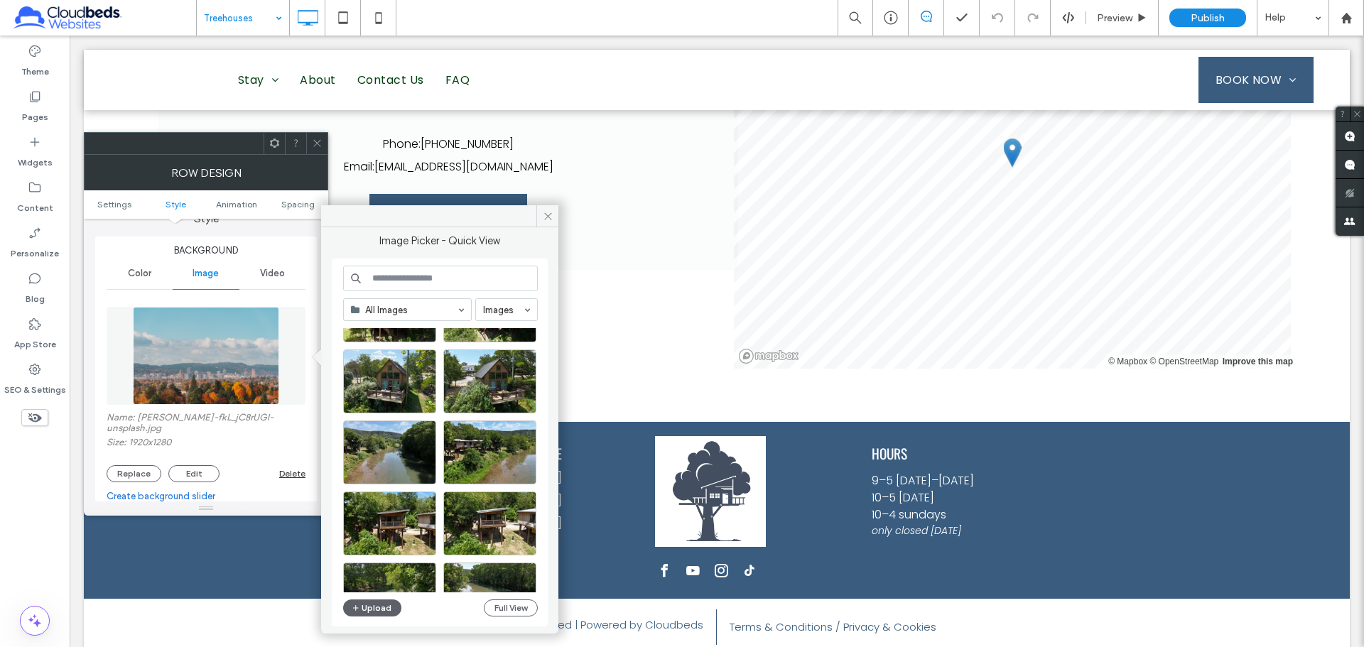
scroll to position [0, 0]
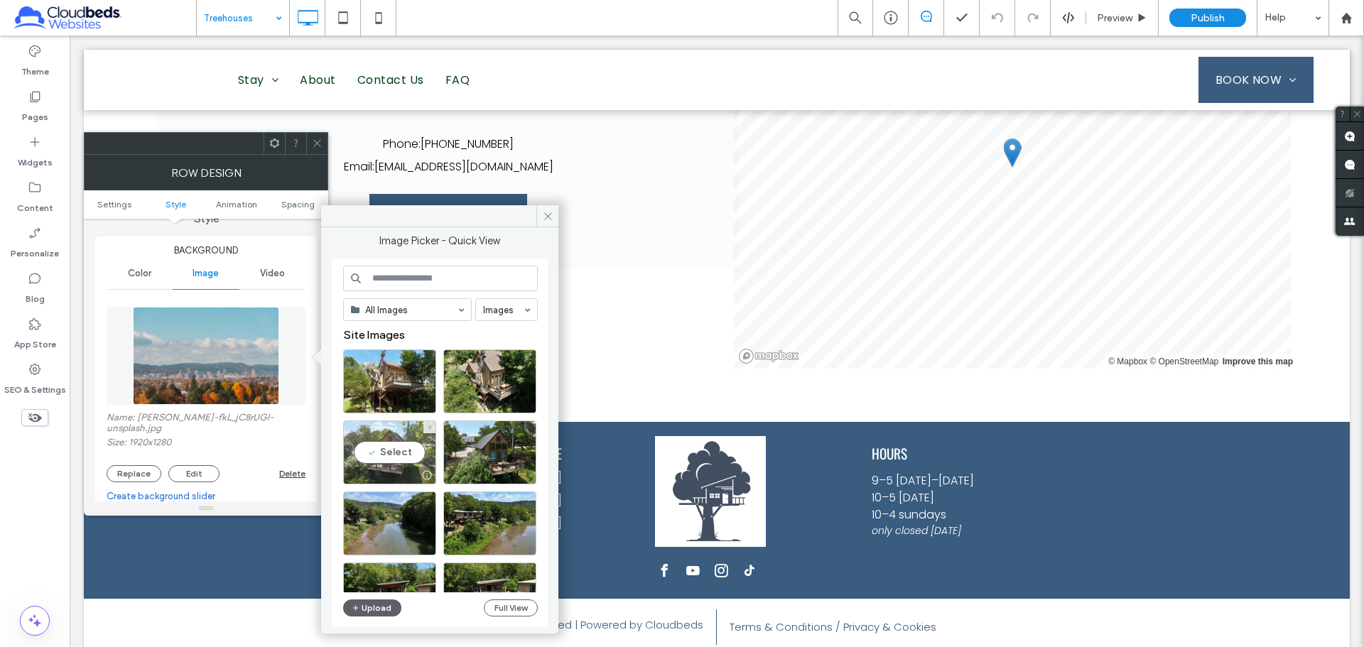
click at [398, 447] on div "Select" at bounding box center [389, 452] width 93 height 64
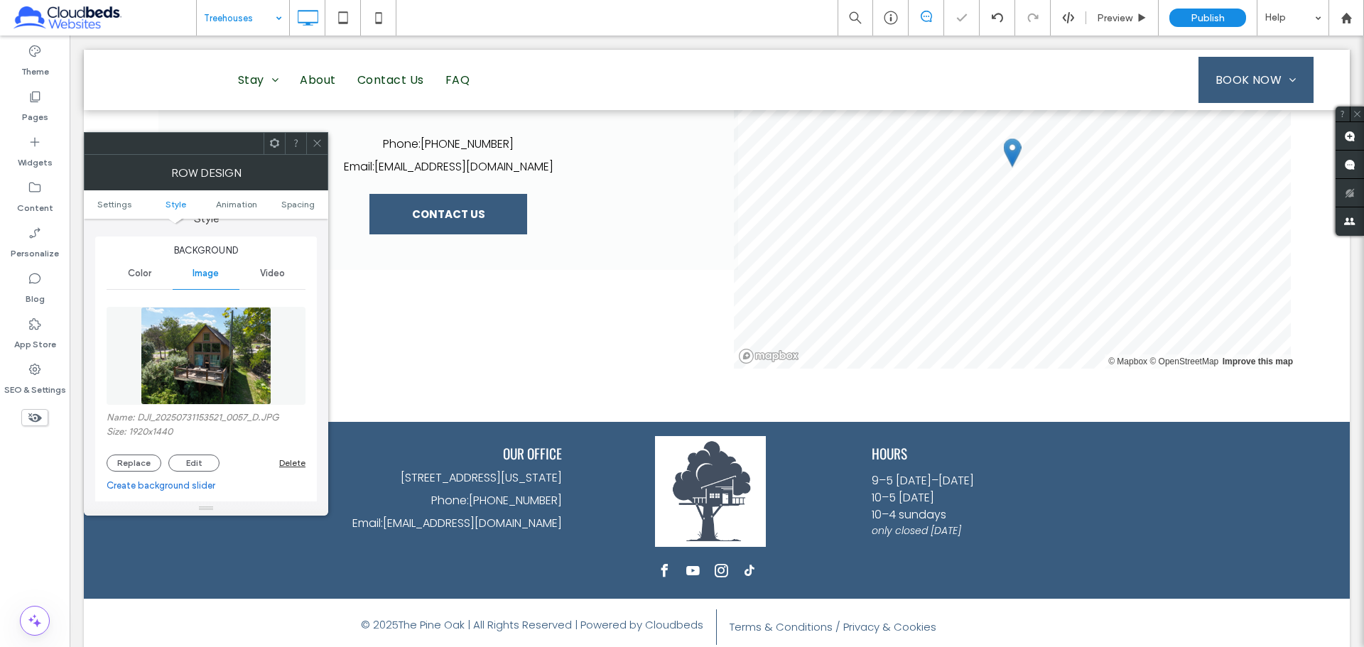
click at [318, 148] on icon at bounding box center [317, 143] width 11 height 11
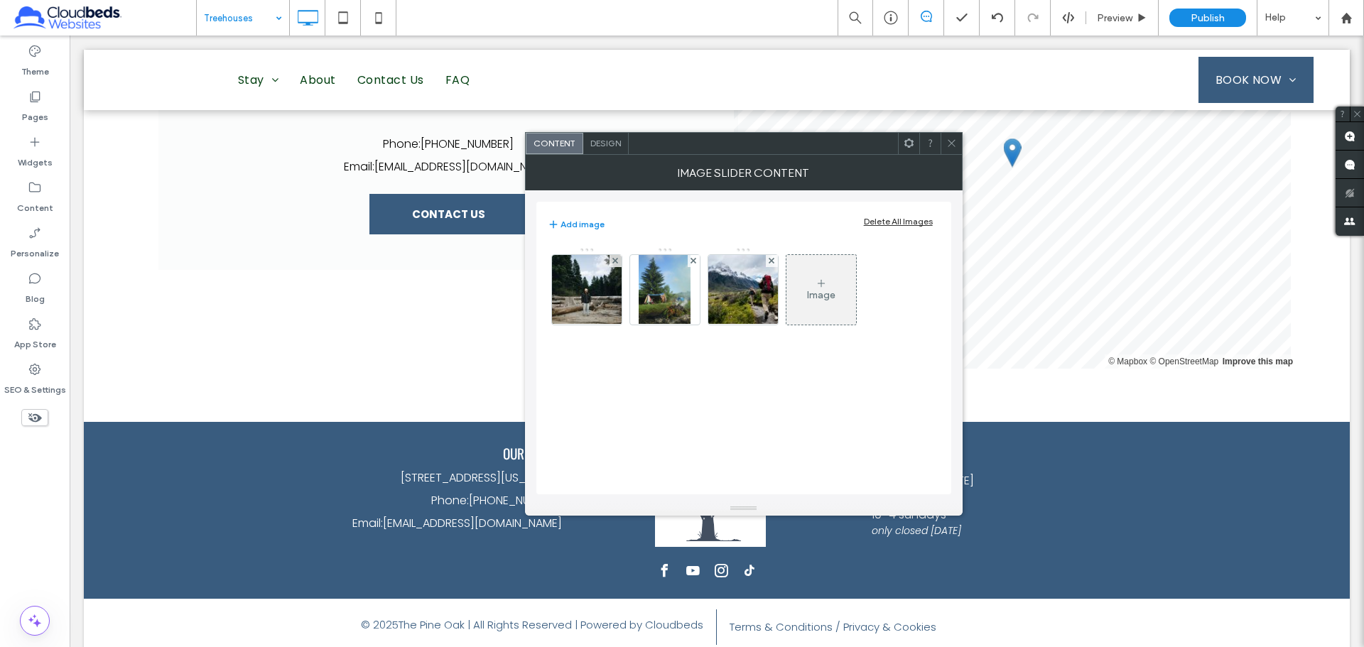
click at [902, 216] on div "Delete All Images" at bounding box center [898, 221] width 69 height 11
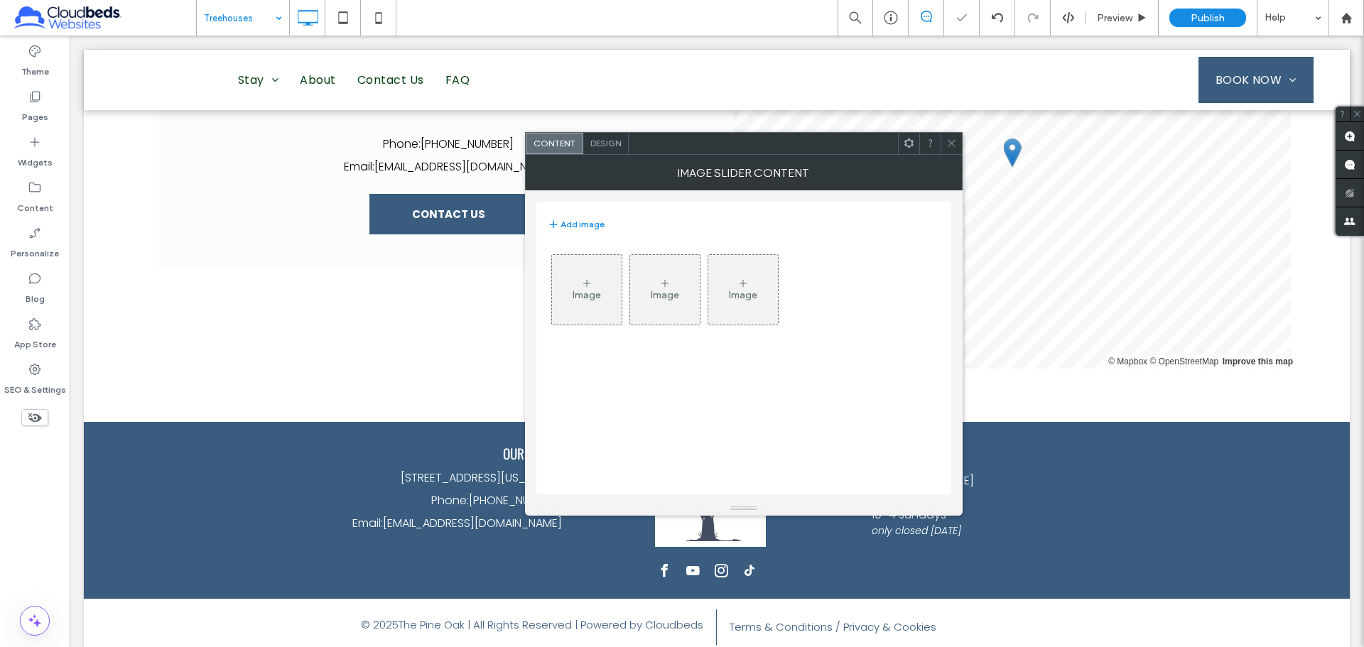
click at [587, 284] on icon at bounding box center [586, 283] width 11 height 11
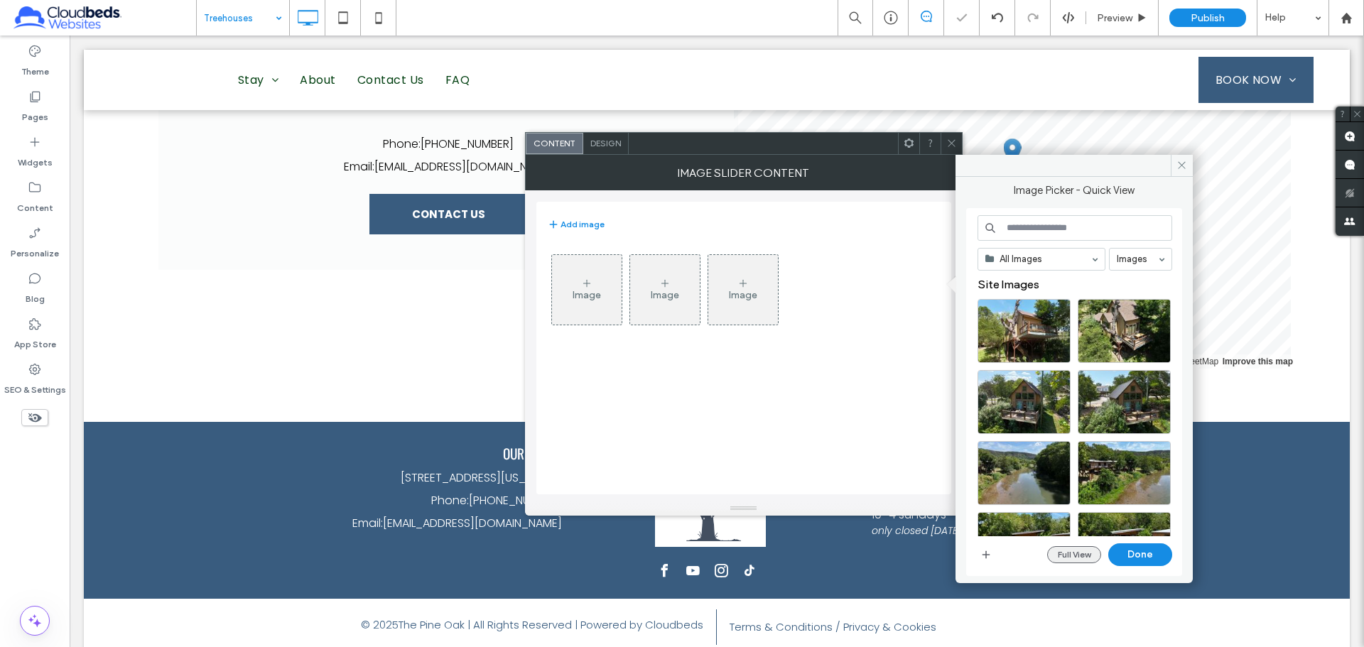
click at [1080, 555] on button "Full View" at bounding box center [1074, 554] width 54 height 17
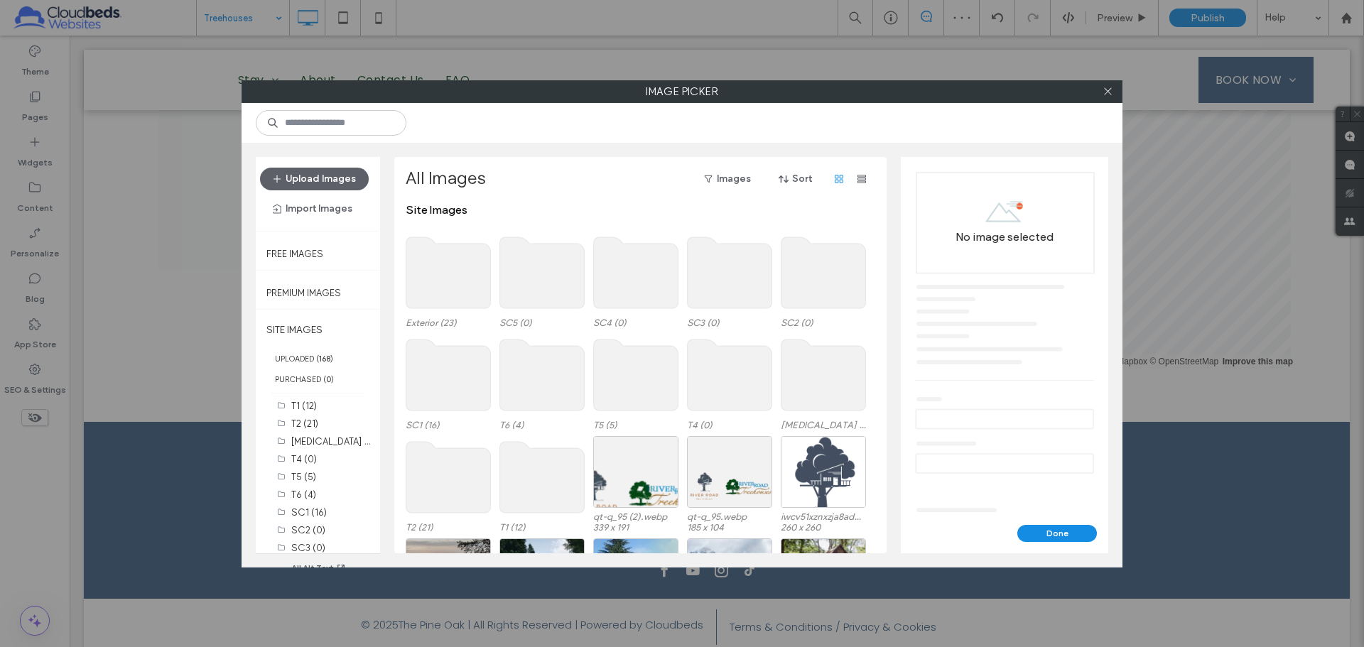
click at [553, 462] on use at bounding box center [542, 477] width 85 height 71
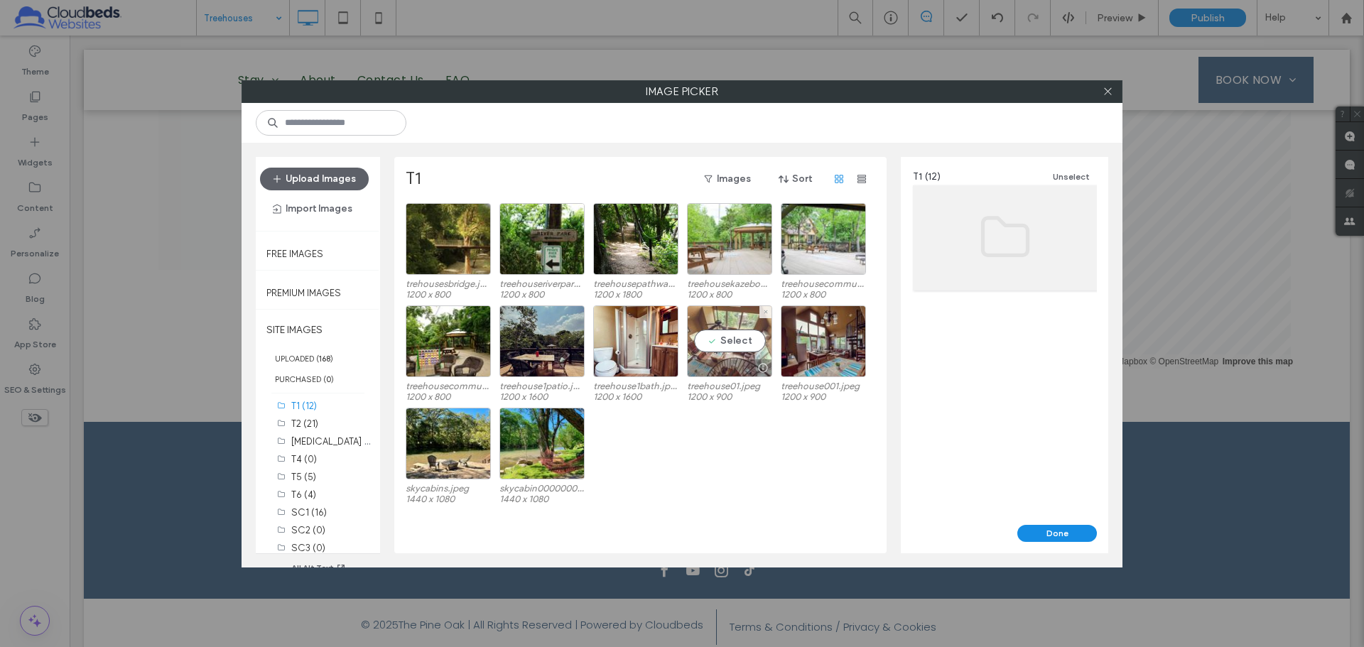
click at [729, 337] on div "Select" at bounding box center [729, 341] width 85 height 72
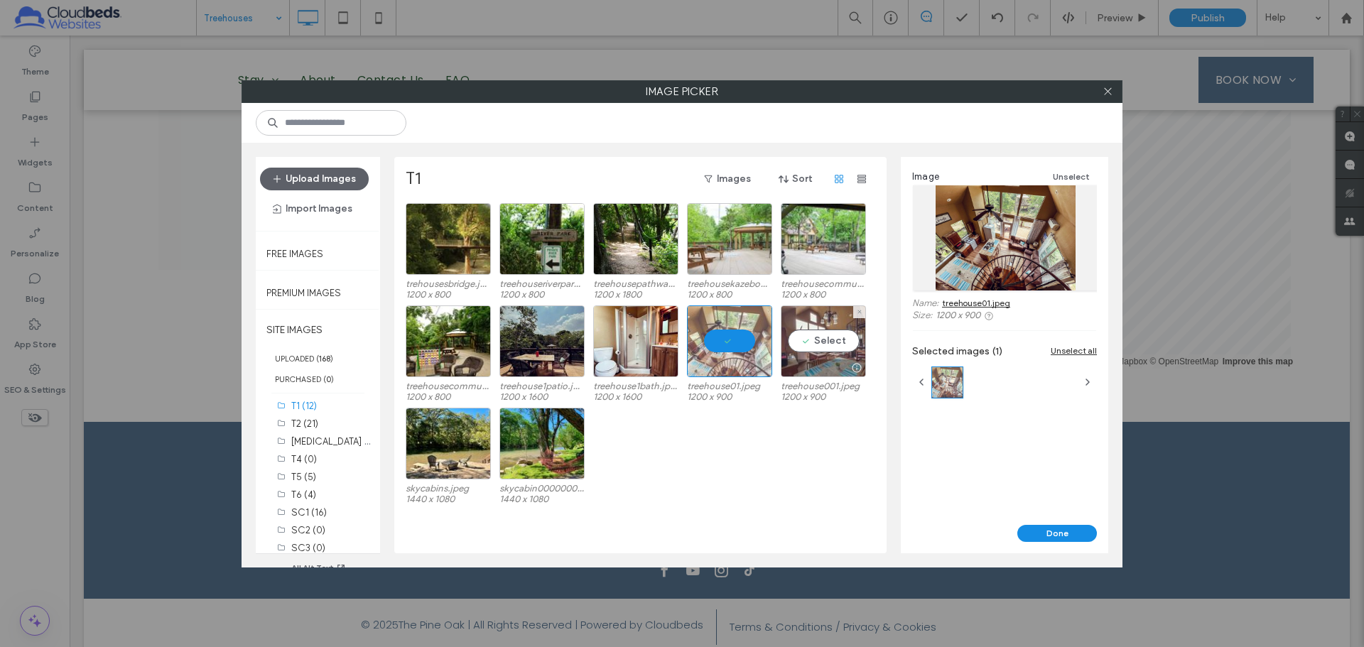
click at [817, 339] on div "Select" at bounding box center [822, 341] width 85 height 72
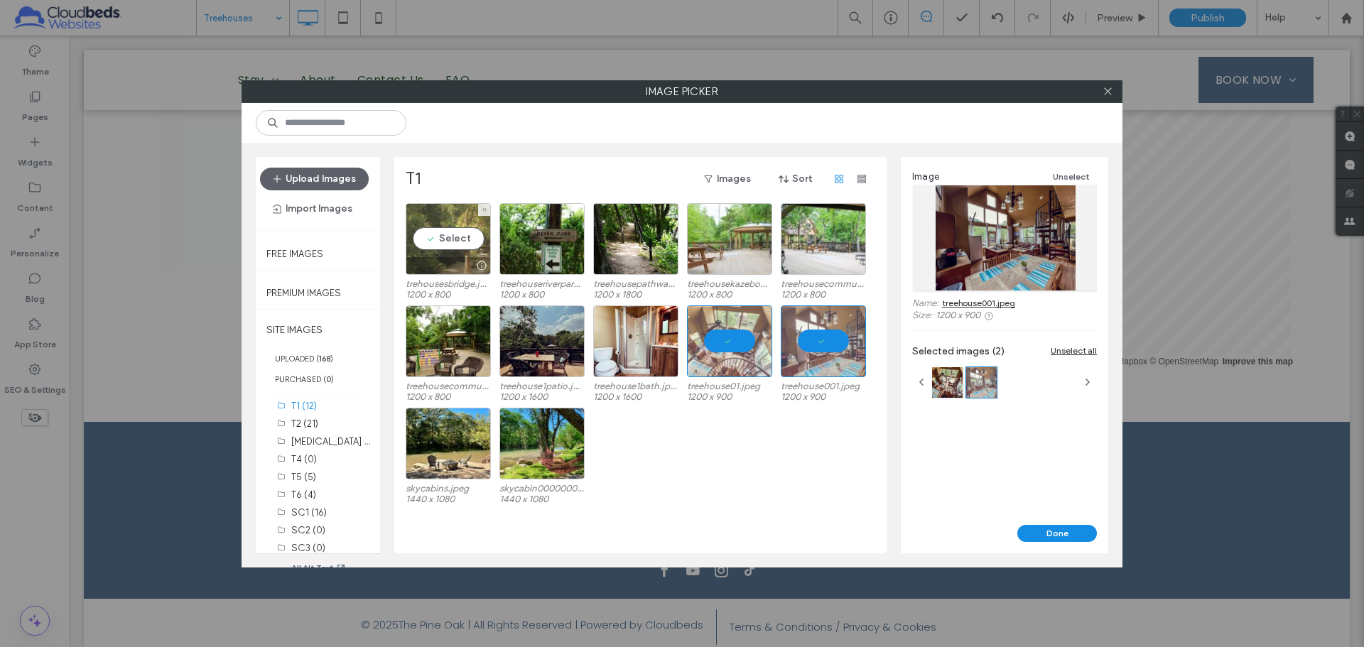
click at [451, 237] on div "Select" at bounding box center [448, 239] width 85 height 72
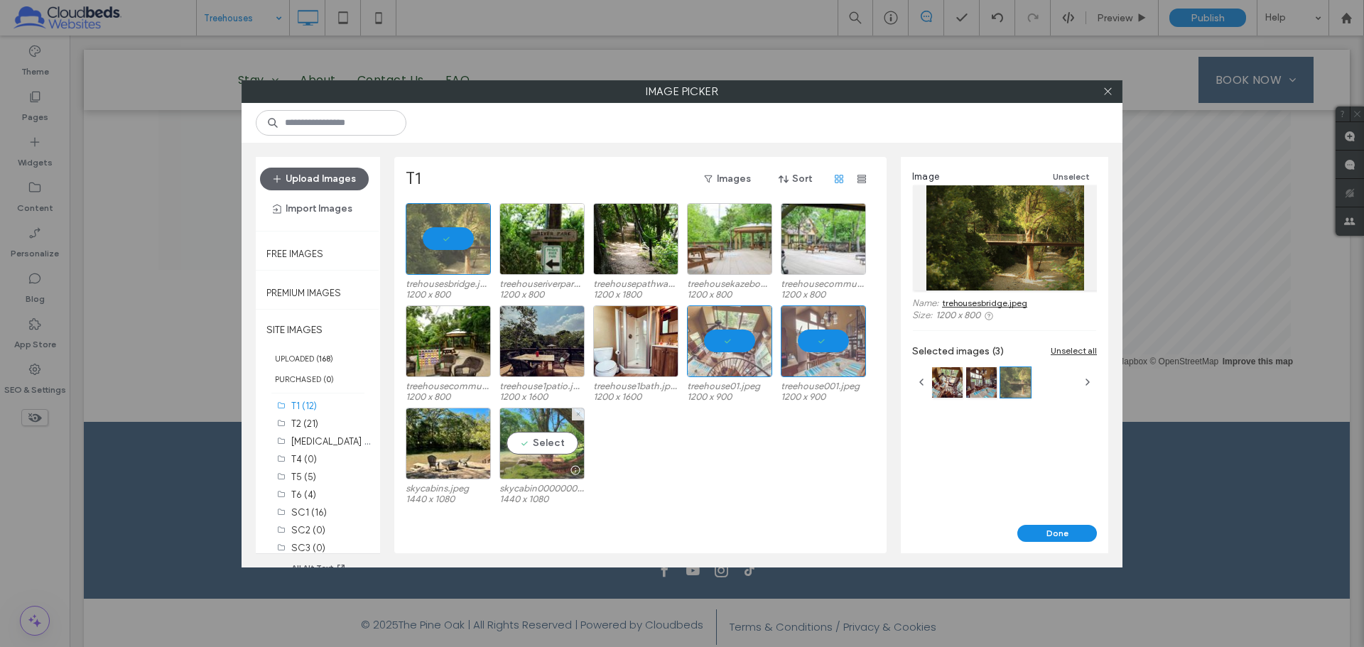
click at [543, 445] on div "Select" at bounding box center [541, 444] width 85 height 72
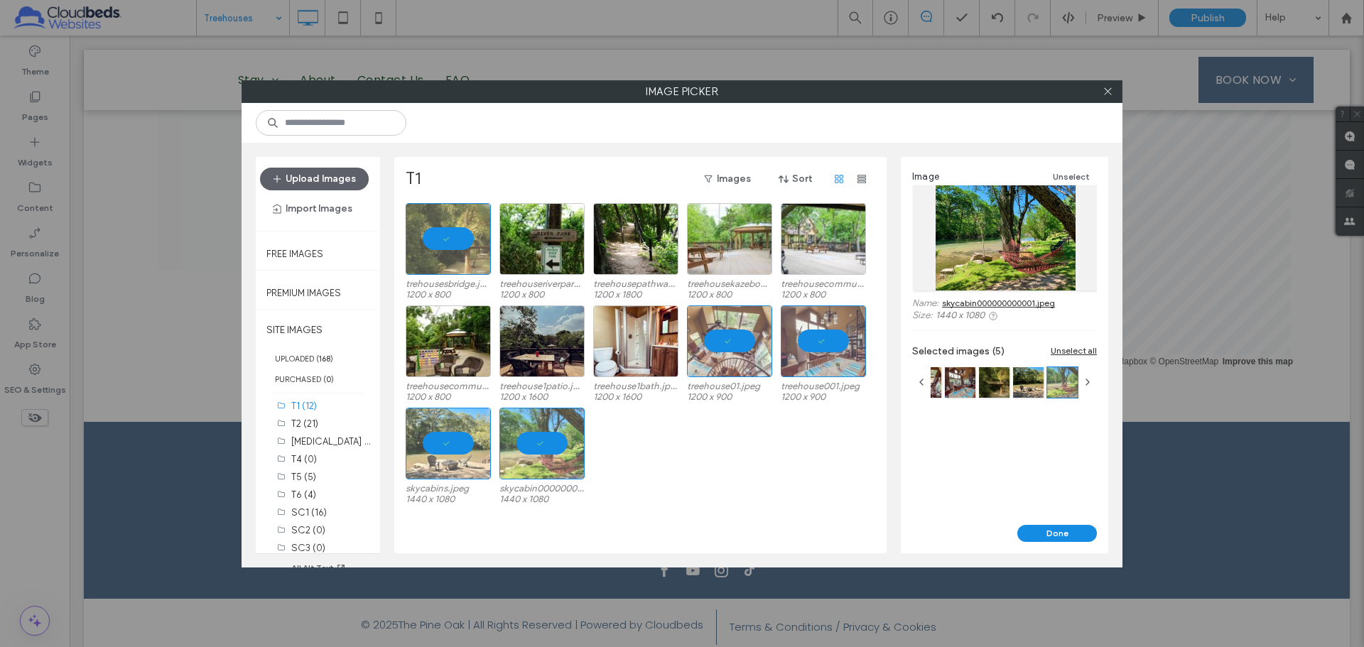
click at [674, 451] on div "skycabins.jpeg 1440 x 1080 skycabin000000000001.jpeg 1440 x 1080" at bounding box center [644, 459] width 477 height 102
click at [538, 234] on div "Select" at bounding box center [541, 239] width 85 height 72
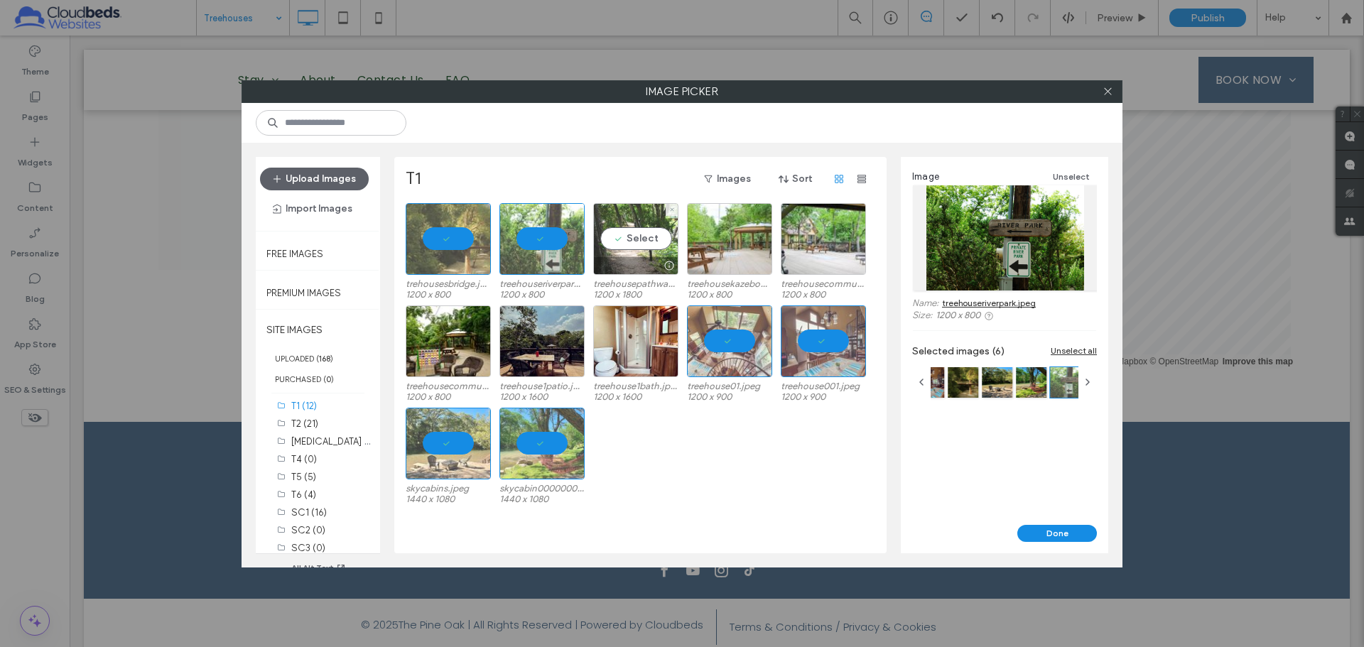
drag, startPoint x: 616, startPoint y: 236, endPoint x: 727, endPoint y: 236, distance: 110.1
click at [617, 236] on div "Select" at bounding box center [635, 239] width 85 height 72
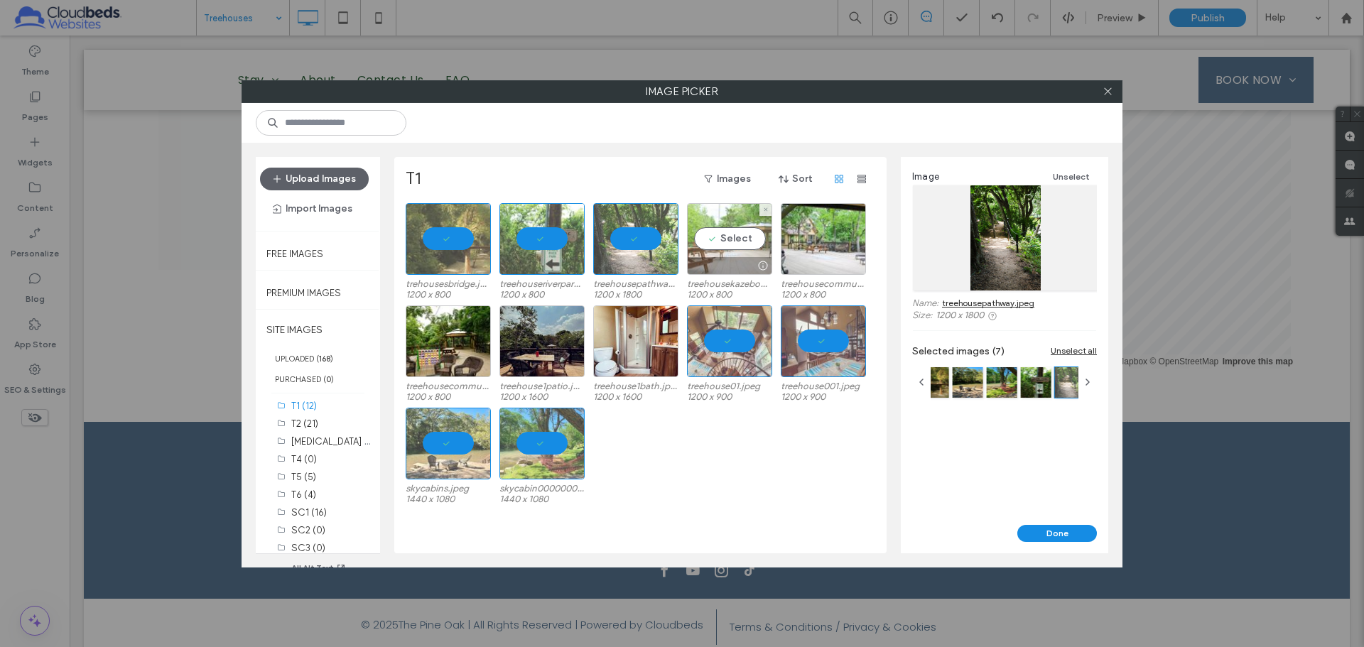
click at [736, 236] on div "Select" at bounding box center [729, 239] width 85 height 72
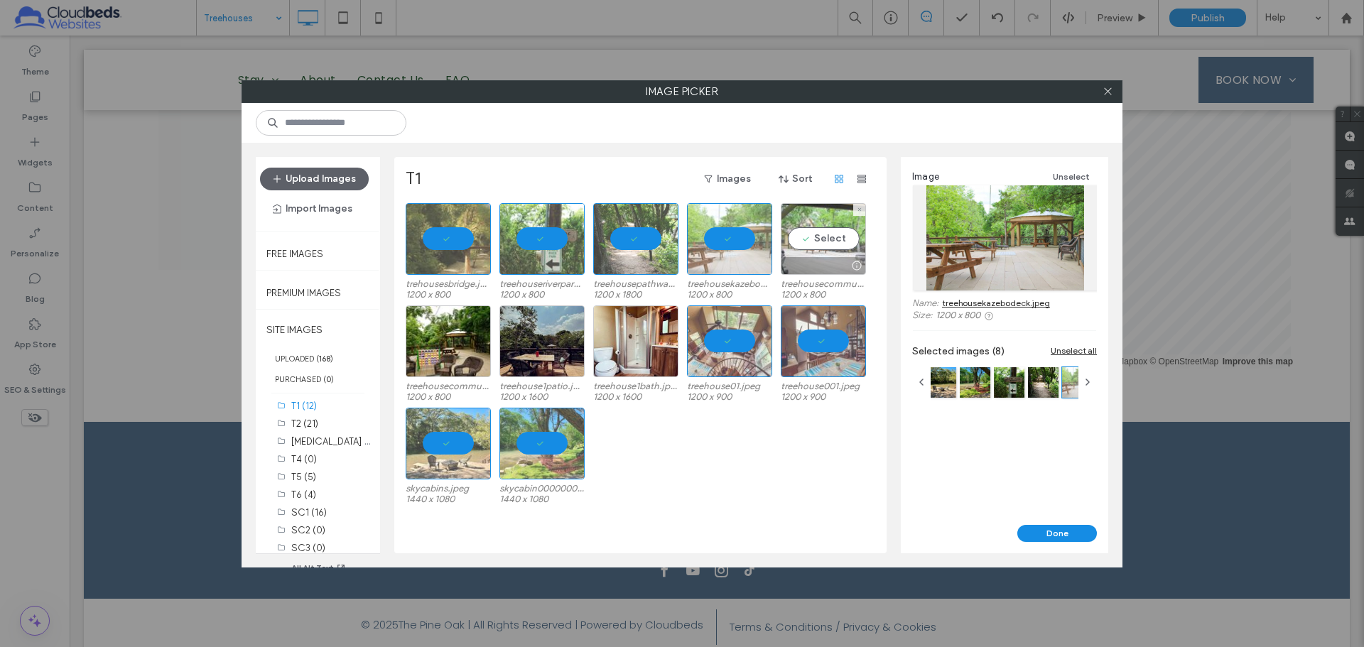
click at [802, 237] on div "Select" at bounding box center [822, 239] width 85 height 72
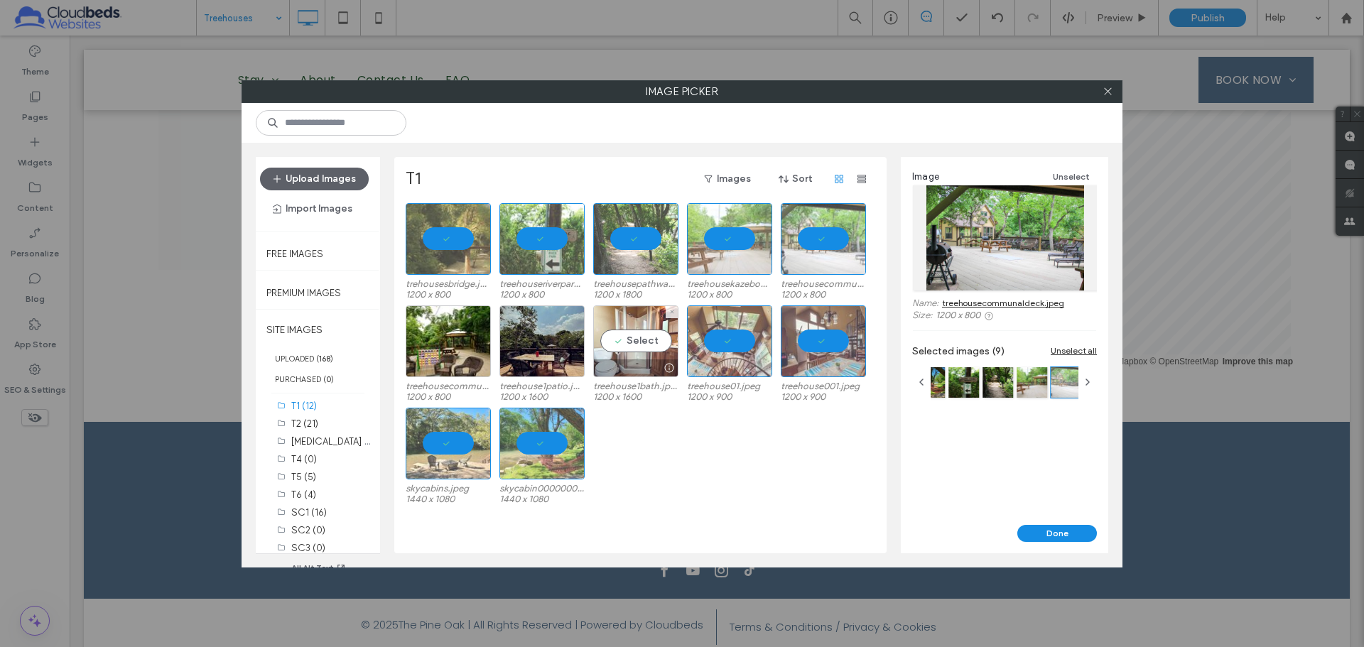
click at [668, 326] on div "Select" at bounding box center [635, 341] width 85 height 72
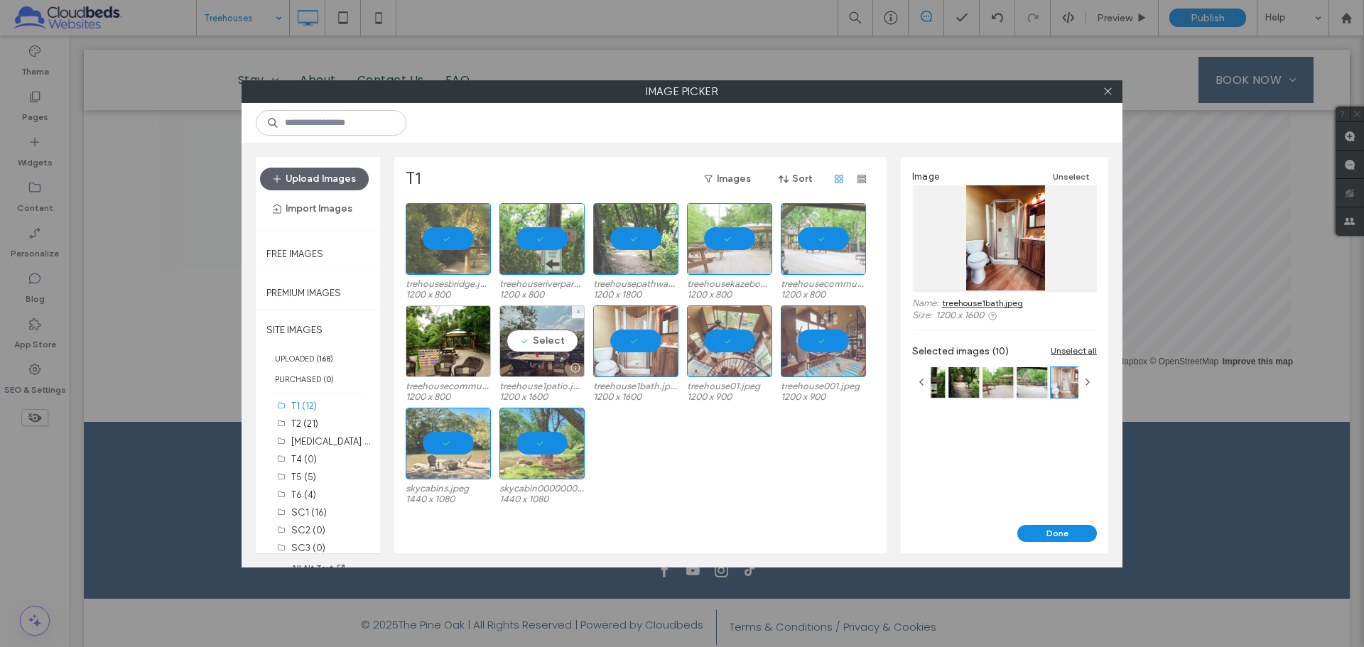
click at [535, 348] on div "Select" at bounding box center [541, 341] width 85 height 72
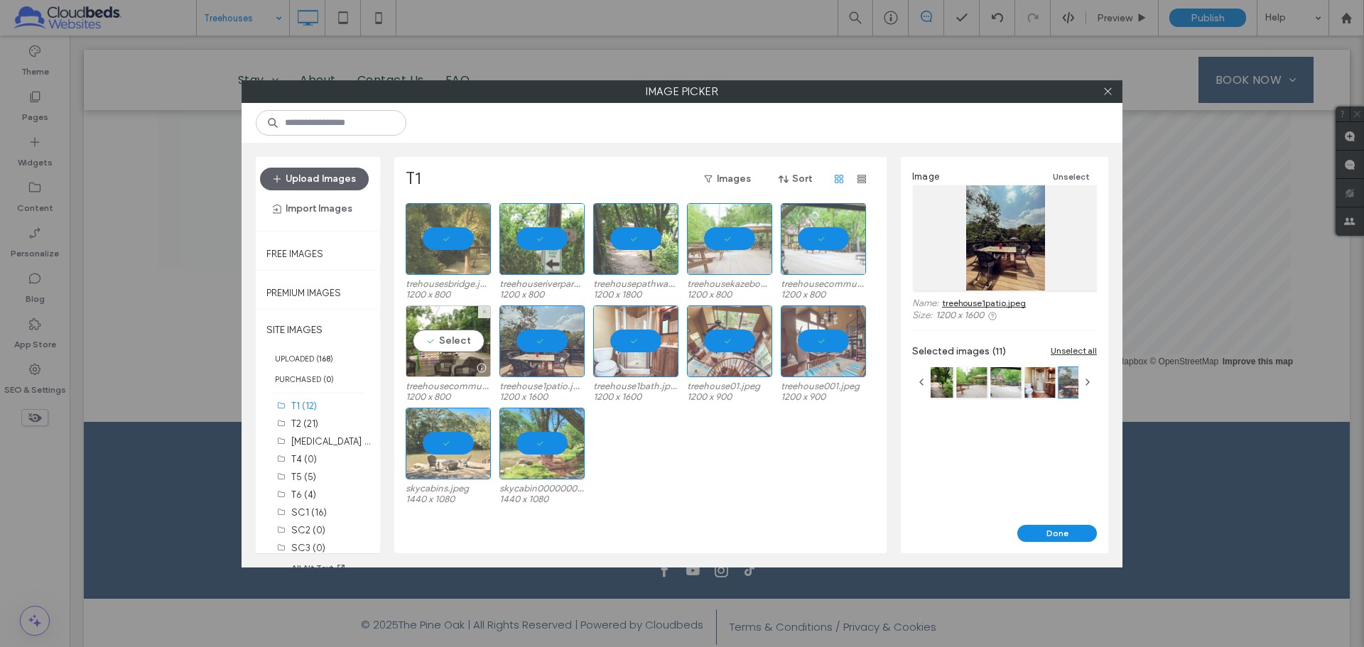
click at [408, 339] on div "Select" at bounding box center [448, 341] width 85 height 72
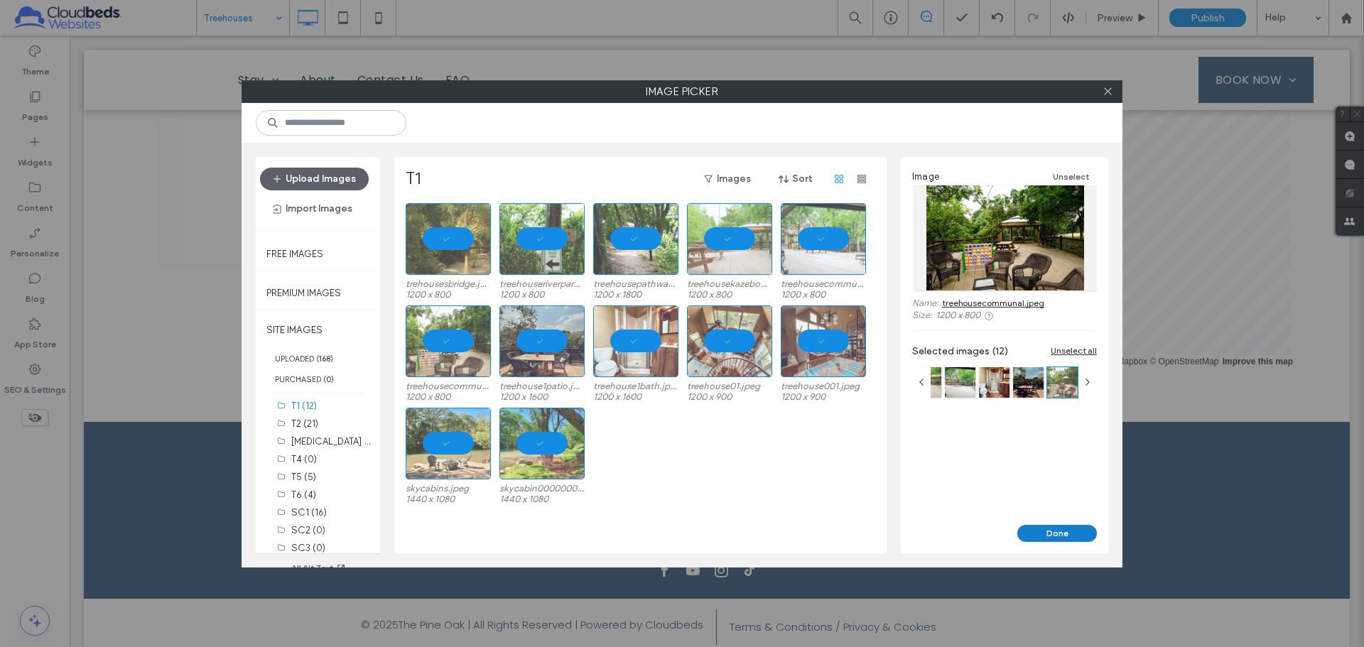
click at [1056, 532] on button "Done" at bounding box center [1057, 533] width 80 height 17
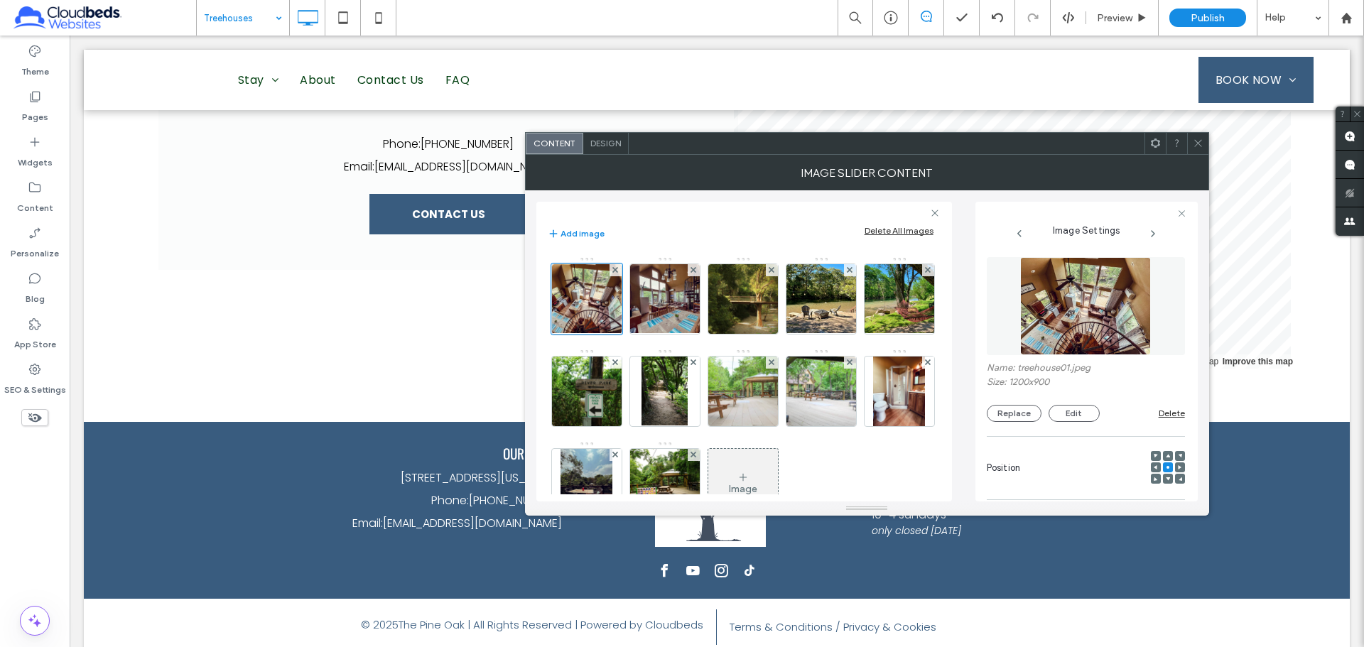
click at [1198, 145] on icon at bounding box center [1197, 143] width 11 height 11
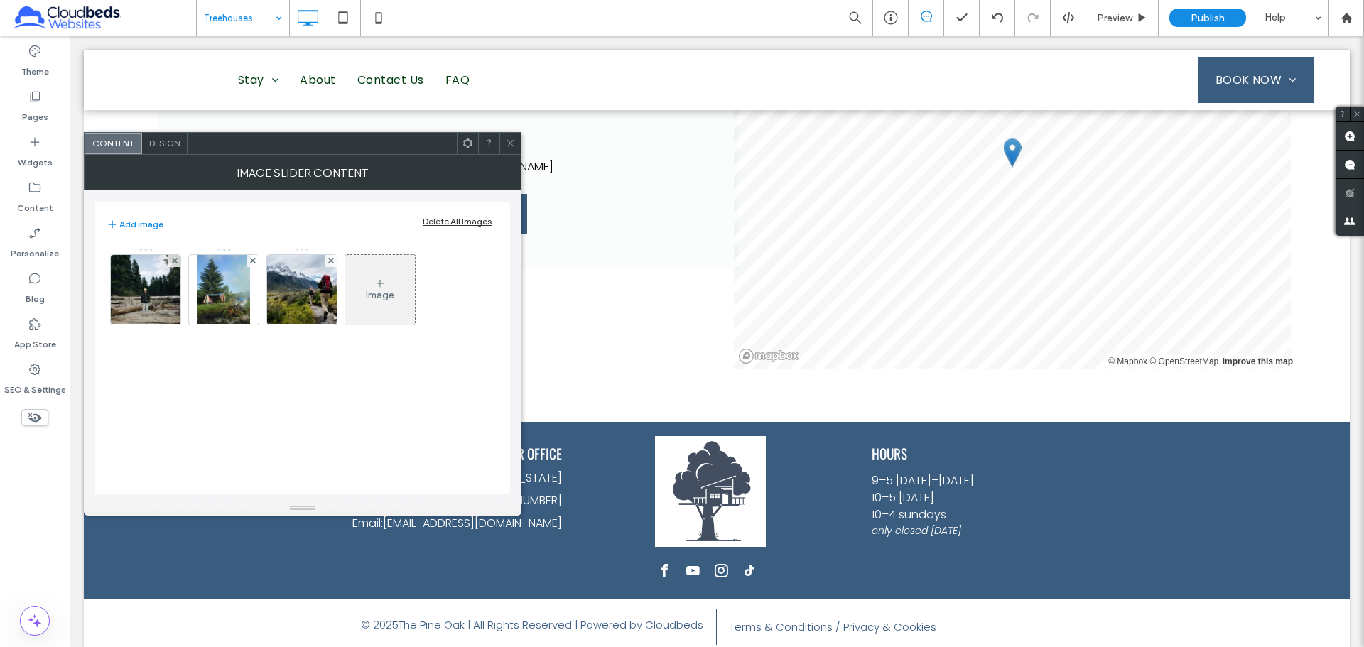
drag, startPoint x: 467, startPoint y: 219, endPoint x: 266, endPoint y: 250, distance: 204.1
click at [467, 219] on div "Delete All Images" at bounding box center [457, 221] width 69 height 11
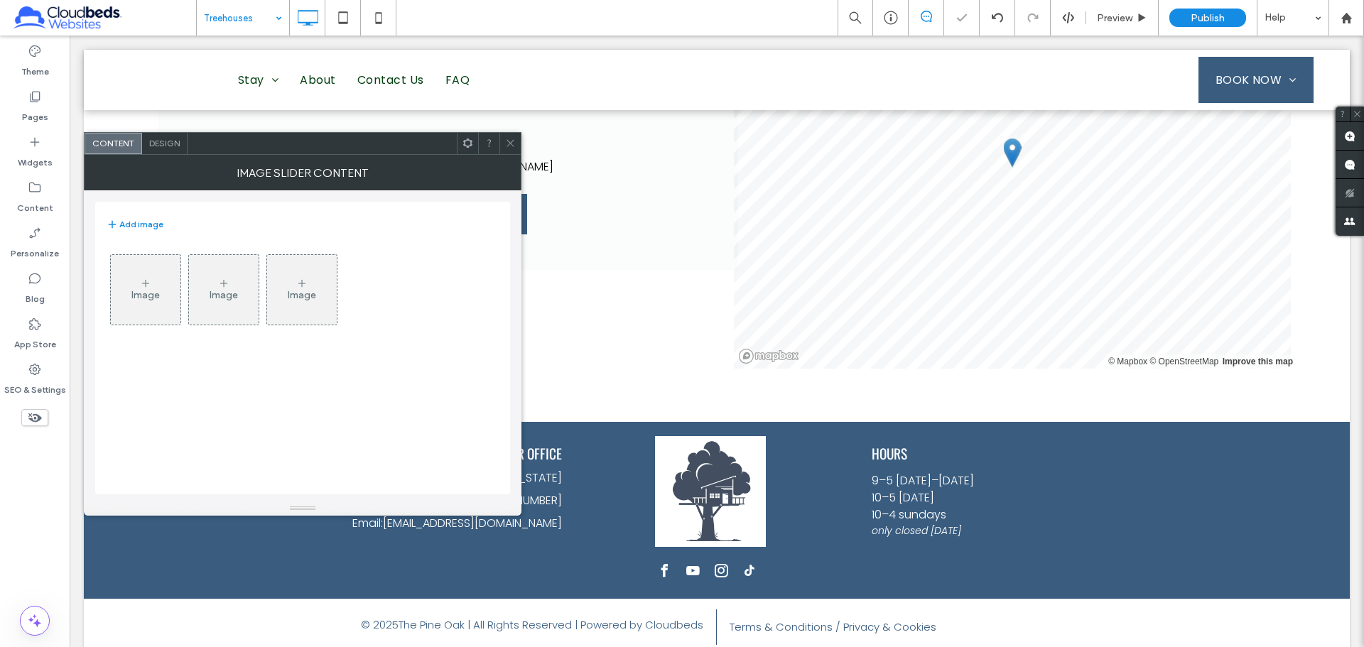
click at [166, 278] on div "Image" at bounding box center [146, 289] width 70 height 67
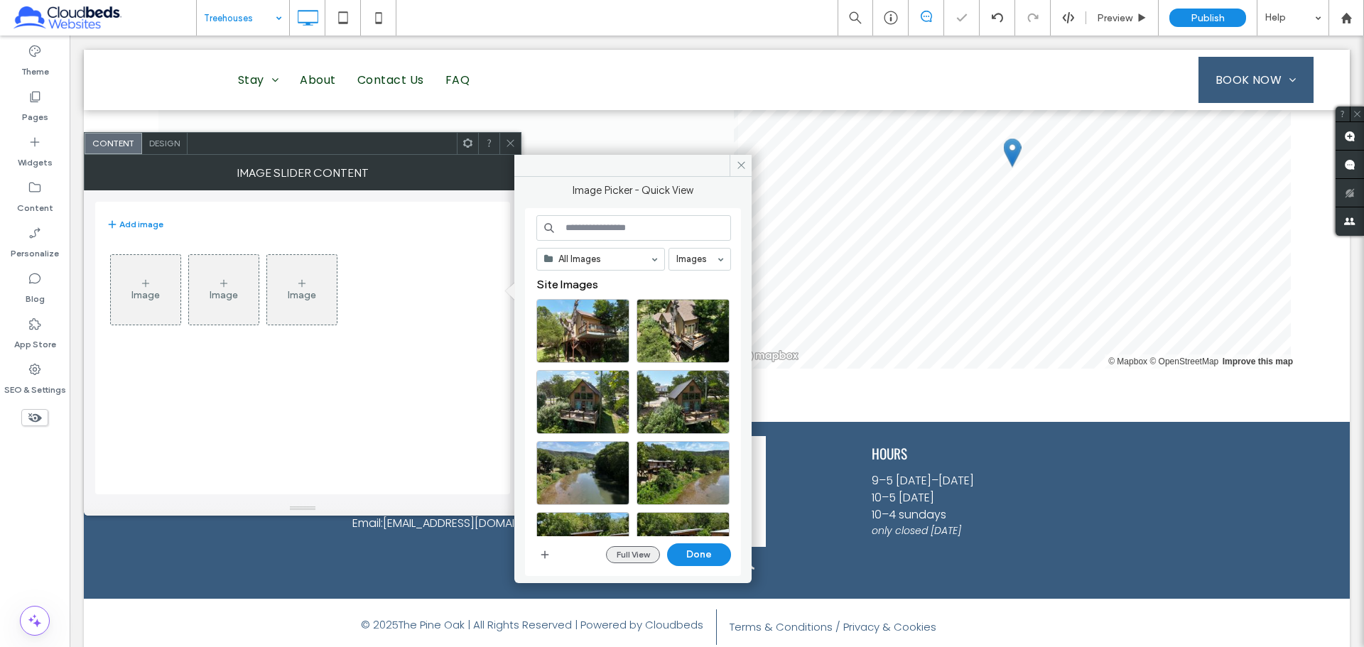
click at [650, 548] on button "Full View" at bounding box center [633, 554] width 54 height 17
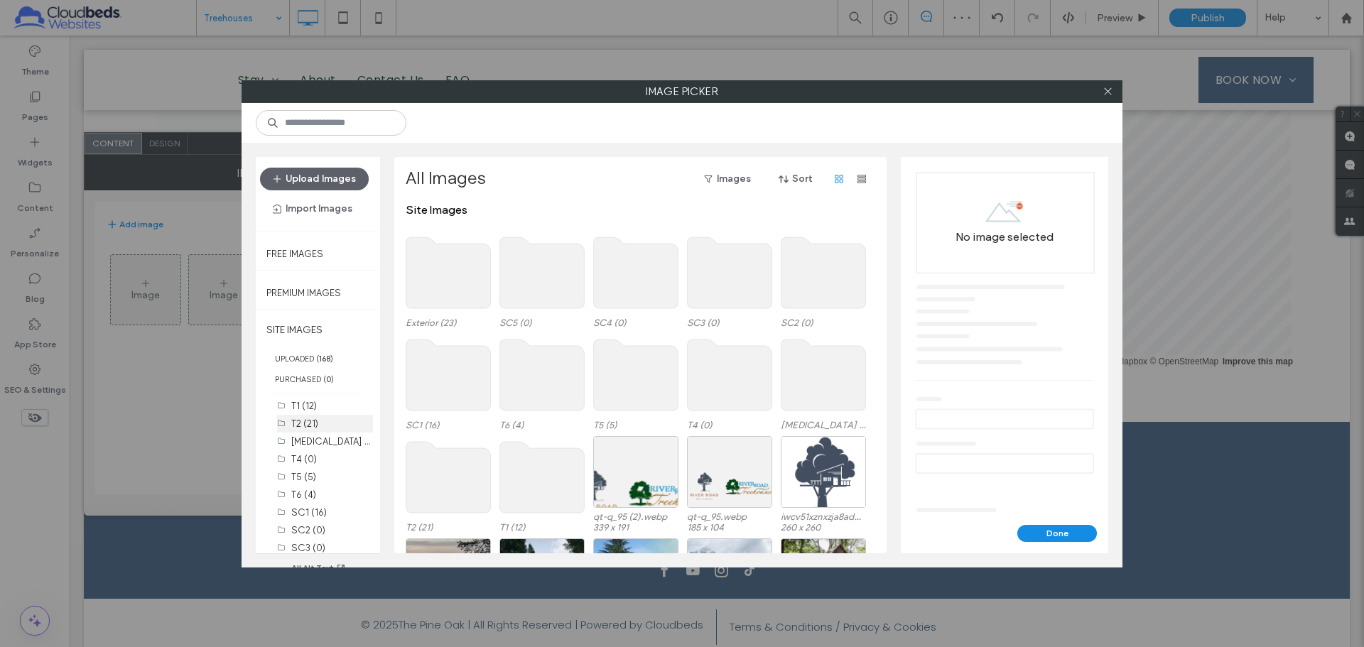
click at [312, 425] on label "T2 (21)" at bounding box center [304, 423] width 27 height 11
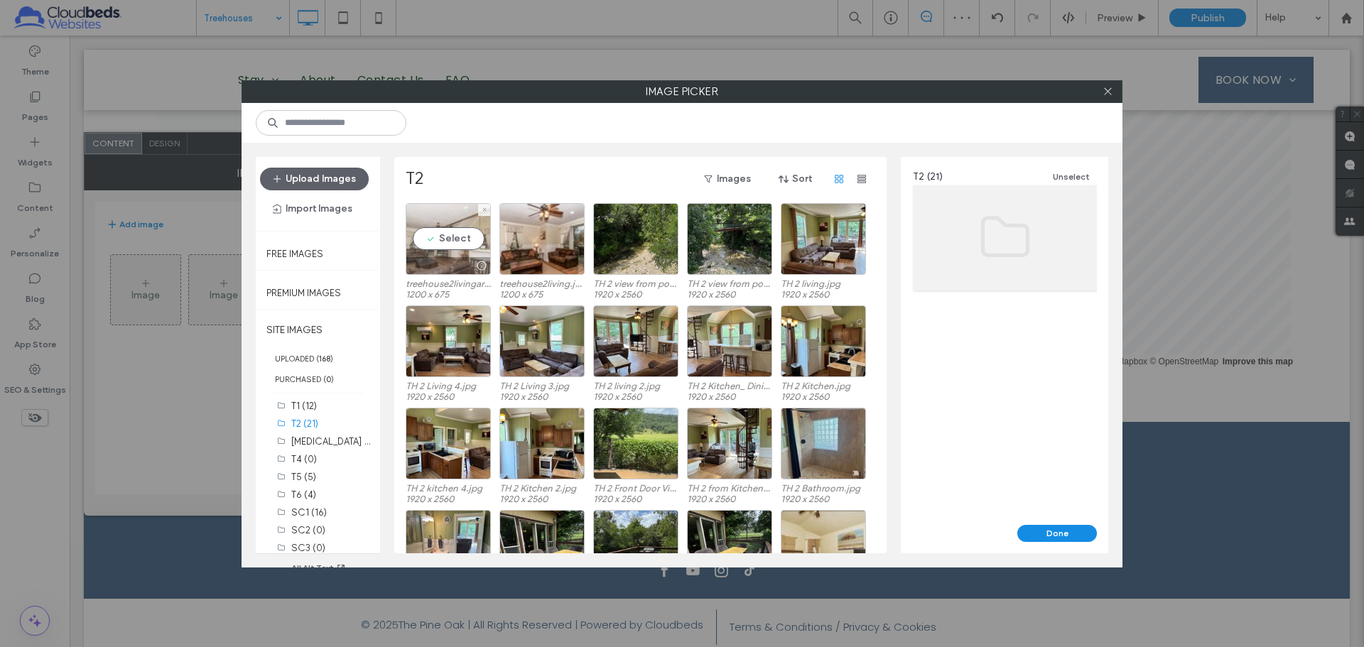
click at [448, 237] on div "Select" at bounding box center [448, 239] width 85 height 72
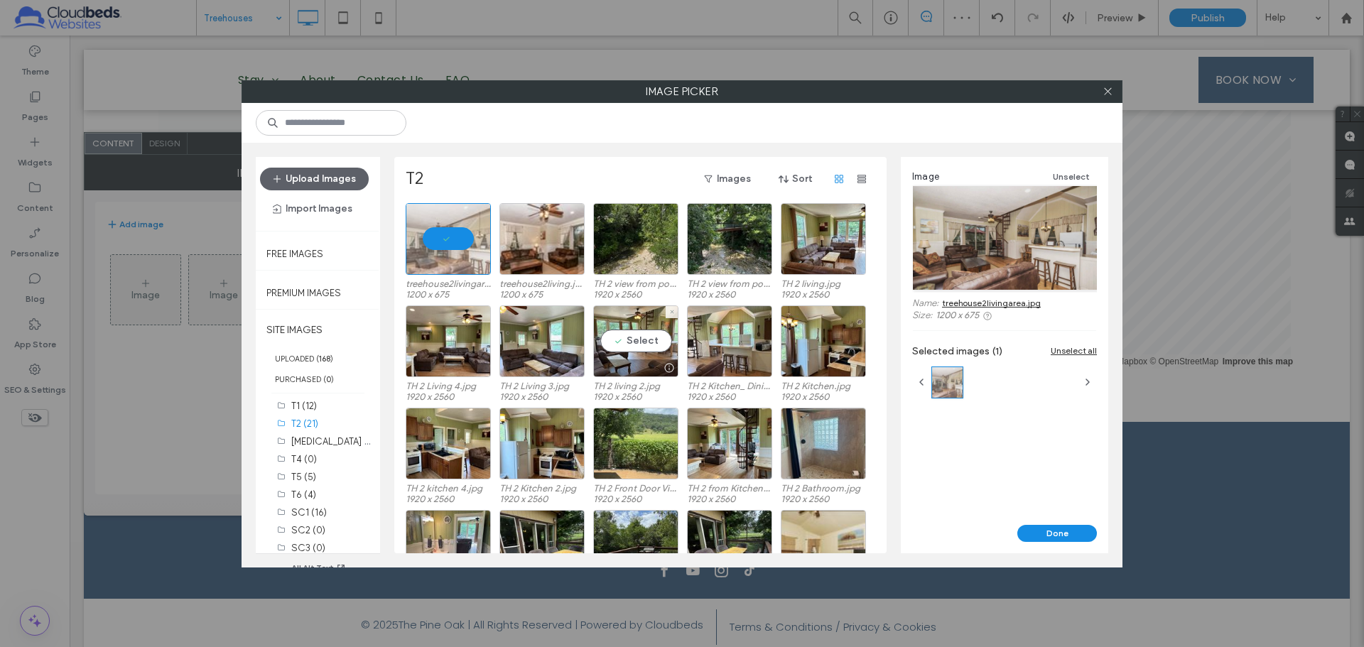
scroll to position [161, 0]
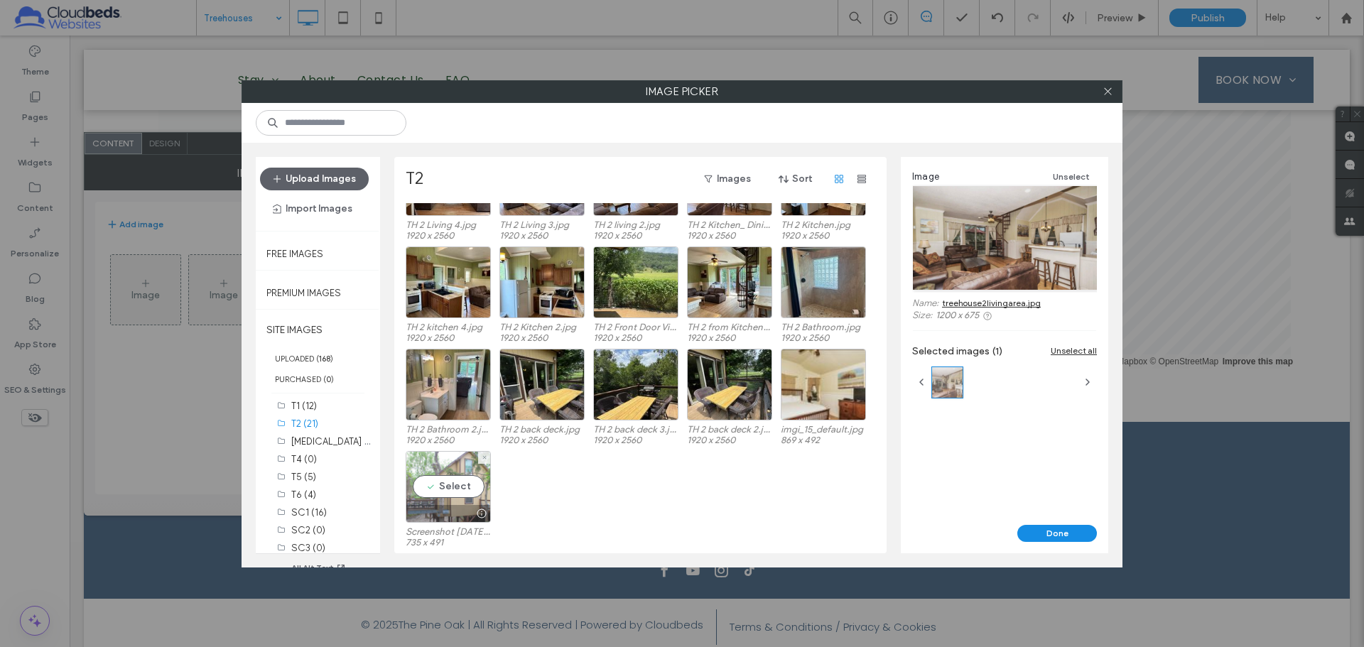
click at [454, 494] on div "Select" at bounding box center [448, 487] width 85 height 72
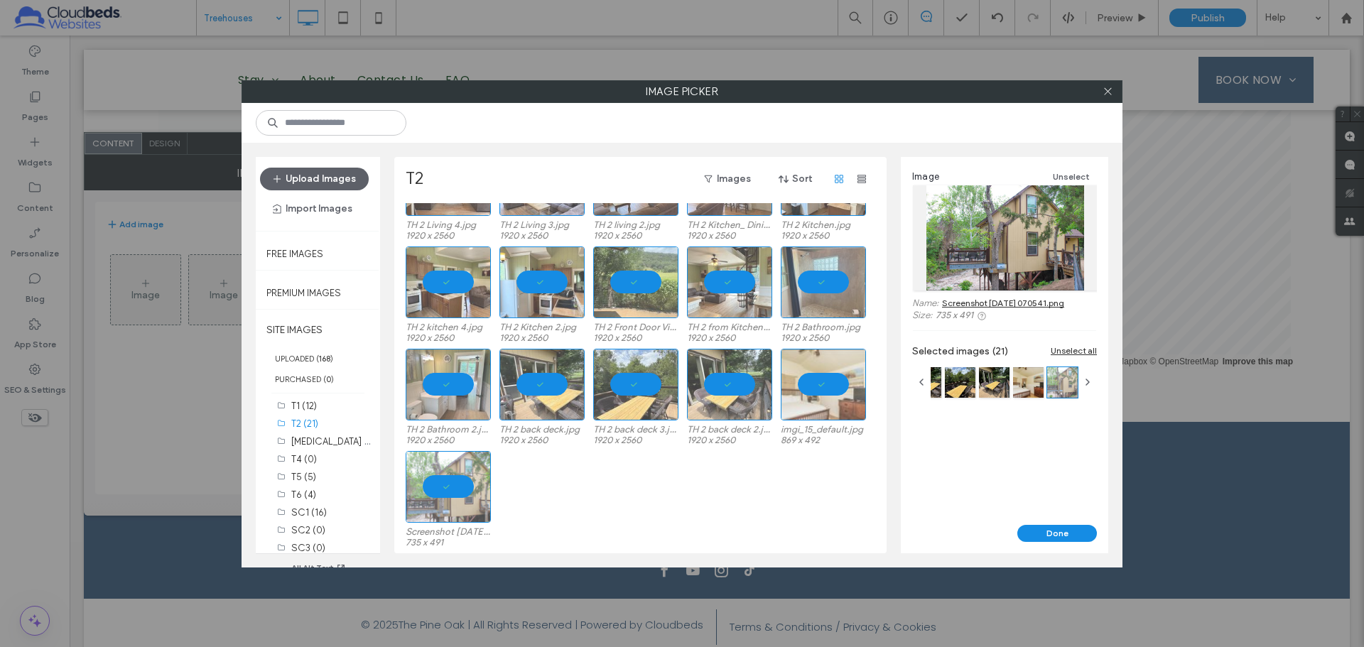
click at [1047, 543] on div "Done" at bounding box center [1004, 539] width 207 height 28
click at [1050, 535] on button "Done" at bounding box center [1057, 533] width 80 height 17
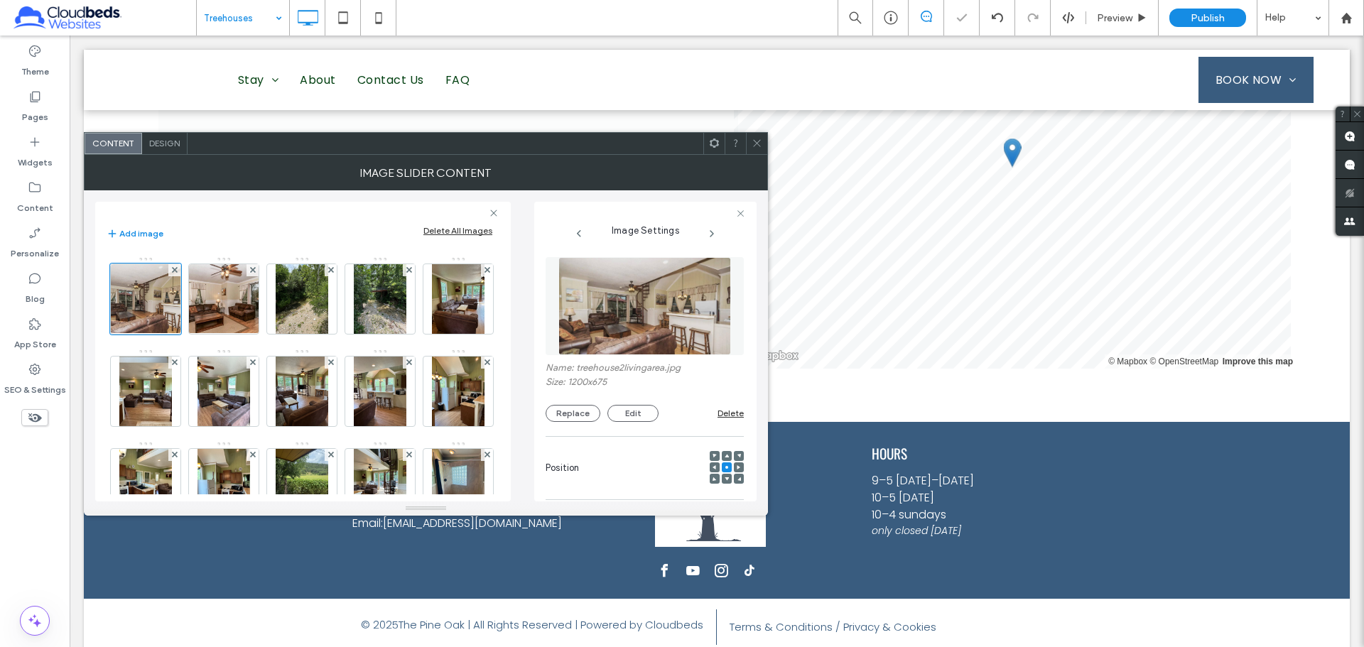
click at [756, 141] on icon at bounding box center [756, 143] width 11 height 11
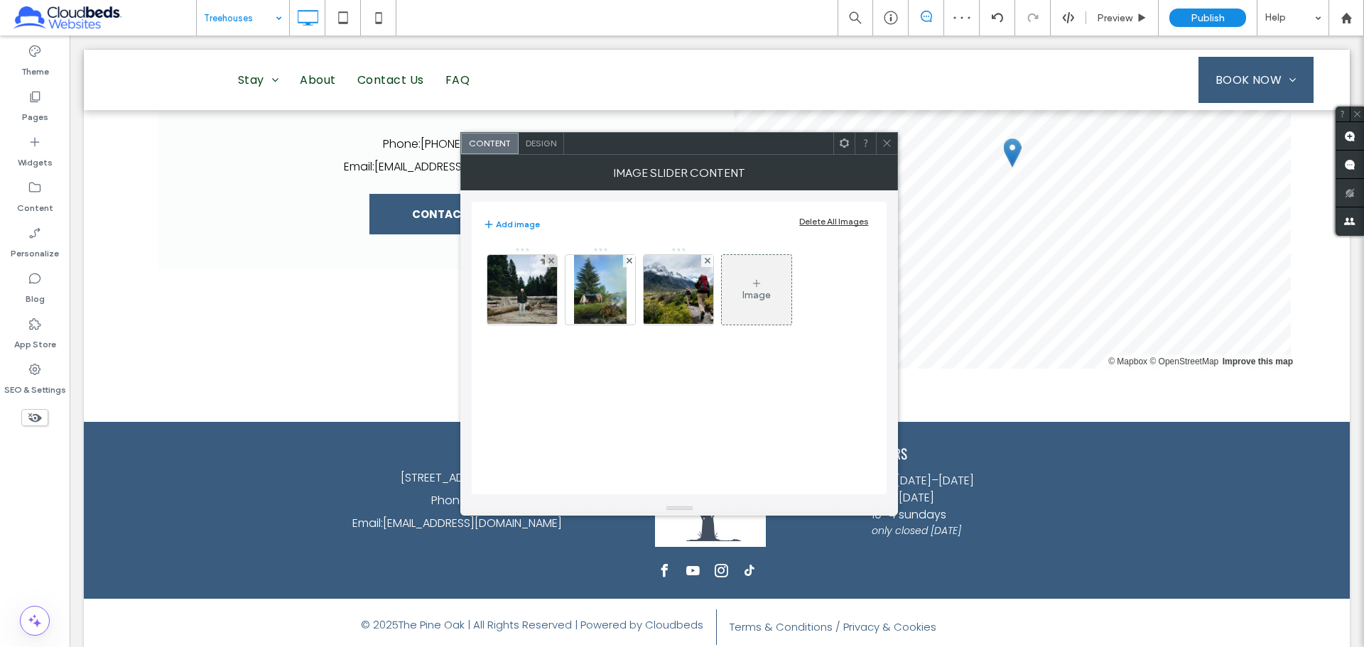
click at [815, 221] on div "Delete All Images" at bounding box center [833, 221] width 69 height 11
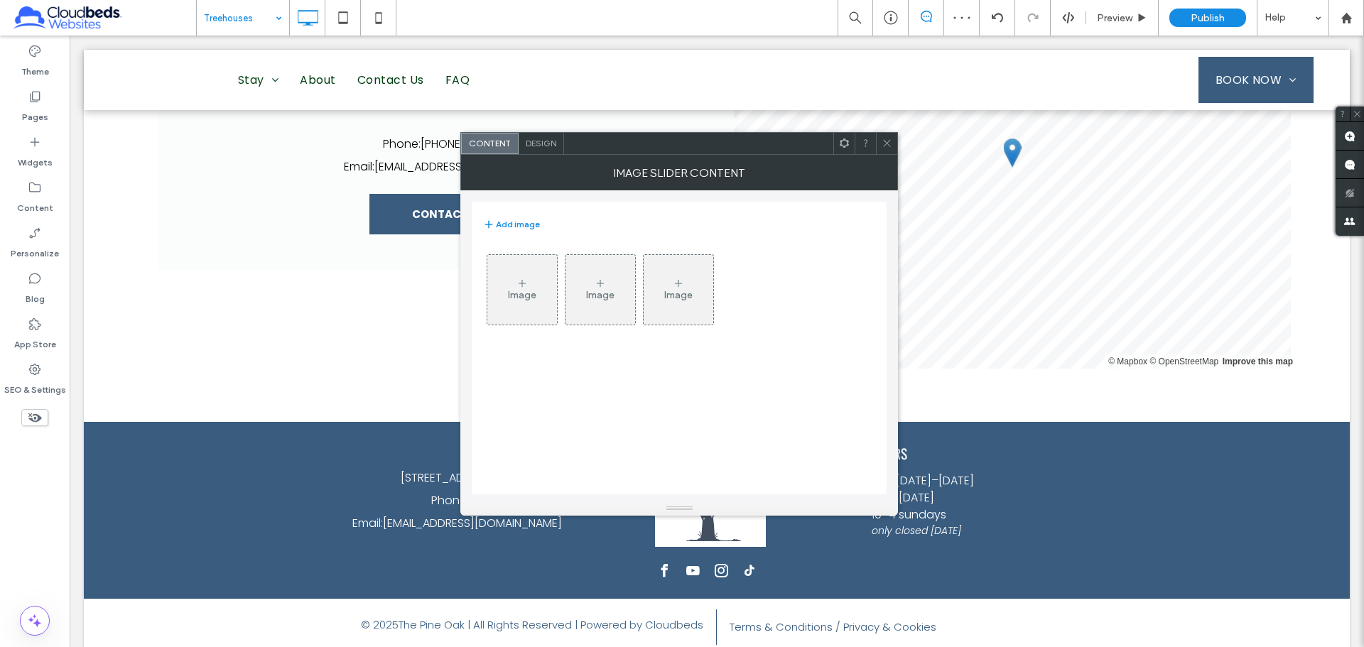
click at [514, 306] on div "Image" at bounding box center [522, 289] width 70 height 67
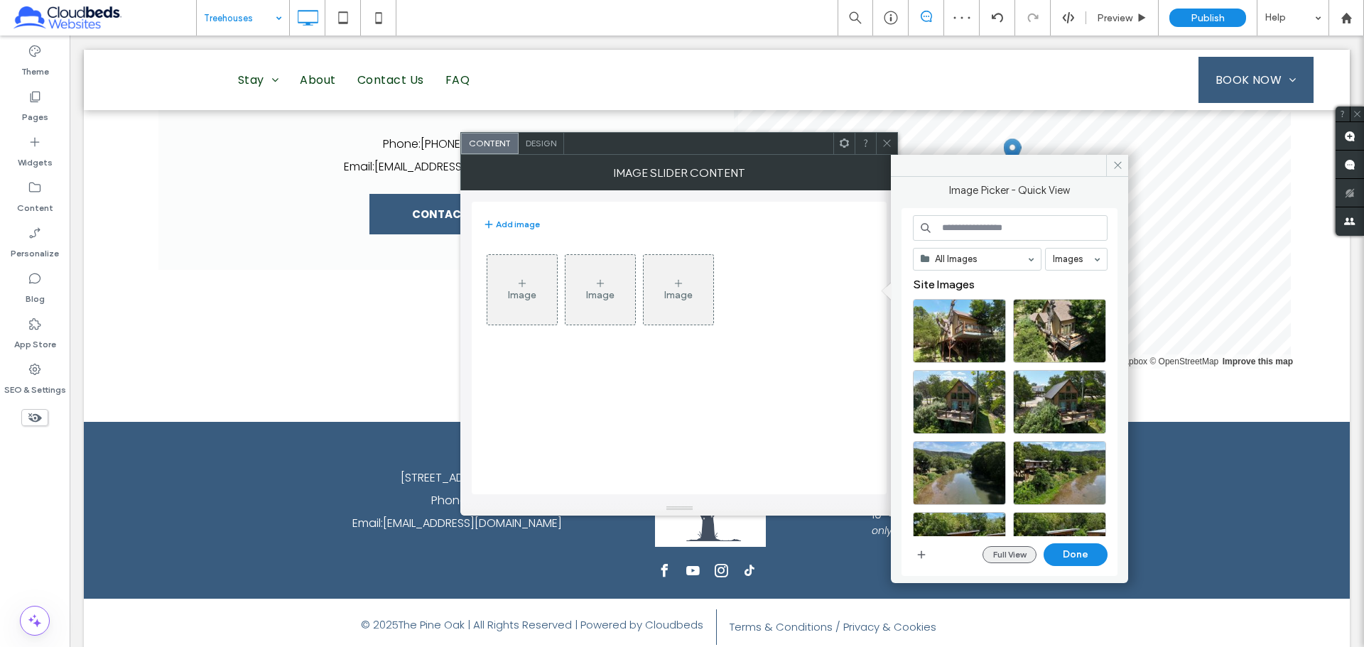
click at [1000, 560] on button "Full View" at bounding box center [1009, 554] width 54 height 17
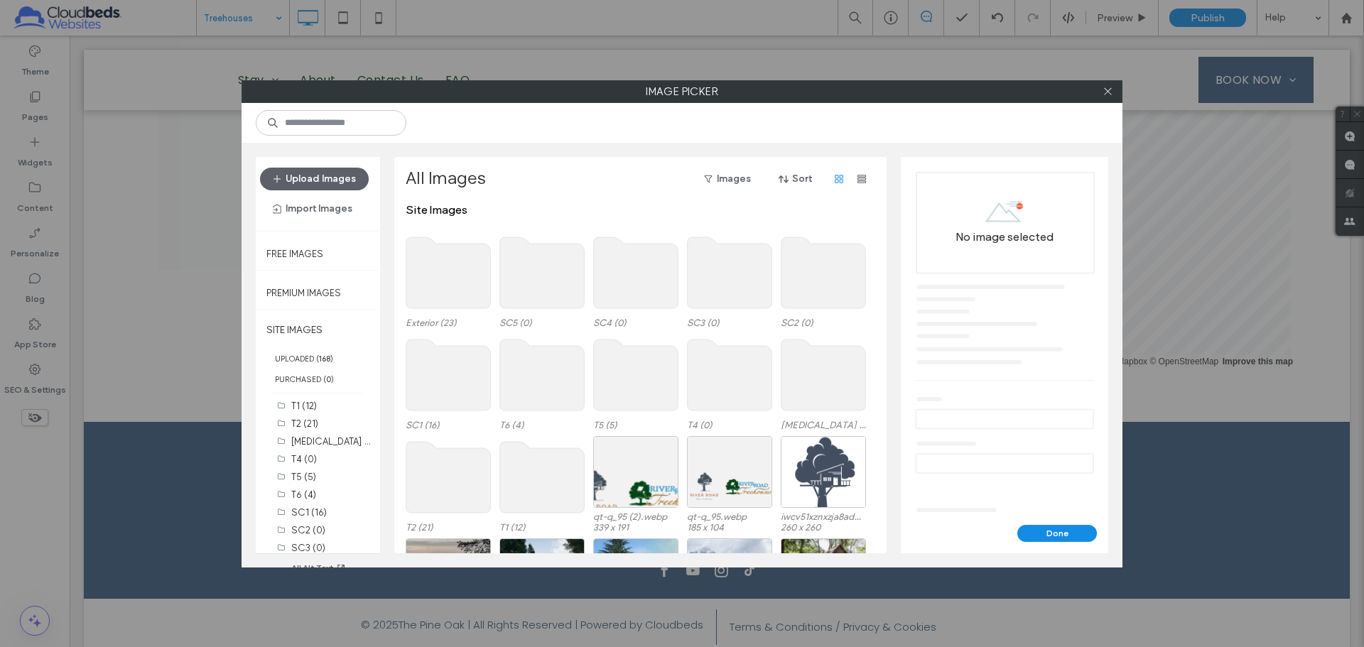
click at [794, 374] on use at bounding box center [823, 374] width 85 height 71
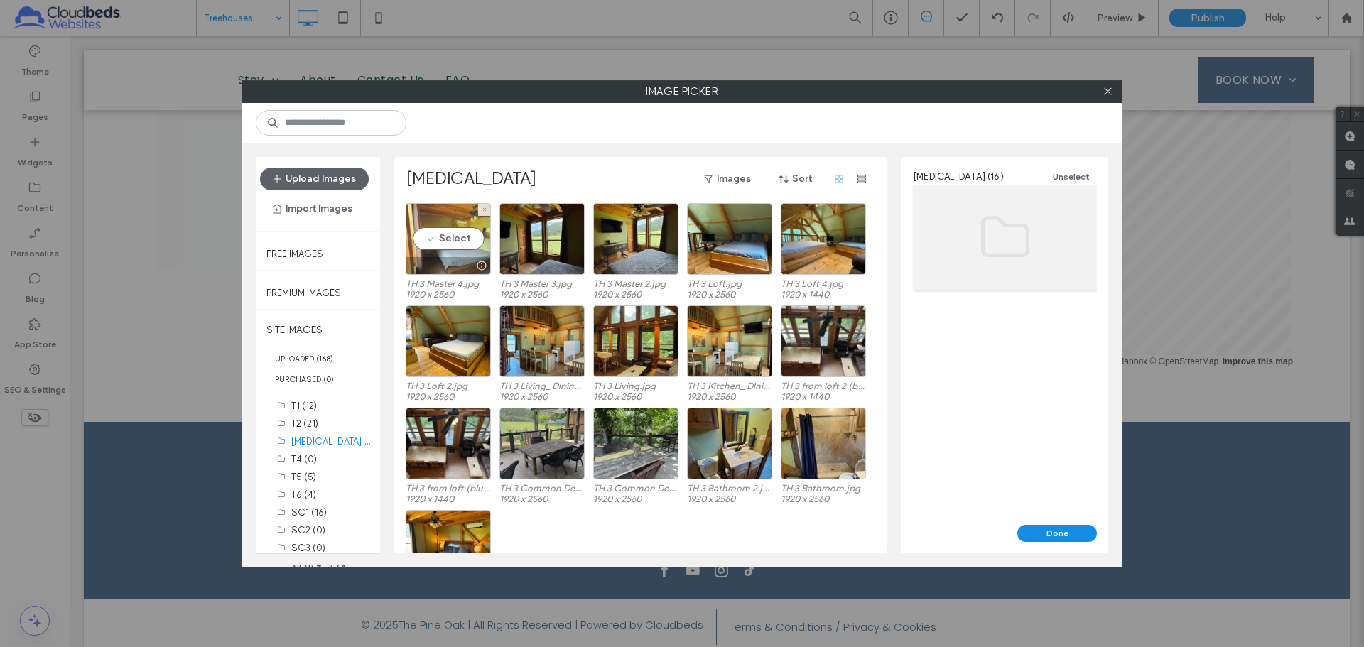
click at [437, 239] on div "Select" at bounding box center [448, 239] width 85 height 72
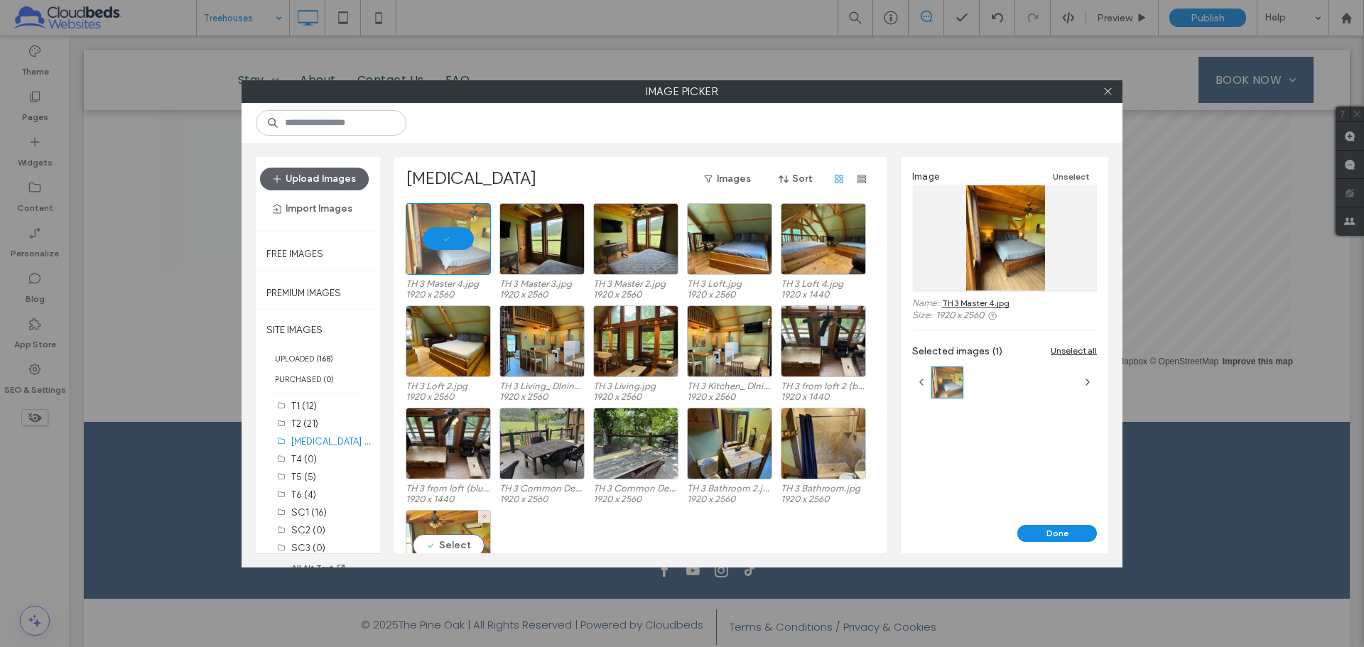
click at [469, 540] on div "Select" at bounding box center [448, 546] width 85 height 72
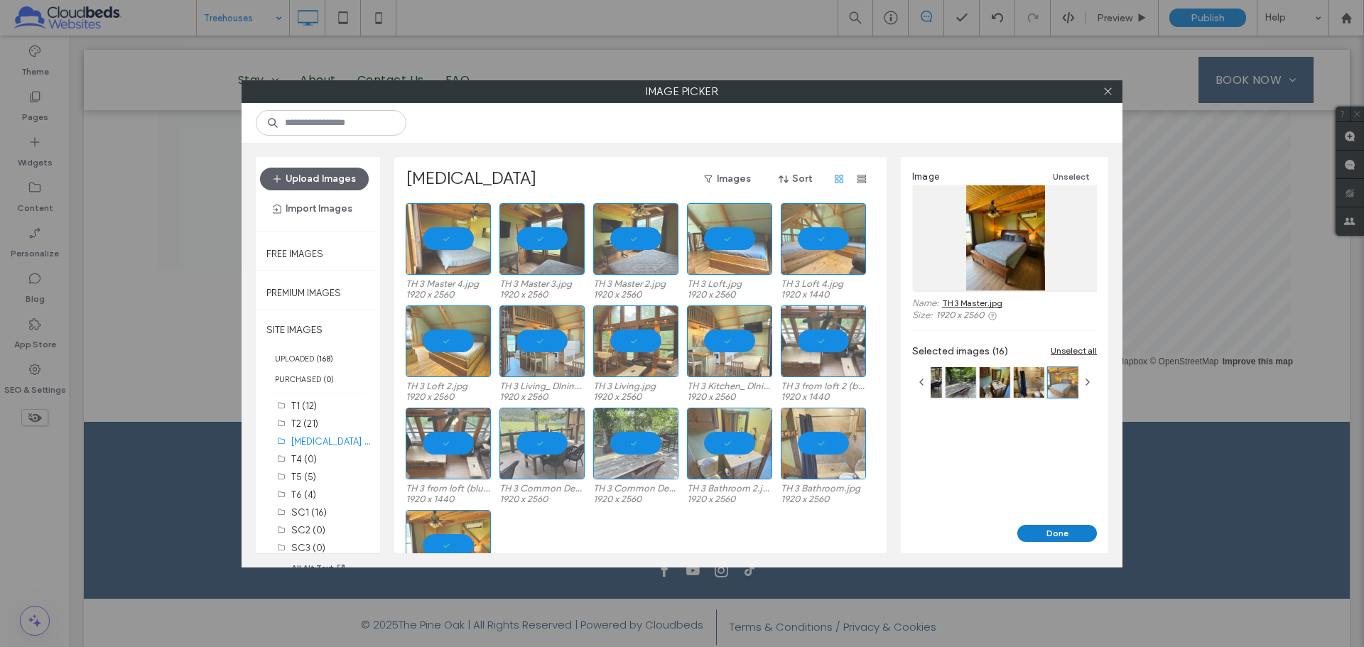
click at [1046, 532] on button "Done" at bounding box center [1057, 533] width 80 height 17
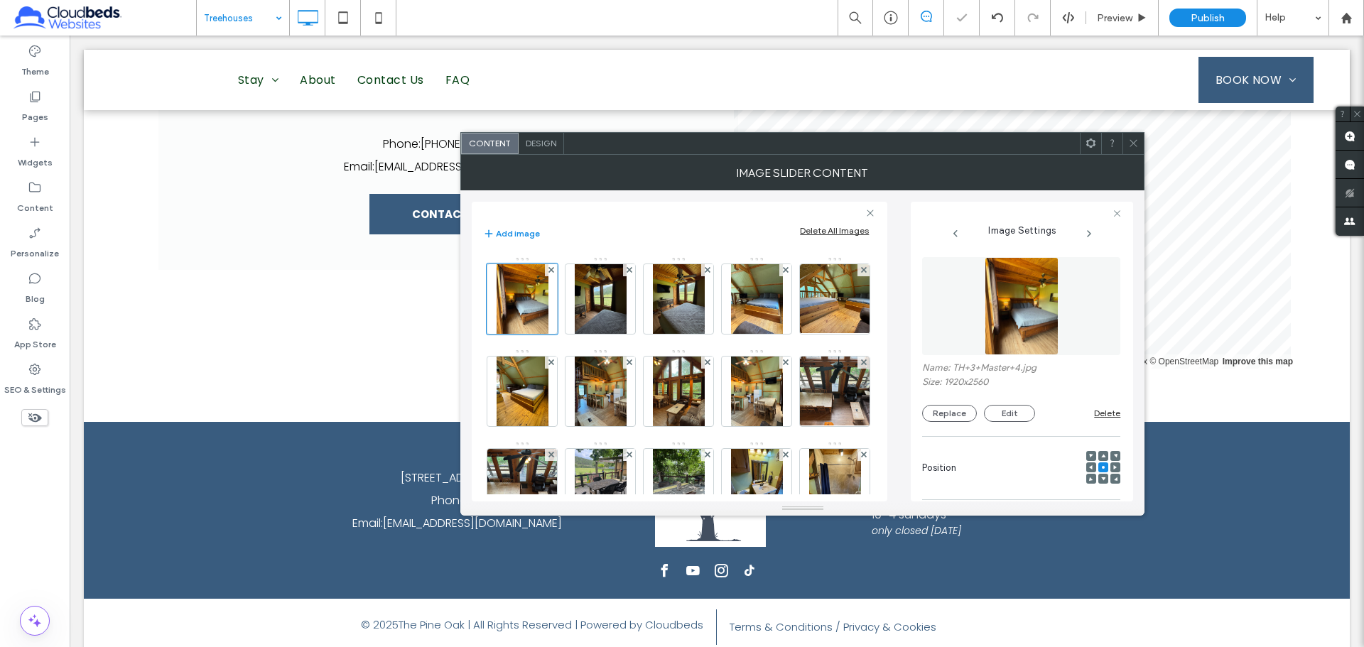
click at [1133, 149] on span at bounding box center [1133, 143] width 11 height 21
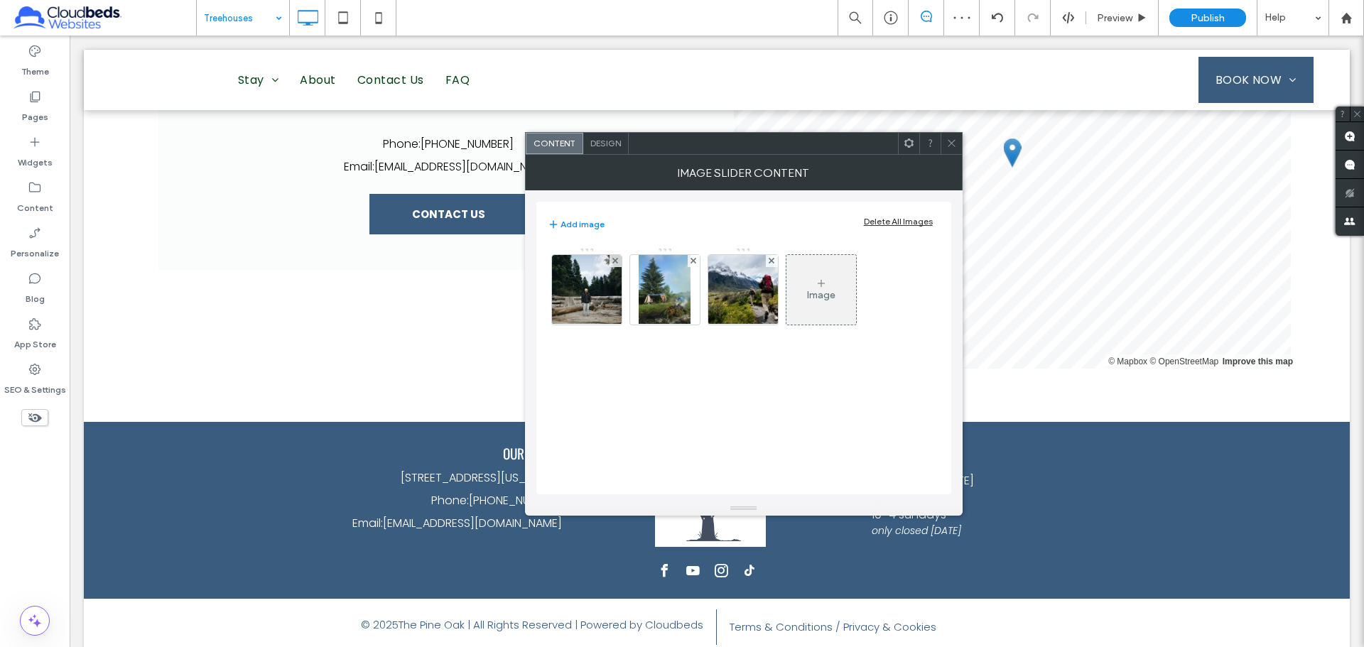
click at [874, 222] on div "Delete All Images" at bounding box center [898, 221] width 69 height 11
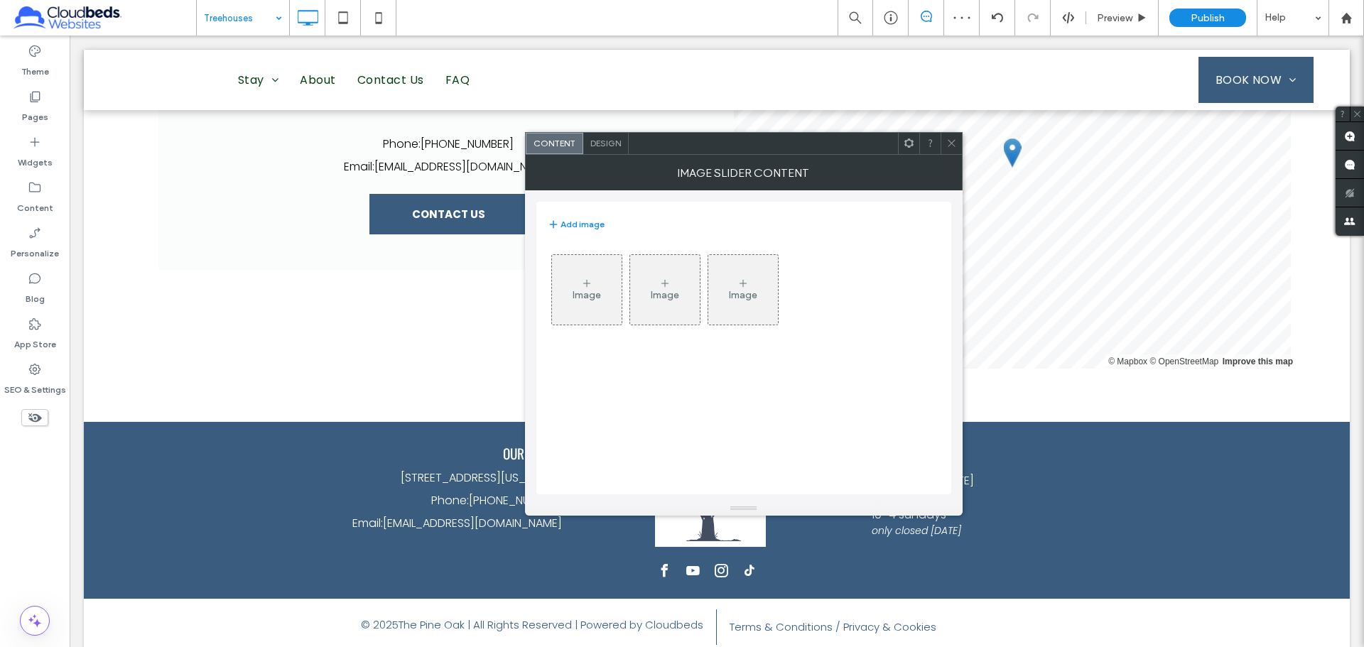
click at [604, 284] on div "Image" at bounding box center [587, 289] width 70 height 67
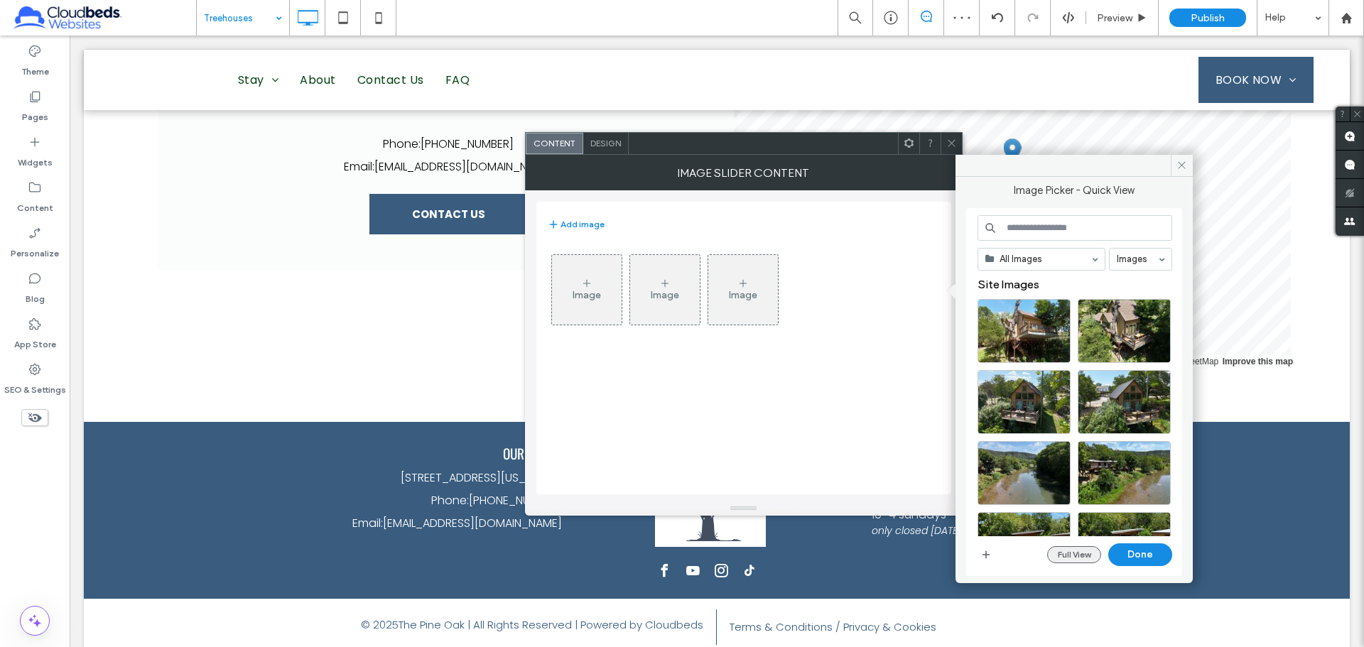
click at [1077, 550] on button "Full View" at bounding box center [1074, 554] width 54 height 17
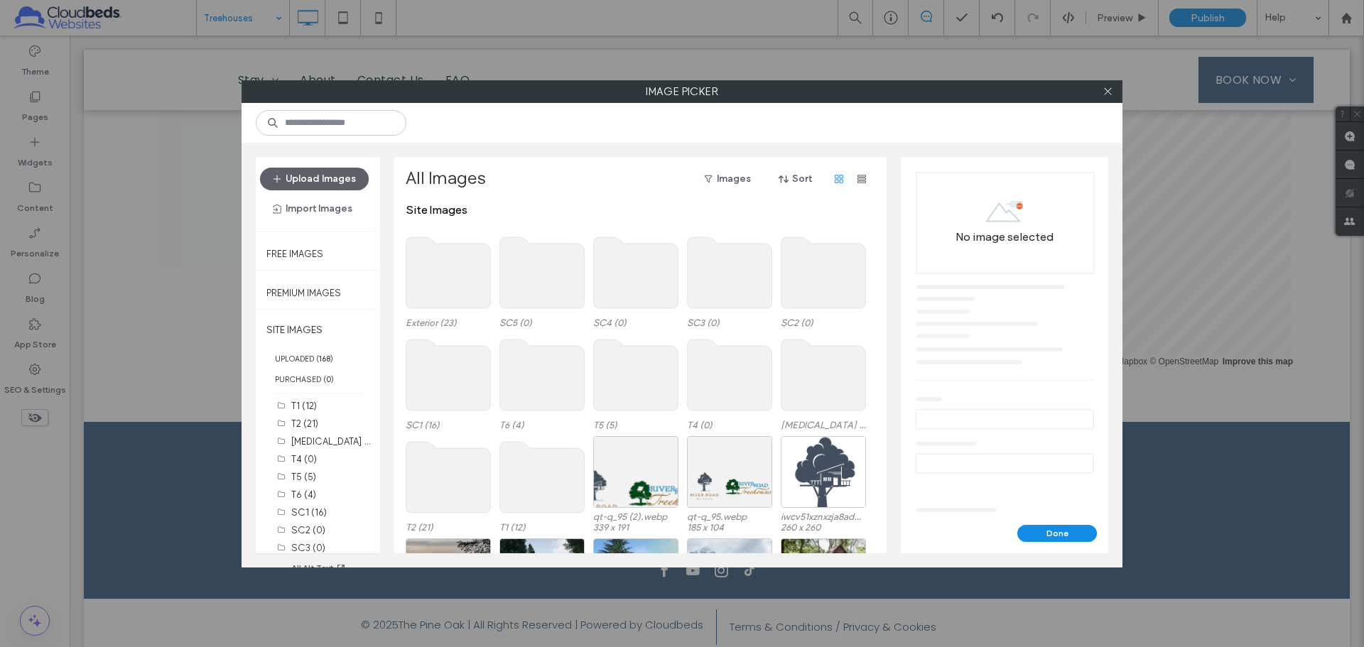
click at [820, 392] on use at bounding box center [823, 374] width 85 height 71
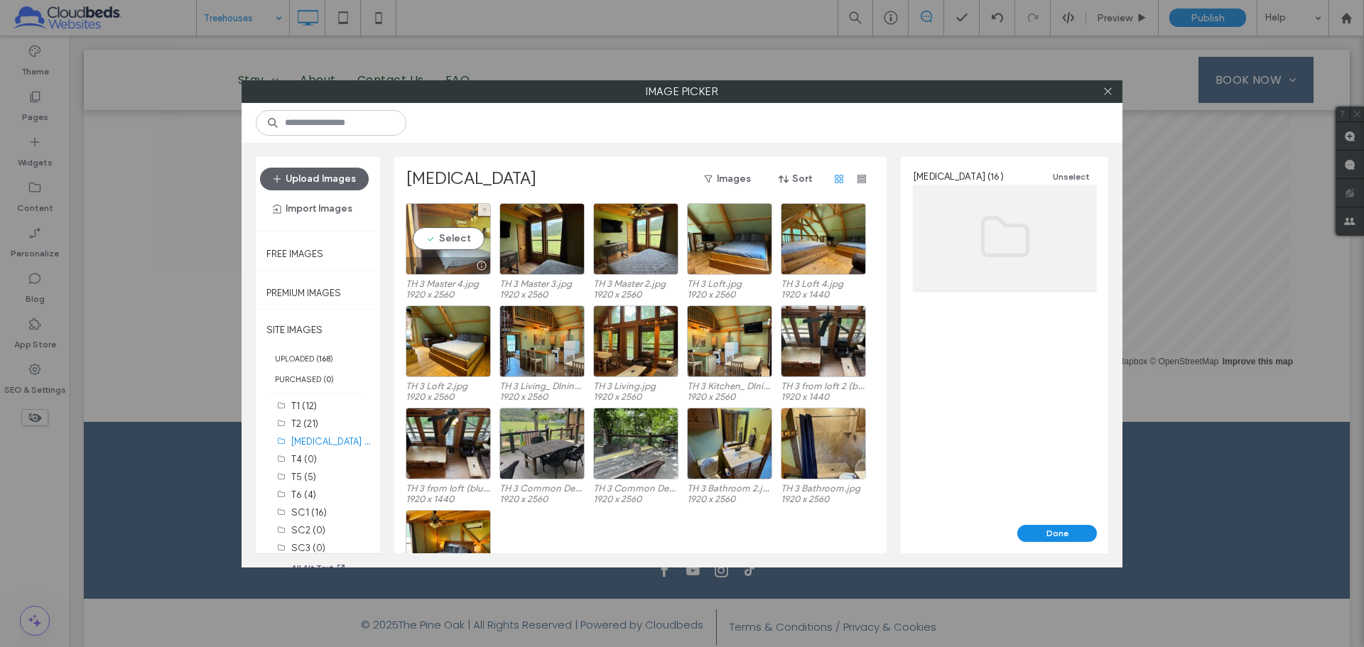
click at [465, 228] on div "Select" at bounding box center [448, 239] width 85 height 72
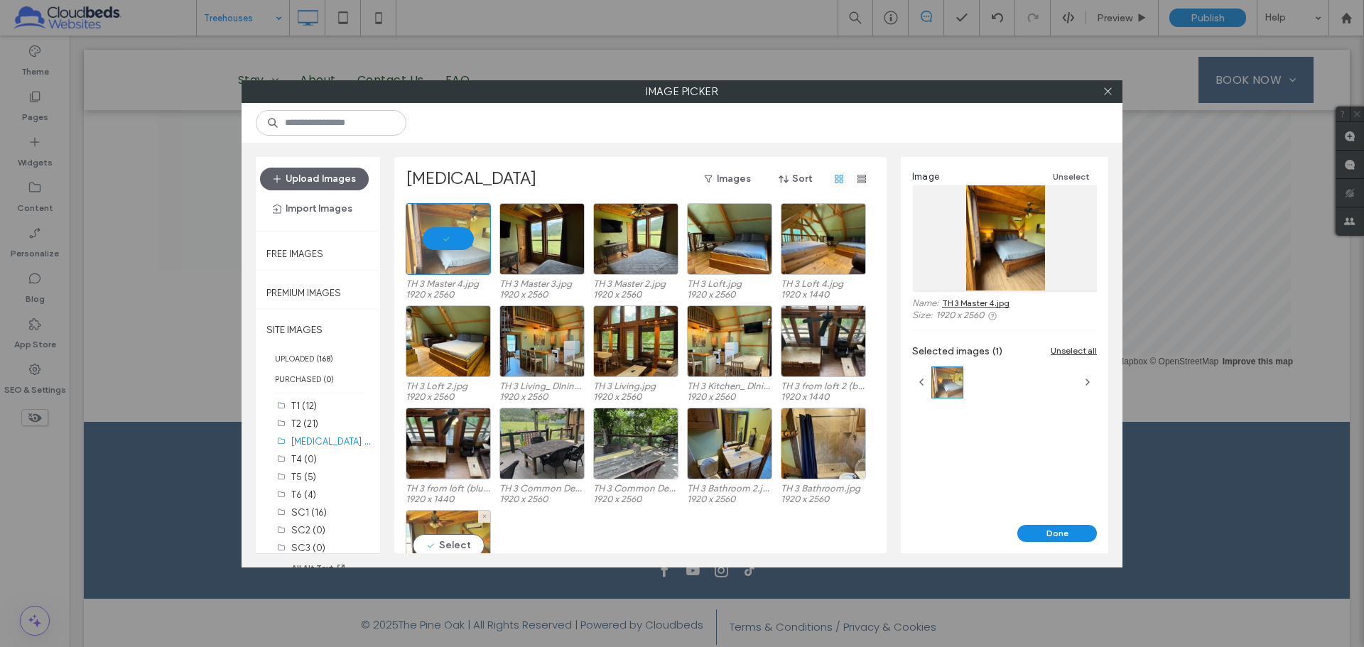
click at [453, 536] on div "Select" at bounding box center [448, 546] width 85 height 72
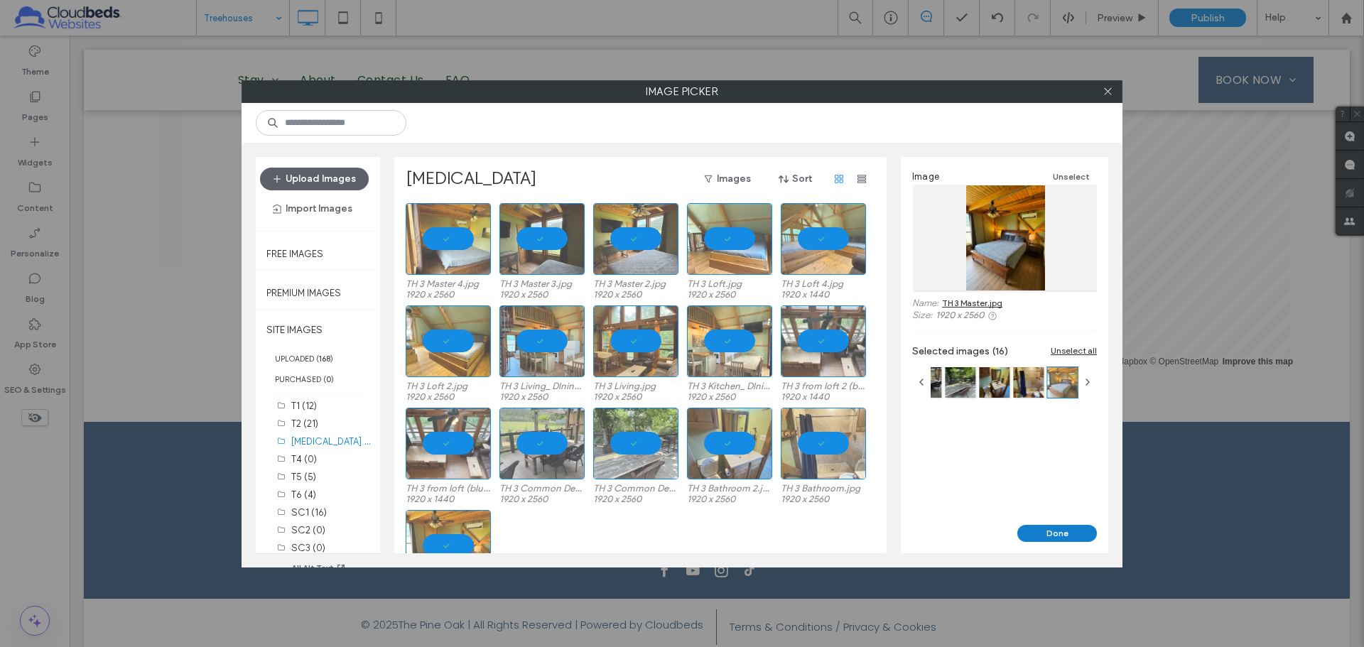
click at [1042, 536] on button "Done" at bounding box center [1057, 533] width 80 height 17
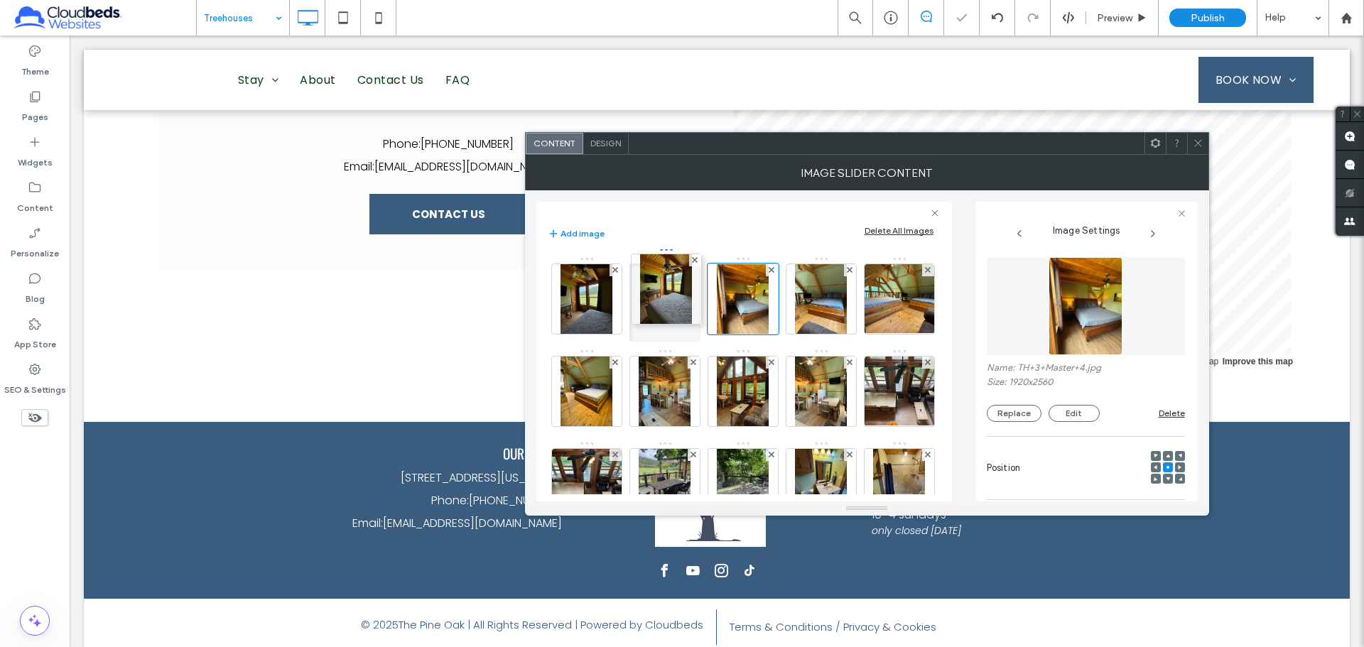
drag, startPoint x: 749, startPoint y: 311, endPoint x: 630, endPoint y: 297, distance: 120.2
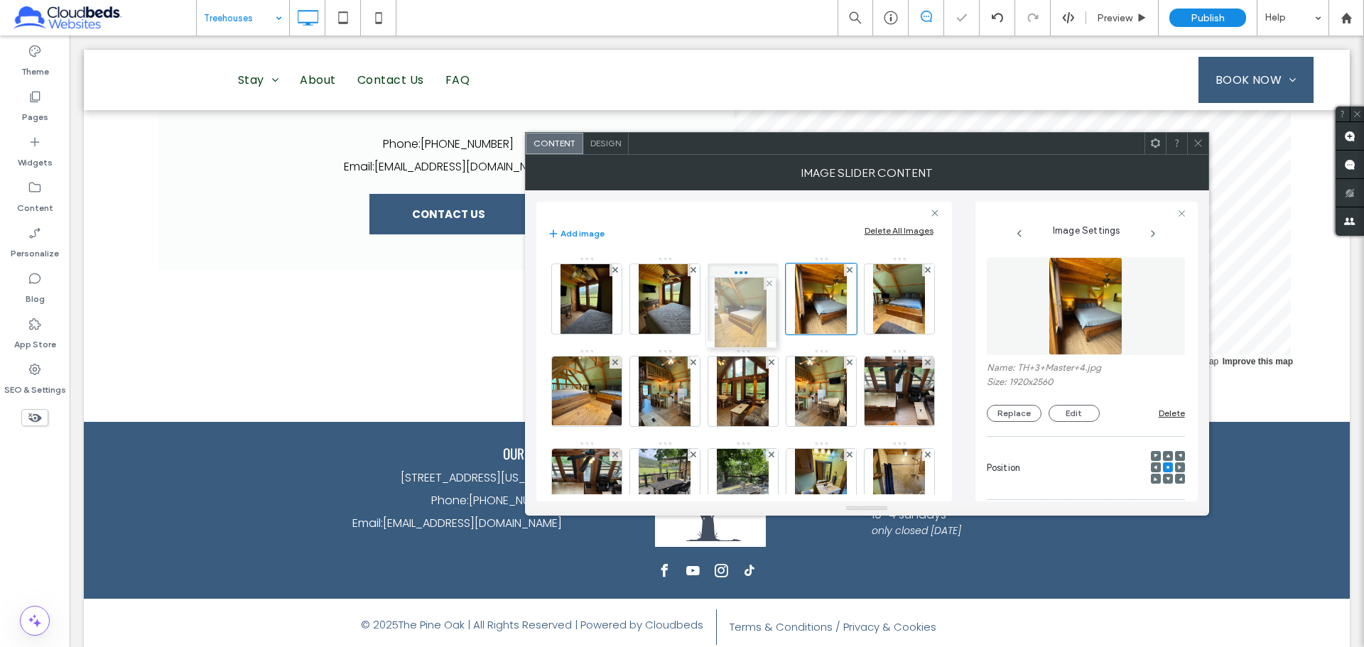
drag, startPoint x: 675, startPoint y: 408, endPoint x: 775, endPoint y: 294, distance: 151.5
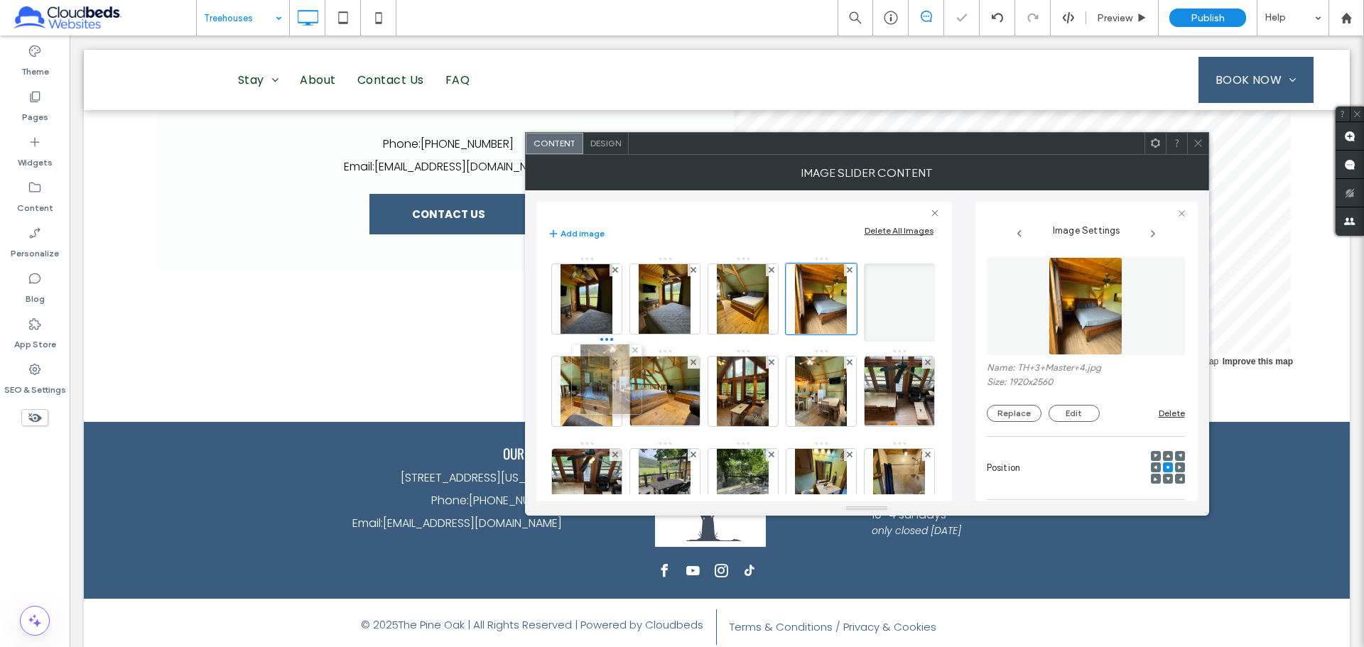
drag, startPoint x: 731, startPoint y: 391, endPoint x: 591, endPoint y: 379, distance: 141.1
click at [1201, 141] on icon at bounding box center [1197, 143] width 11 height 11
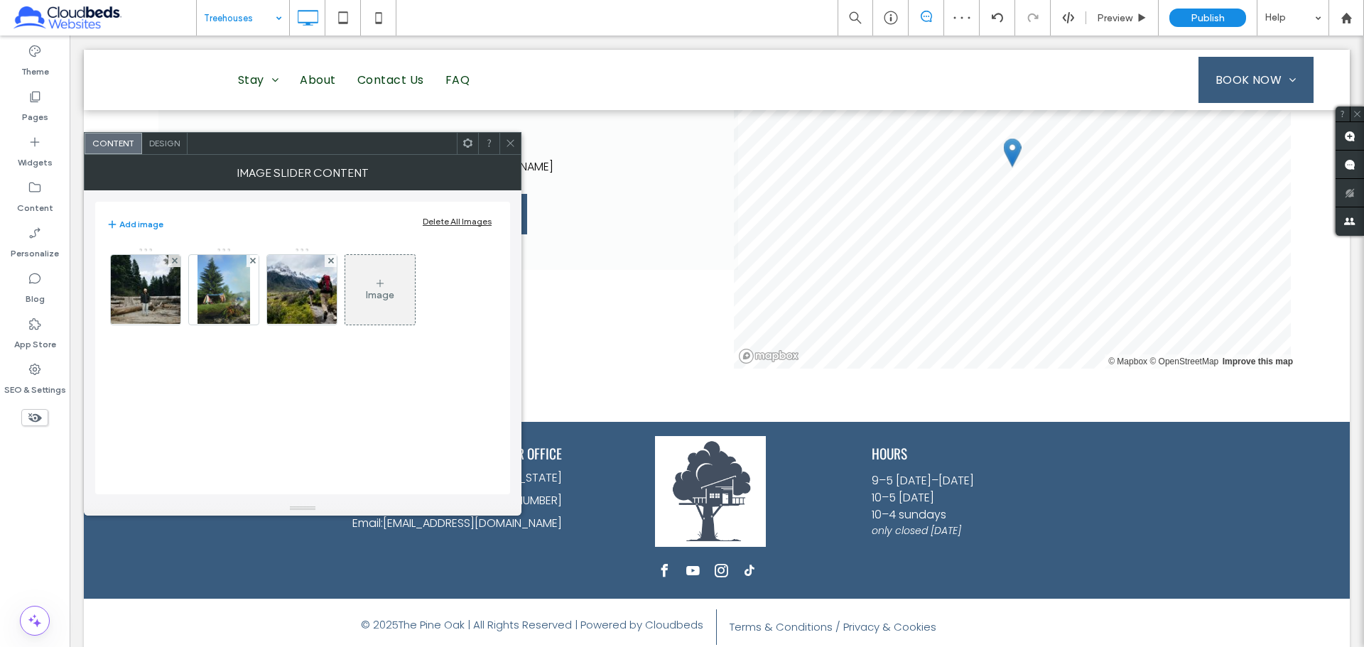
click at [469, 222] on div "Delete All Images" at bounding box center [457, 221] width 69 height 11
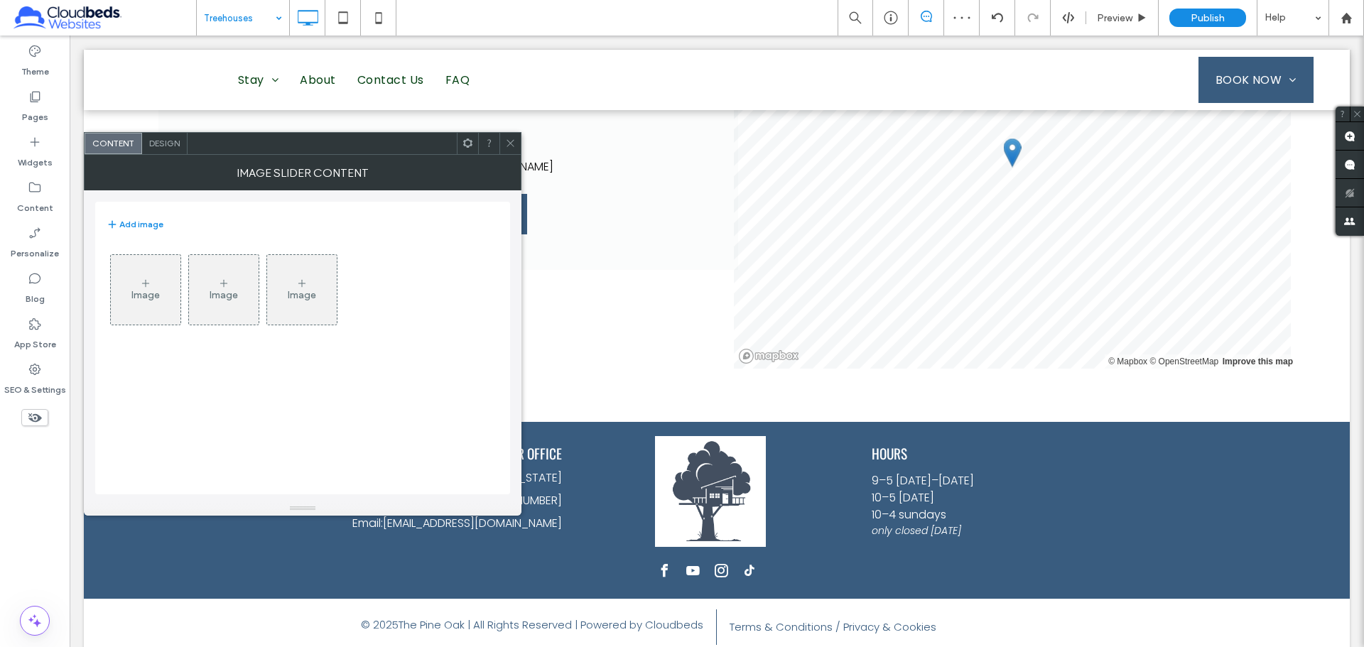
click at [151, 293] on div "Image" at bounding box center [145, 295] width 28 height 12
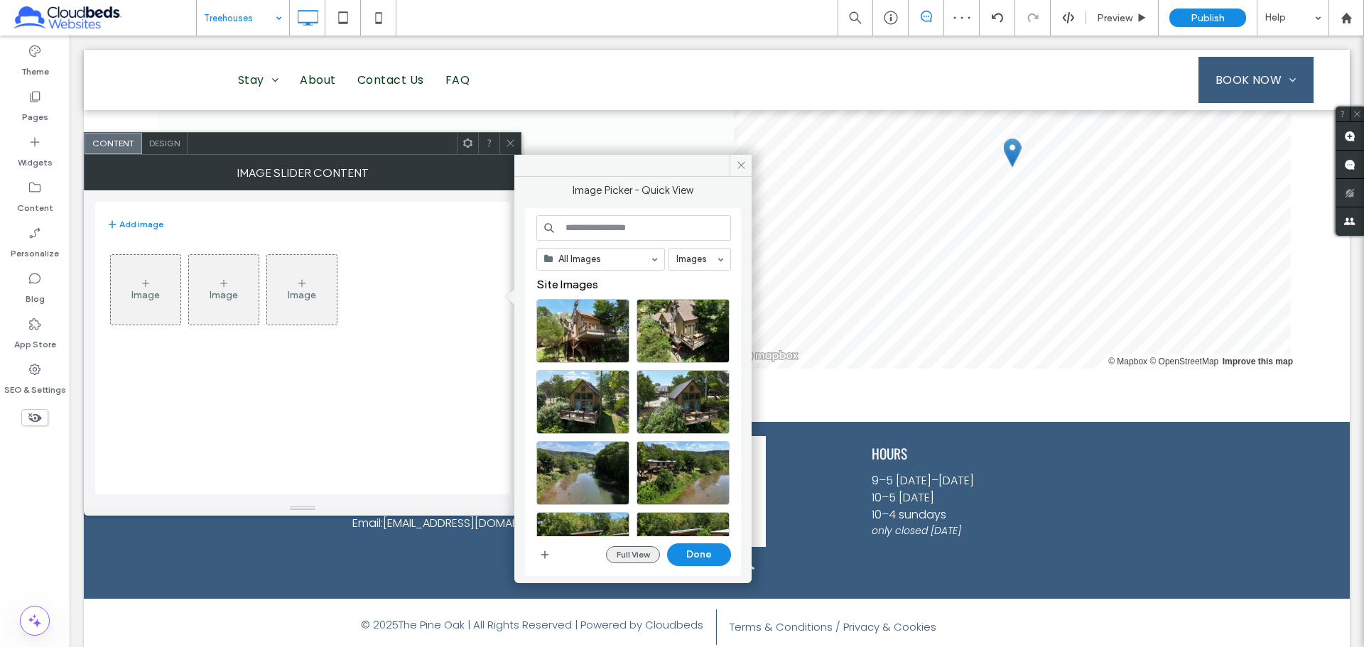
click at [625, 549] on button "Full View" at bounding box center [633, 554] width 54 height 17
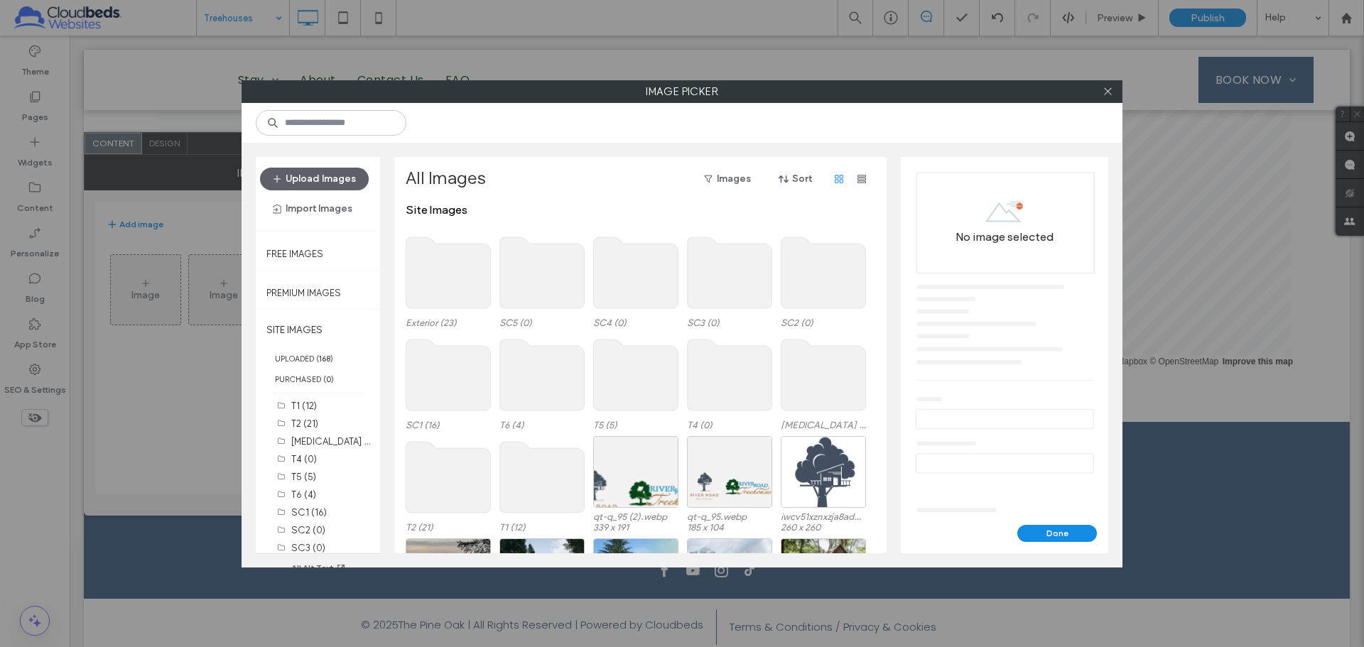
click at [625, 393] on use at bounding box center [636, 374] width 85 height 71
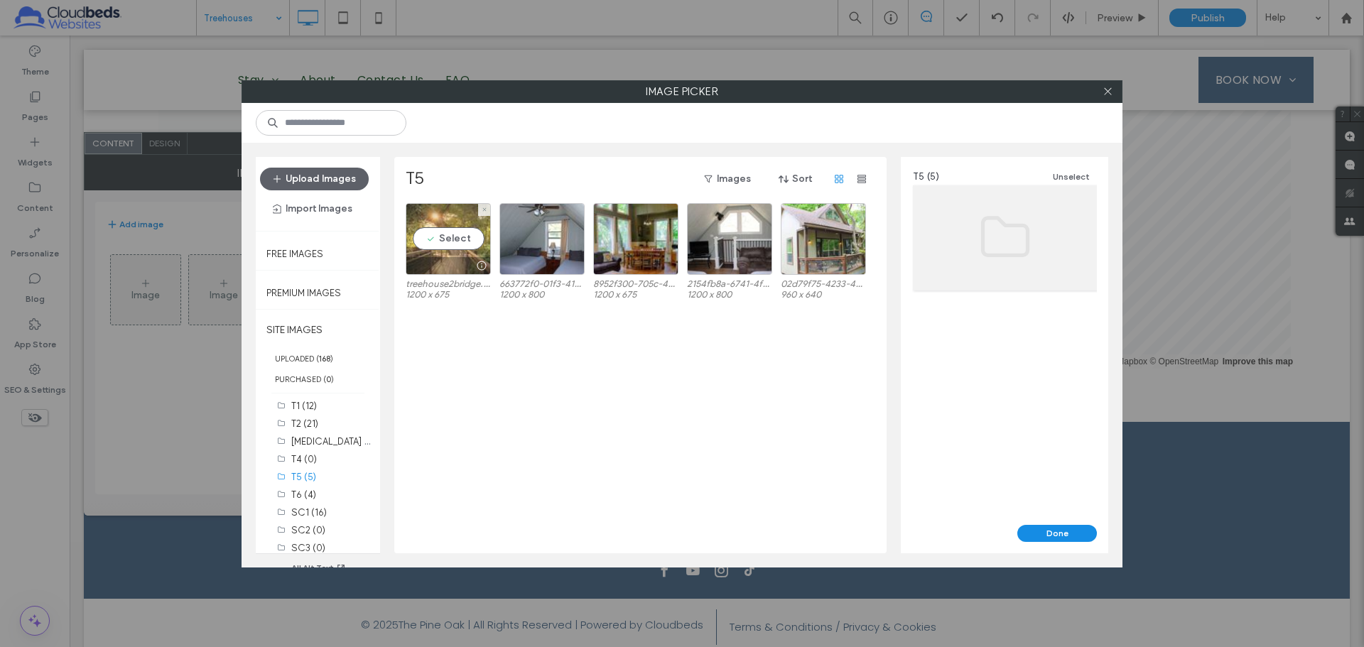
click at [452, 249] on div "Select" at bounding box center [448, 239] width 85 height 72
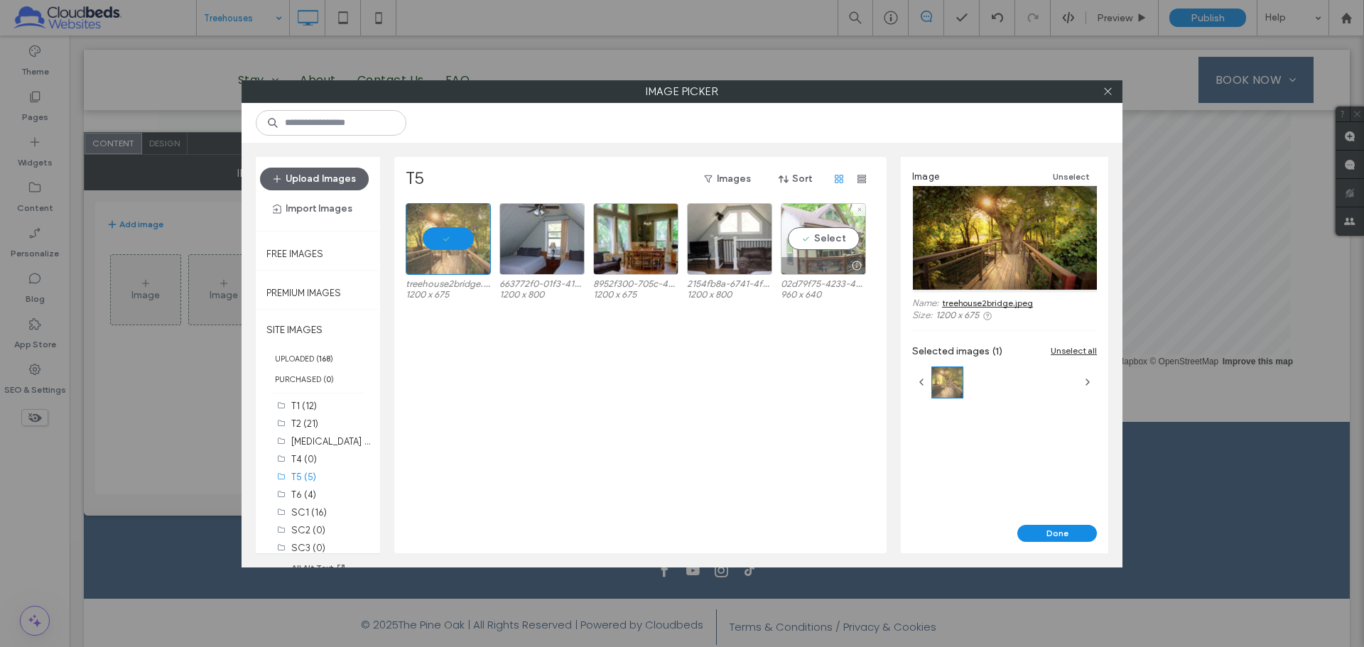
click at [810, 239] on div "Select" at bounding box center [822, 239] width 85 height 72
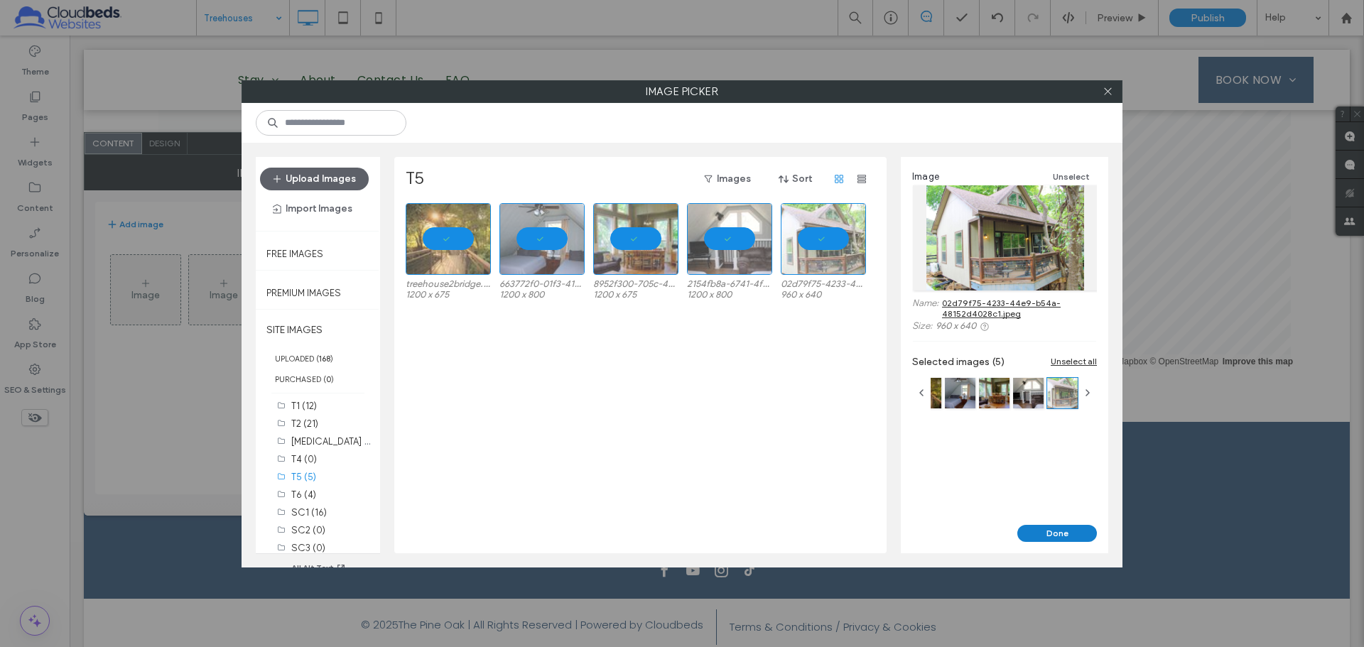
click at [1060, 534] on button "Done" at bounding box center [1057, 533] width 80 height 17
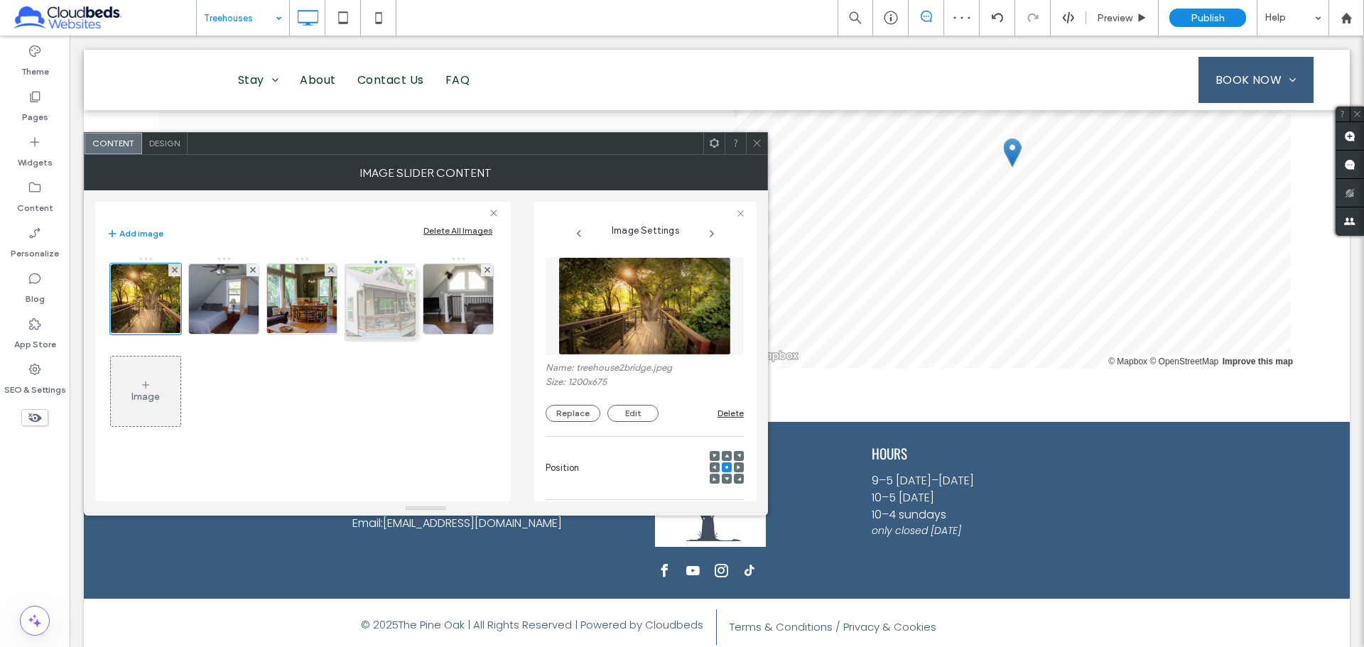
drag, startPoint x: 474, startPoint y: 303, endPoint x: 393, endPoint y: 306, distance: 81.0
drag, startPoint x: 461, startPoint y: 303, endPoint x: 372, endPoint y: 302, distance: 88.8
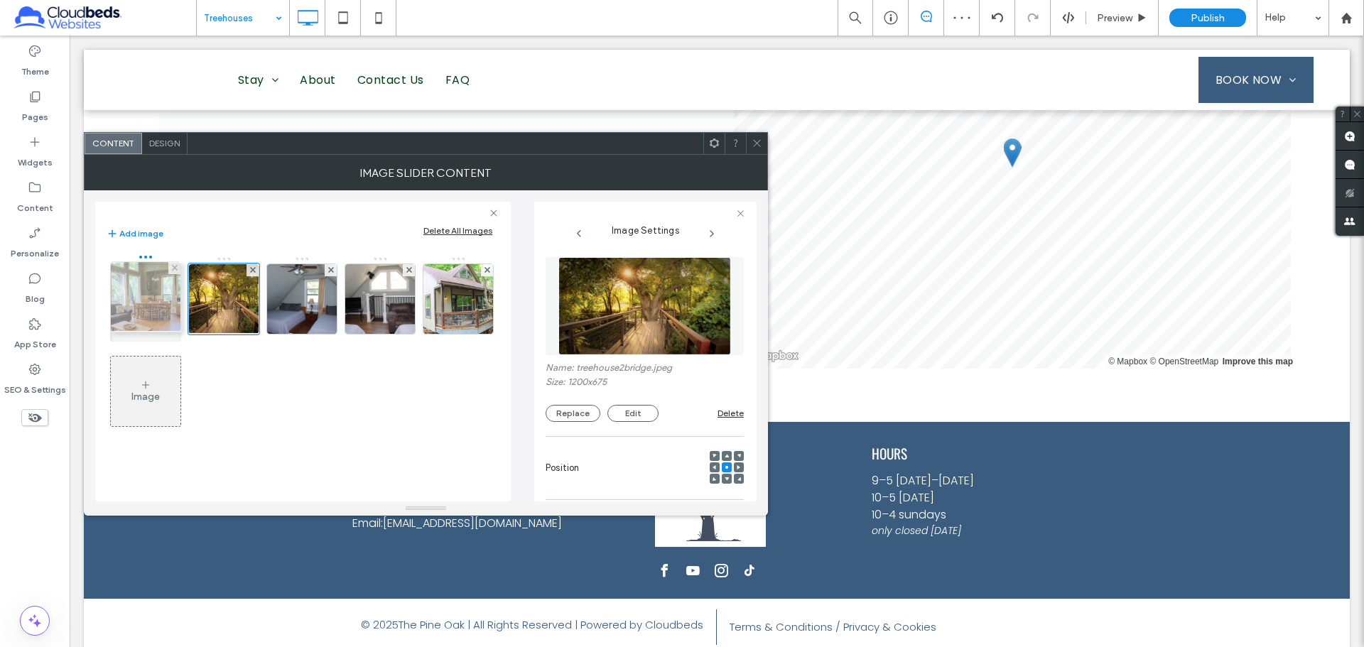
drag, startPoint x: 281, startPoint y: 299, endPoint x: 121, endPoint y: 297, distance: 160.5
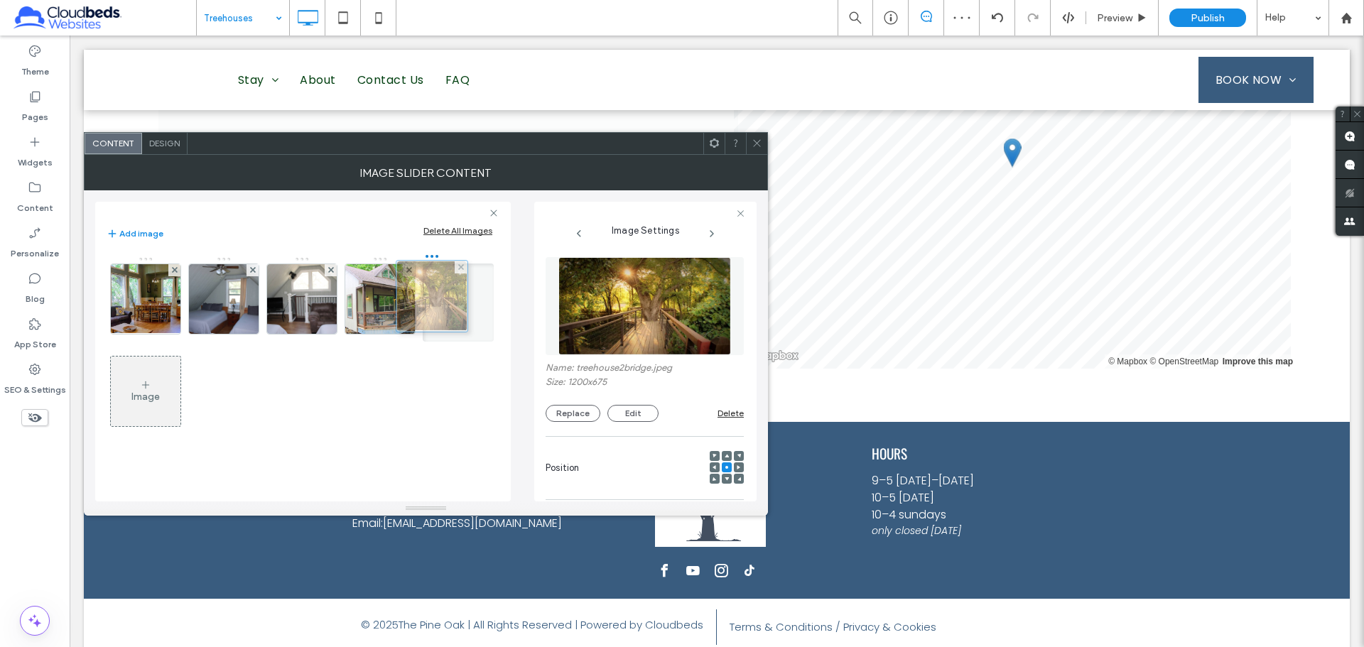
drag, startPoint x: 233, startPoint y: 301, endPoint x: 435, endPoint y: 298, distance: 202.4
click at [754, 136] on span at bounding box center [756, 143] width 11 height 21
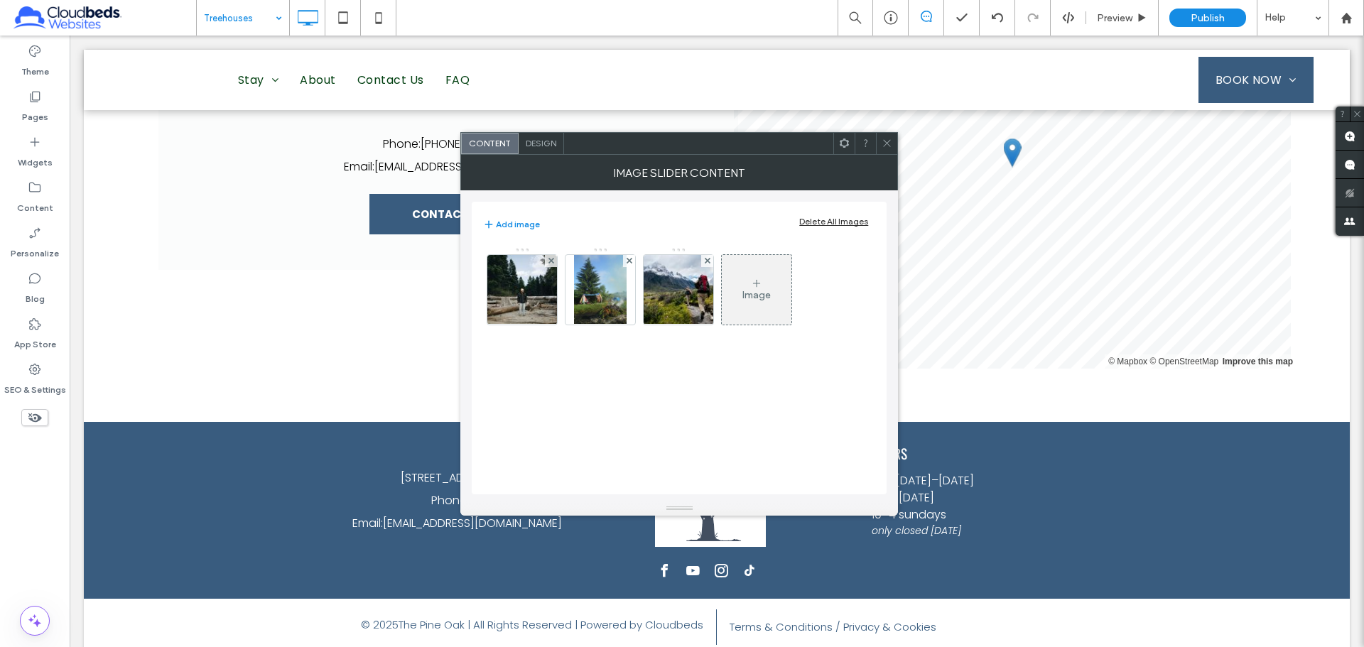
click at [809, 219] on div "Delete All Images" at bounding box center [833, 221] width 69 height 11
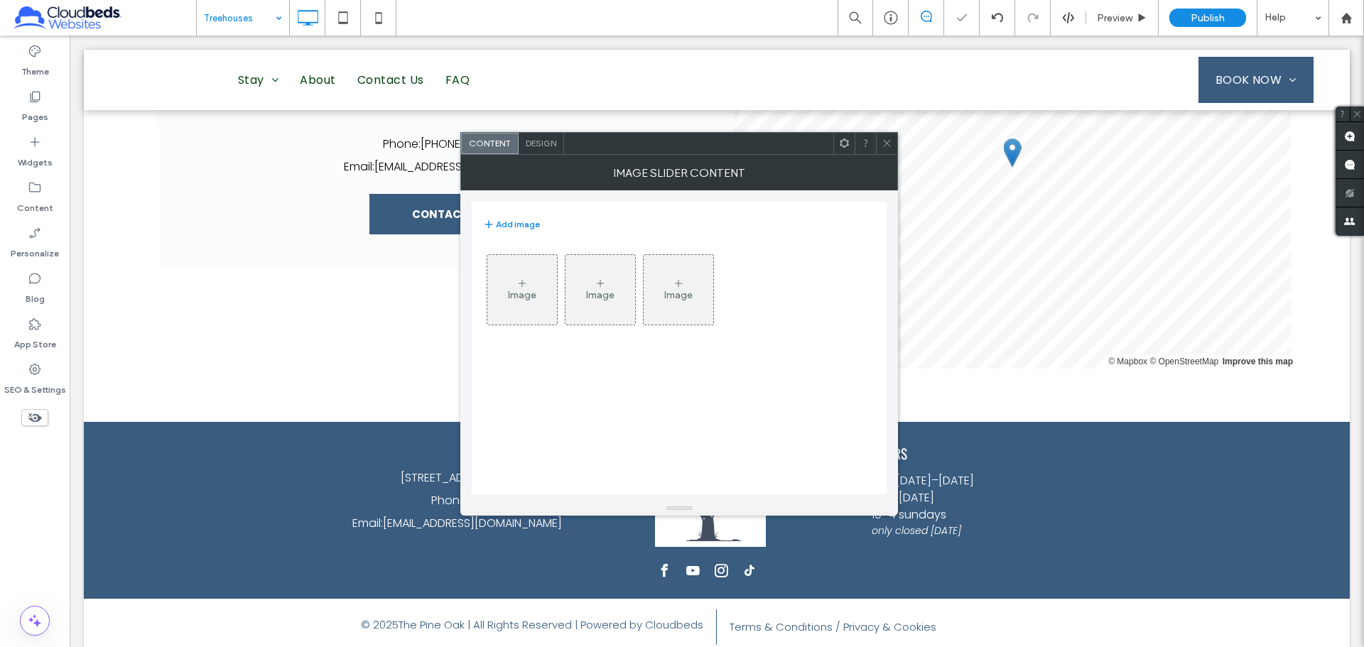
click at [533, 288] on div "Image" at bounding box center [522, 289] width 70 height 67
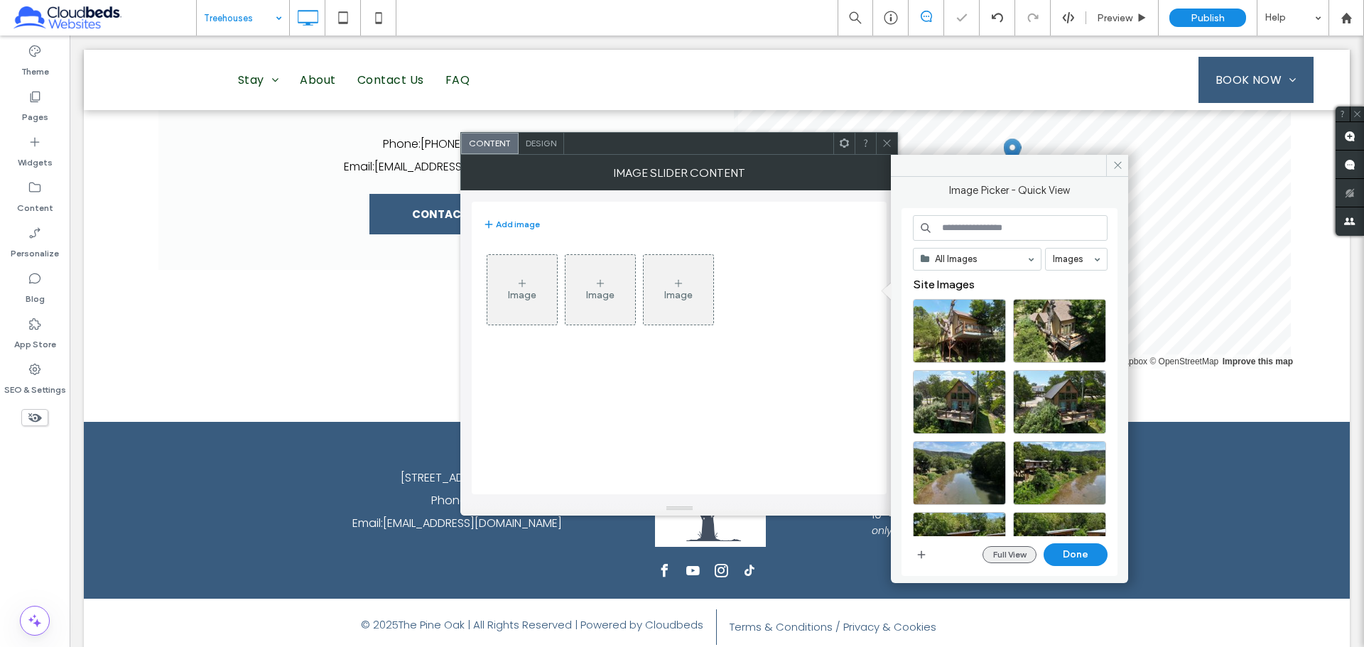
click at [1007, 555] on button "Full View" at bounding box center [1009, 554] width 54 height 17
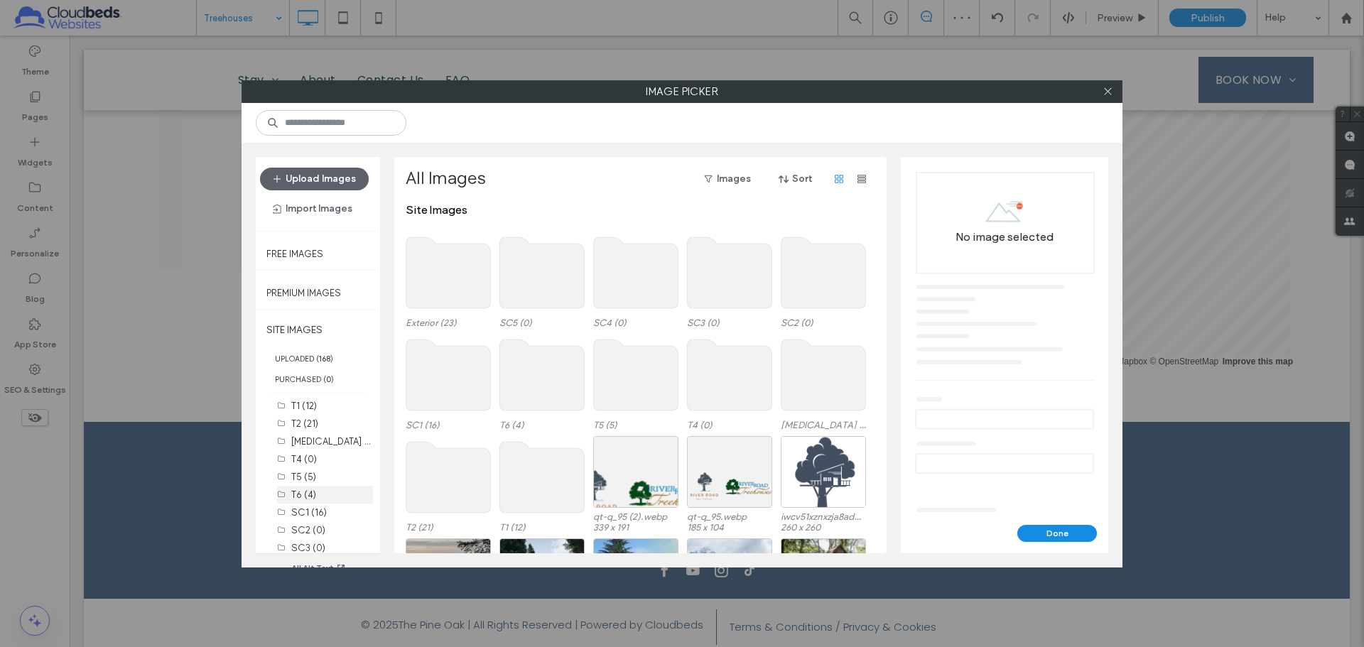
click at [320, 493] on div "T6 (4)" at bounding box center [332, 494] width 82 height 15
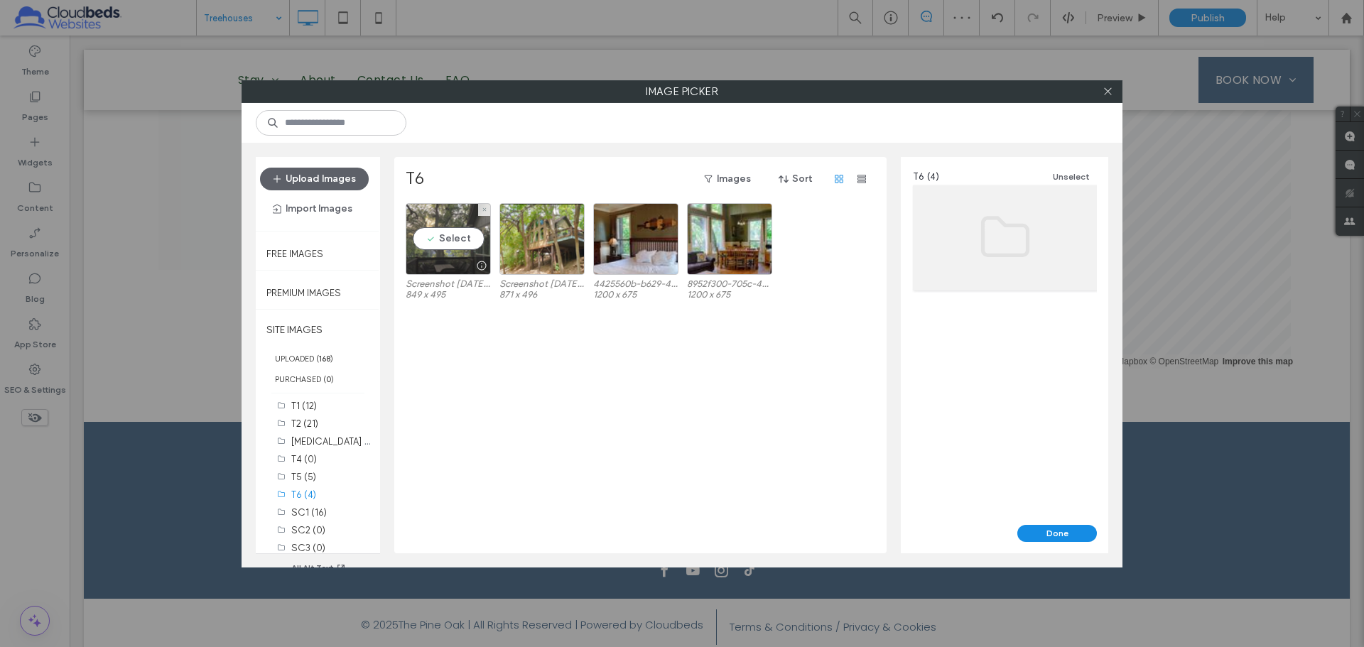
click at [469, 238] on div "Select" at bounding box center [448, 239] width 85 height 72
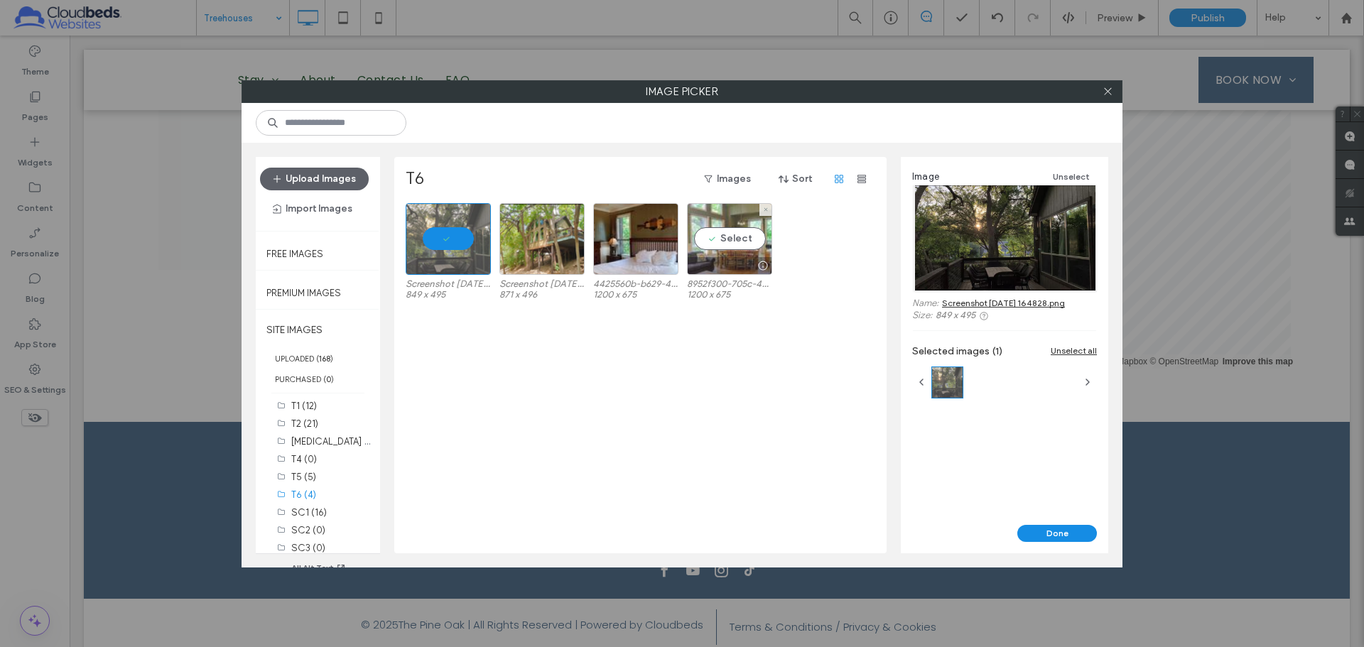
click at [724, 251] on div "Select" at bounding box center [729, 239] width 85 height 72
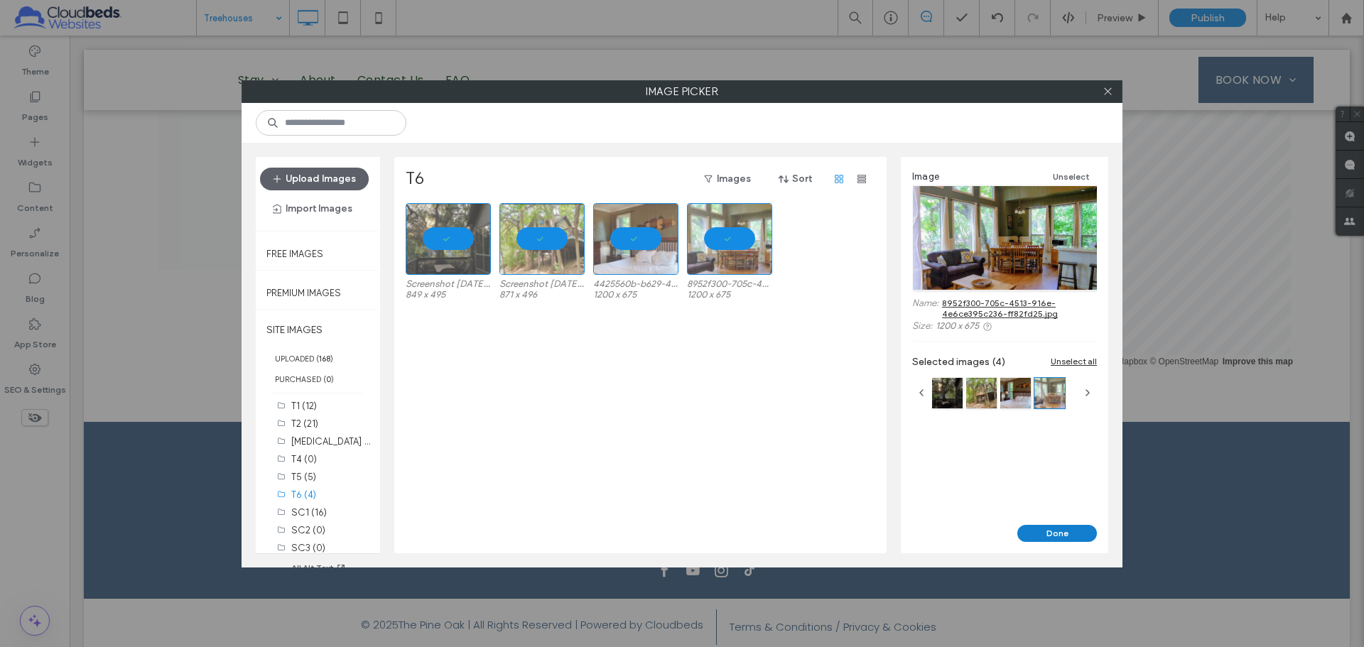
click at [1066, 531] on button "Done" at bounding box center [1057, 533] width 80 height 17
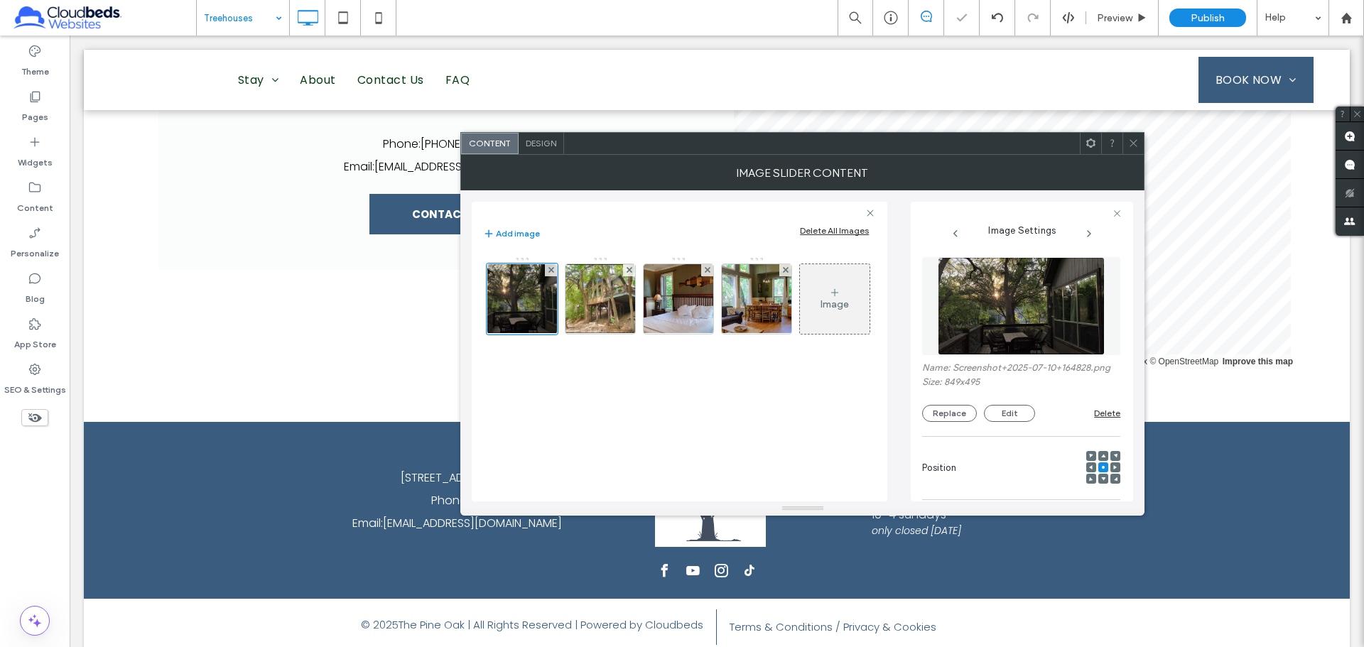
click at [1126, 144] on div at bounding box center [1132, 143] width 21 height 21
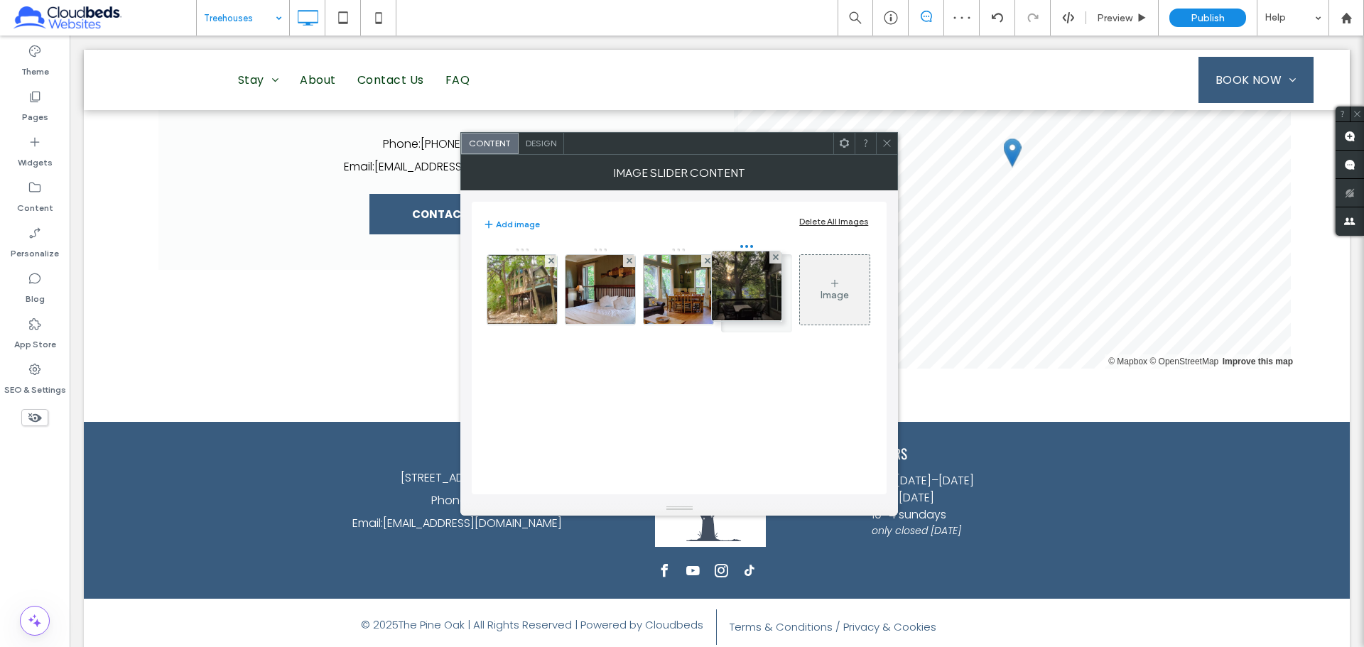
drag, startPoint x: 543, startPoint y: 281, endPoint x: 799, endPoint y: 278, distance: 255.7
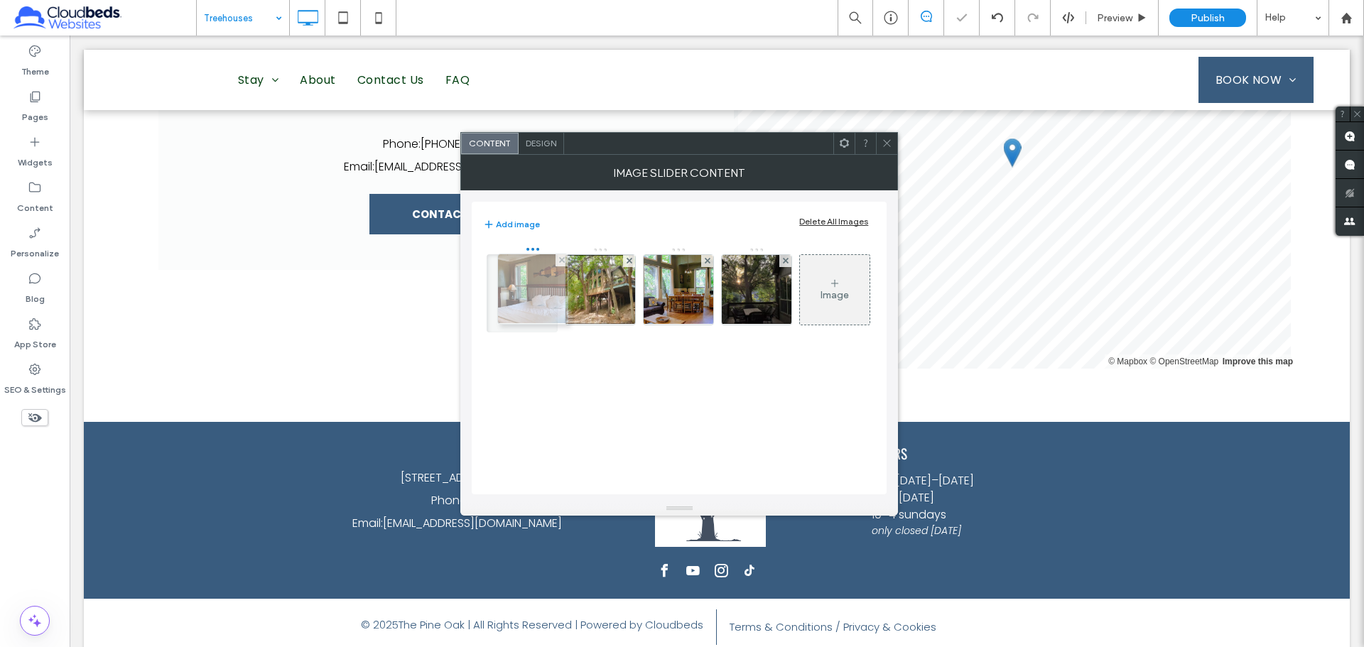
drag, startPoint x: 606, startPoint y: 288, endPoint x: 538, endPoint y: 288, distance: 68.9
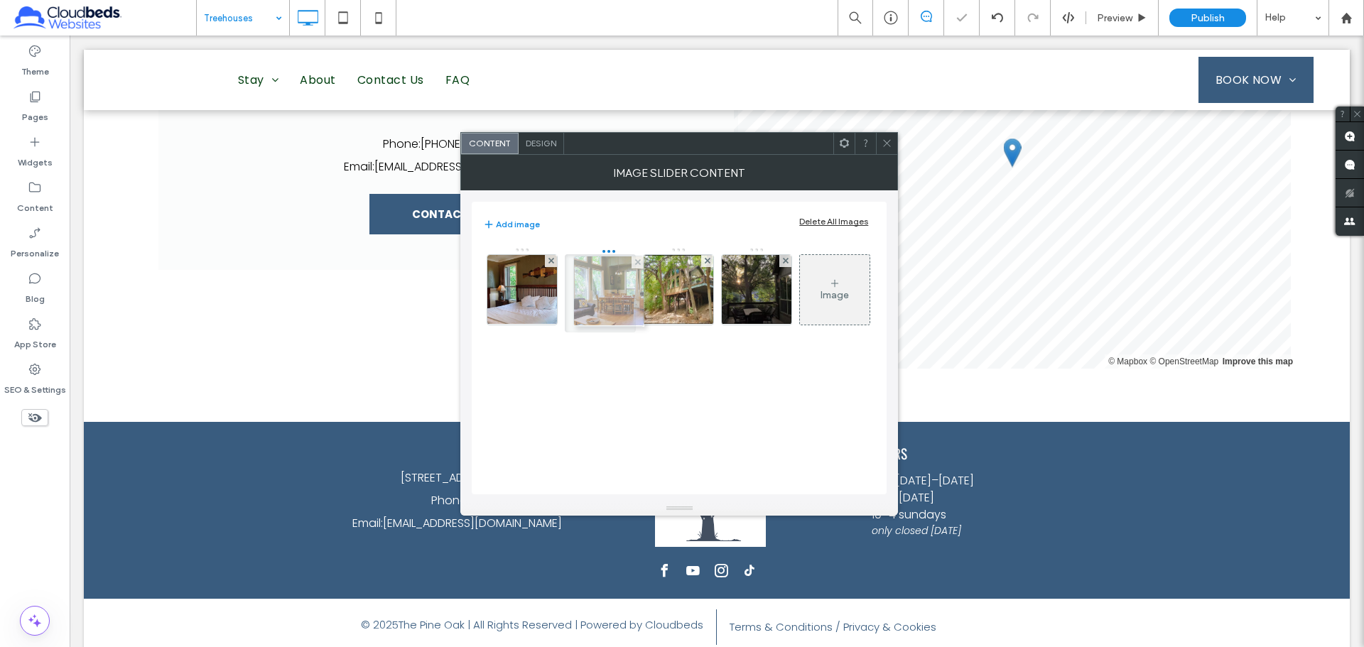
drag, startPoint x: 678, startPoint y: 281, endPoint x: 606, endPoint y: 281, distance: 71.0
click at [879, 138] on div at bounding box center [886, 143] width 21 height 21
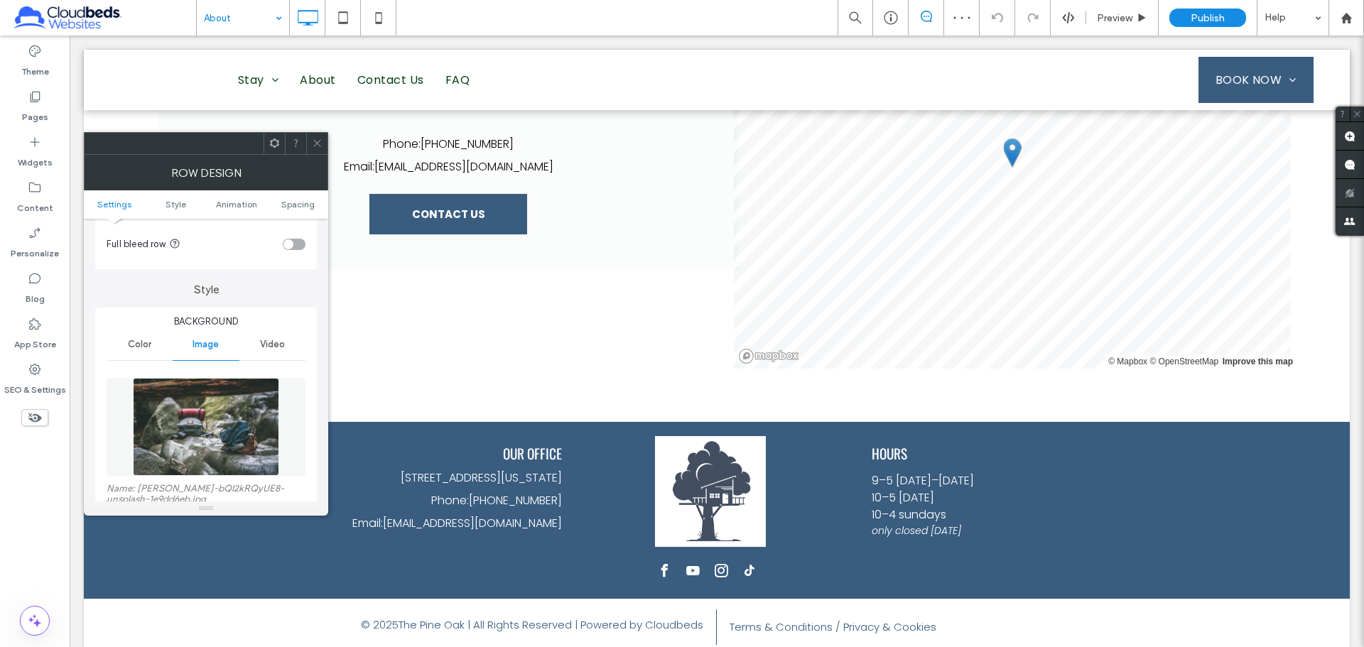
scroll to position [213, 0]
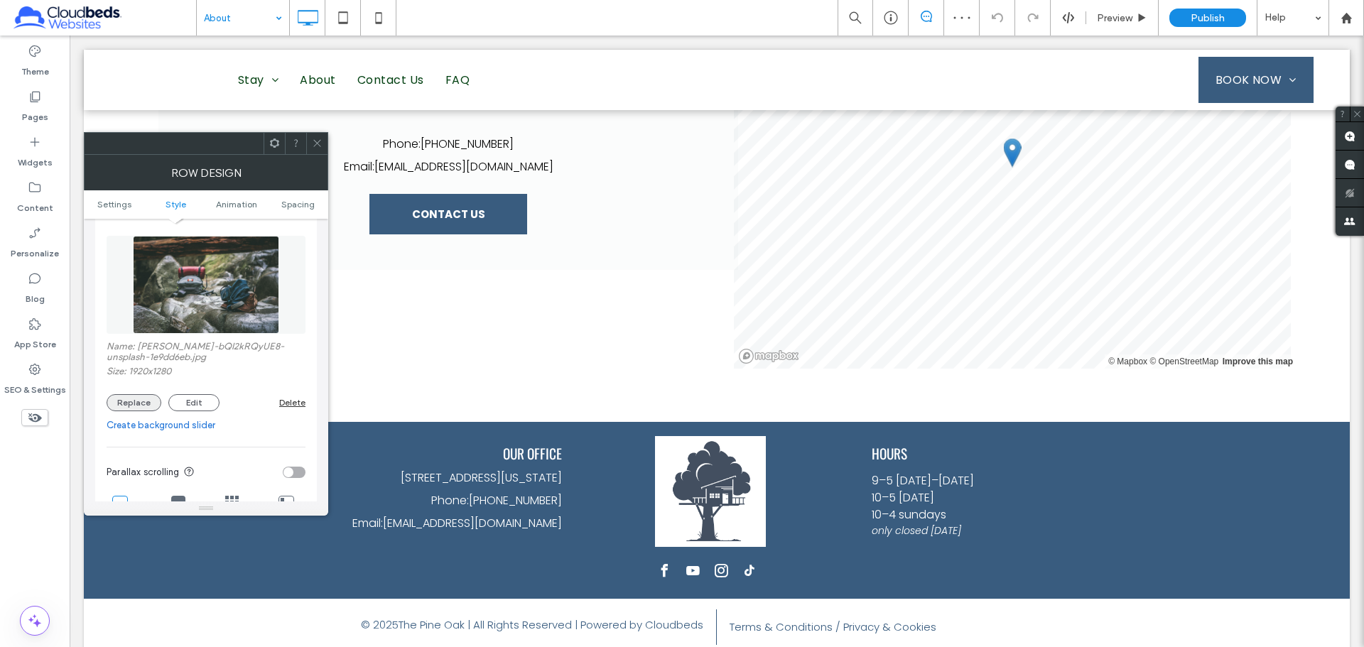
click at [140, 404] on button "Replace" at bounding box center [134, 402] width 55 height 17
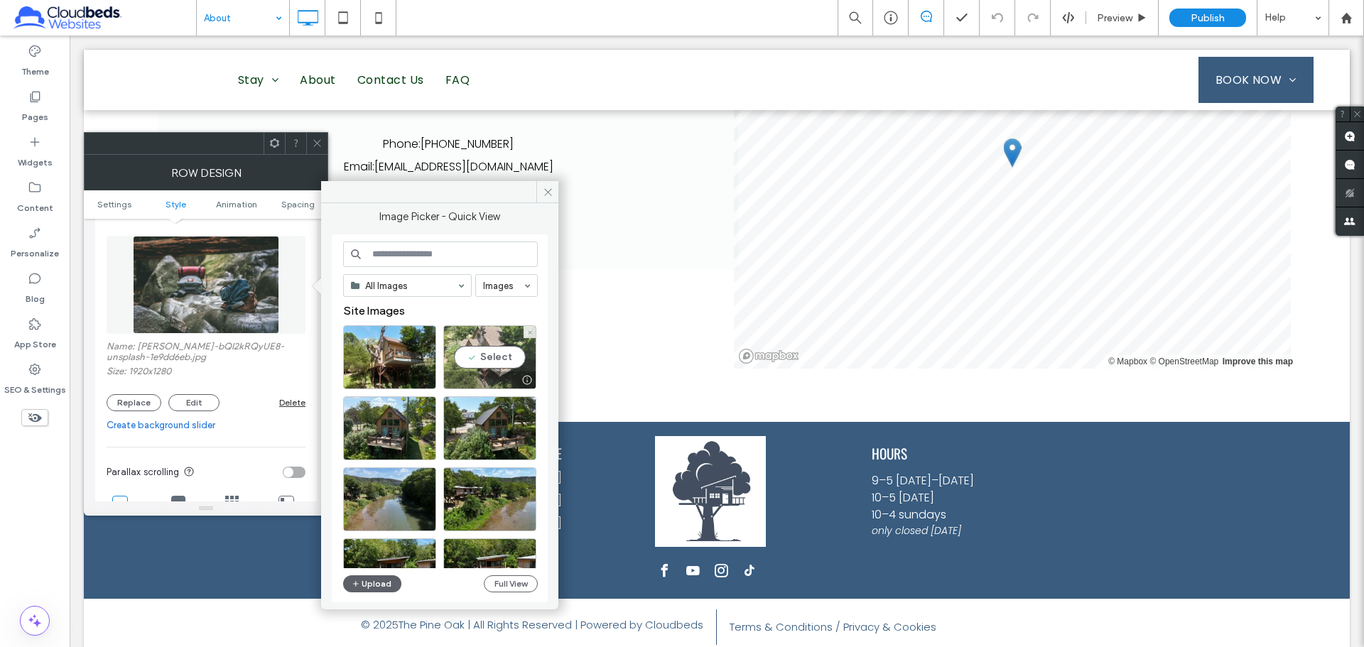
scroll to position [71, 0]
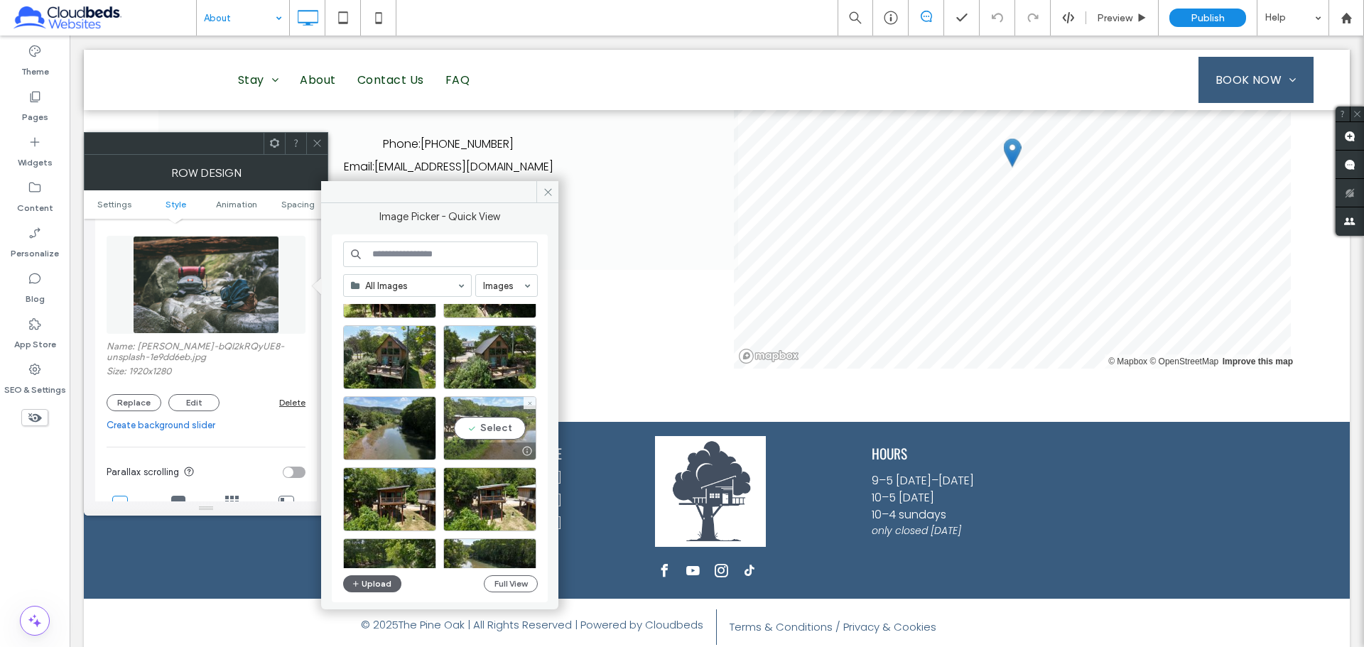
click at [505, 425] on div "Select" at bounding box center [489, 428] width 93 height 64
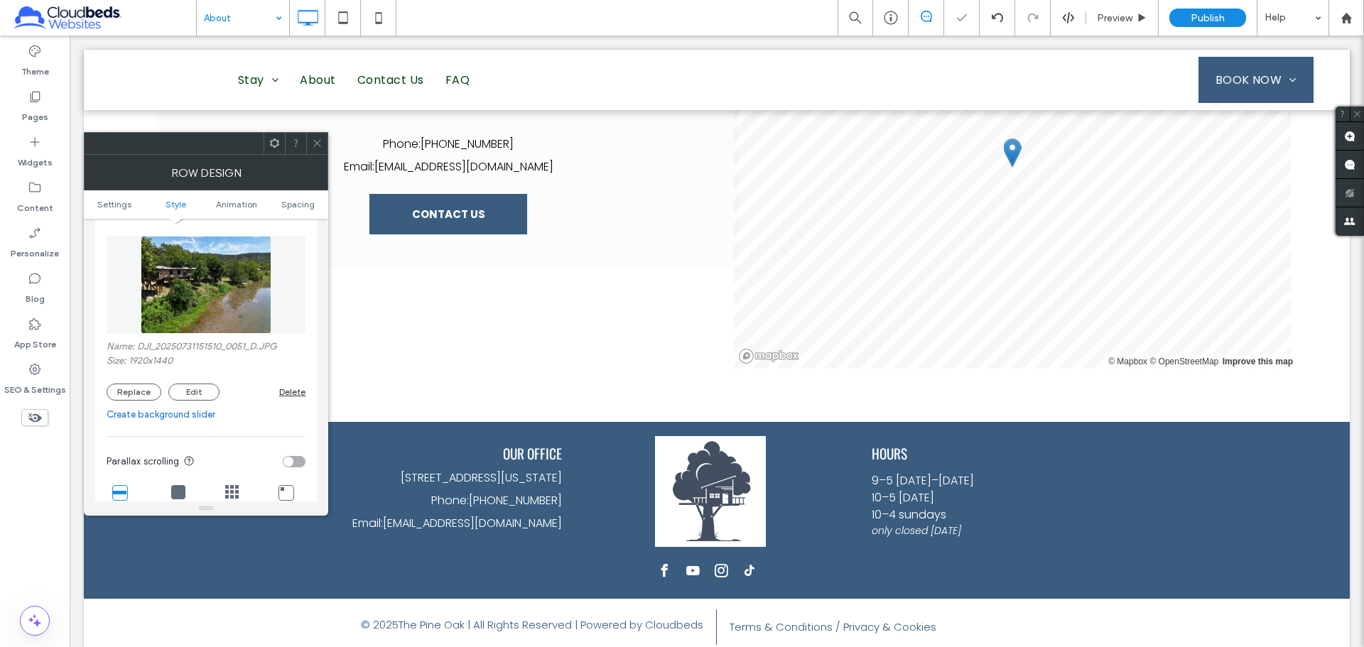
click at [318, 136] on span at bounding box center [317, 143] width 11 height 21
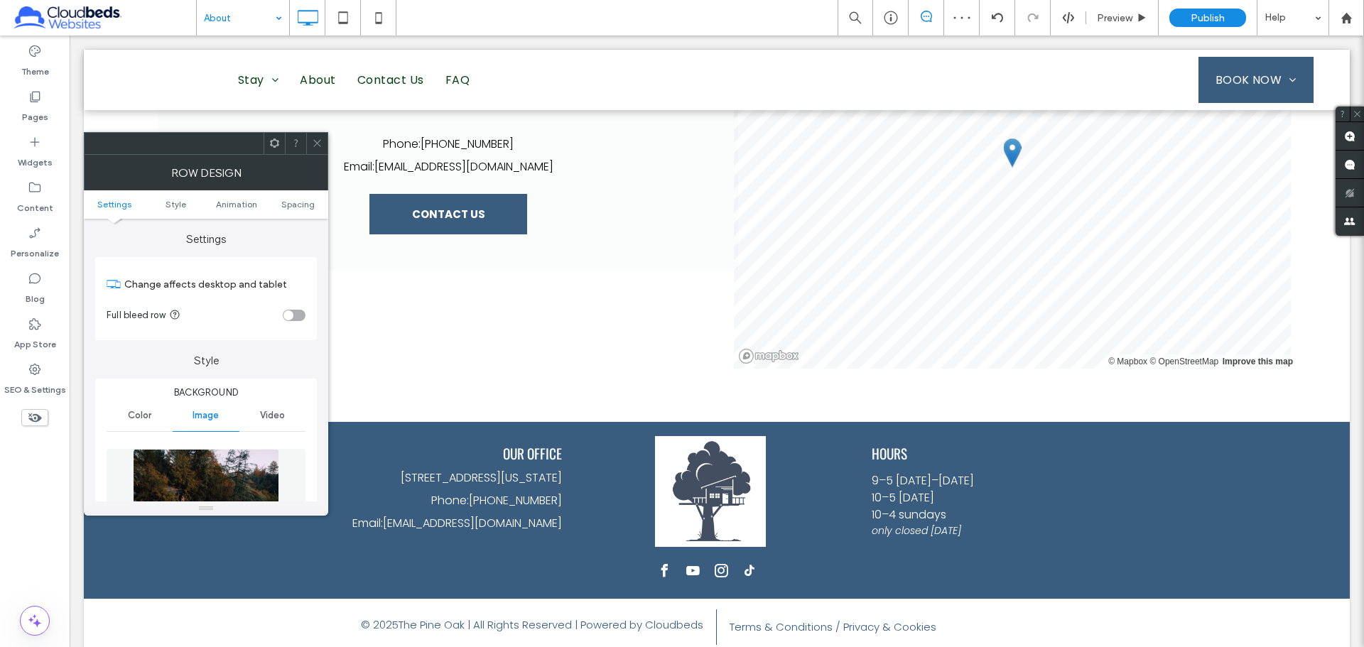
scroll to position [213, 0]
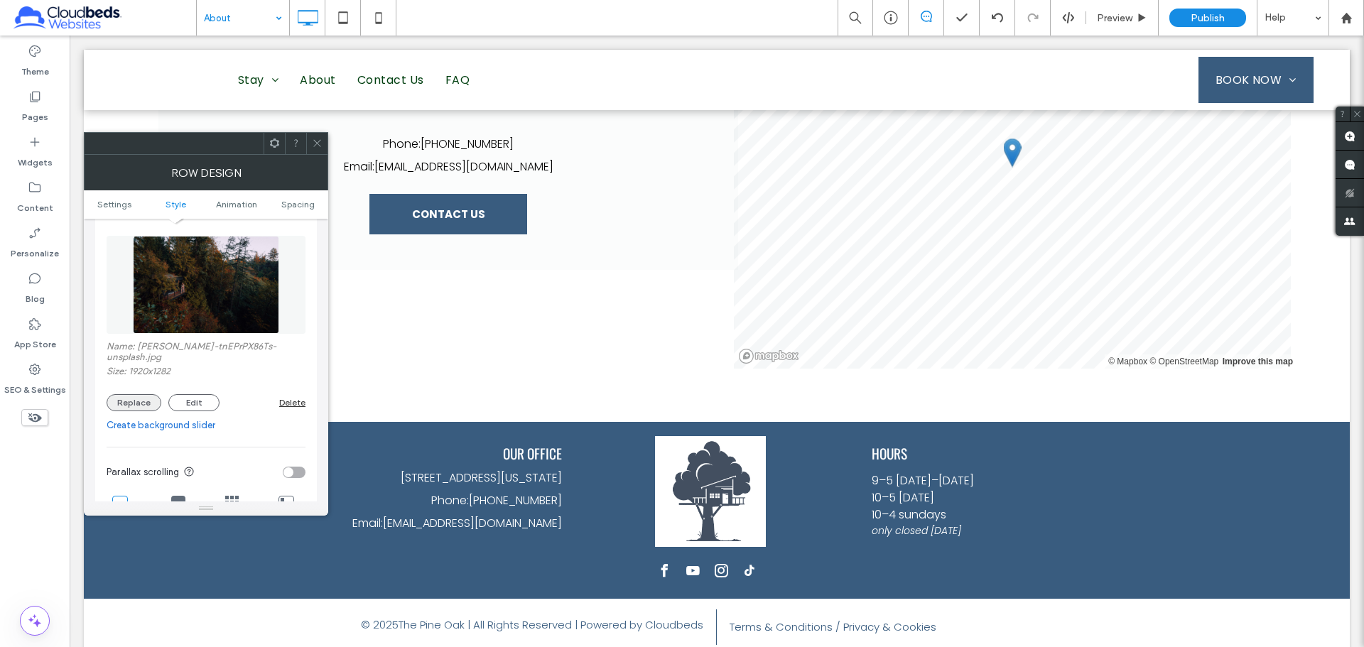
click at [146, 402] on button "Replace" at bounding box center [134, 402] width 55 height 17
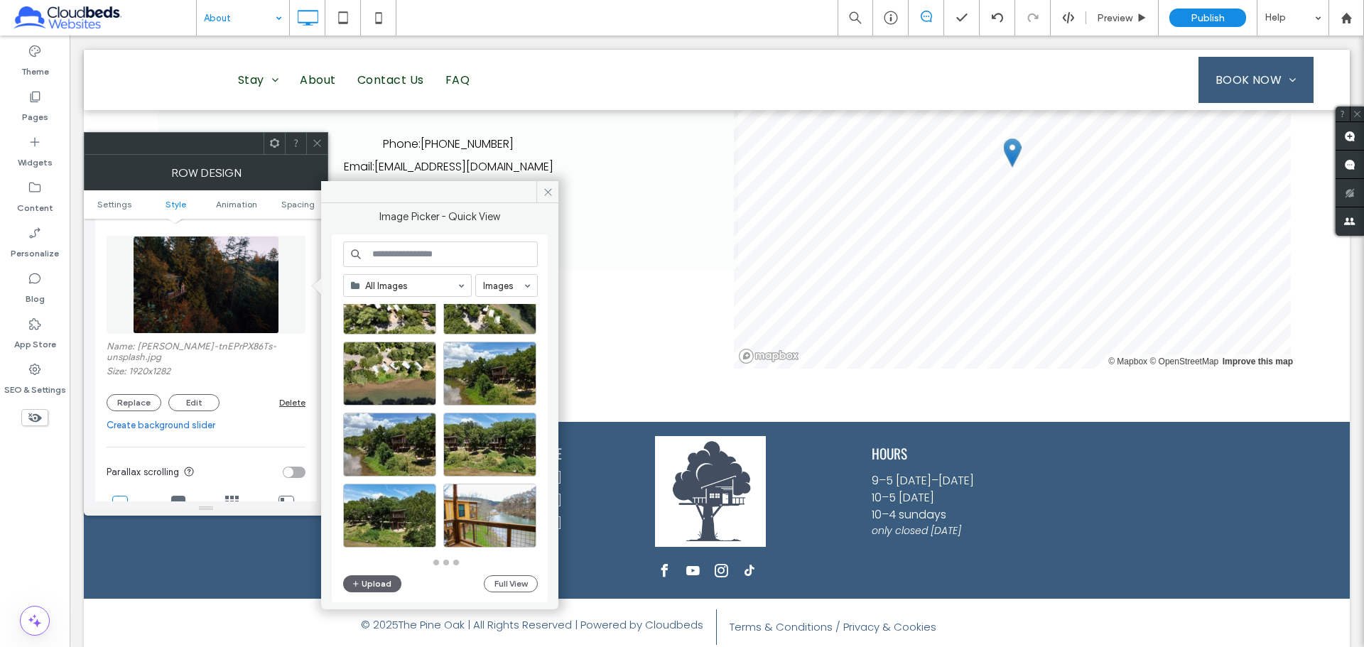
scroll to position [694, 0]
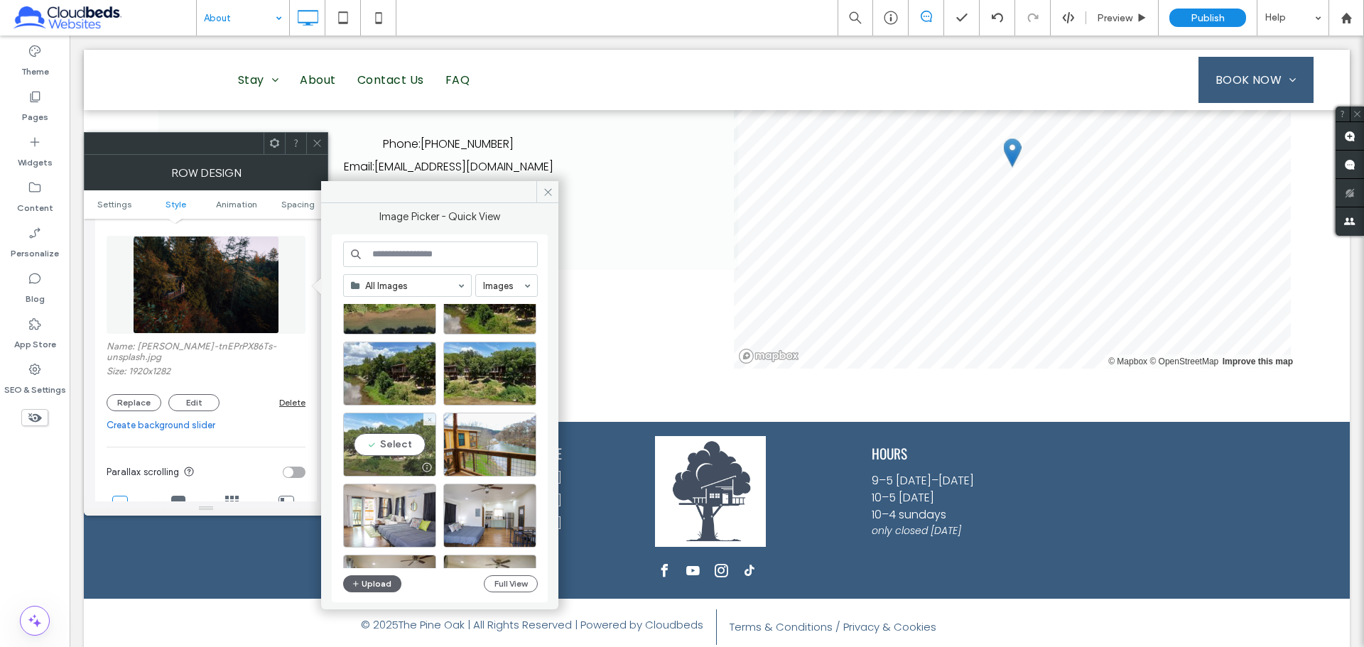
click at [399, 439] on div "Select" at bounding box center [389, 445] width 93 height 64
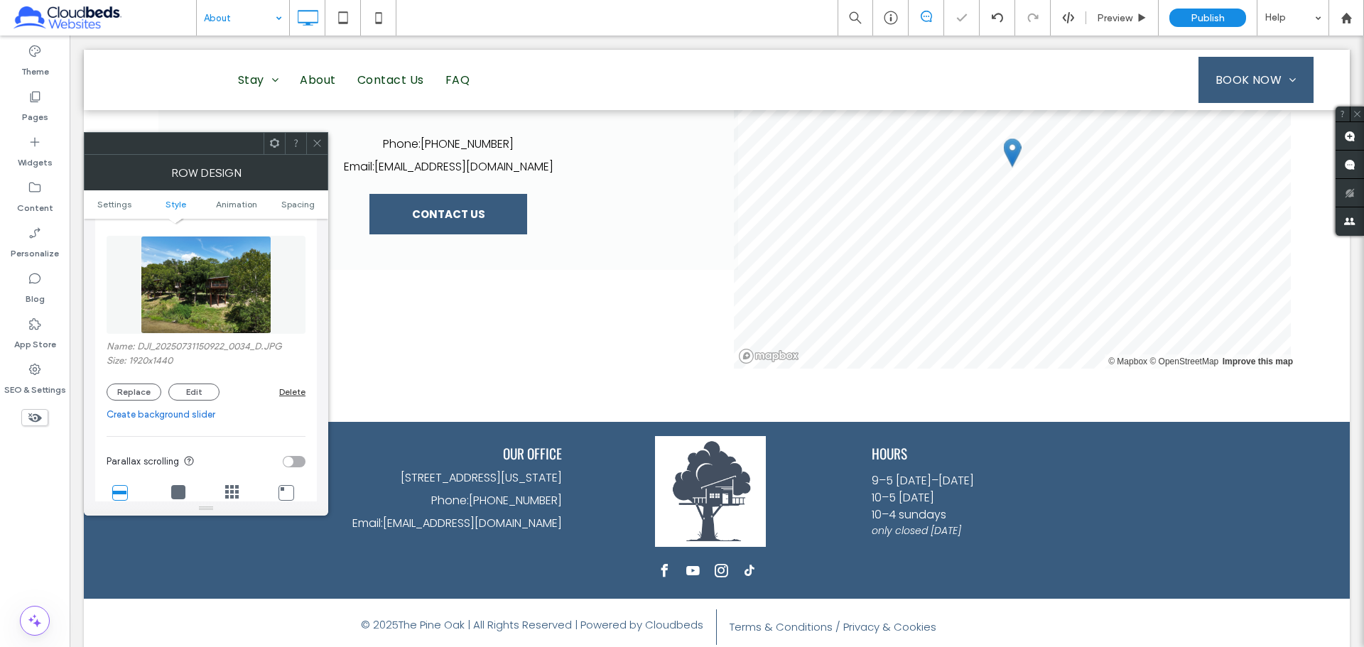
click at [316, 137] on span at bounding box center [317, 143] width 11 height 21
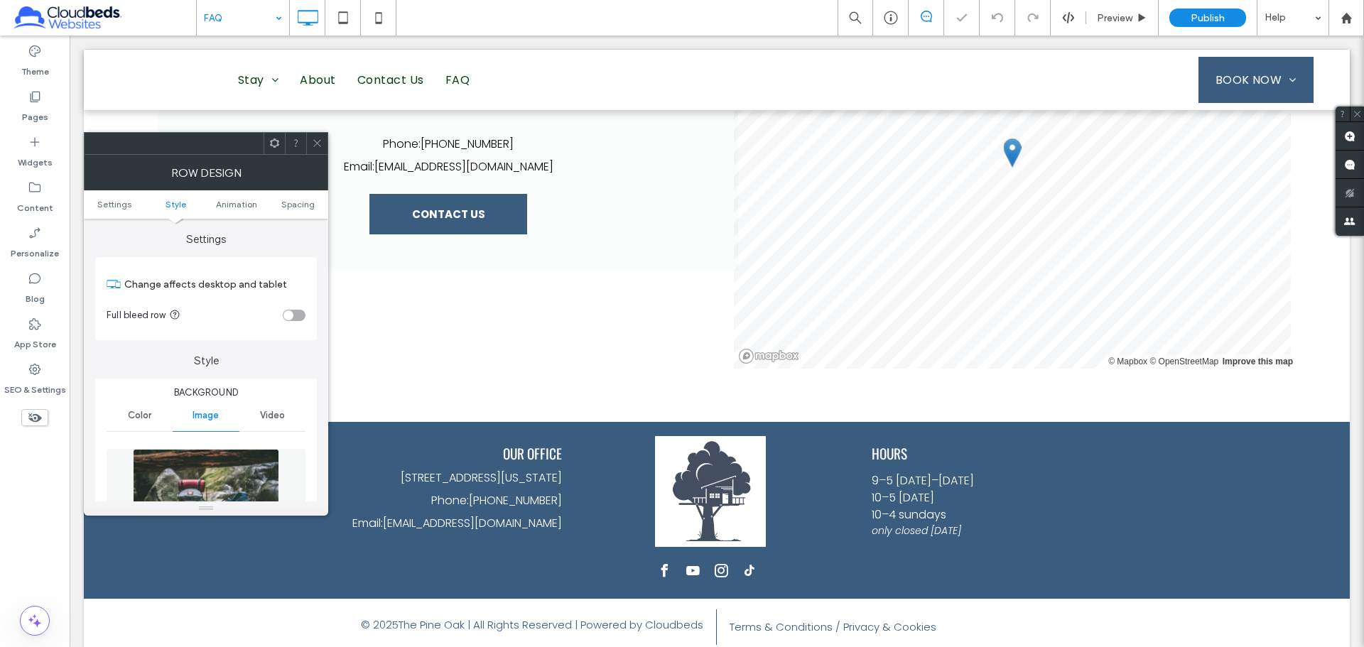
scroll to position [213, 0]
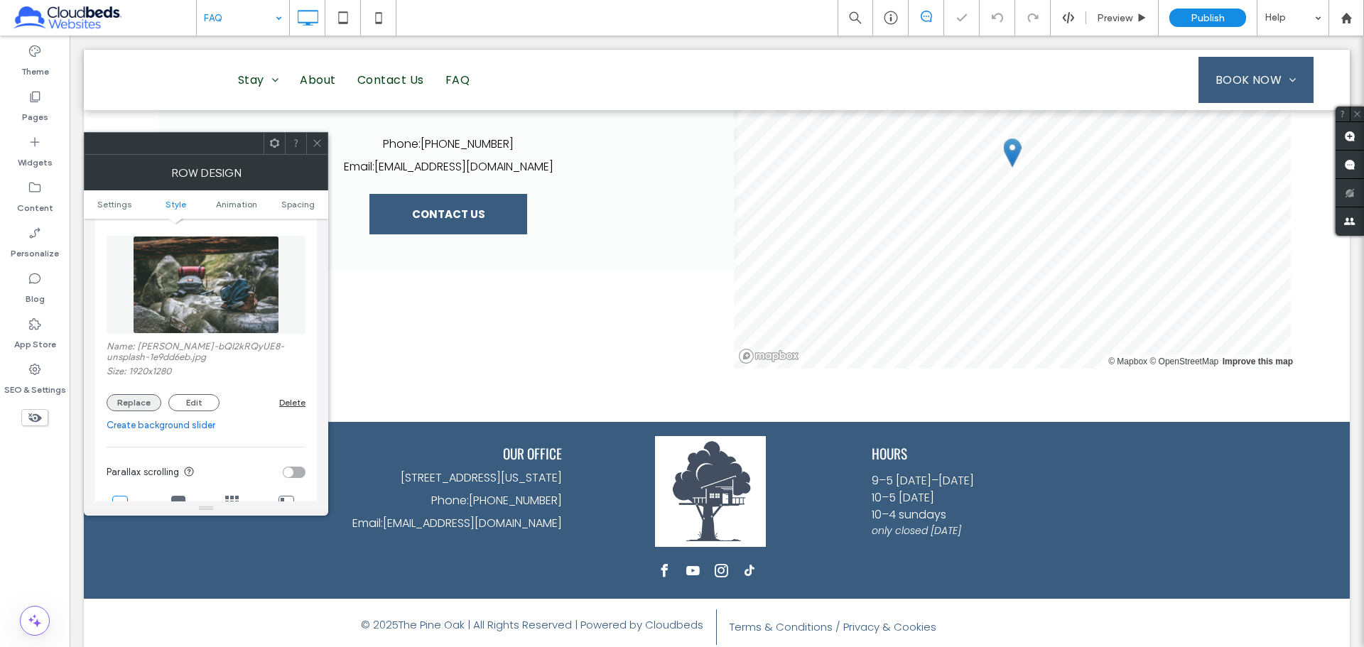
click at [134, 403] on button "Replace" at bounding box center [134, 402] width 55 height 17
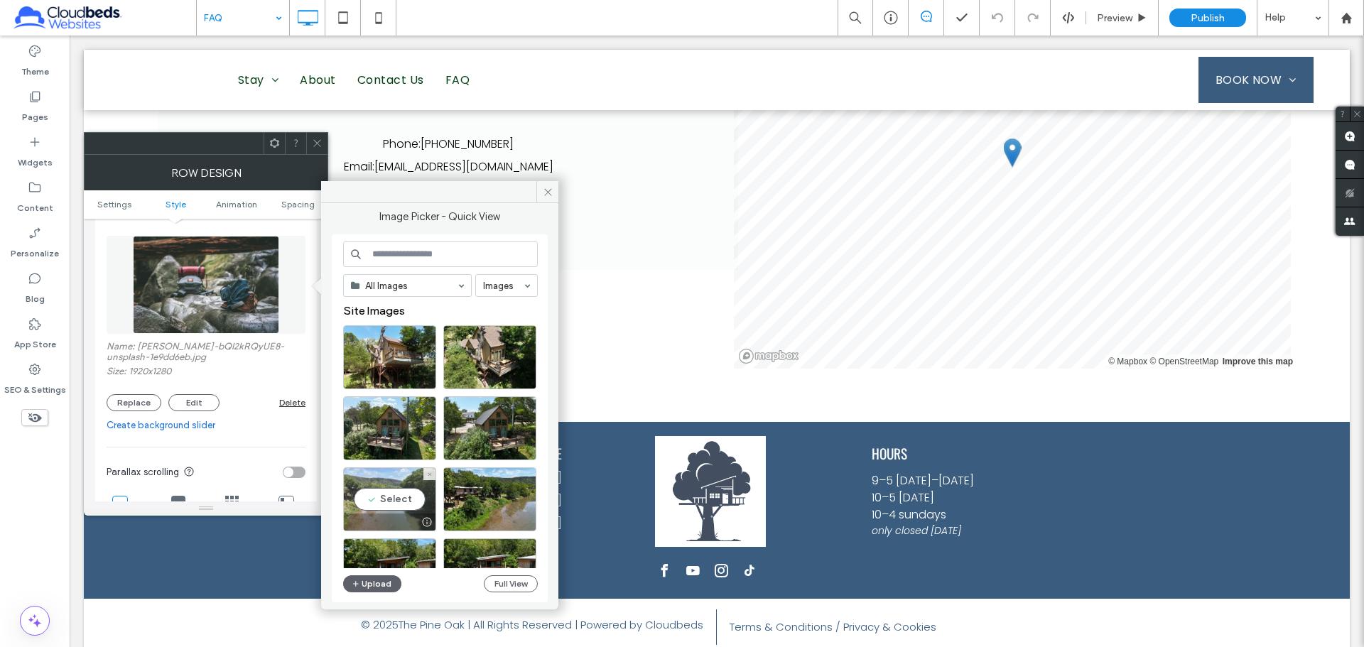
drag, startPoint x: 488, startPoint y: 504, endPoint x: 381, endPoint y: 506, distance: 107.3
click at [383, 507] on div "Select" at bounding box center [445, 502] width 205 height 71
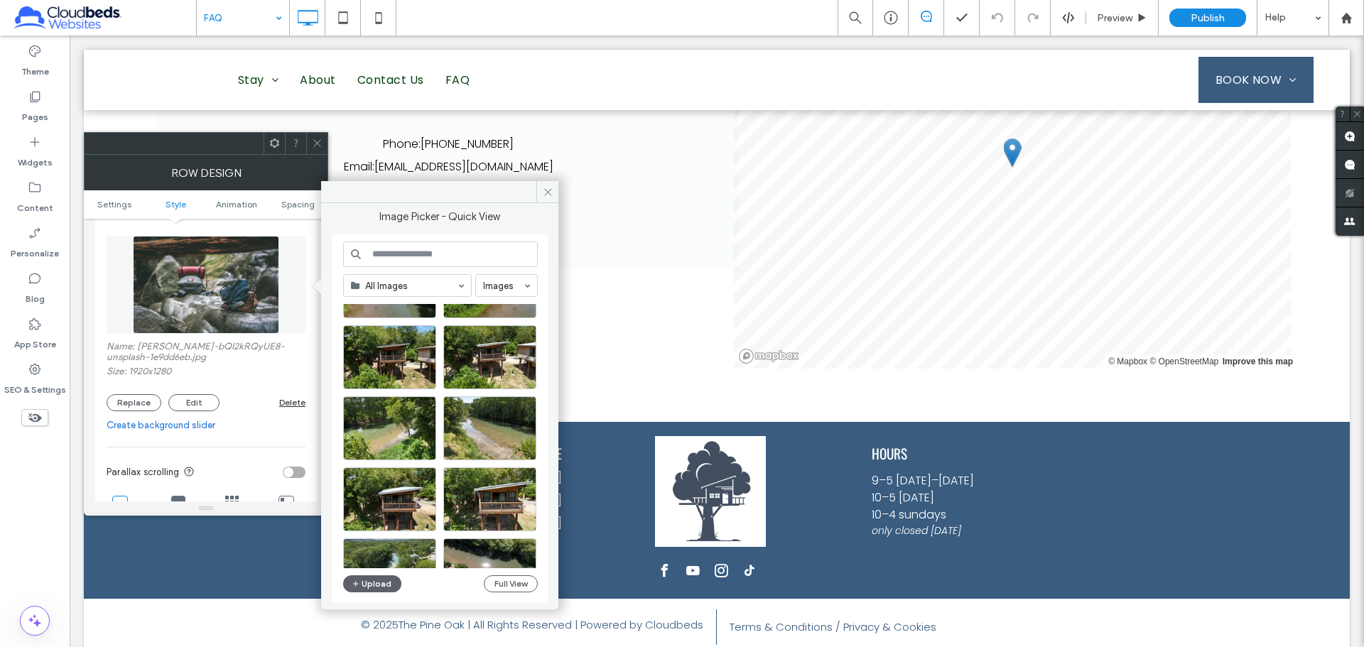
scroll to position [284, 0]
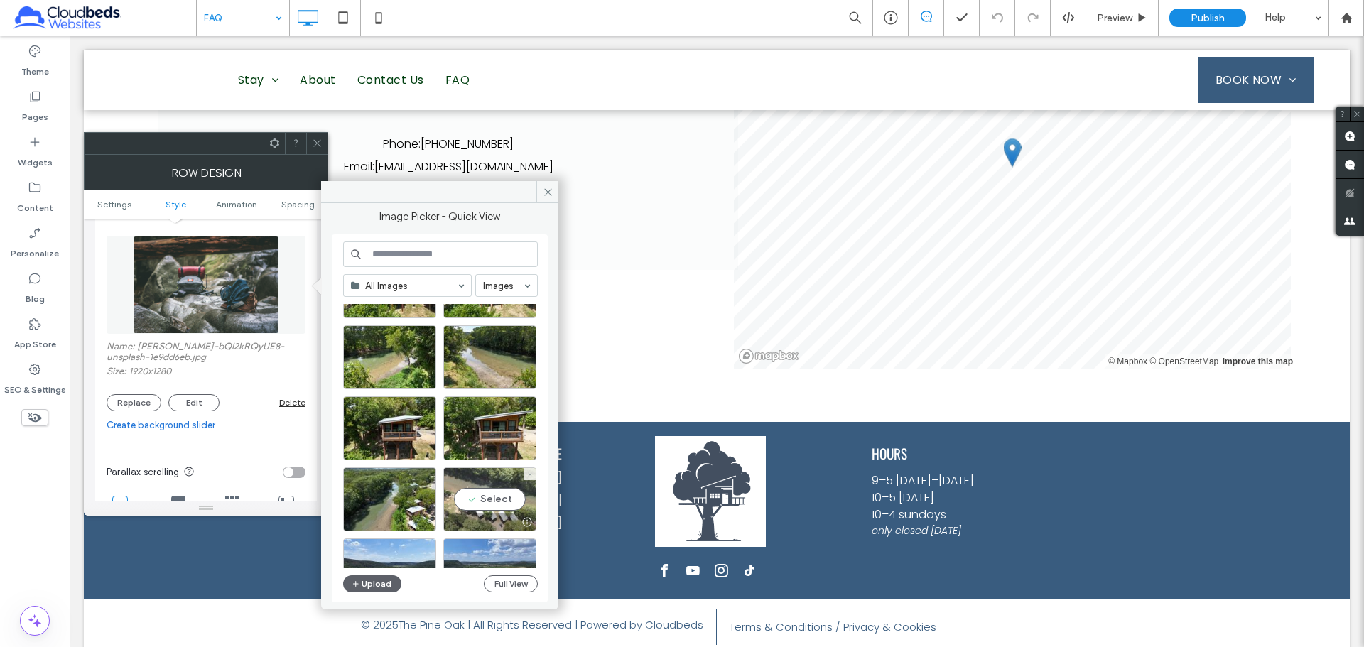
click at [505, 492] on div "Select" at bounding box center [489, 499] width 93 height 64
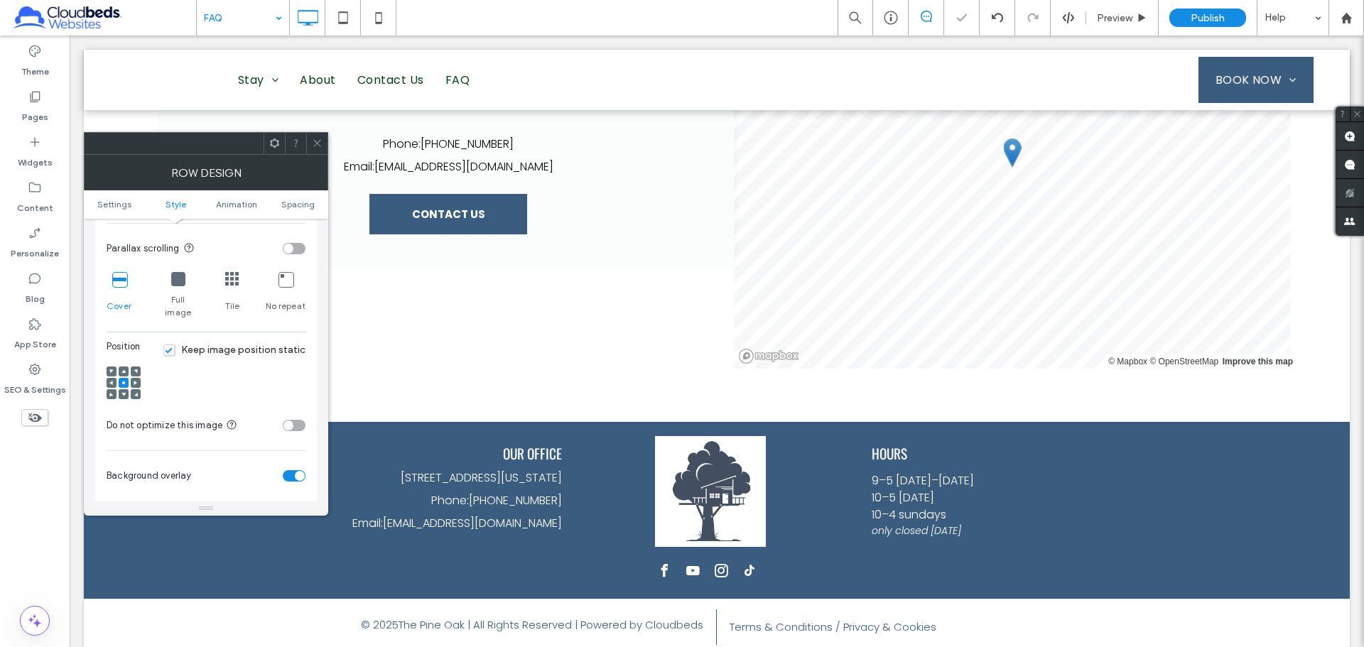
scroll to position [497, 0]
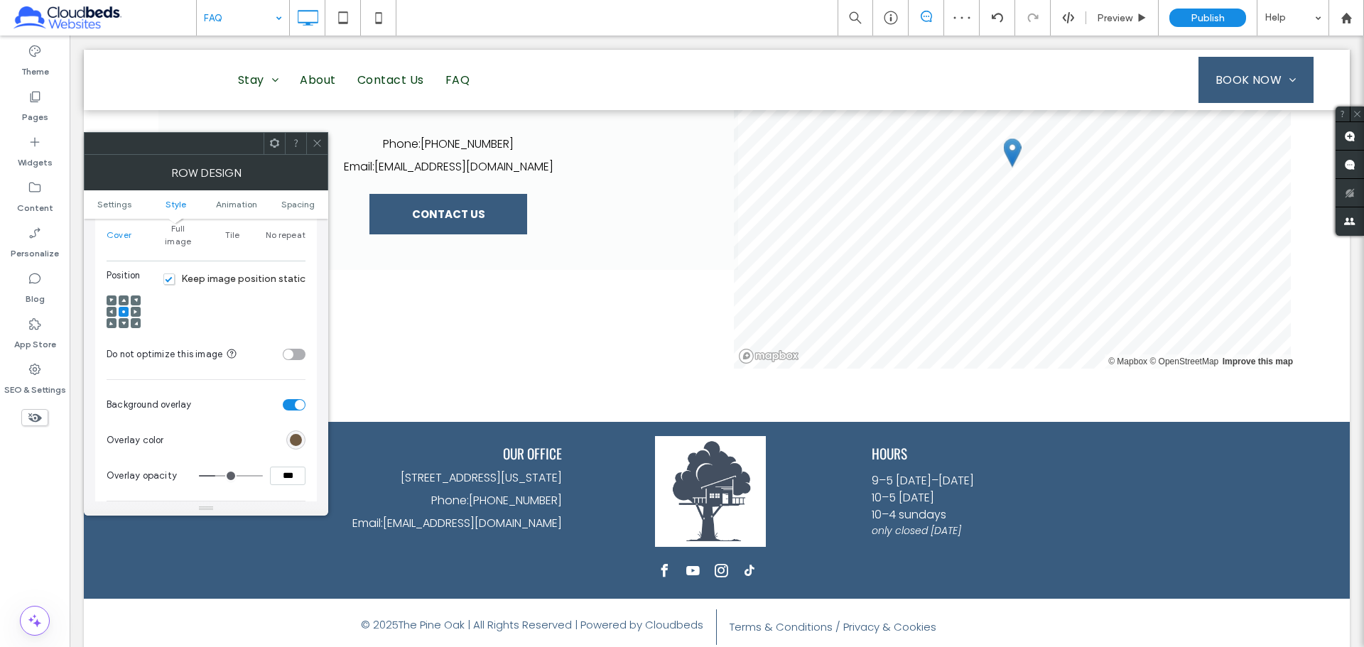
click at [124, 322] on use at bounding box center [123, 324] width 4 height 4
click at [320, 143] on icon at bounding box center [317, 143] width 11 height 11
